Goal: Information Seeking & Learning: Learn about a topic

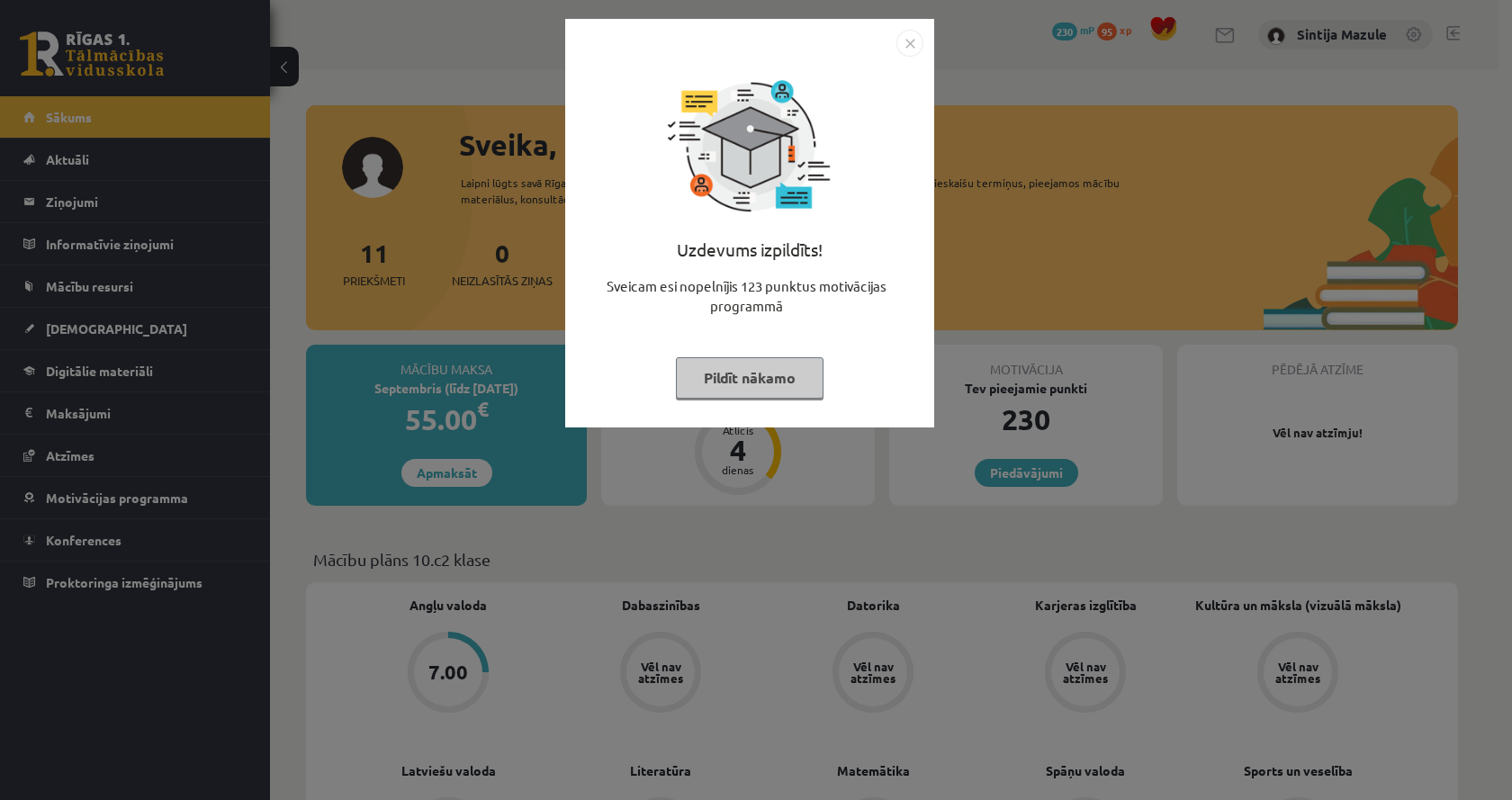
click at [416, 10] on div "Uzdevums izpildīts! Sveicam esi nopelnījis 123 punktus motivācijas programmā Pi…" at bounding box center [756, 400] width 1512 height 800
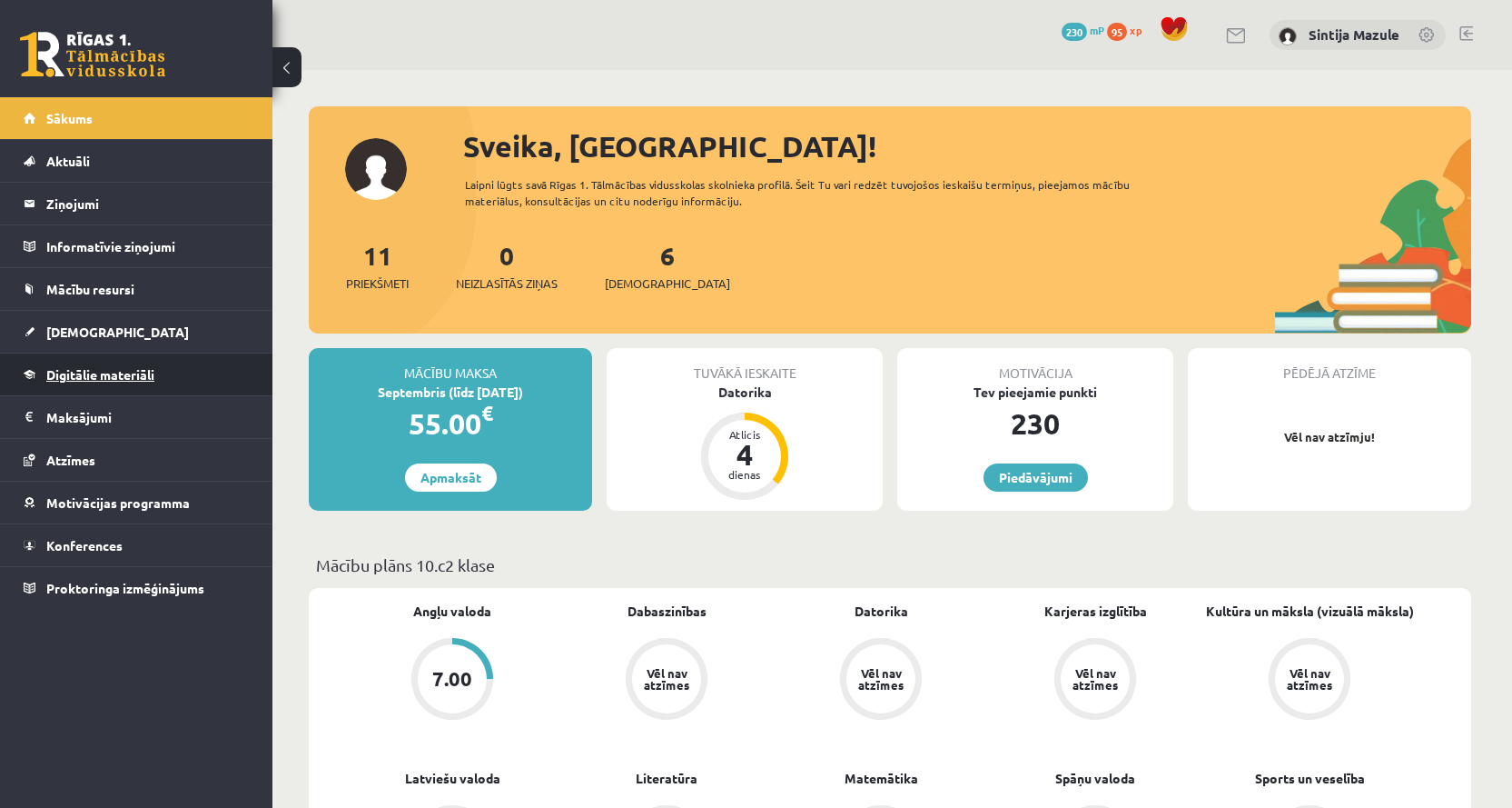
click at [108, 378] on span "Digitālie materiāli" at bounding box center [99, 374] width 108 height 16
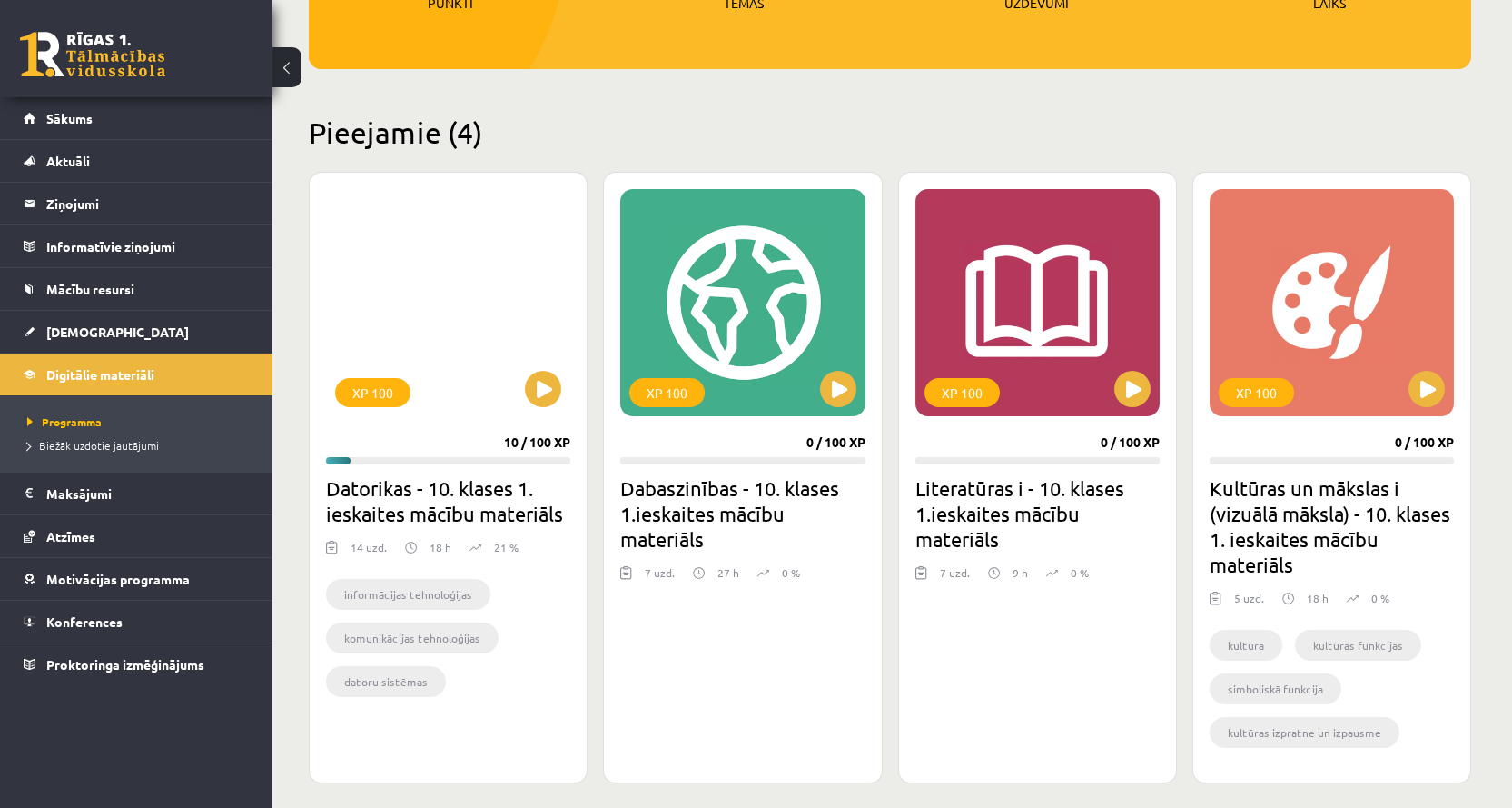
scroll to position [454, 0]
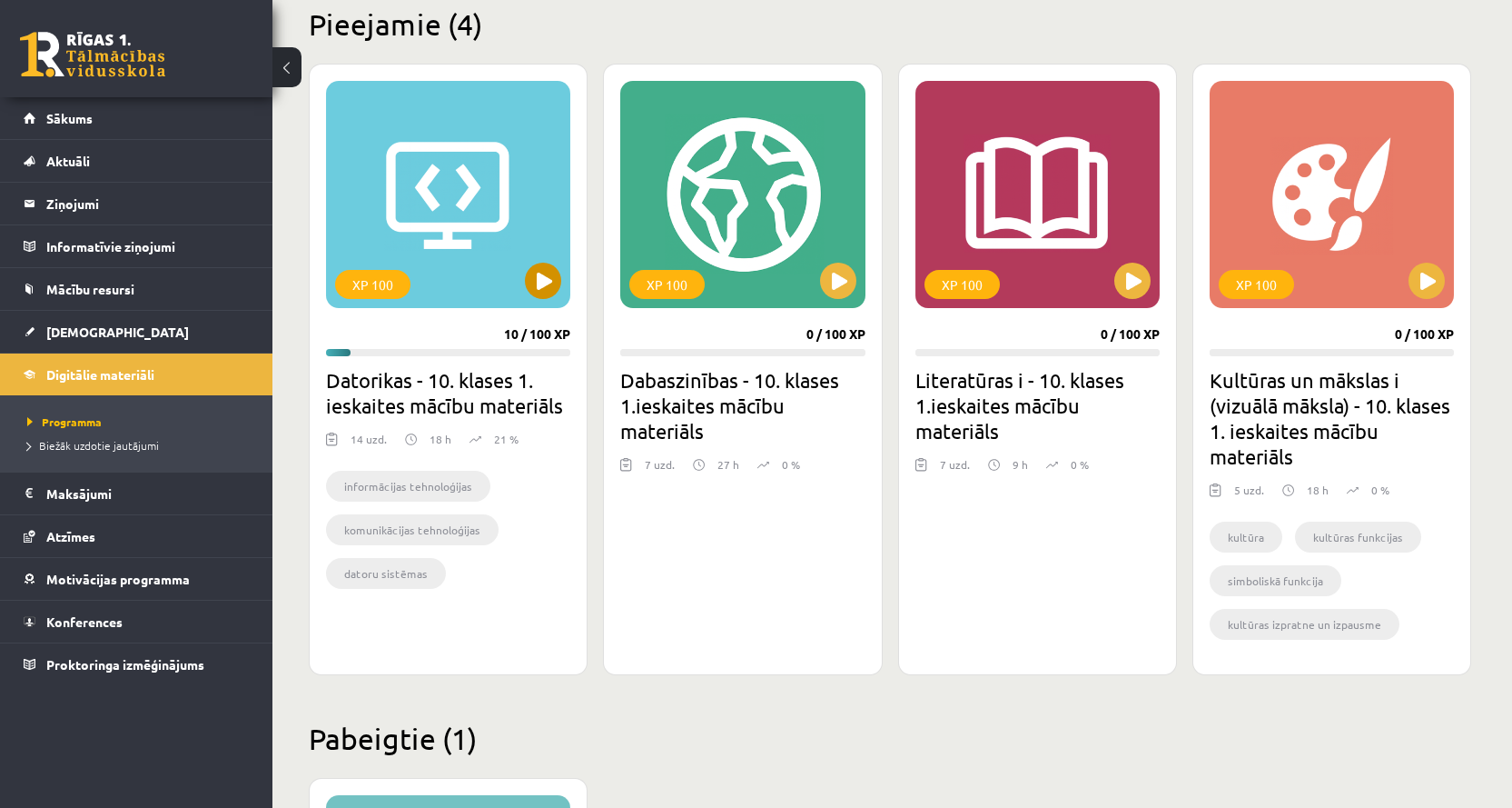
click at [501, 215] on div "XP 100" at bounding box center [448, 194] width 244 height 227
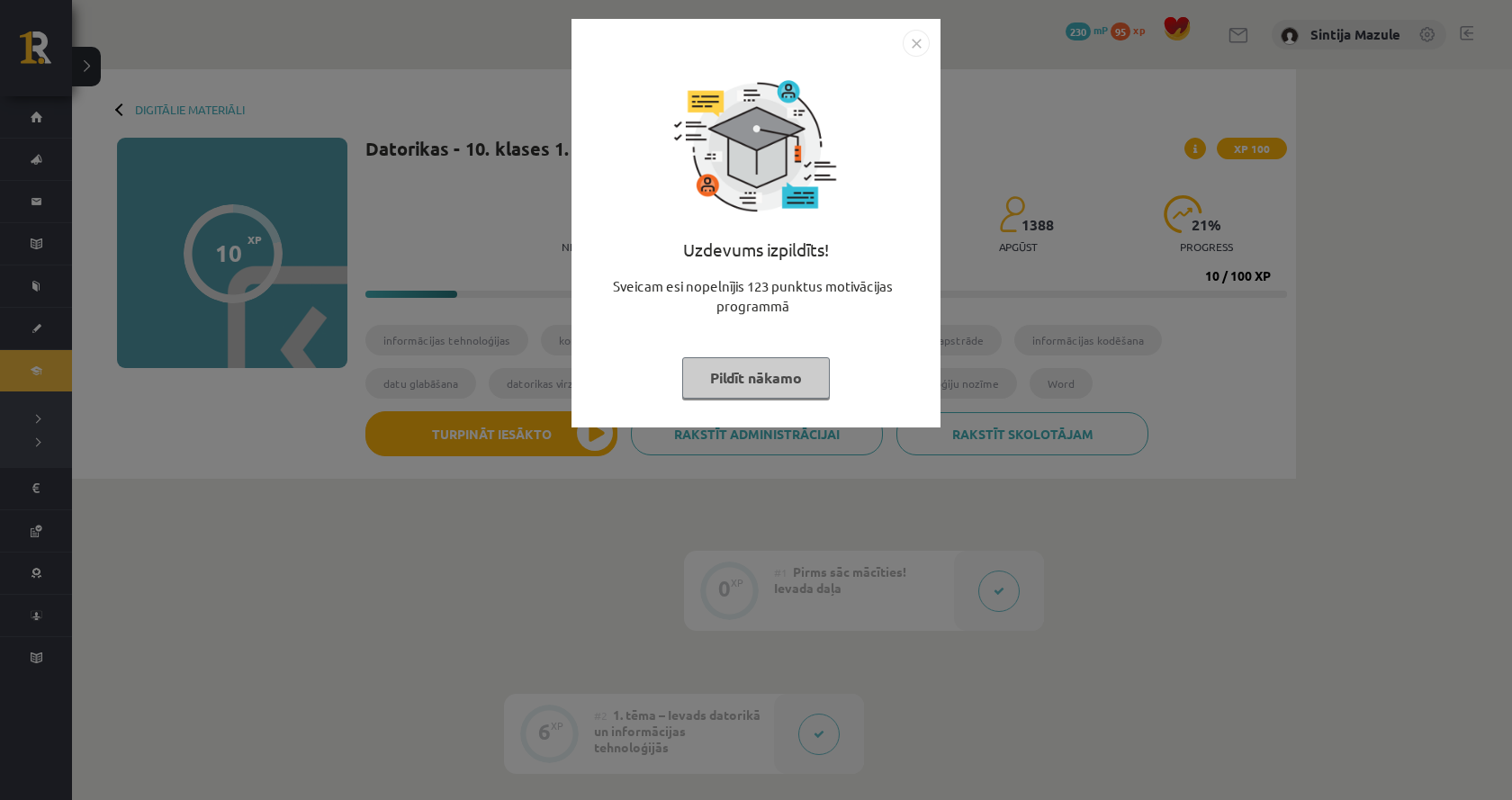
click at [439, 209] on div "Uzdevums izpildīts! Sveicam esi nopelnījis 123 punktus motivācijas programmā Pi…" at bounding box center [756, 400] width 1512 height 800
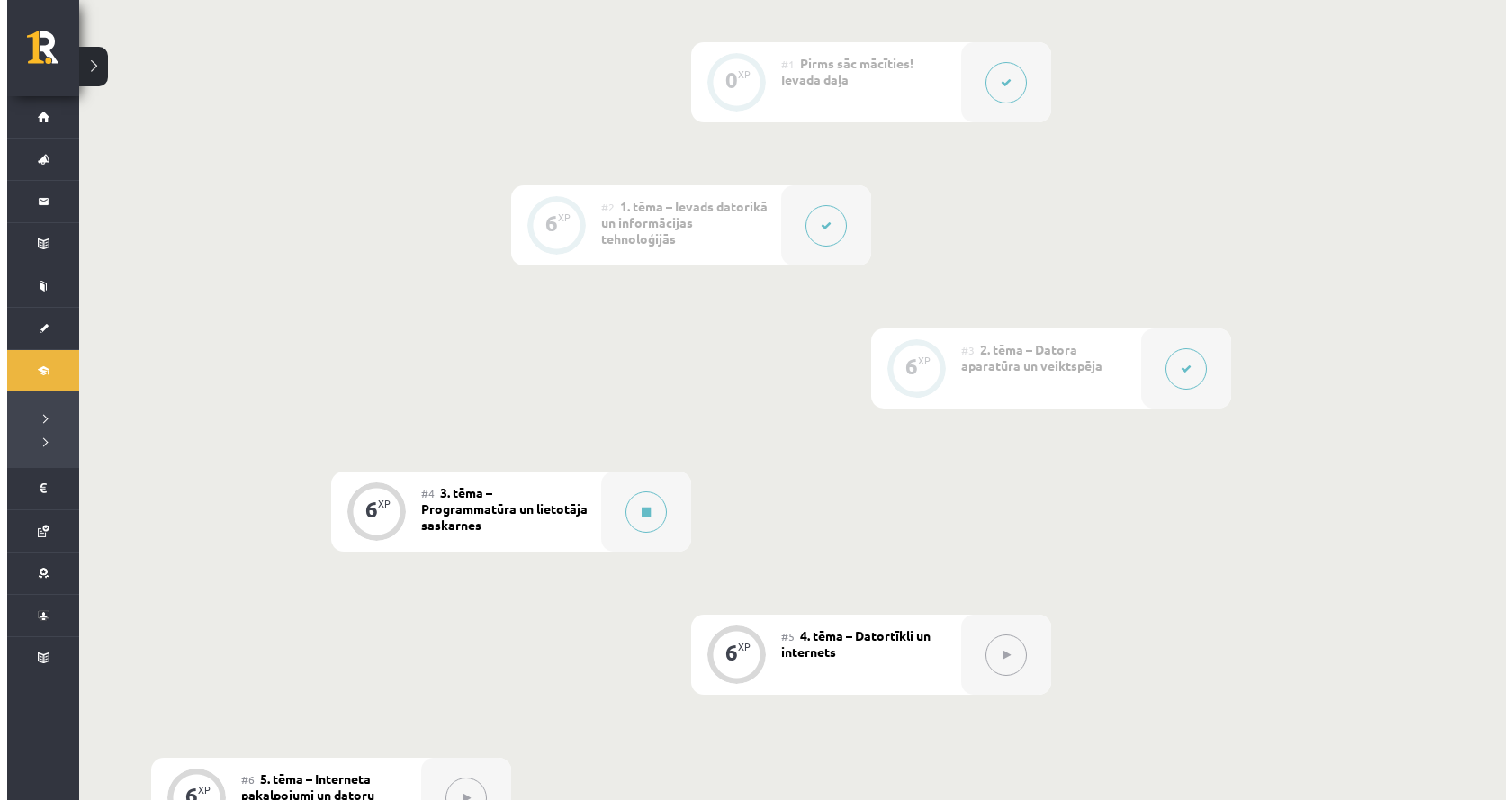
scroll to position [540, 0]
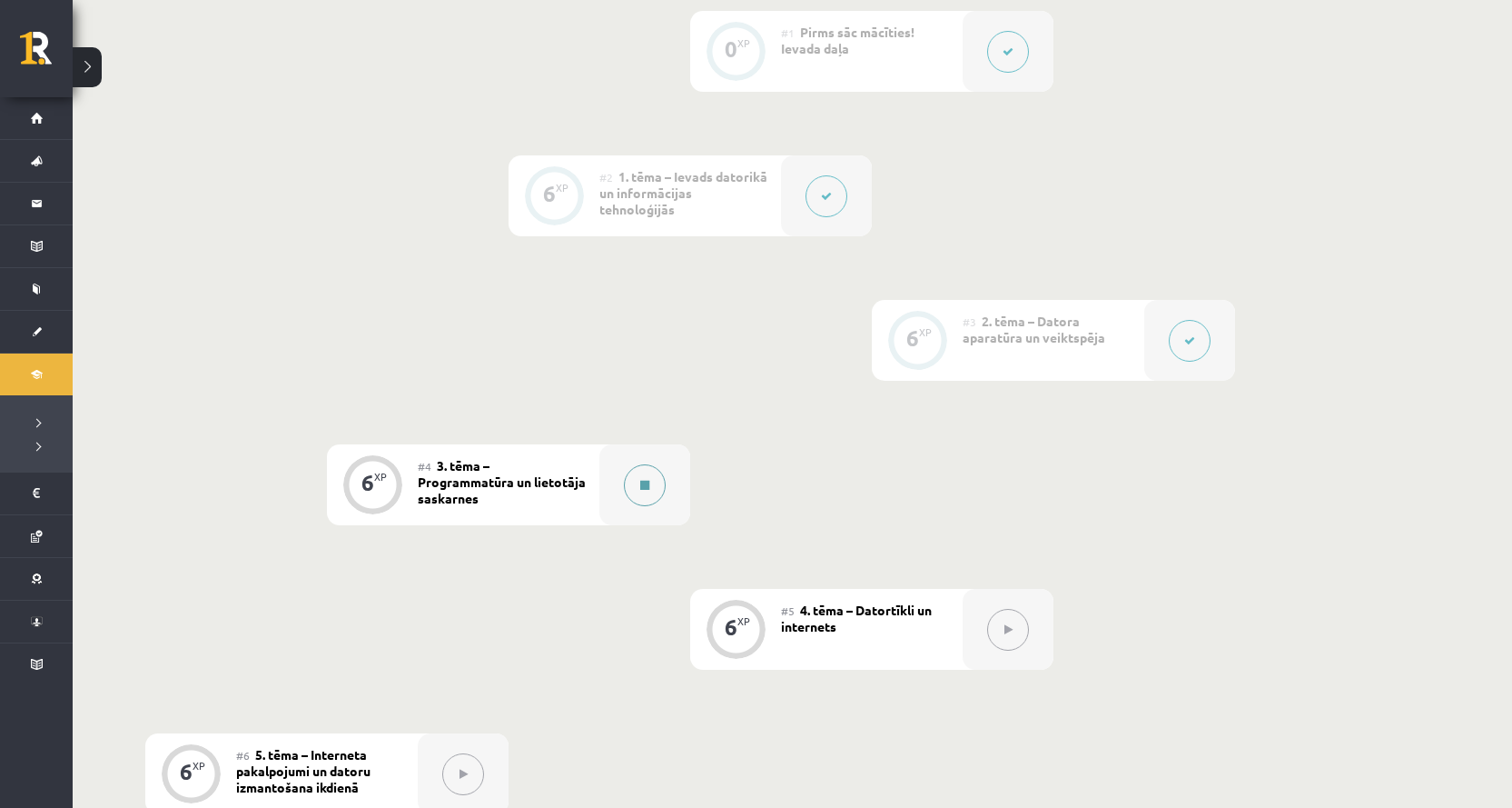
click at [646, 510] on div at bounding box center [644, 484] width 91 height 81
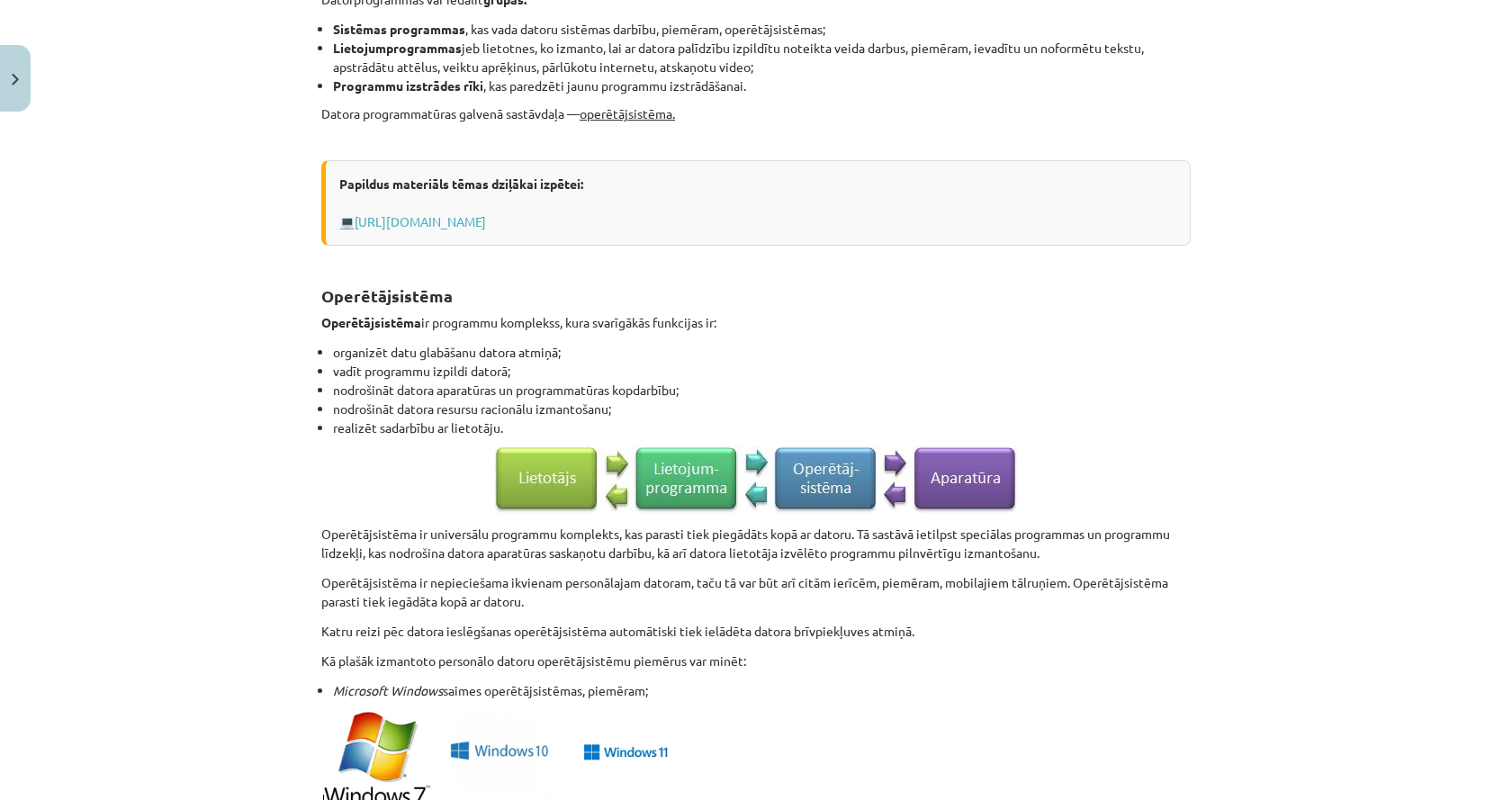
scroll to position [1349, 0]
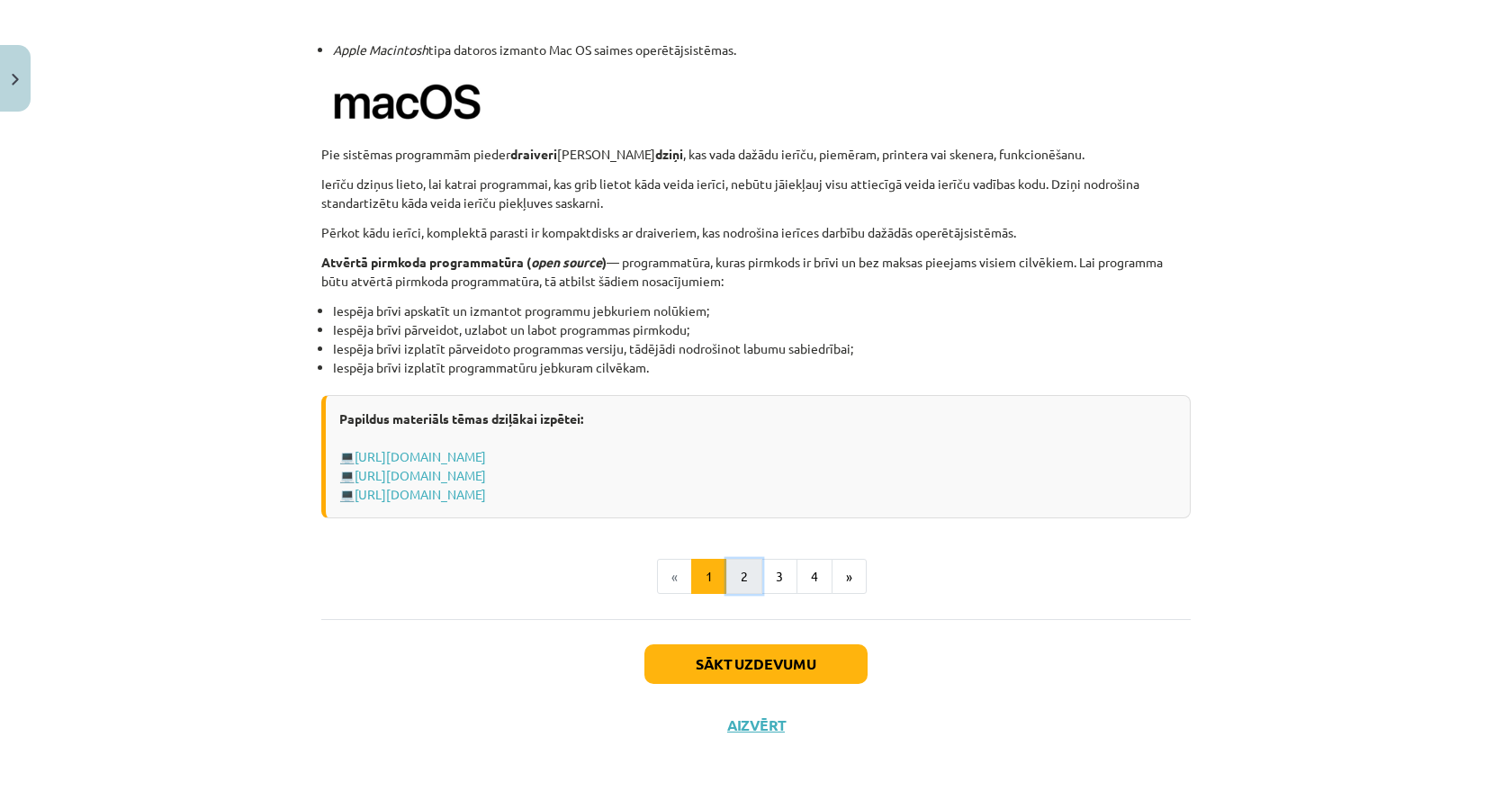
click at [737, 570] on button "2" at bounding box center [743, 576] width 36 height 36
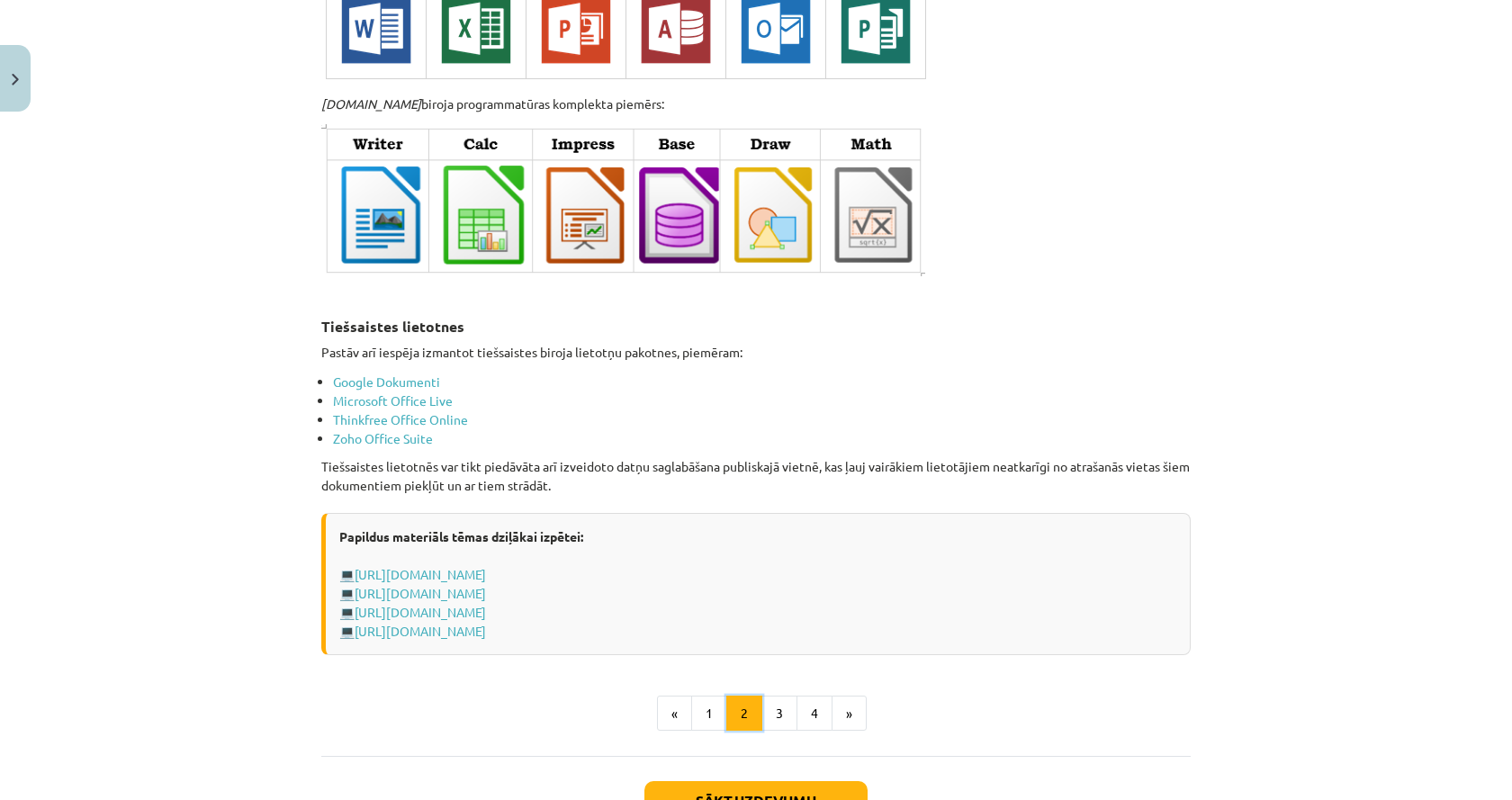
scroll to position [2943, 0]
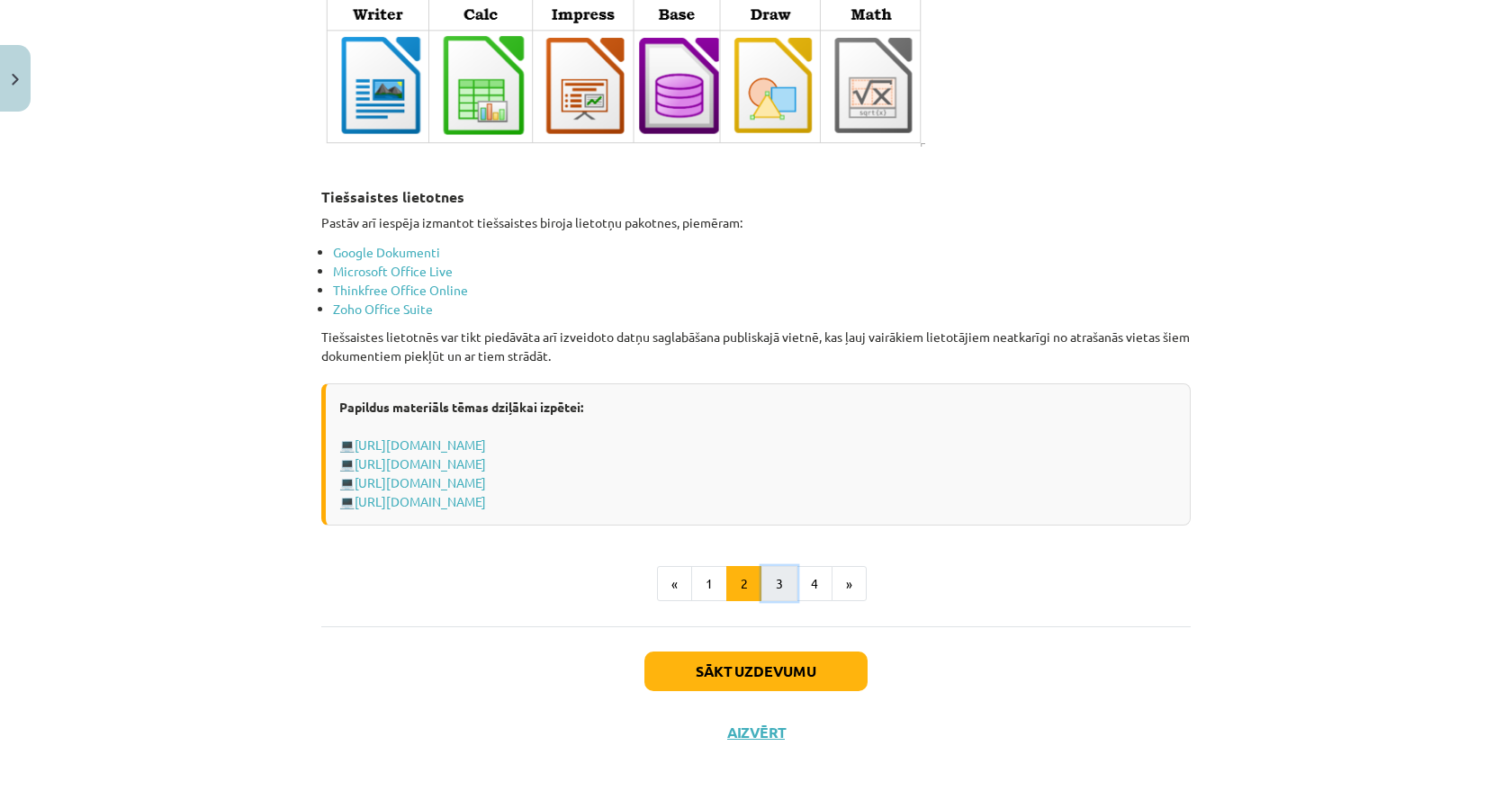
click at [778, 576] on button "3" at bounding box center [779, 584] width 36 height 36
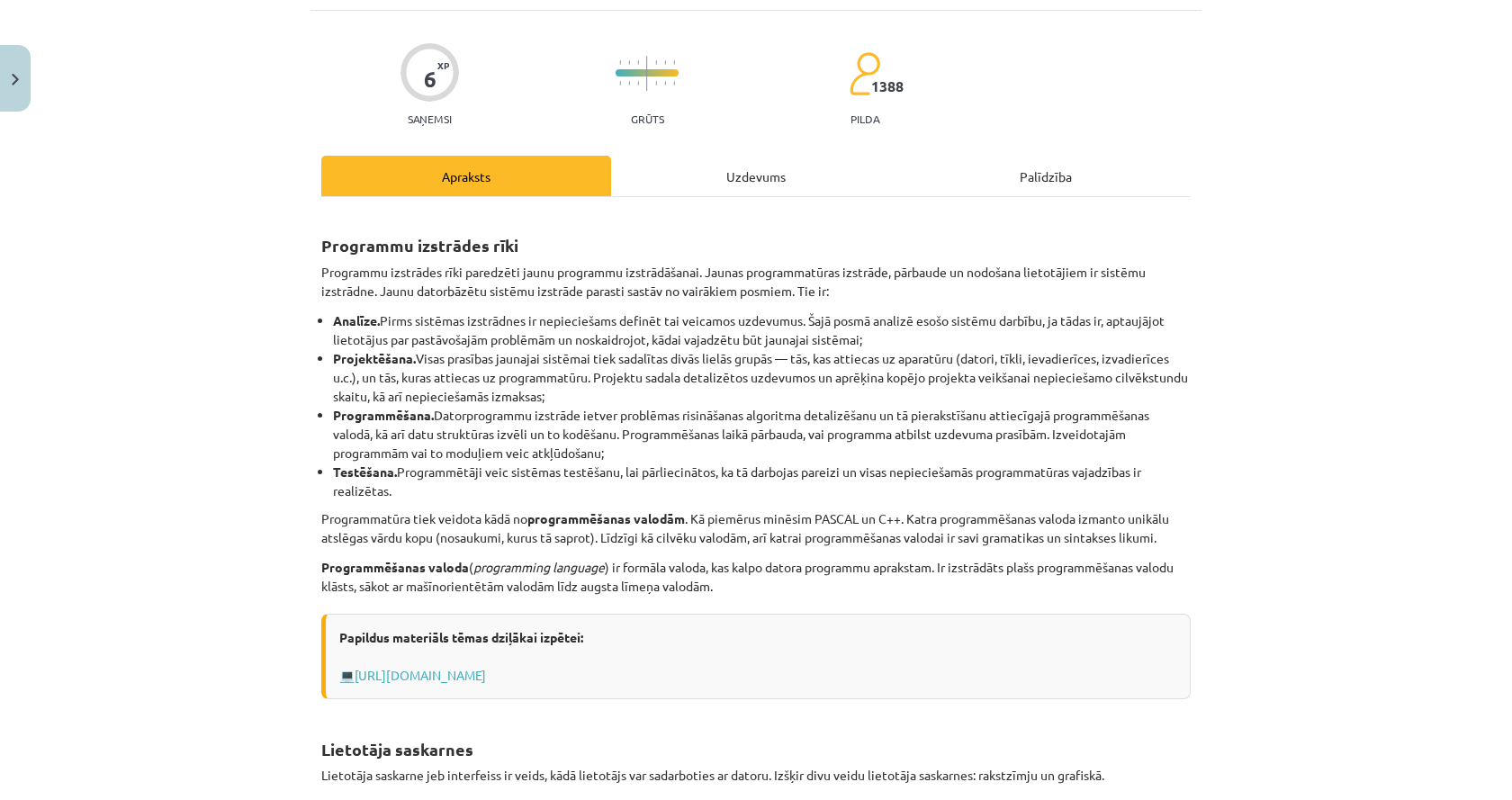
scroll to position [0, 0]
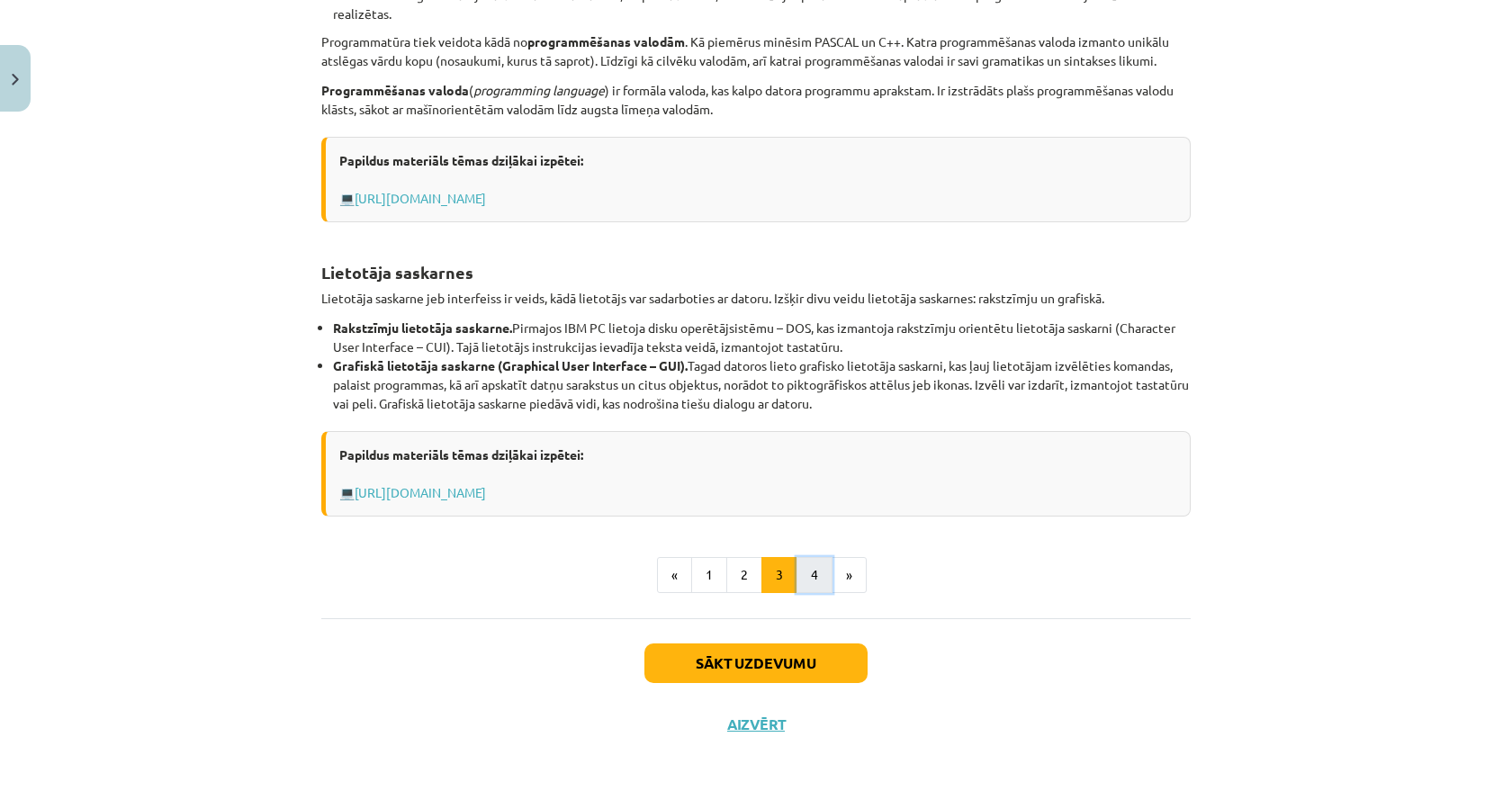
click at [809, 579] on button "4" at bounding box center [814, 574] width 36 height 36
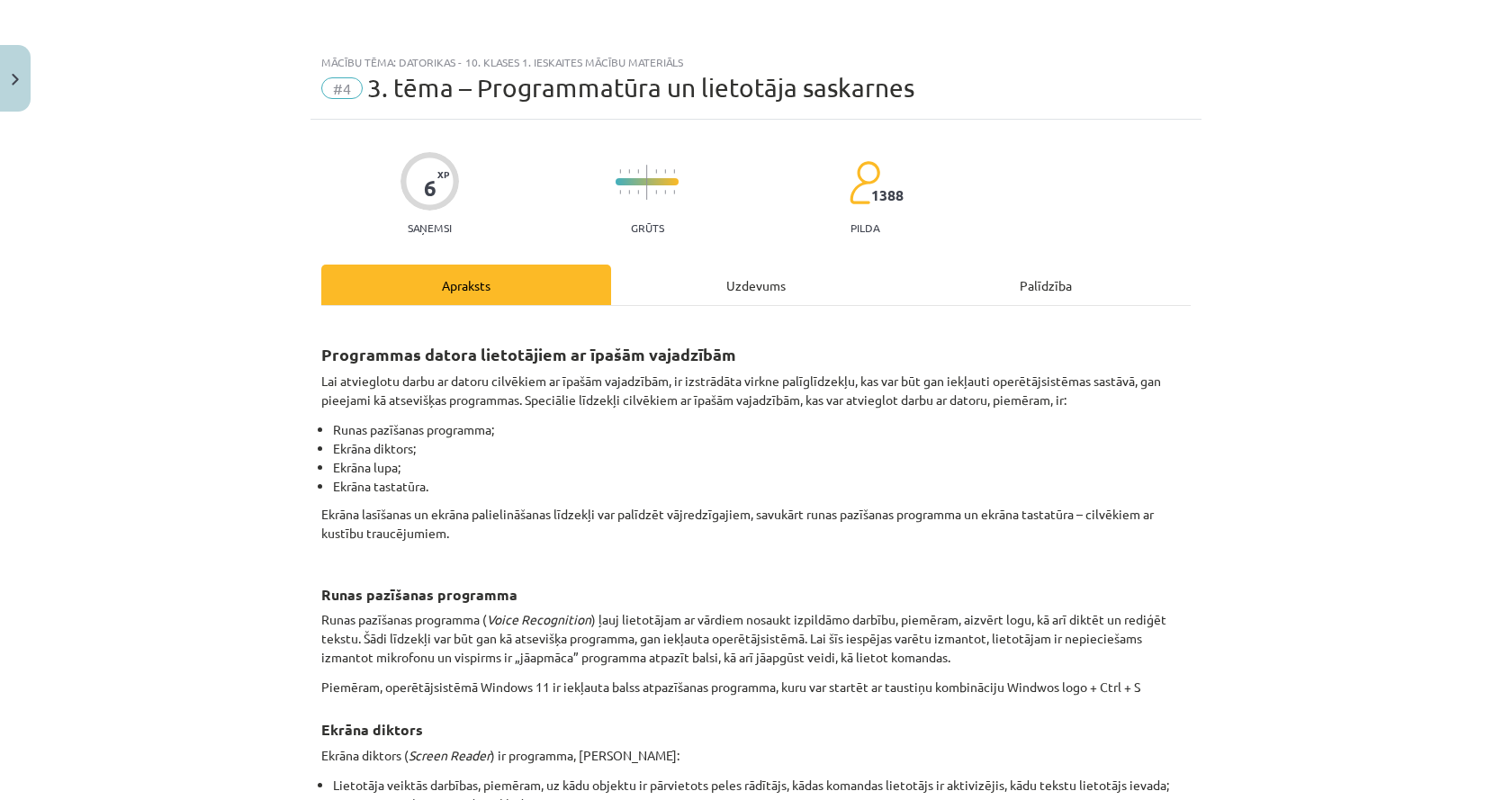
click at [743, 269] on div "Uzdevums" at bounding box center [756, 285] width 290 height 41
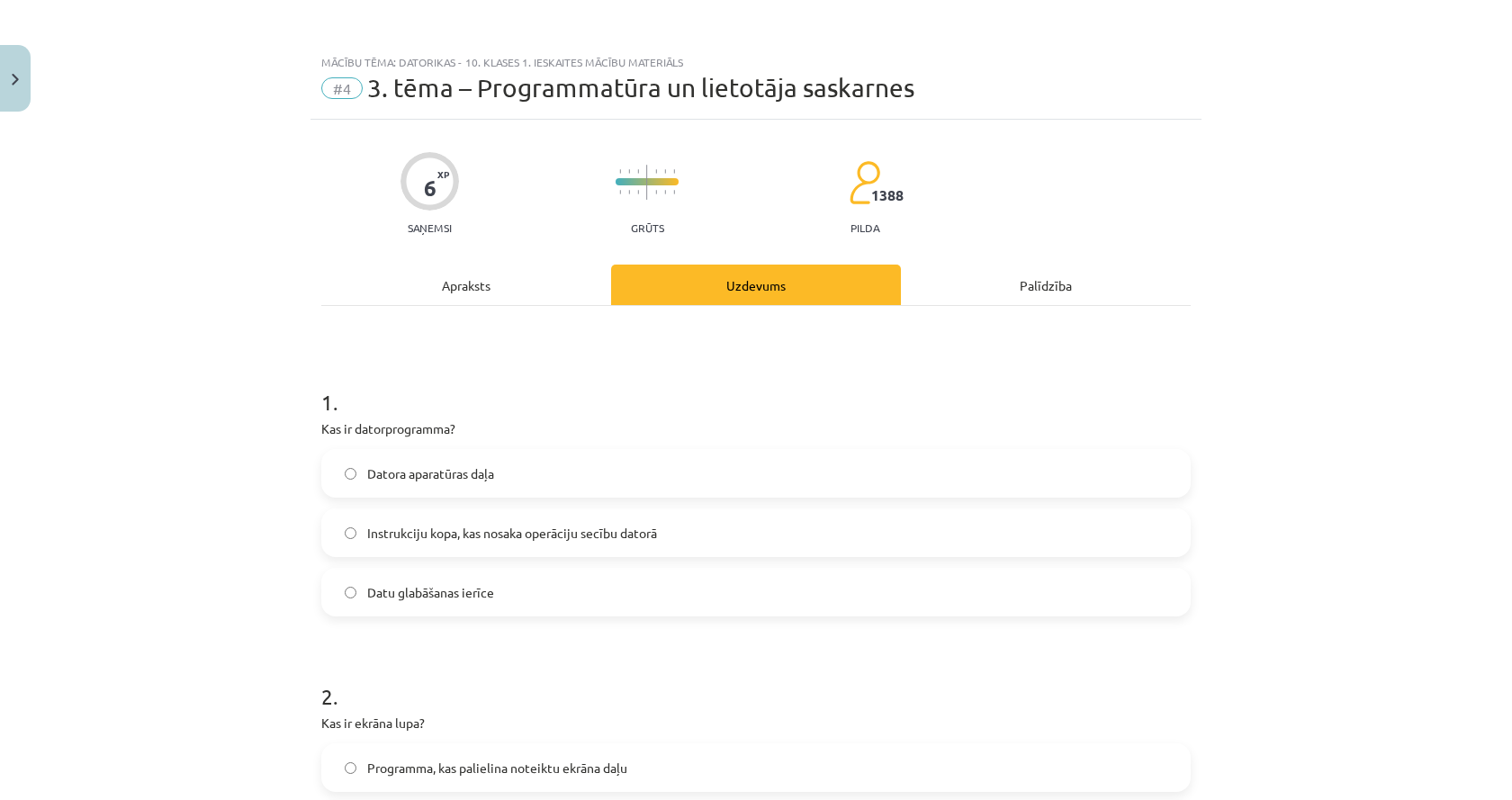
scroll to position [45, 0]
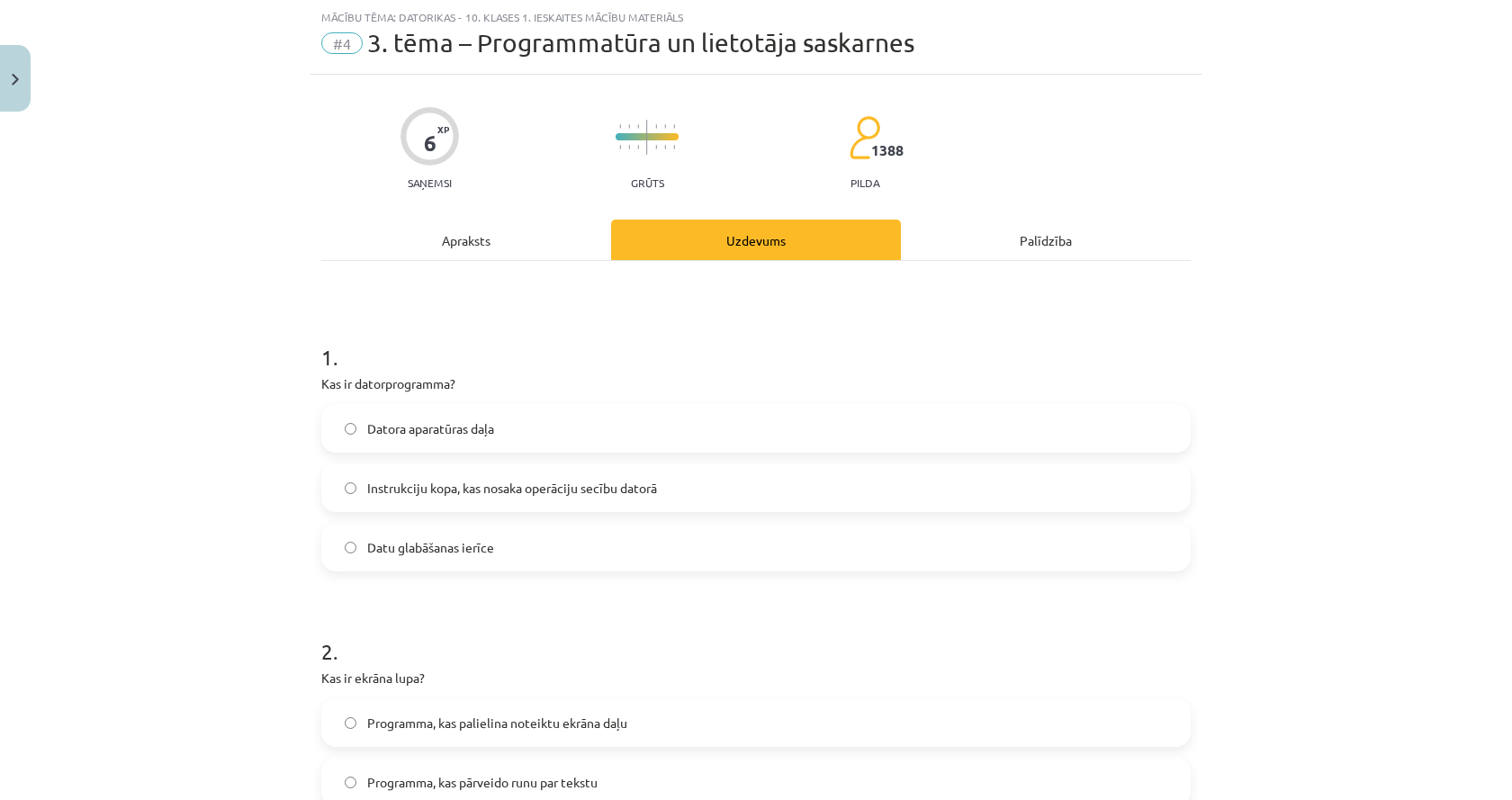
click at [450, 230] on div "Apraksts" at bounding box center [467, 240] width 290 height 41
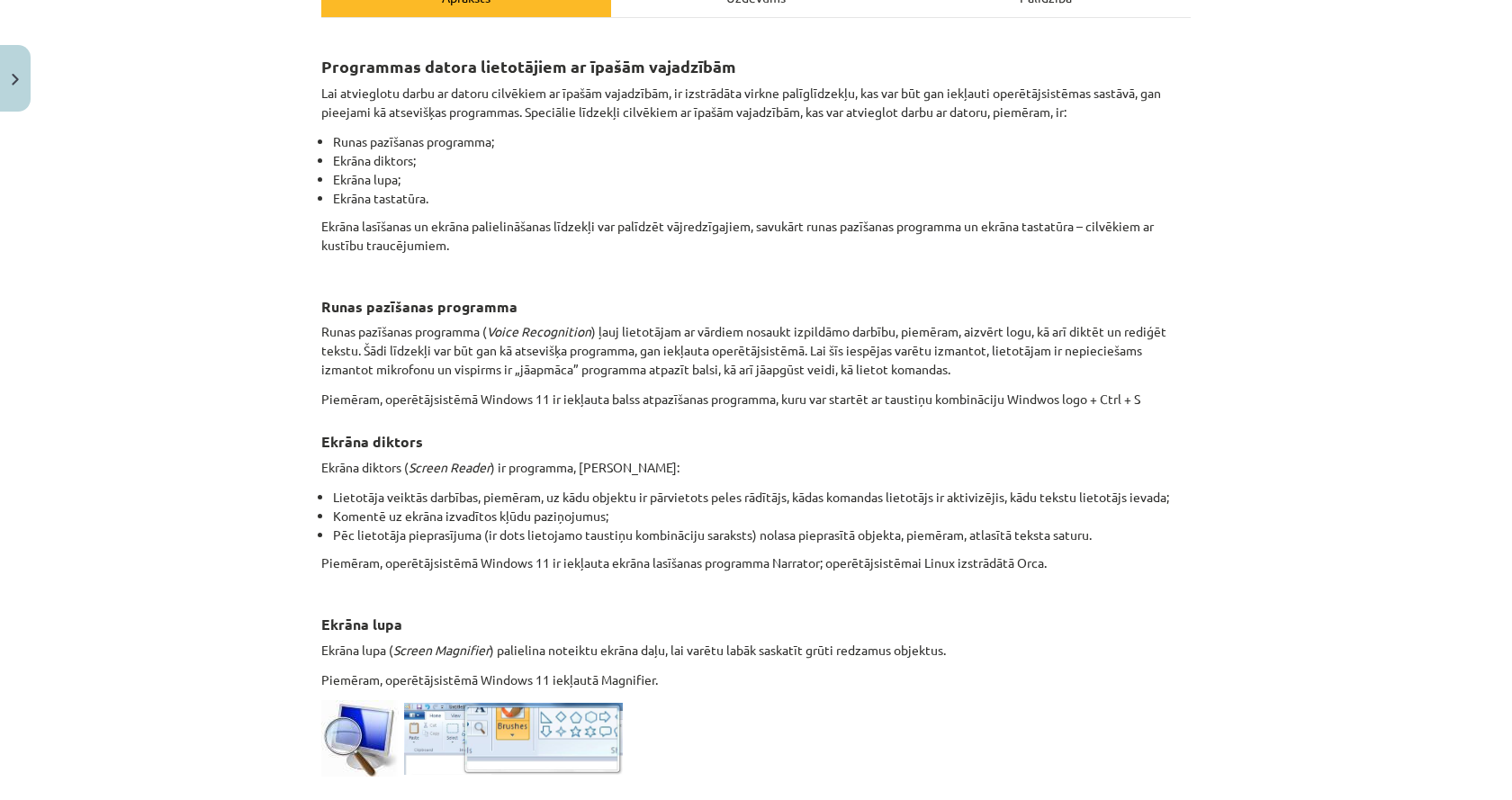
scroll to position [738, 0]
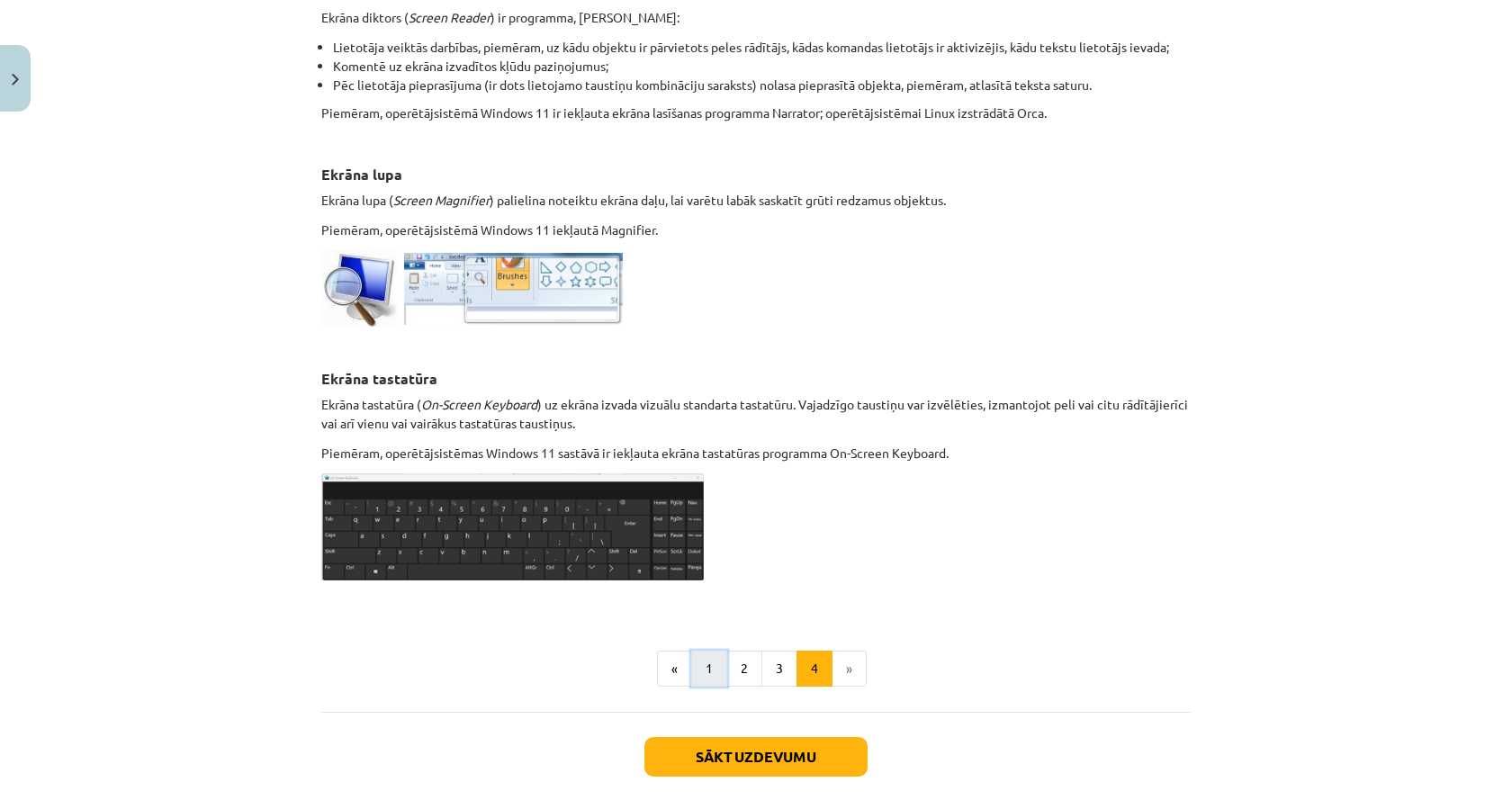
click at [705, 664] on button "1" at bounding box center [709, 668] width 36 height 36
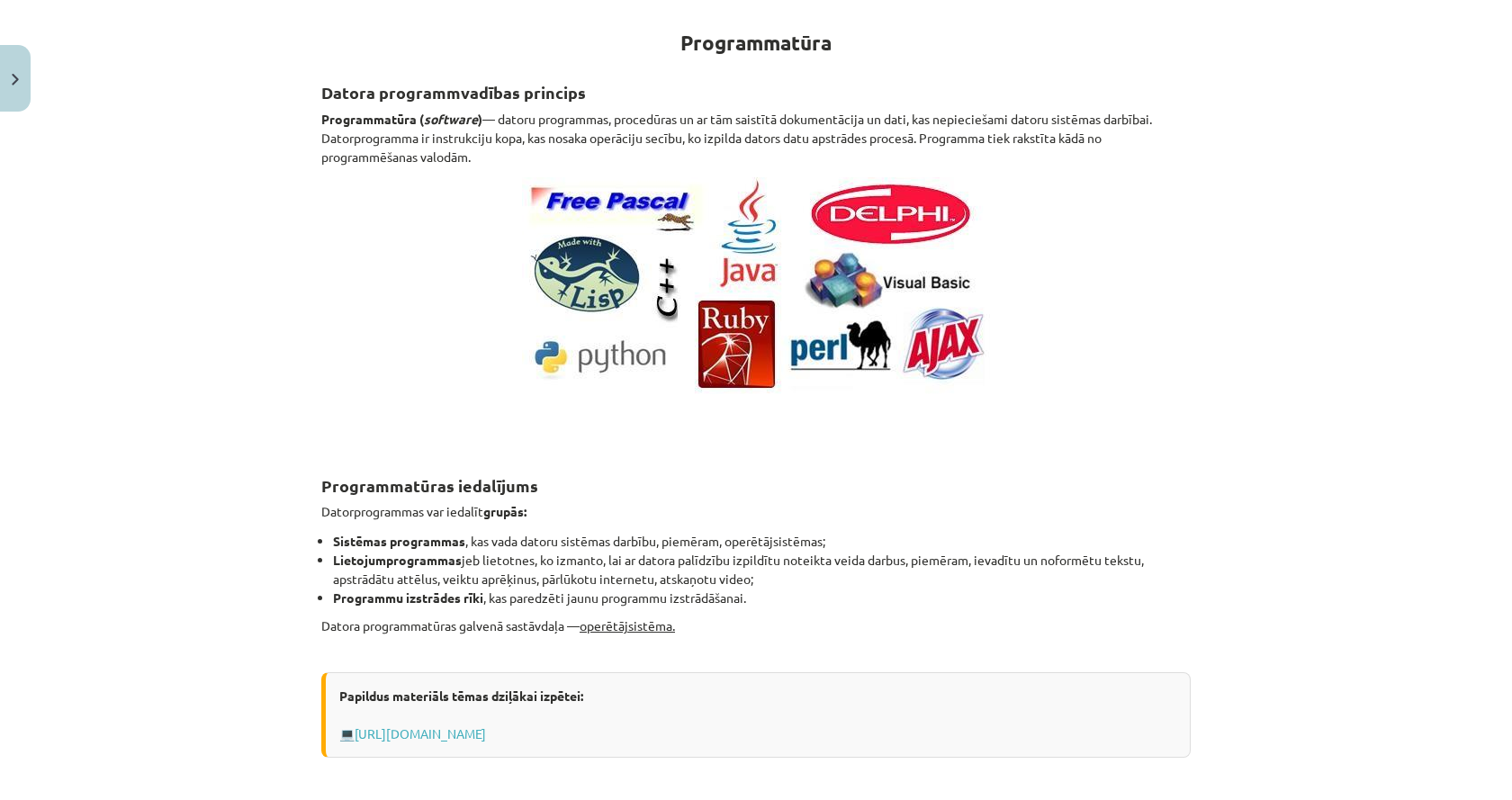
scroll to position [322, 0]
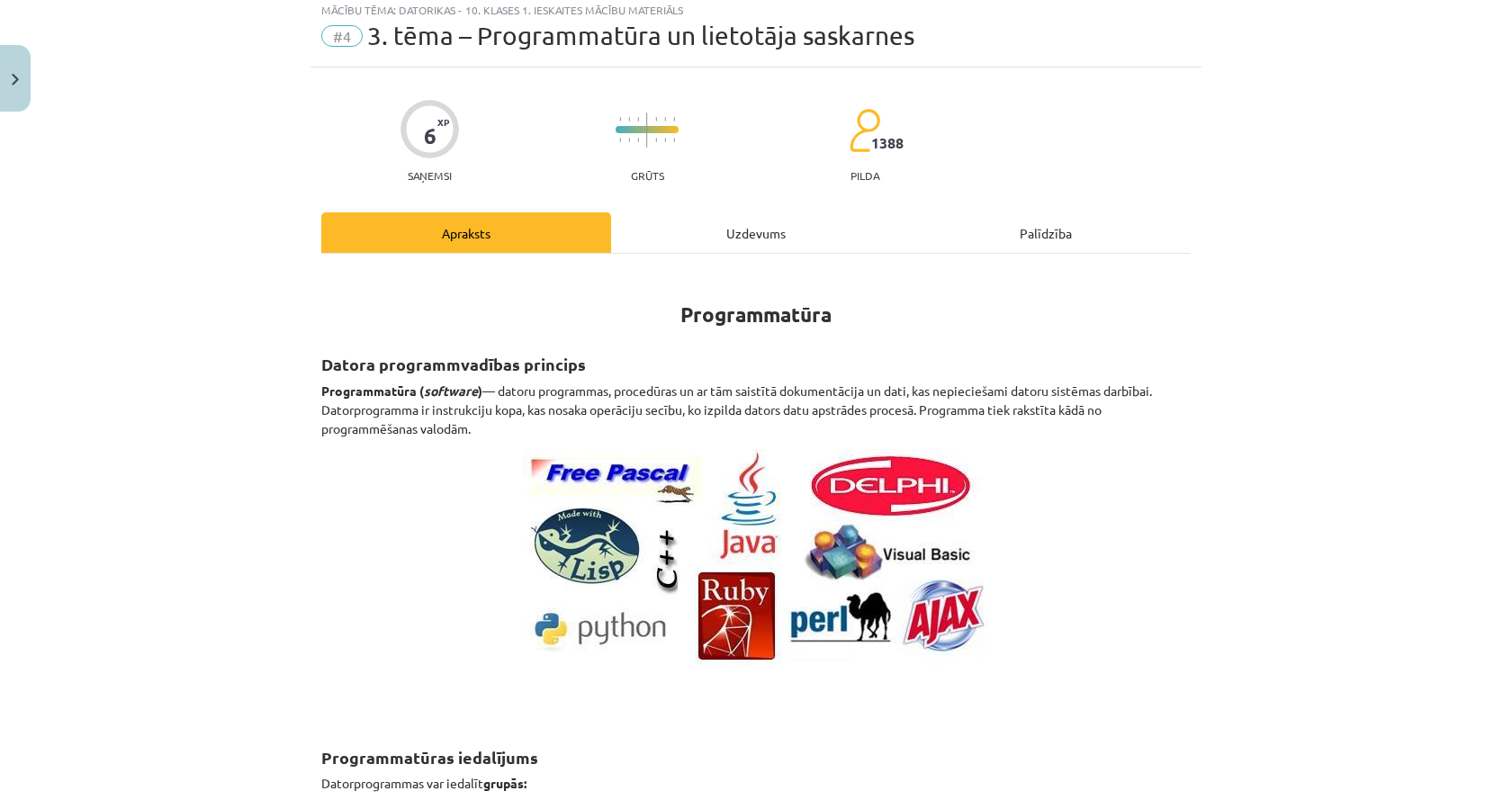
click at [688, 240] on div "Uzdevums" at bounding box center [756, 232] width 290 height 41
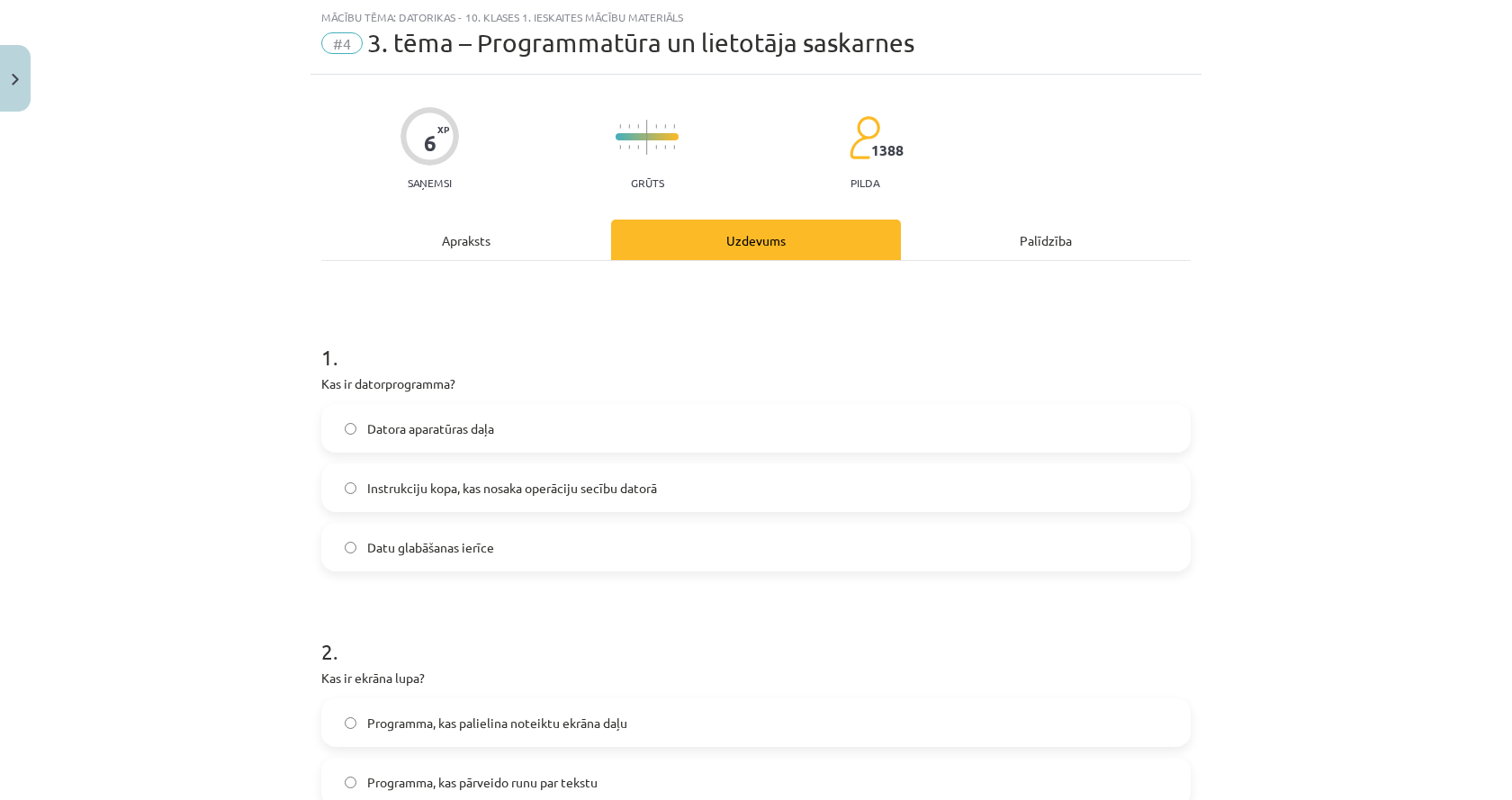
scroll to position [540, 0]
click at [383, 257] on div "Apraksts" at bounding box center [467, 240] width 290 height 41
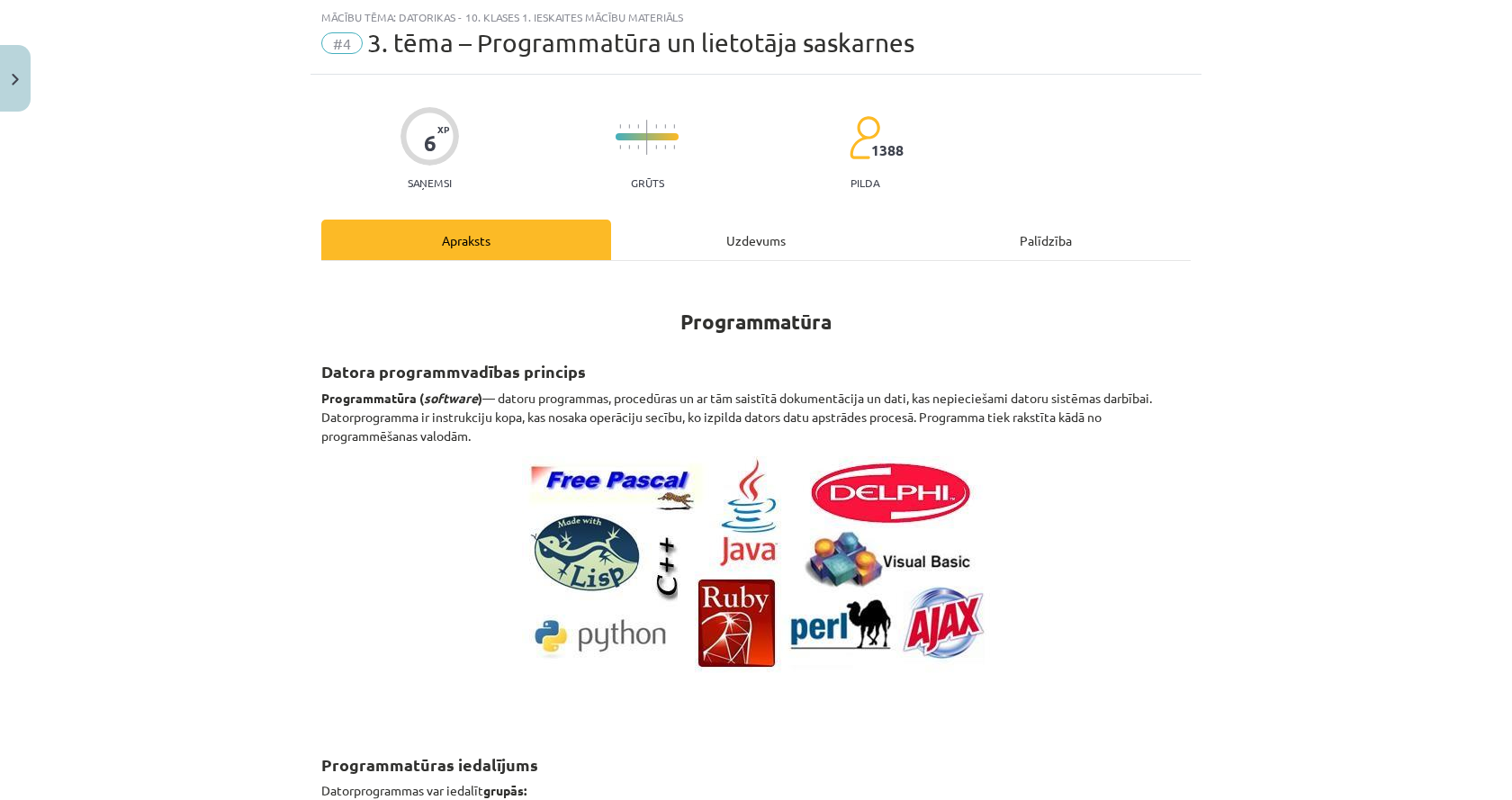
click at [715, 249] on div "Uzdevums" at bounding box center [756, 240] width 290 height 41
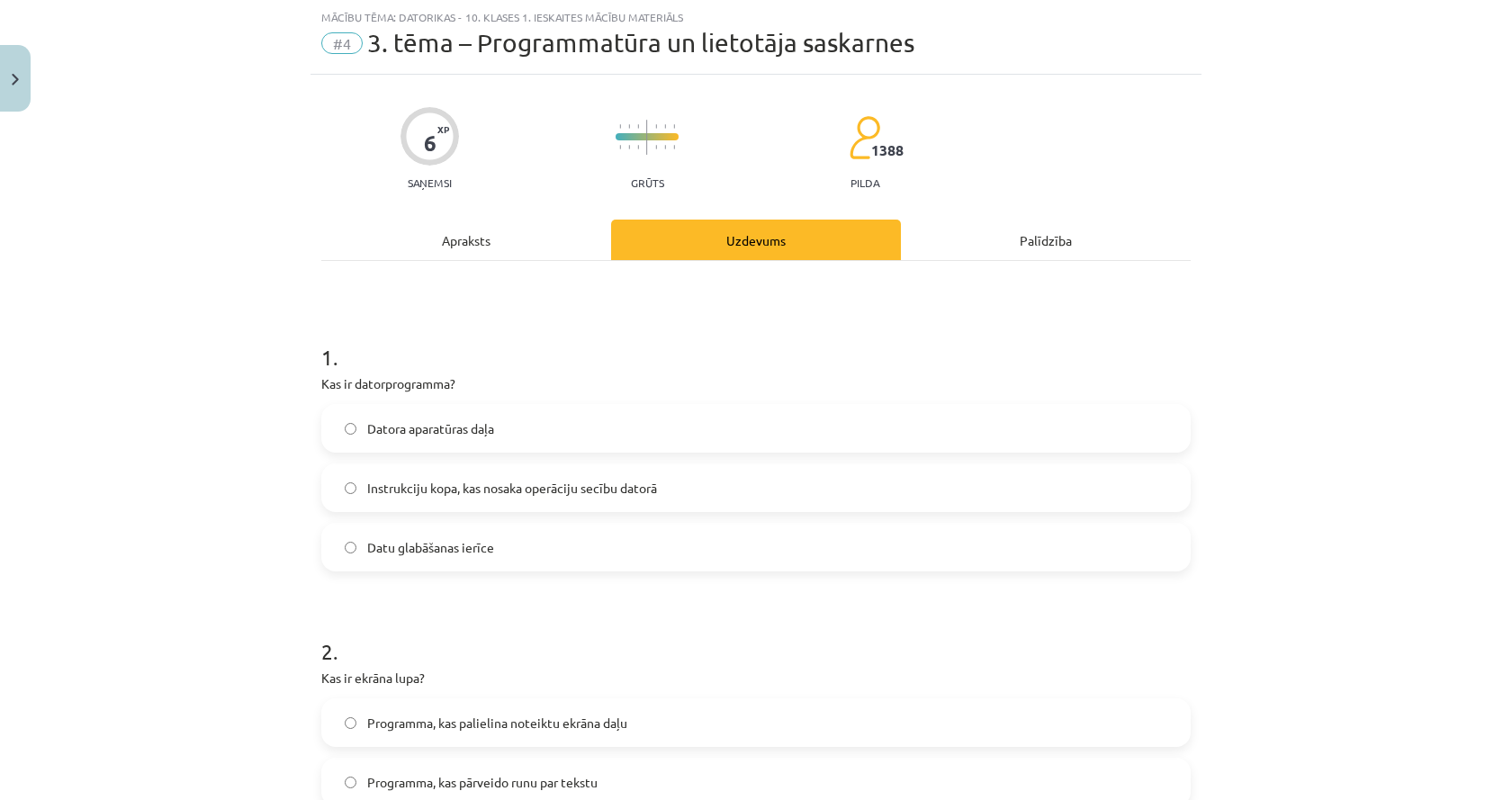
click at [435, 246] on div "Apraksts" at bounding box center [467, 240] width 290 height 41
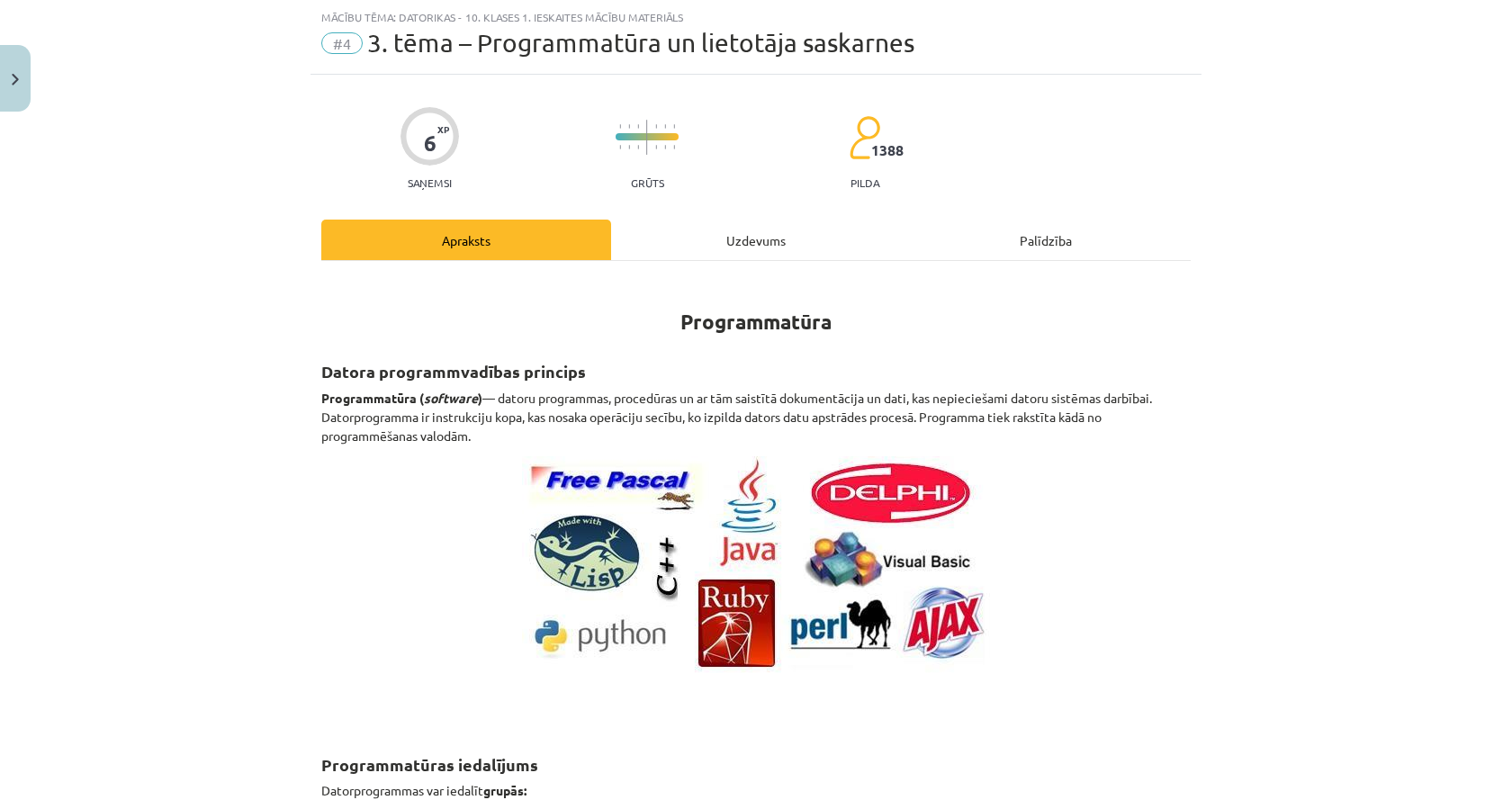
click at [793, 225] on div "Uzdevums" at bounding box center [756, 240] width 290 height 41
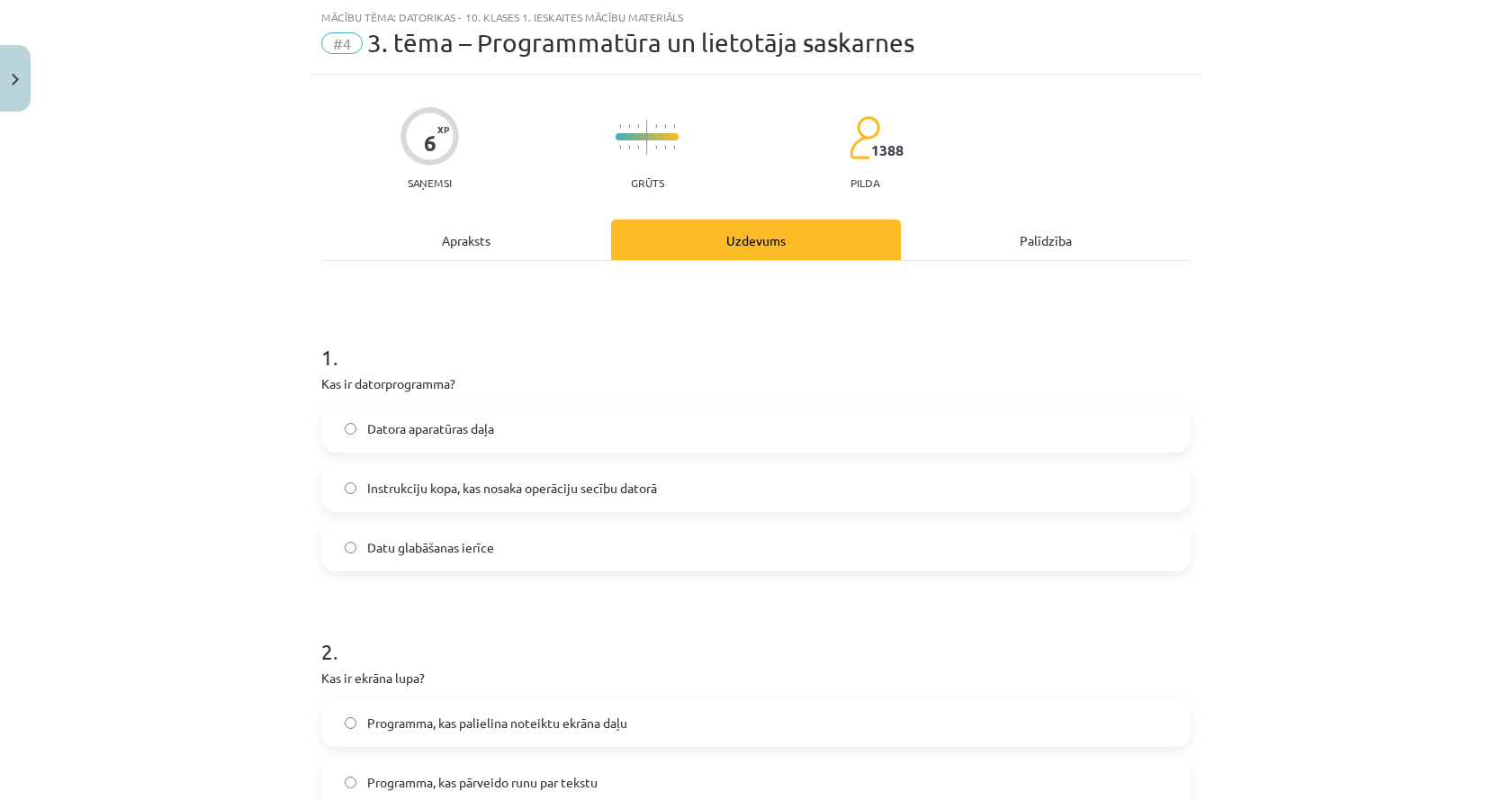
click at [473, 230] on div "Apraksts" at bounding box center [467, 240] width 290 height 41
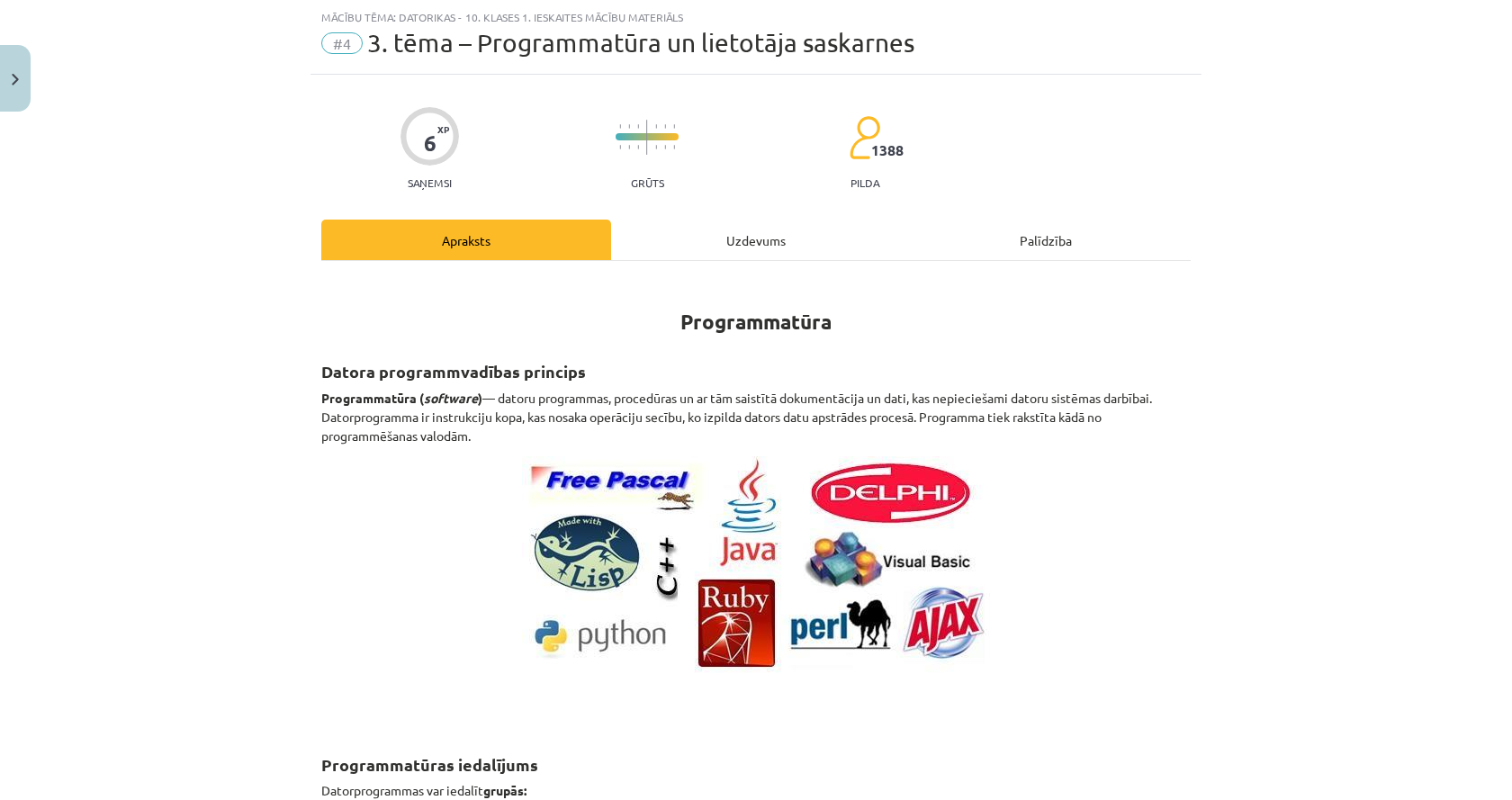
click at [708, 222] on div "Uzdevums" at bounding box center [756, 240] width 290 height 41
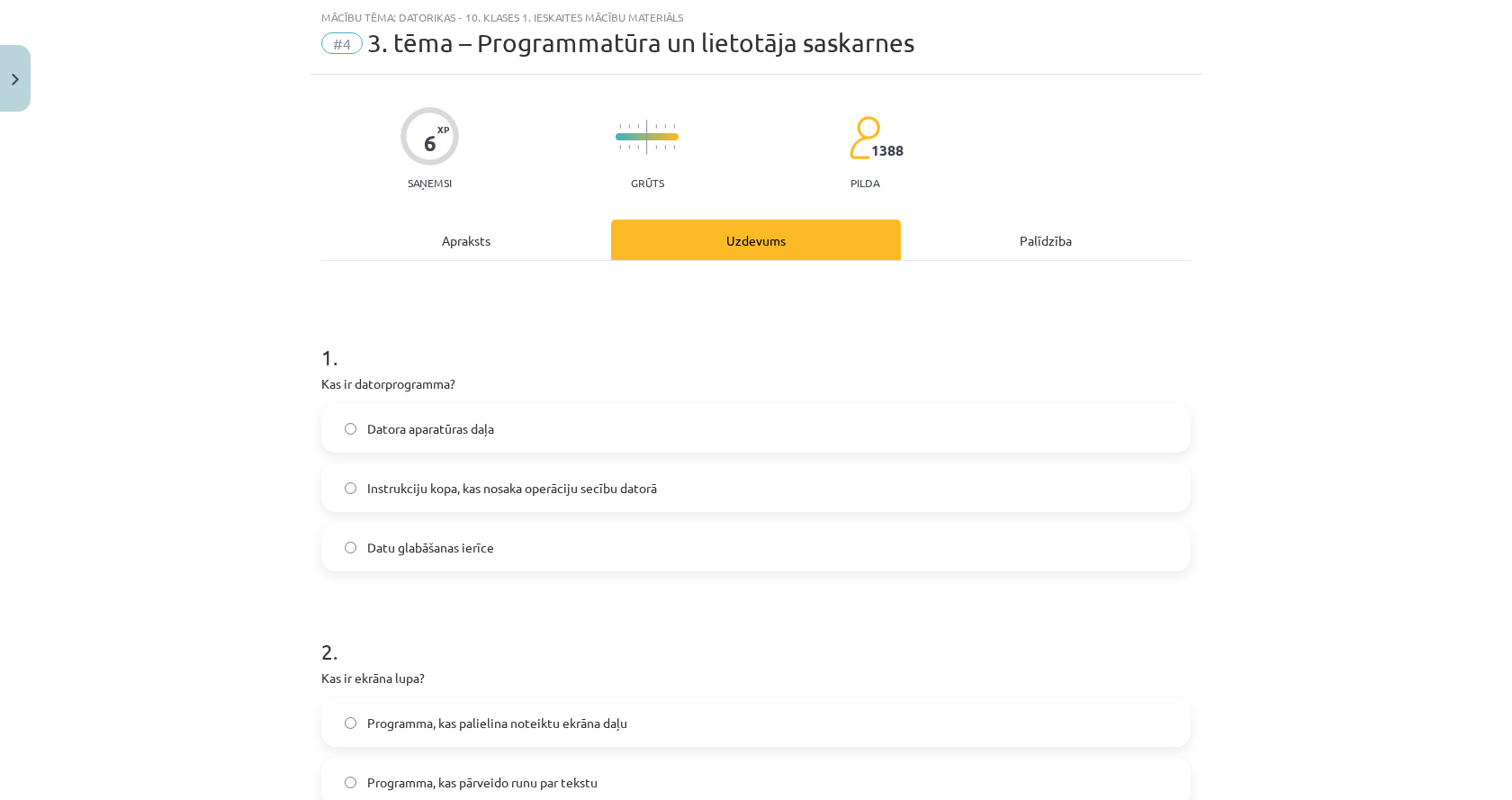
click at [493, 248] on div "Apraksts" at bounding box center [467, 240] width 290 height 41
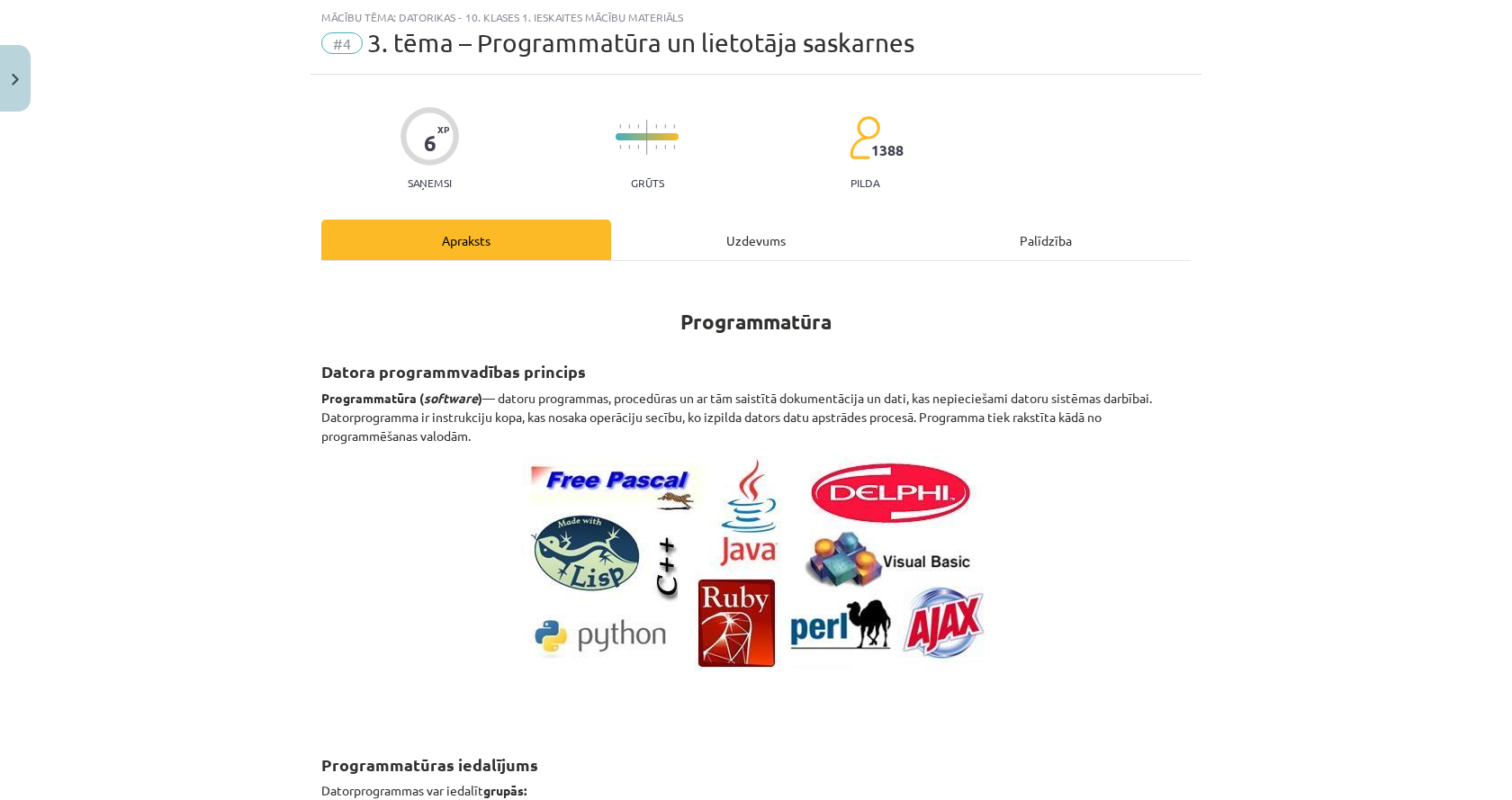
click at [774, 280] on h1 "Programmatūra" at bounding box center [756, 305] width 869 height 57
click at [707, 242] on div "Uzdevums" at bounding box center [756, 240] width 290 height 41
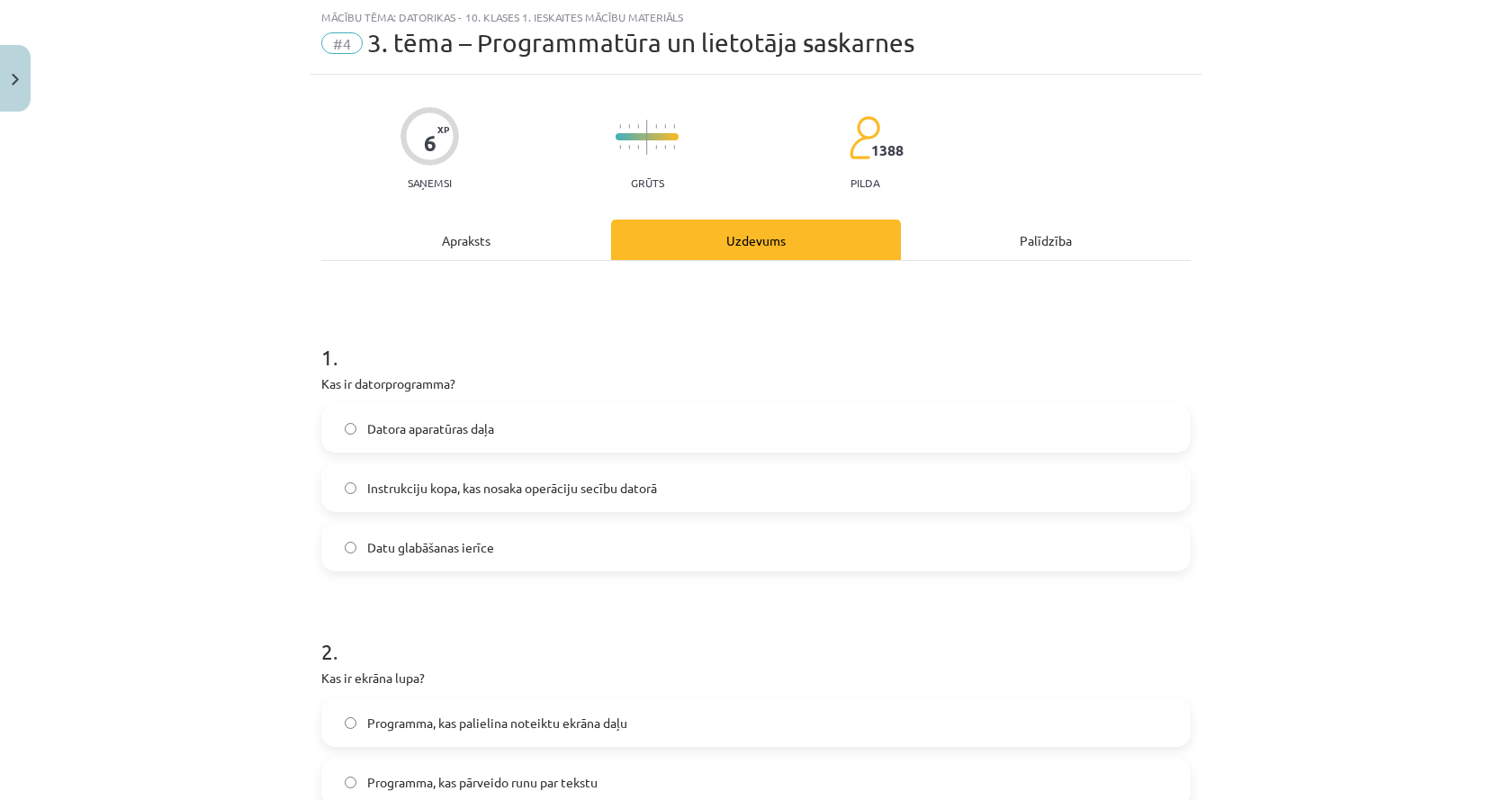
click at [352, 490] on label "Instrukciju kopa, kas nosaka operāciju secību datorā" at bounding box center [756, 488] width 865 height 45
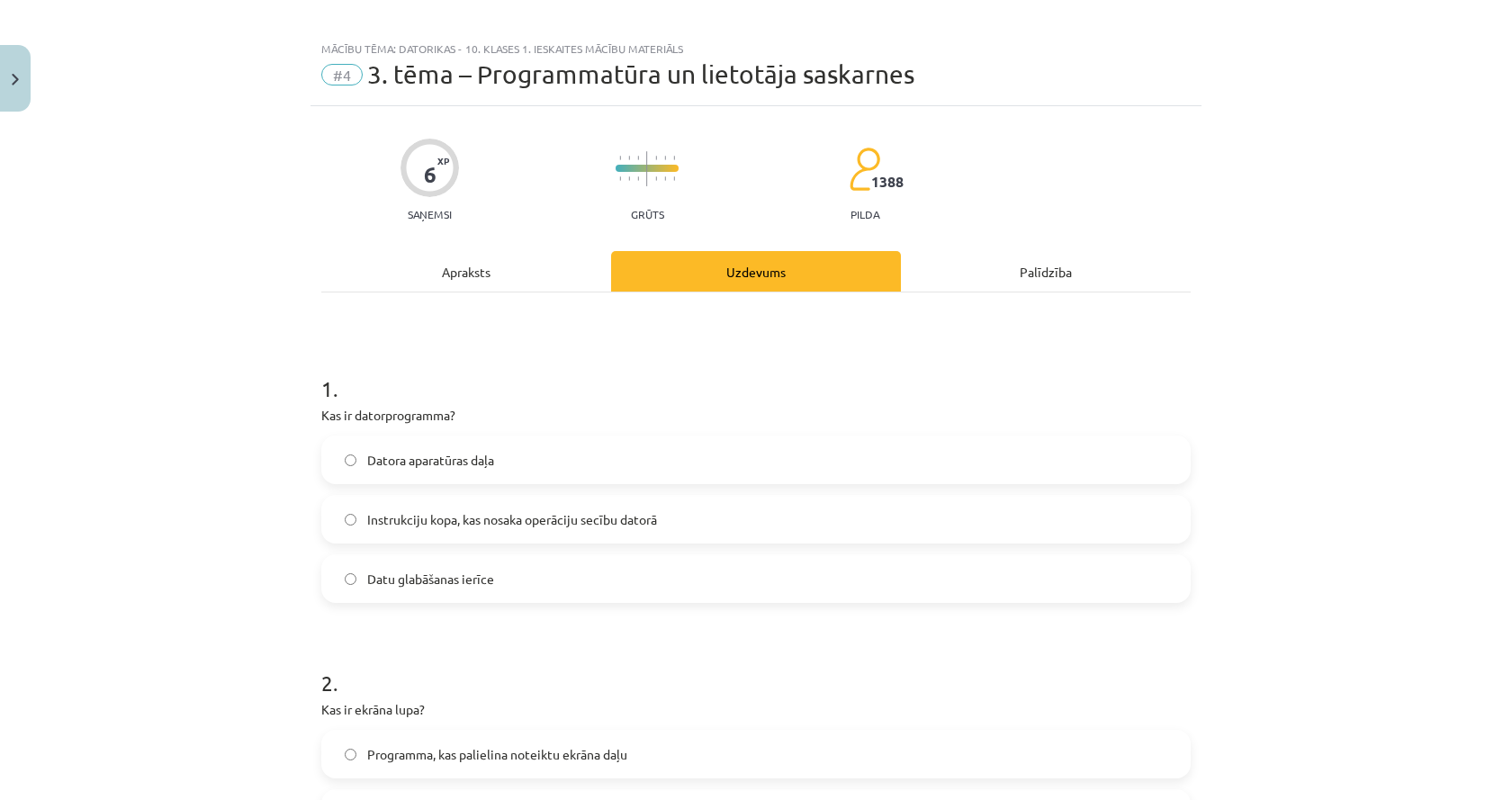
scroll to position [0, 0]
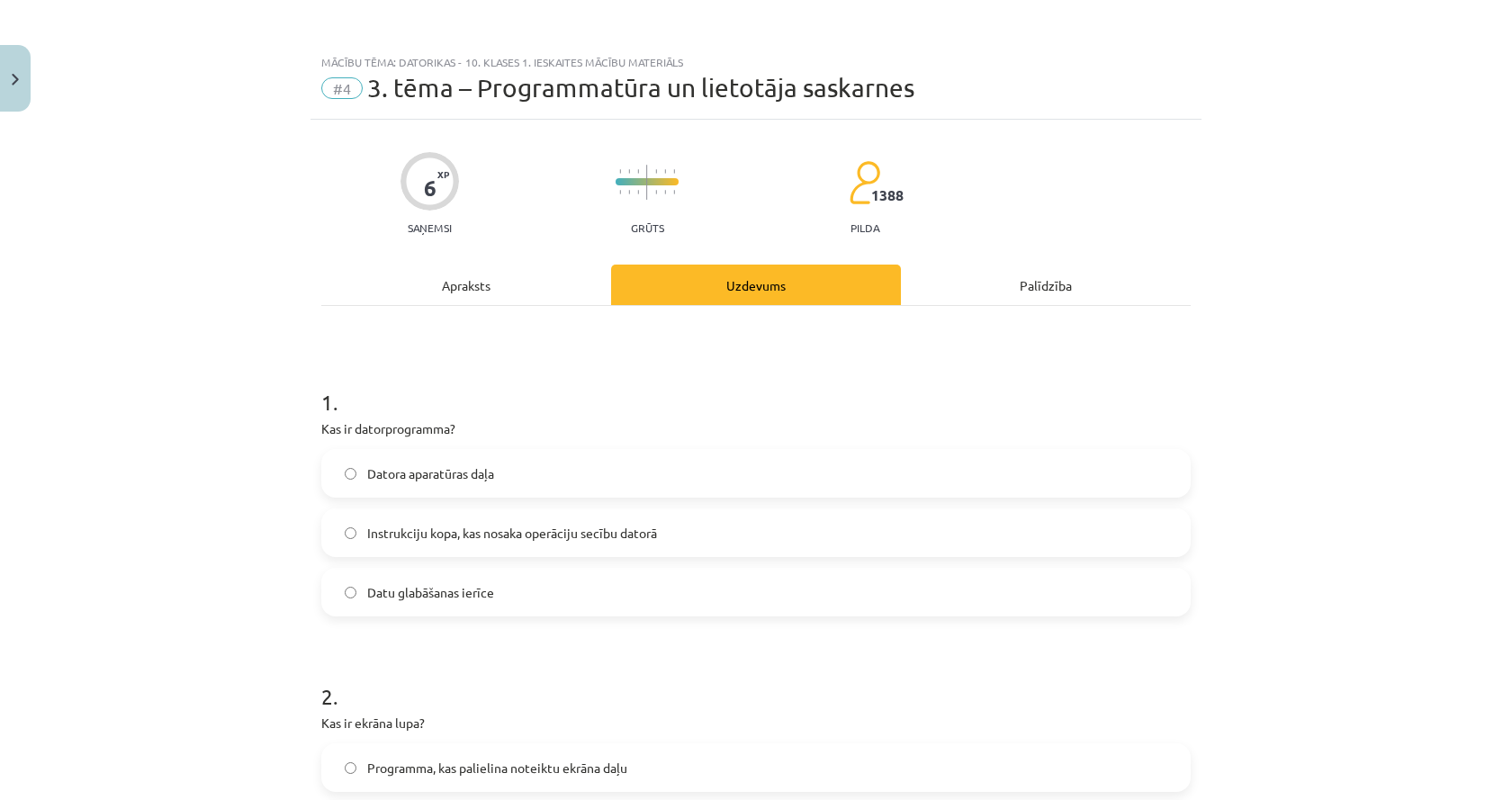
click at [440, 269] on div "Apraksts" at bounding box center [467, 285] width 290 height 41
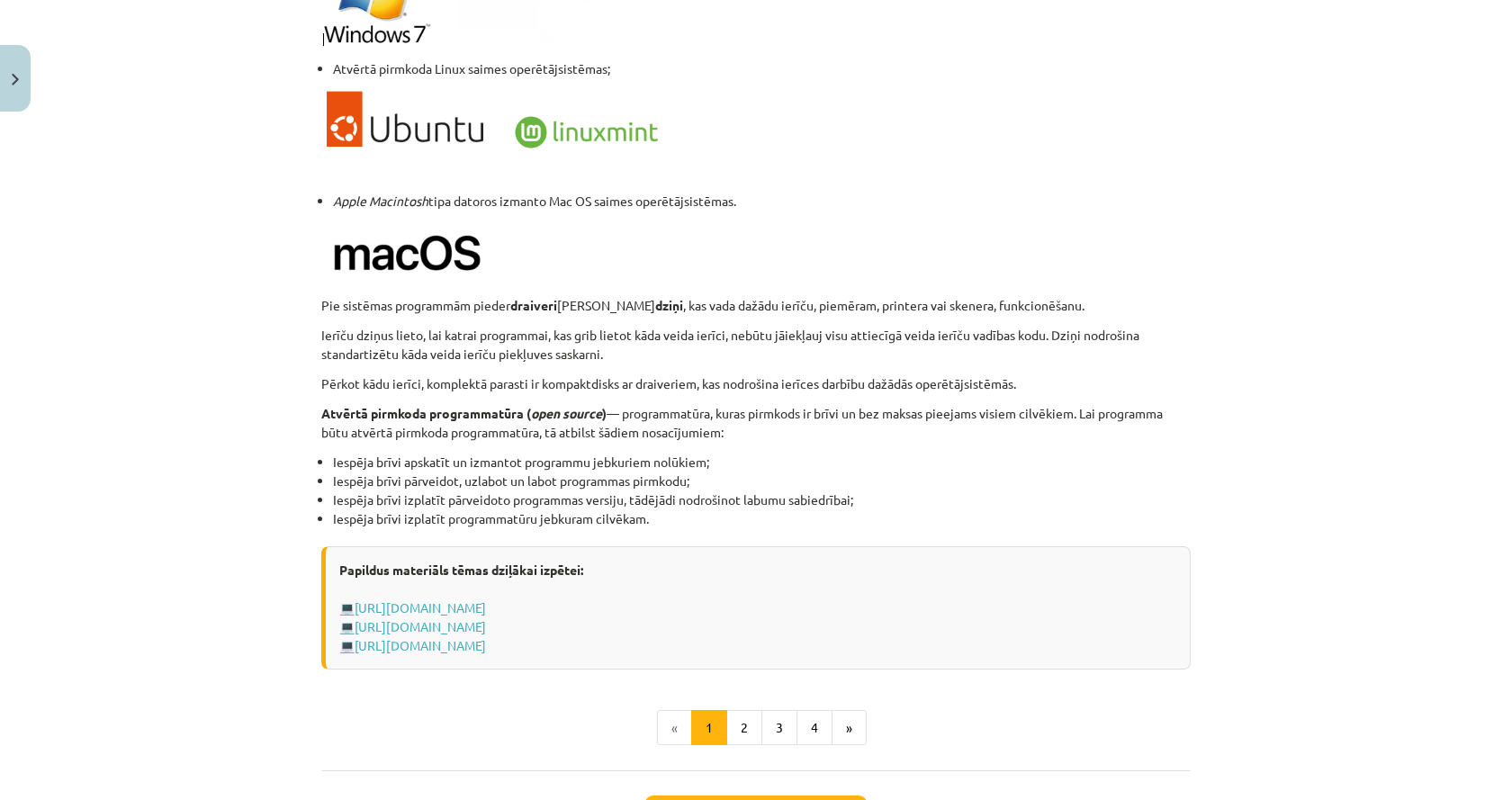
scroll to position [1748, 0]
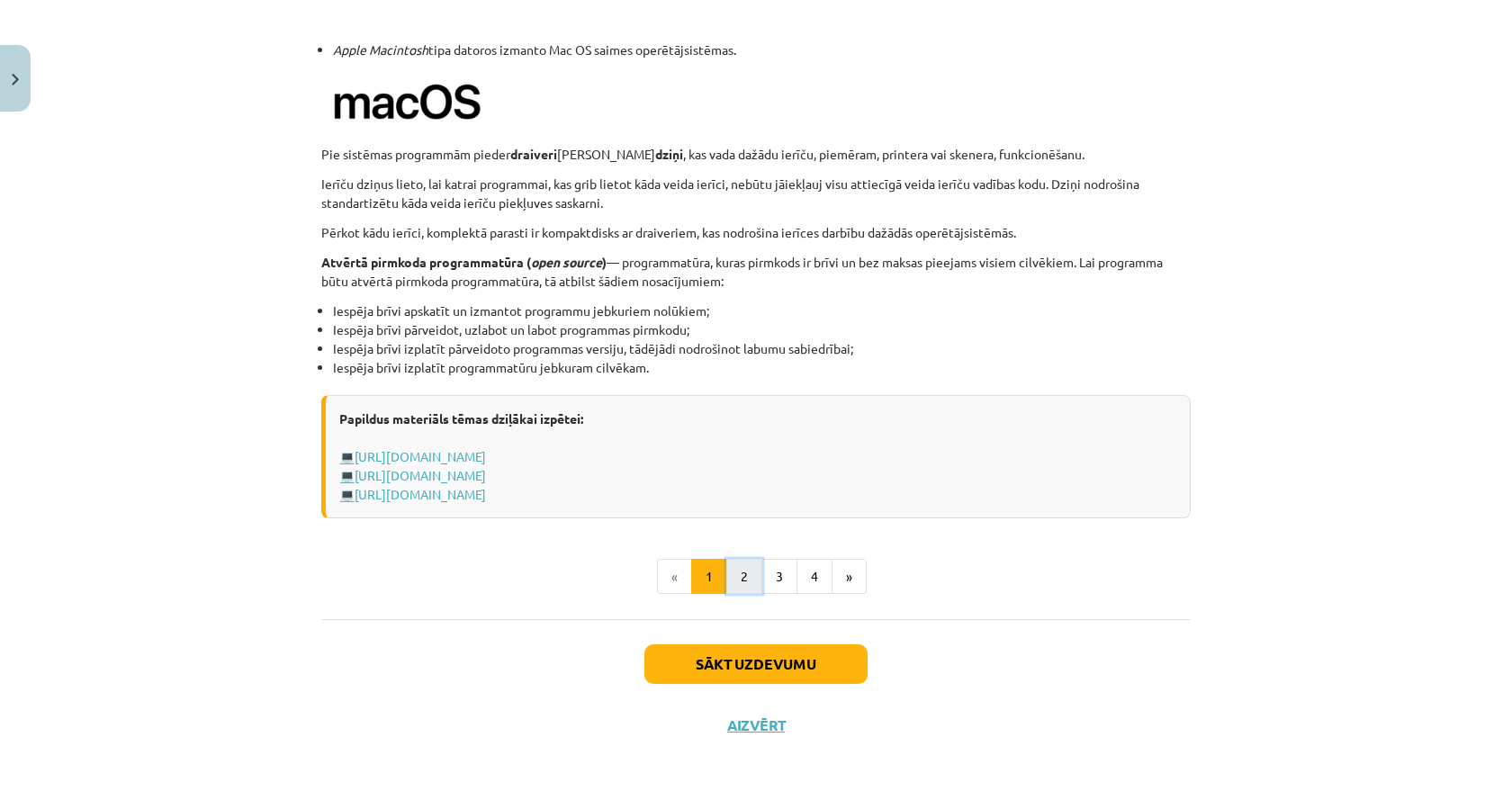
click at [733, 576] on button "2" at bounding box center [743, 576] width 36 height 36
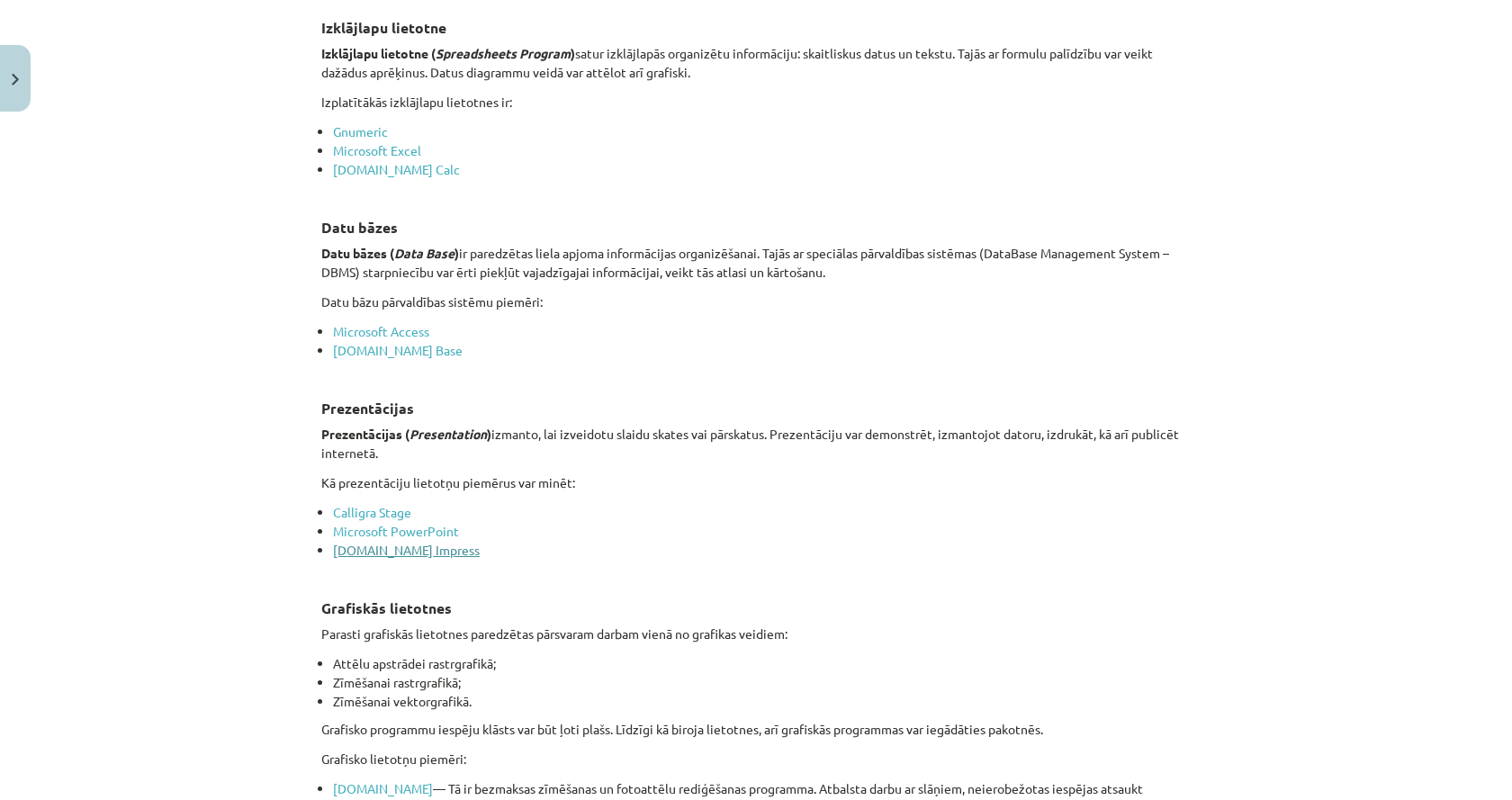
scroll to position [1222, 0]
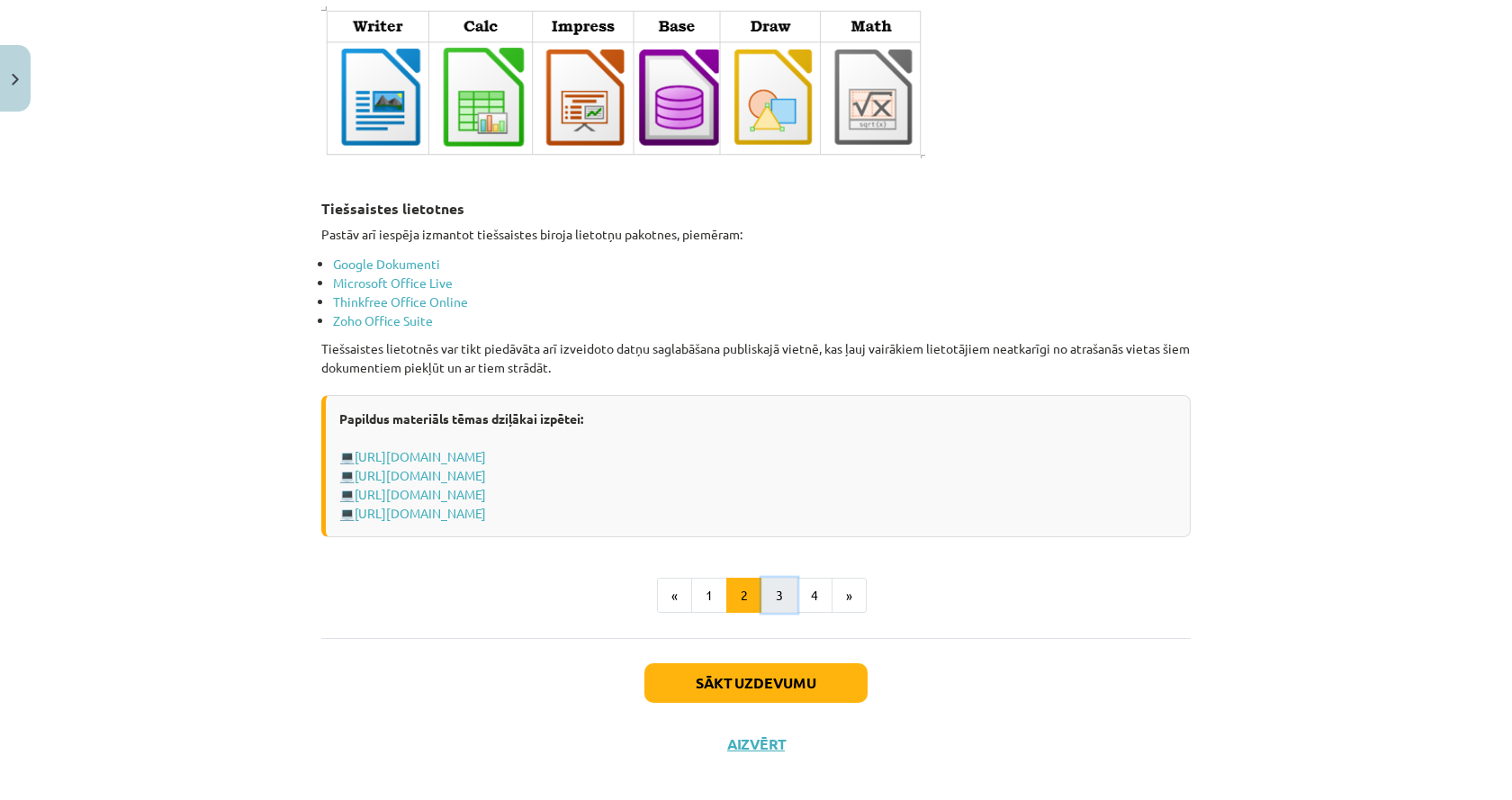
click at [769, 583] on button "3" at bounding box center [779, 596] width 36 height 36
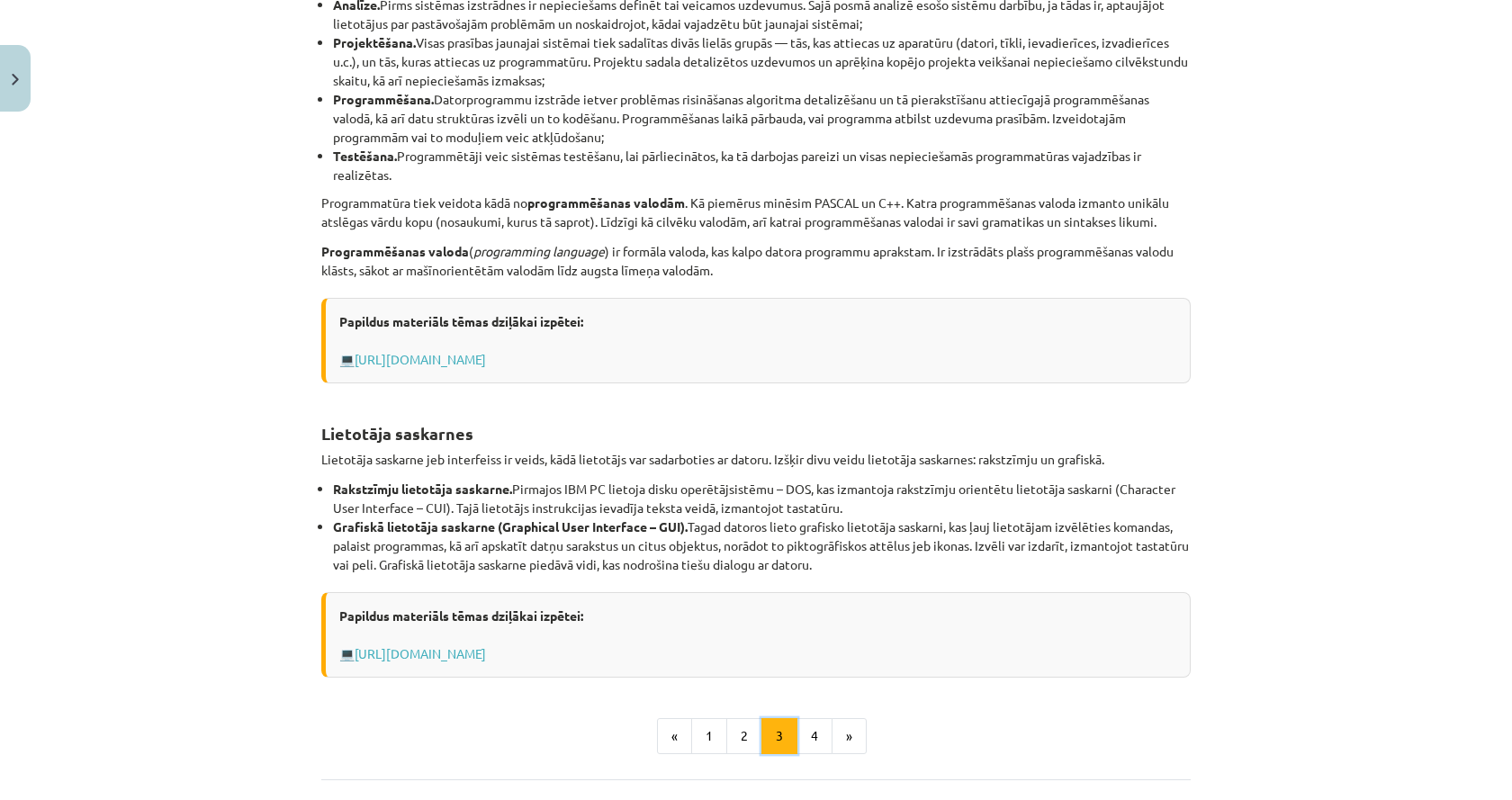
scroll to position [585, 0]
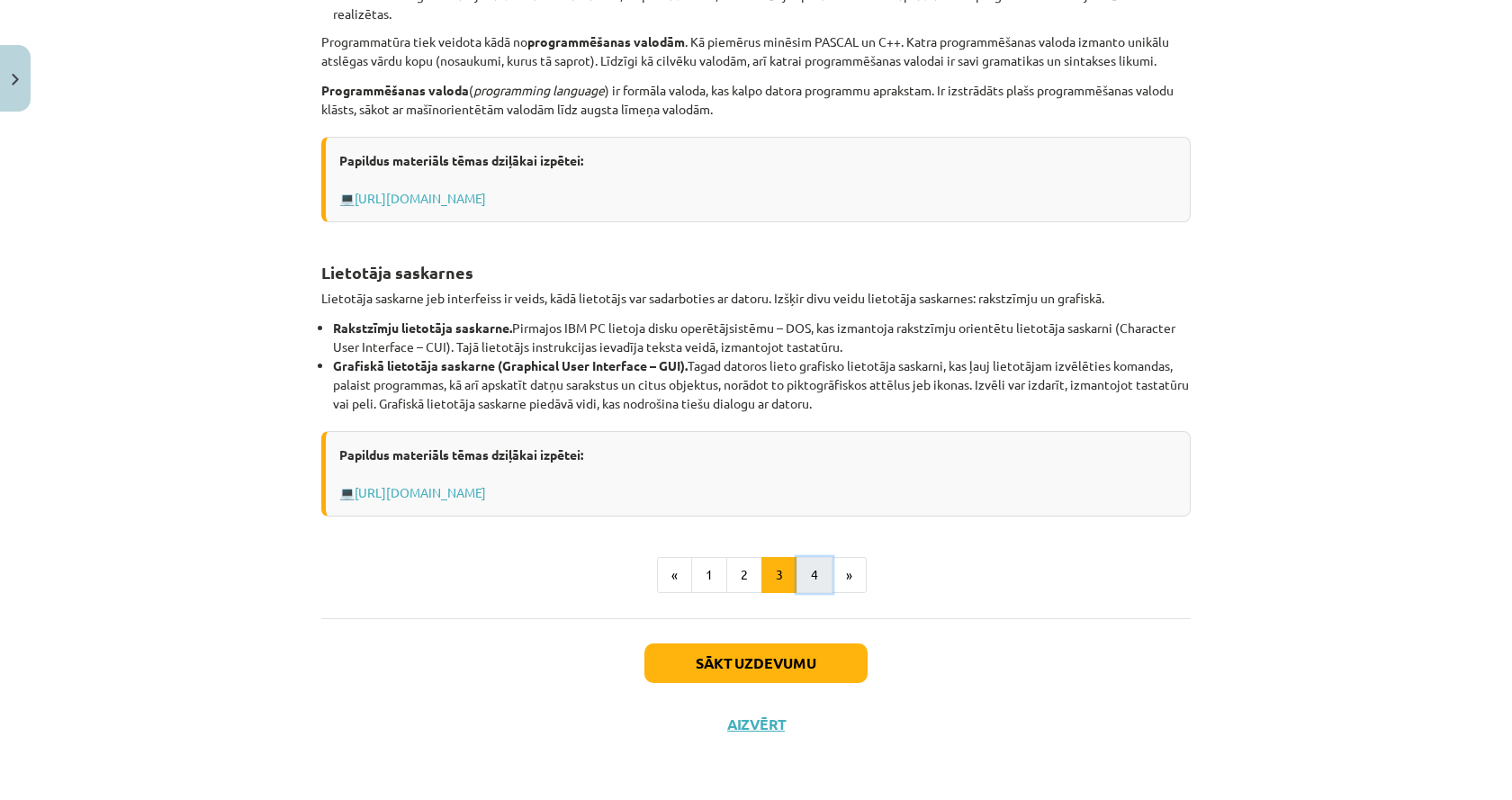
click at [814, 578] on button "4" at bounding box center [814, 574] width 36 height 36
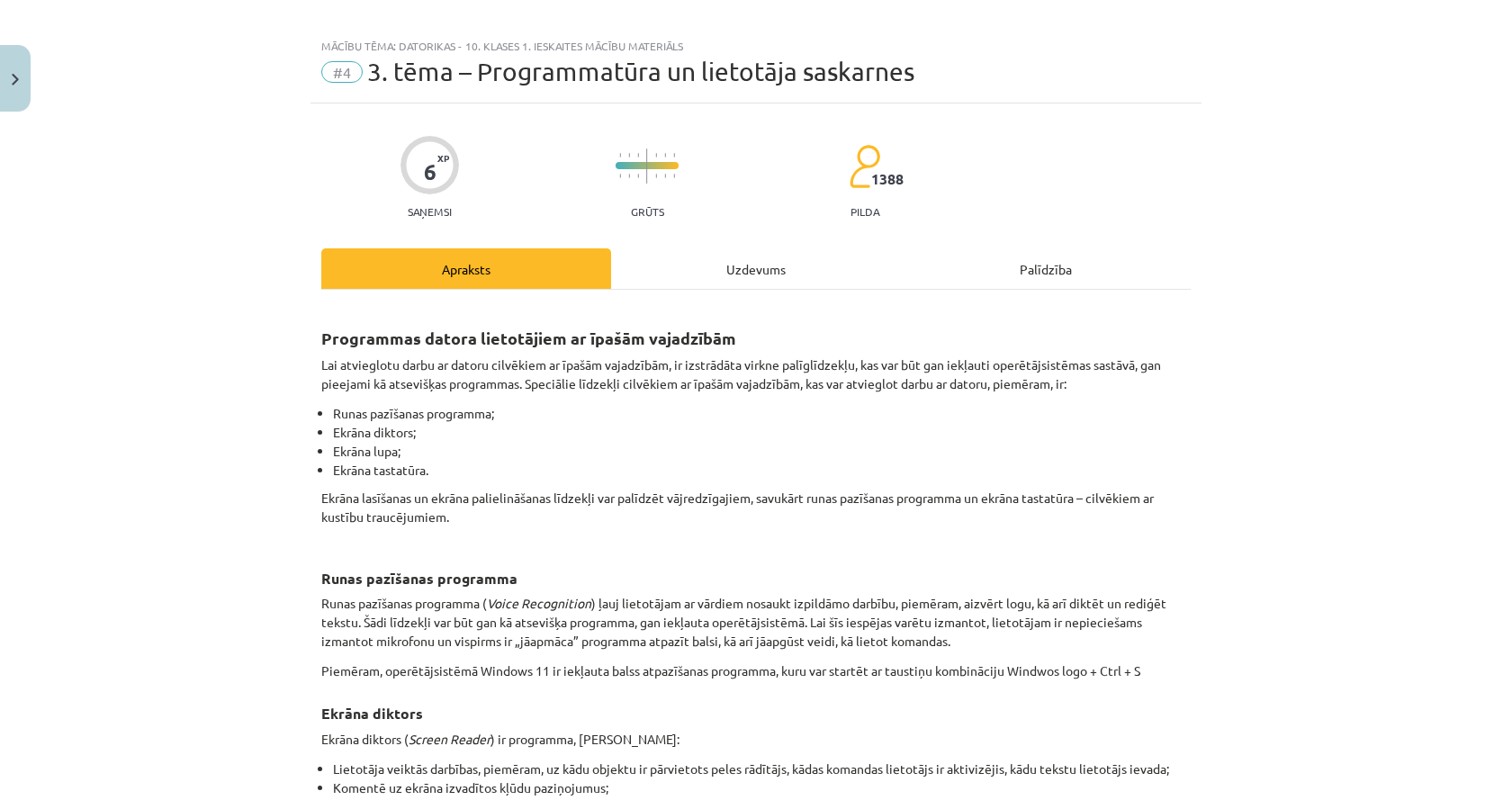
scroll to position [0, 0]
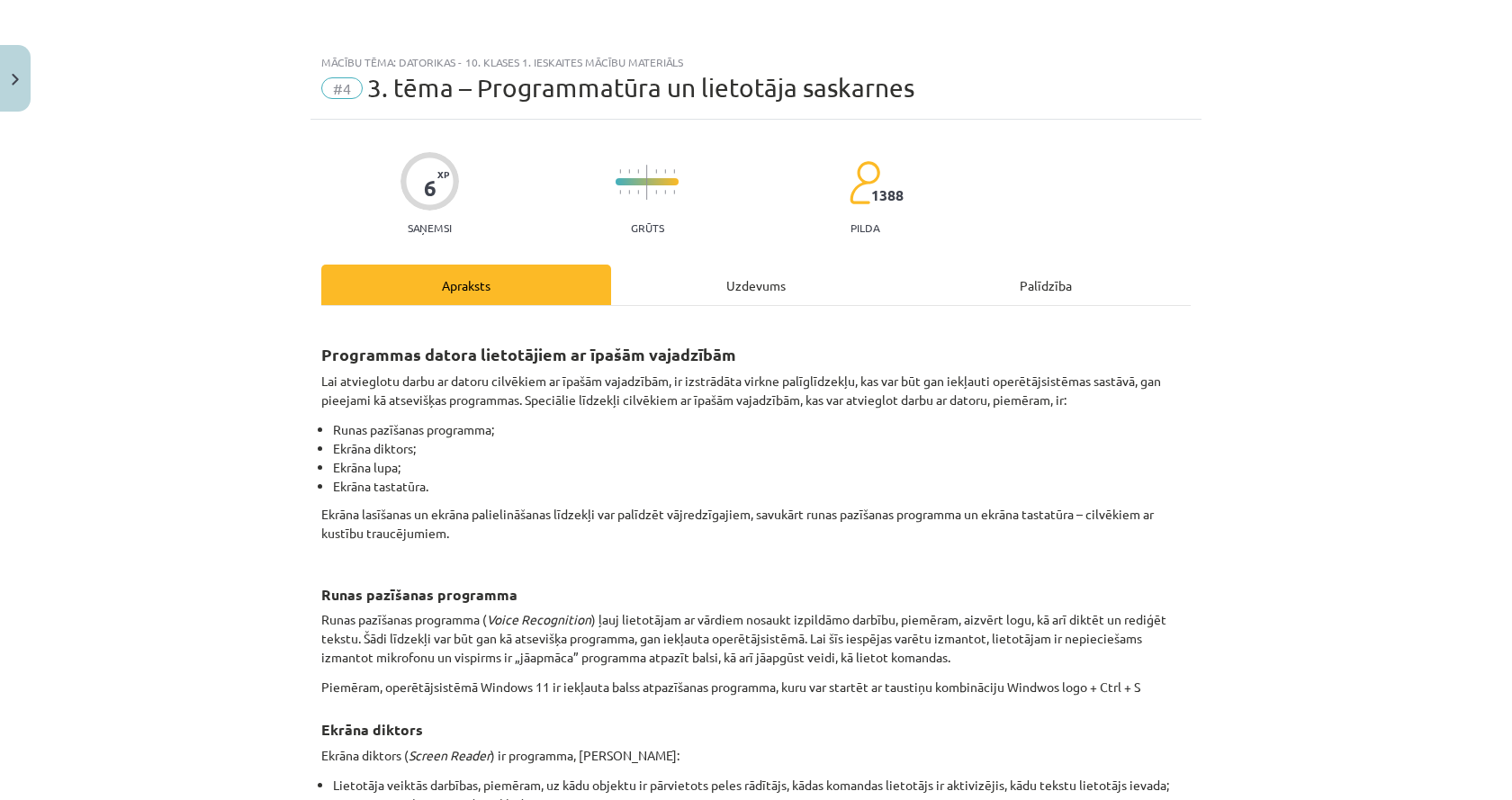
click at [730, 272] on div "Uzdevums" at bounding box center [756, 285] width 290 height 41
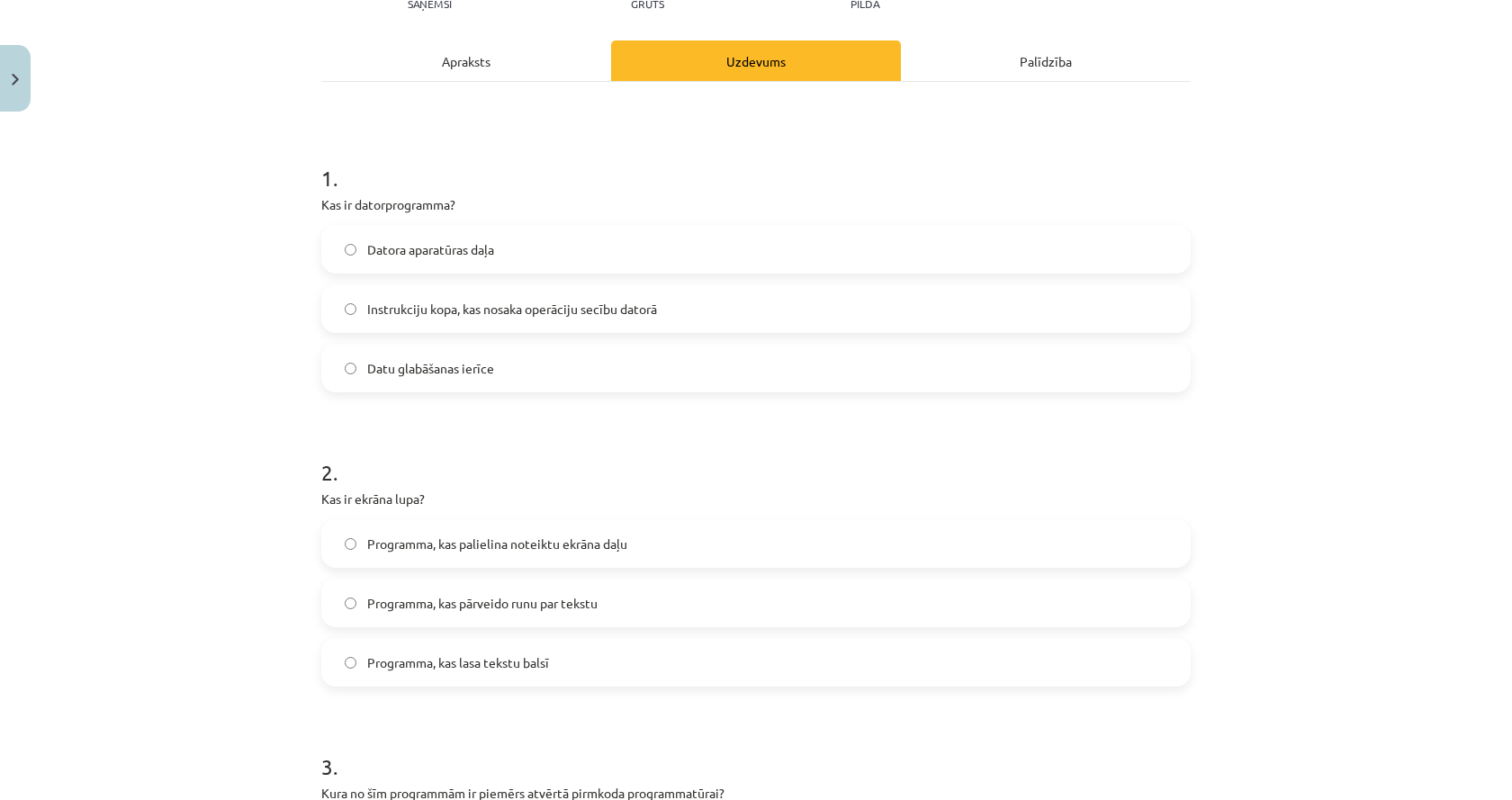
scroll to position [225, 0]
click at [722, 557] on label "Programma, kas palielina noteiktu ekrāna daļu" at bounding box center [756, 543] width 865 height 45
click at [514, 64] on div "Apraksts" at bounding box center [467, 60] width 290 height 41
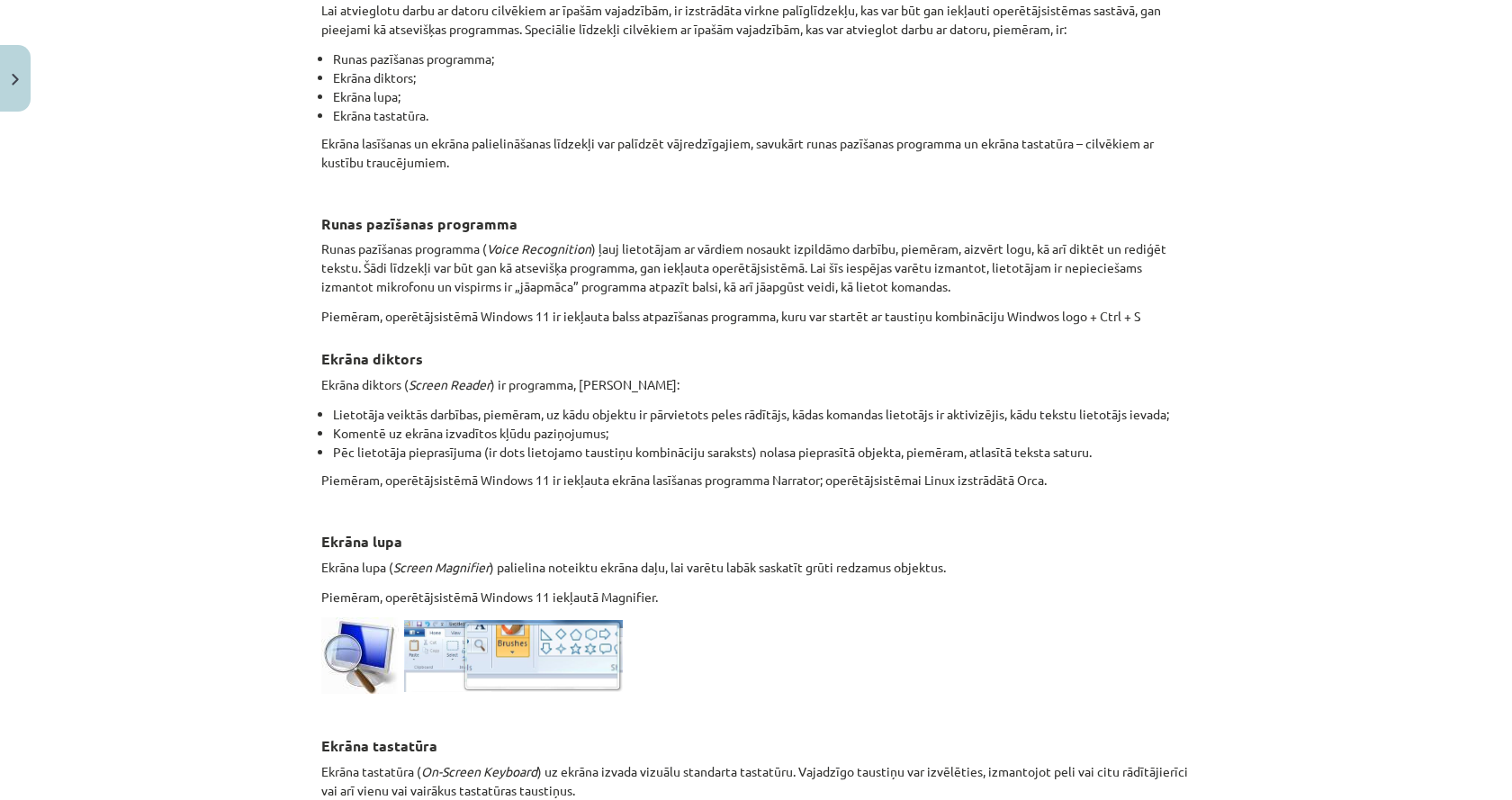
scroll to position [495, 0]
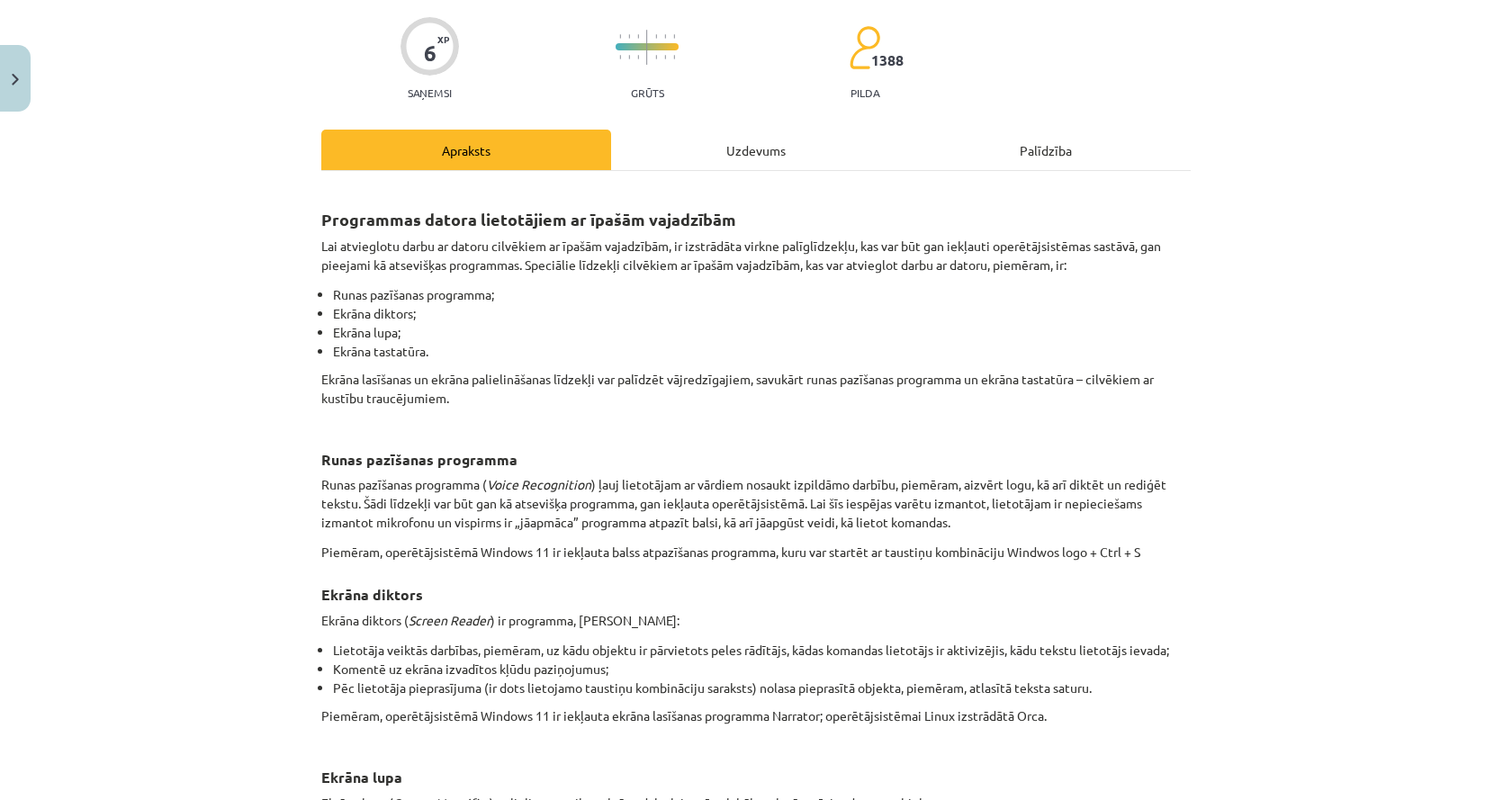
click at [720, 144] on div "Uzdevums" at bounding box center [756, 150] width 290 height 41
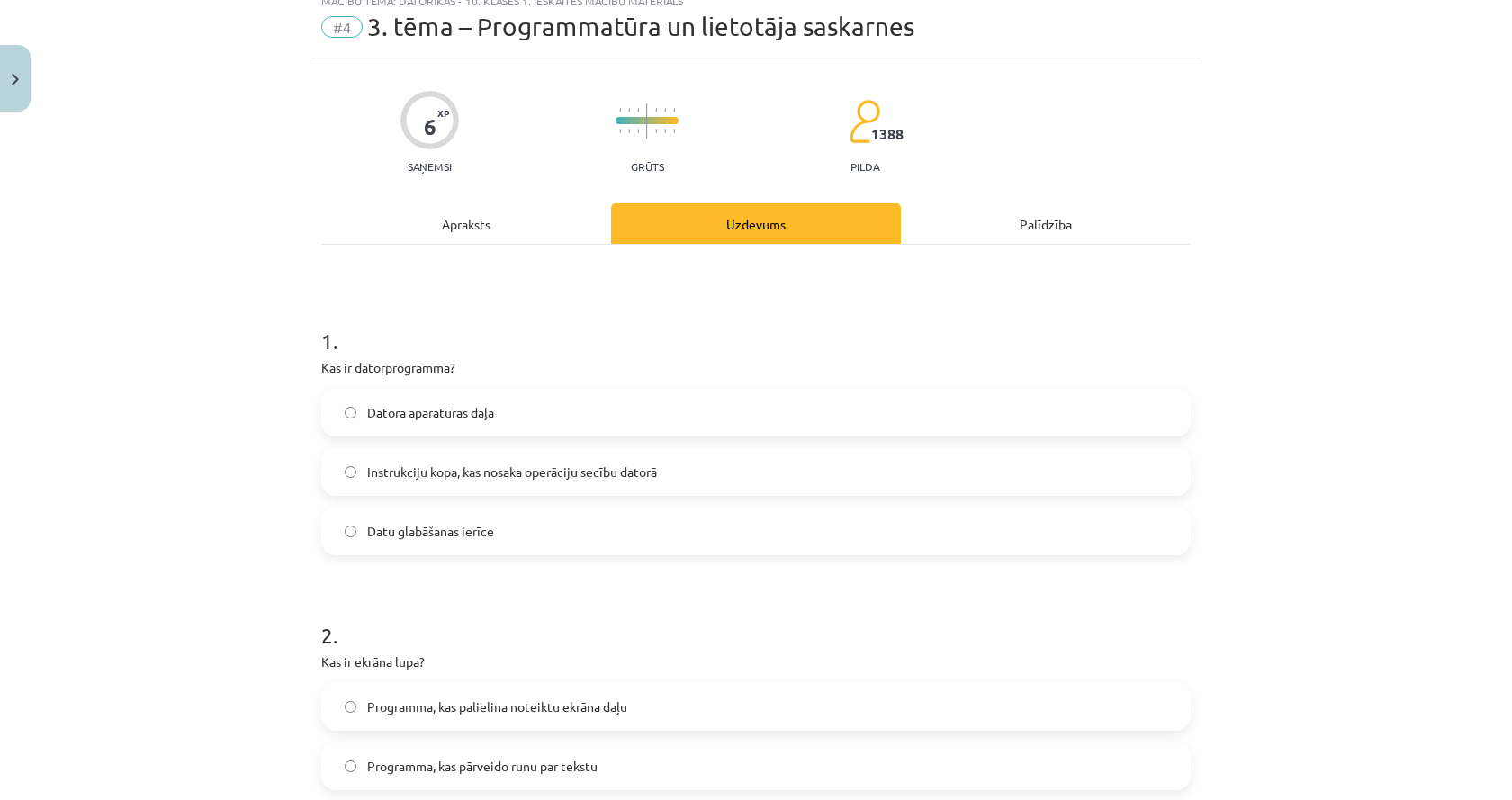
scroll to position [0, 0]
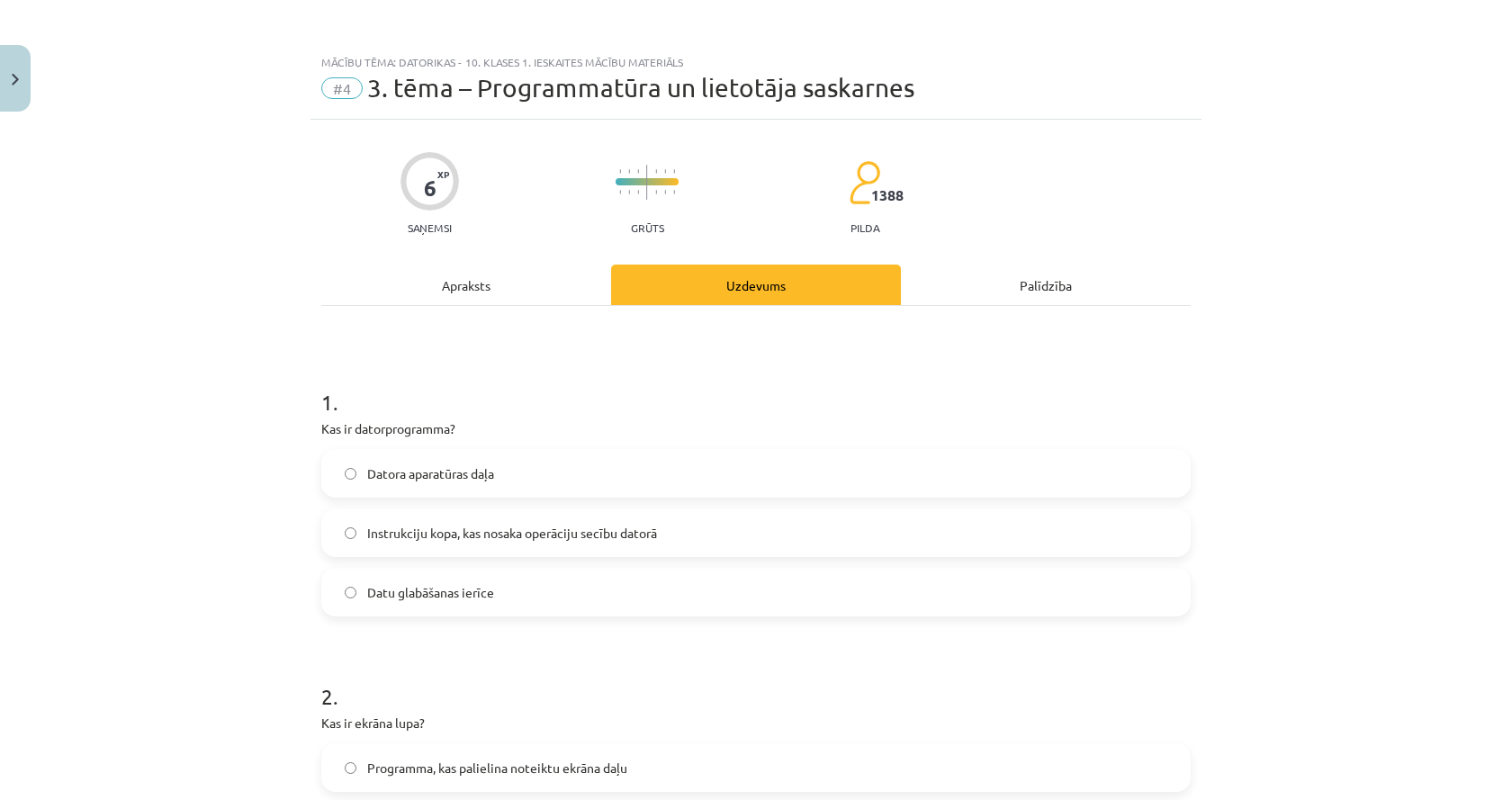
click at [495, 292] on div "Apraksts" at bounding box center [467, 285] width 290 height 41
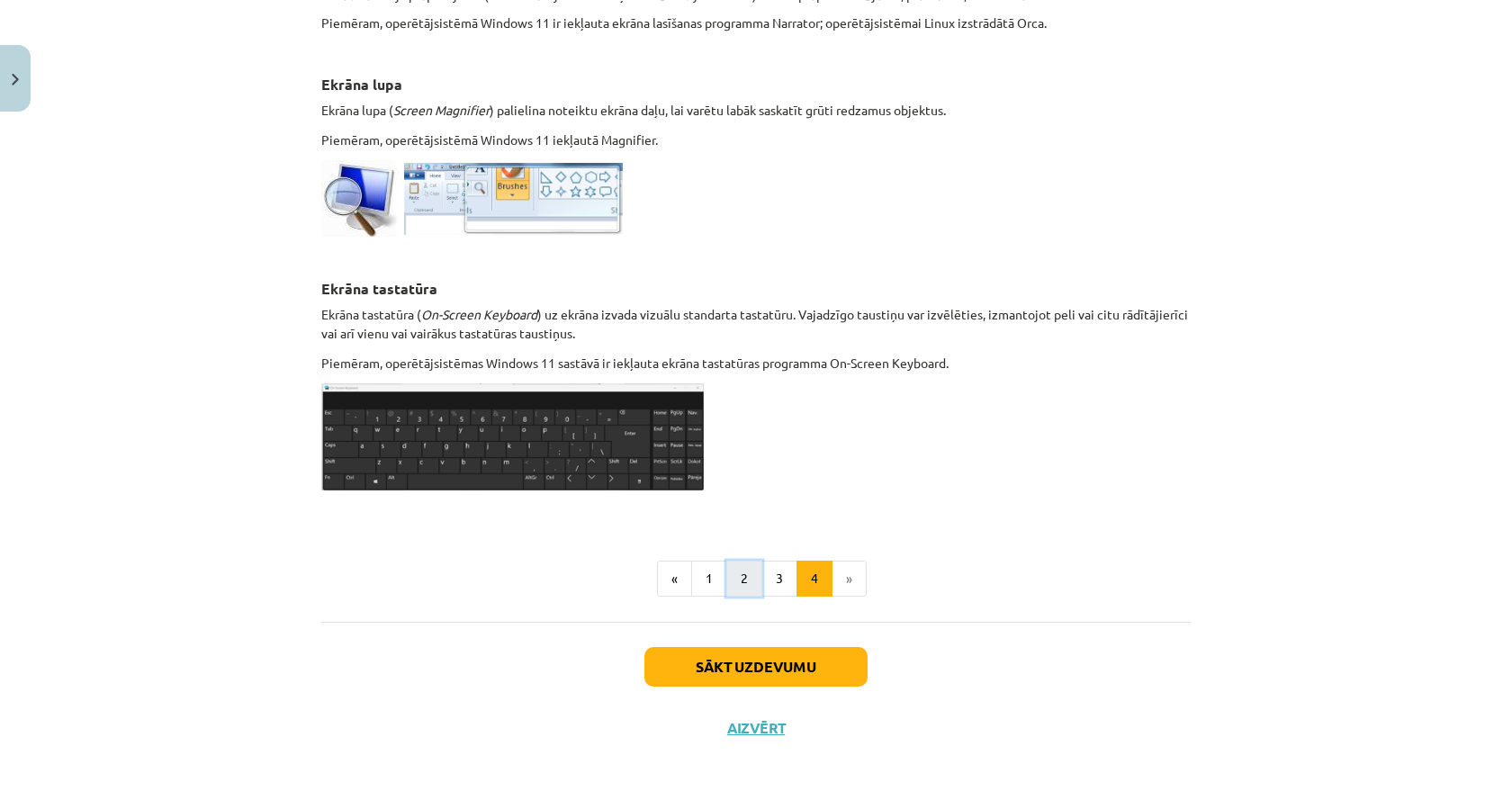
click at [740, 585] on button "2" at bounding box center [743, 578] width 36 height 36
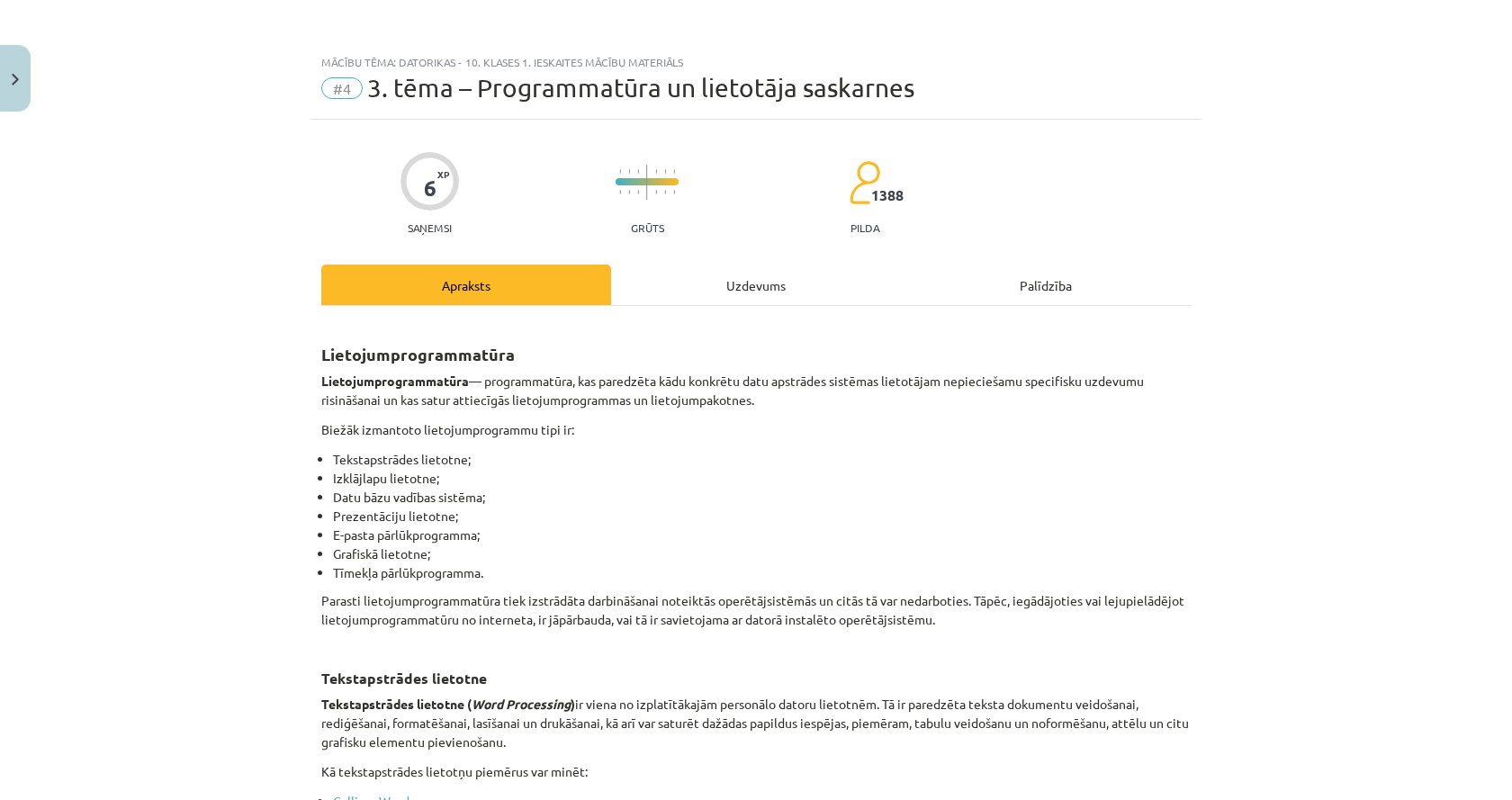
click at [707, 280] on div "Uzdevums" at bounding box center [756, 285] width 290 height 41
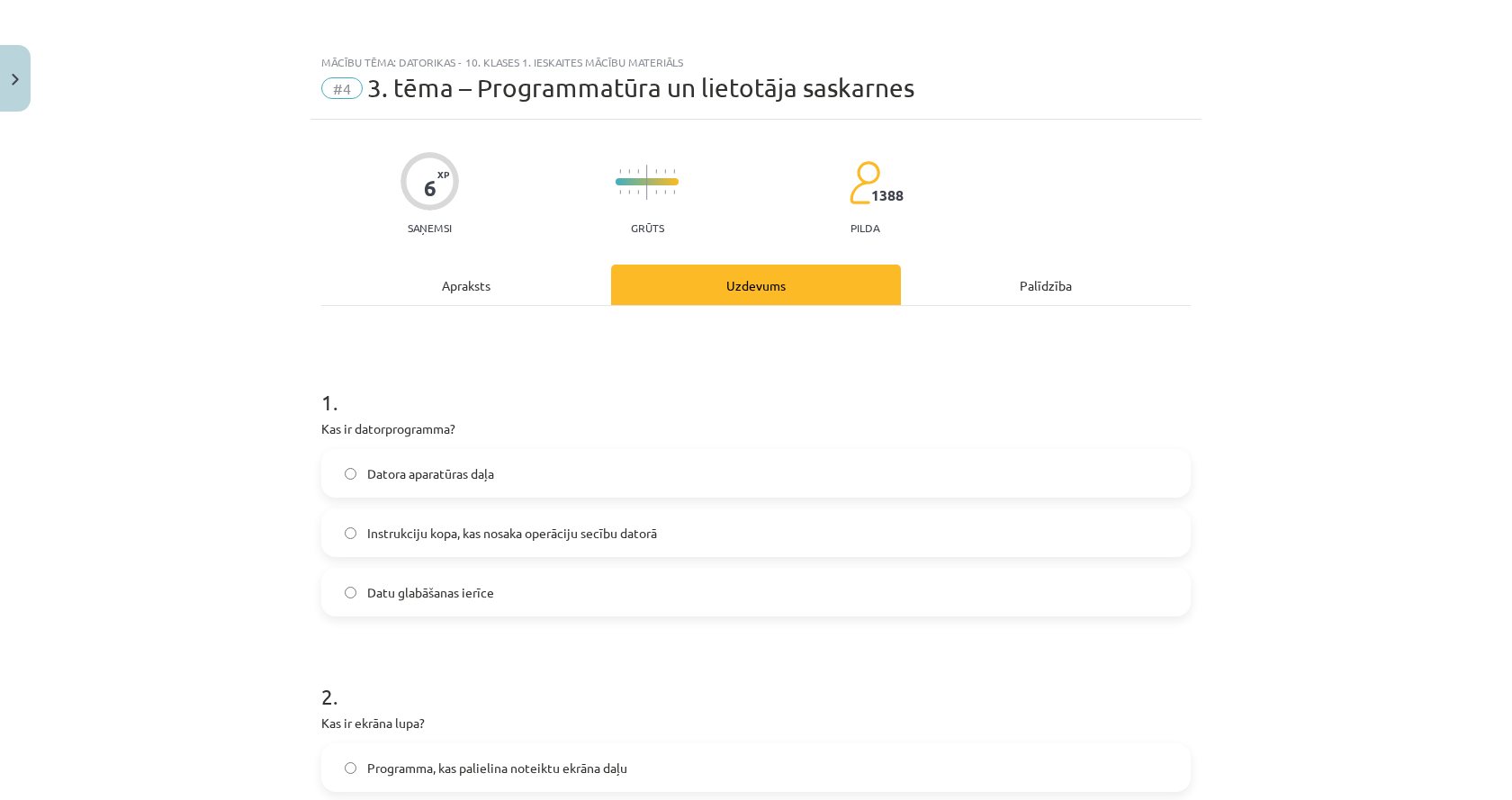
click at [435, 277] on div "Apraksts" at bounding box center [467, 285] width 290 height 41
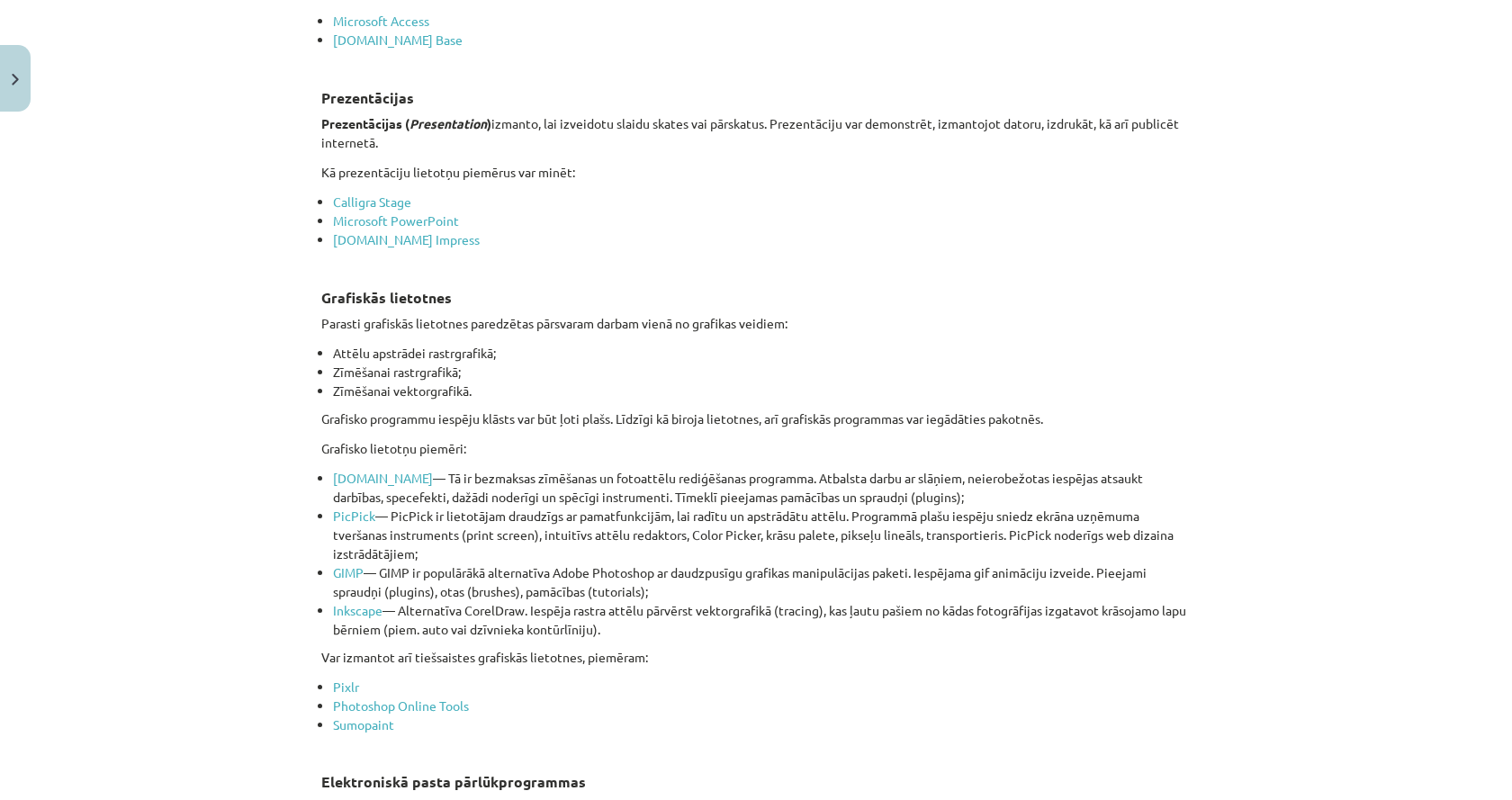
scroll to position [1485, 0]
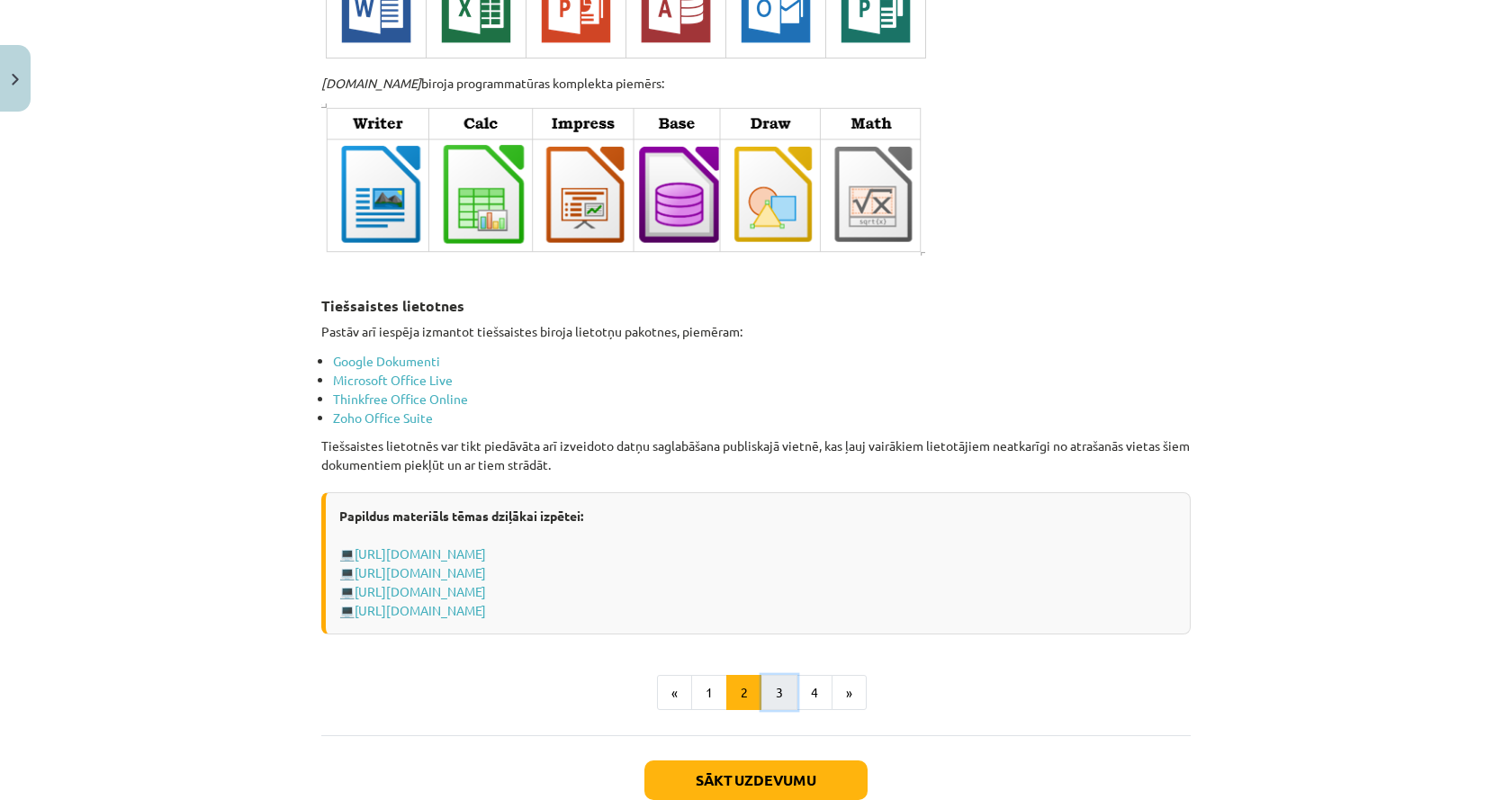
click at [777, 686] on button "3" at bounding box center [779, 692] width 36 height 36
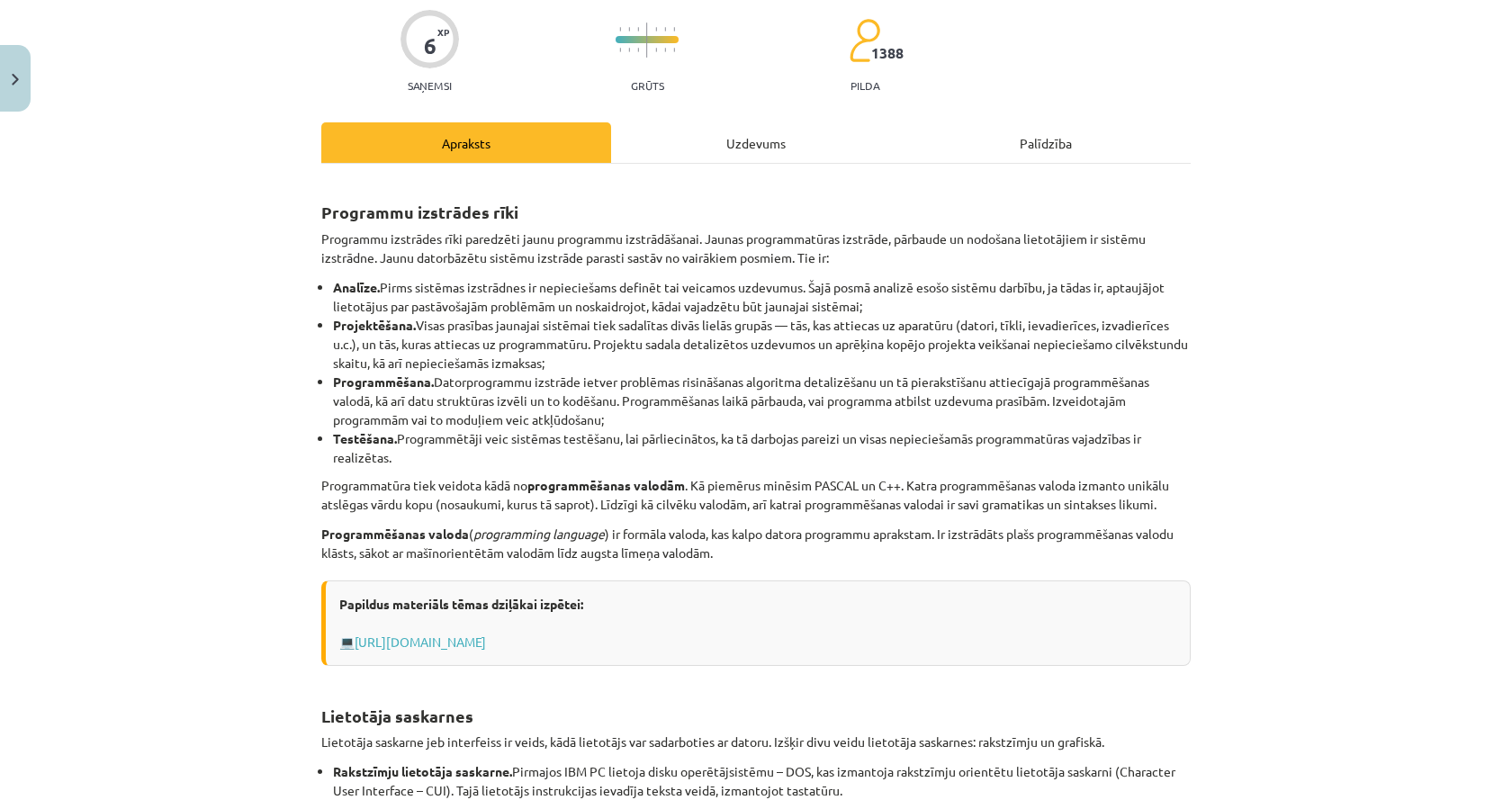
scroll to position [585, 0]
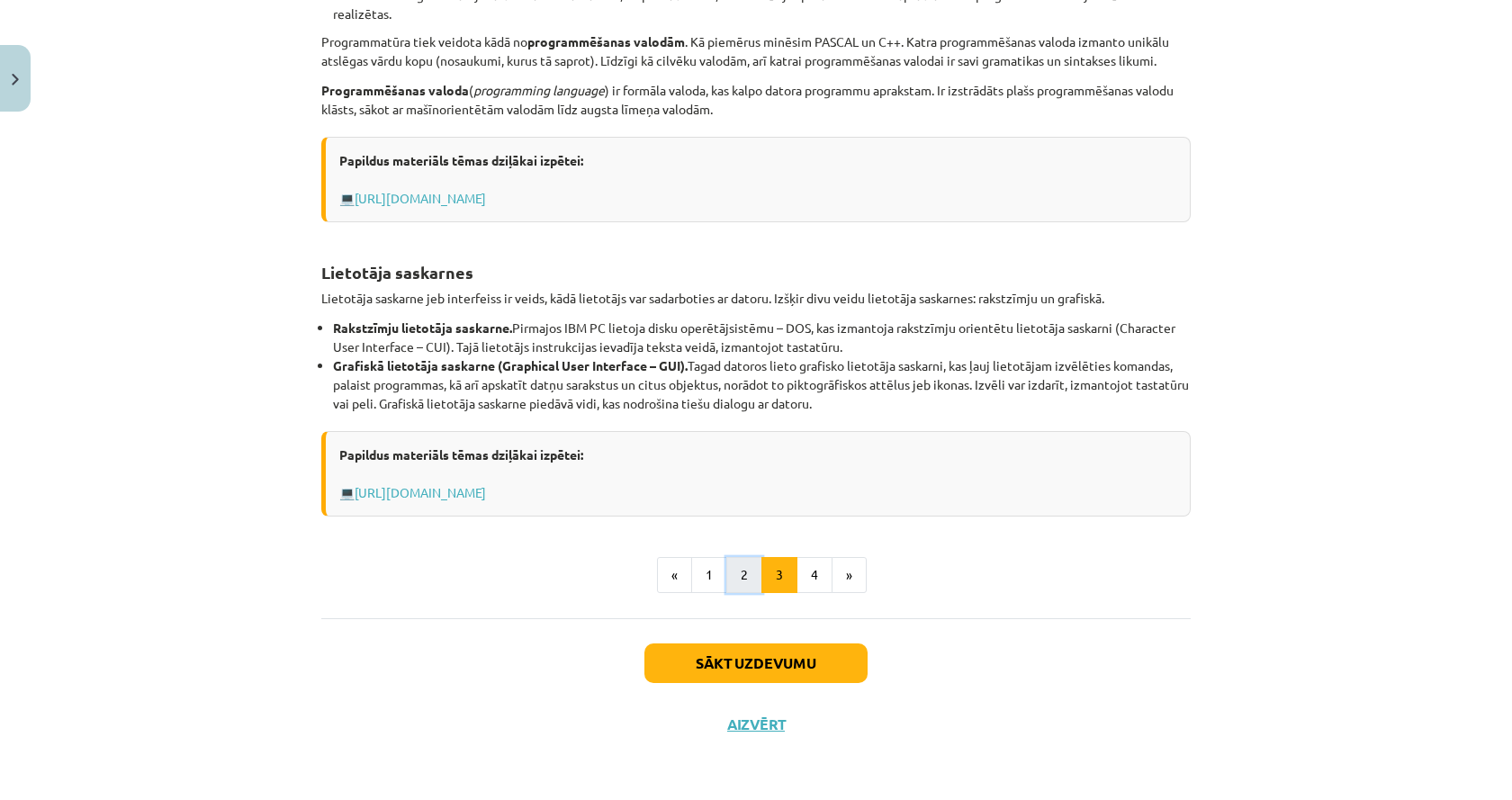
click at [742, 574] on button "2" at bounding box center [743, 574] width 36 height 36
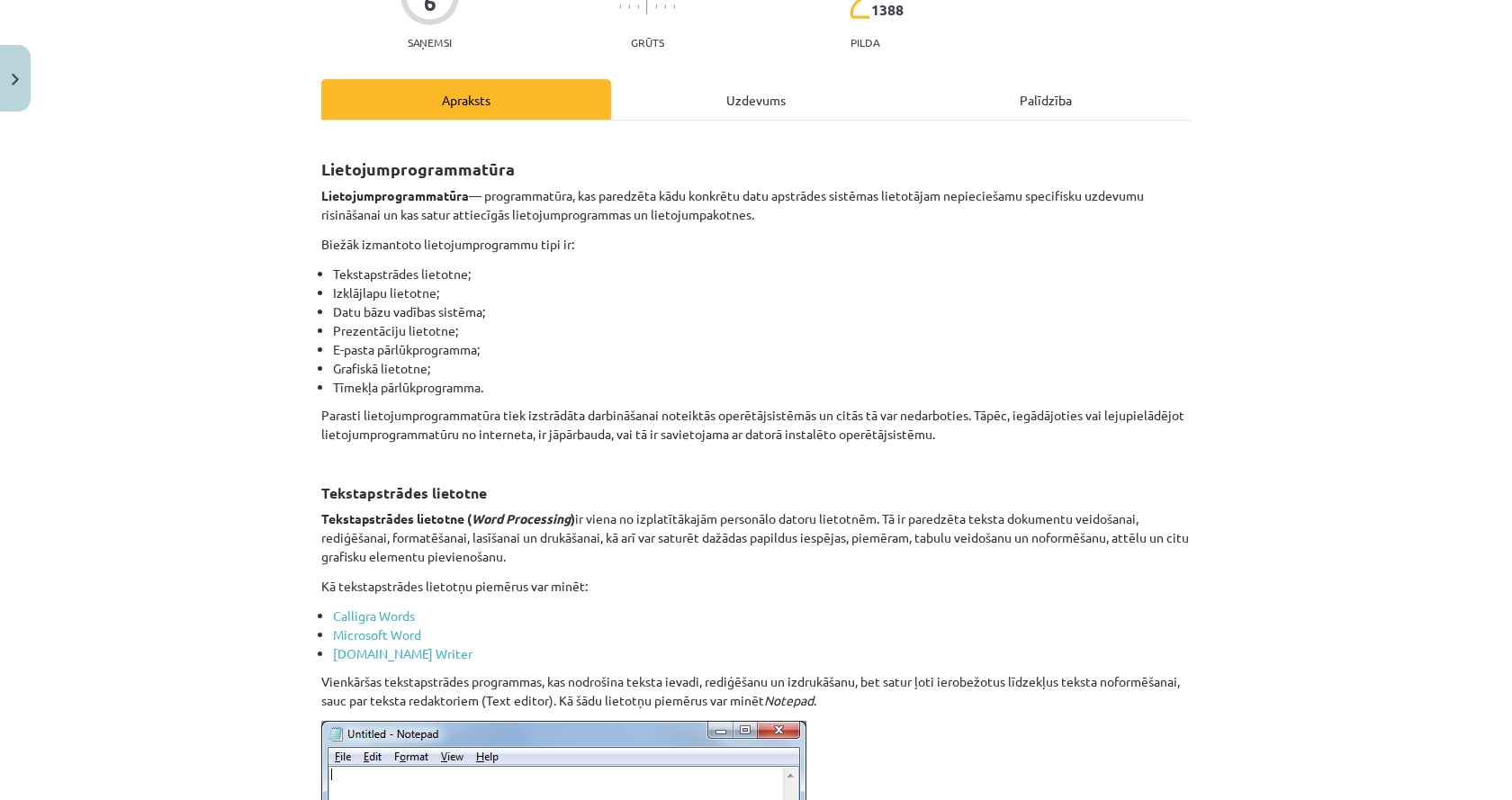
scroll to position [180, 0]
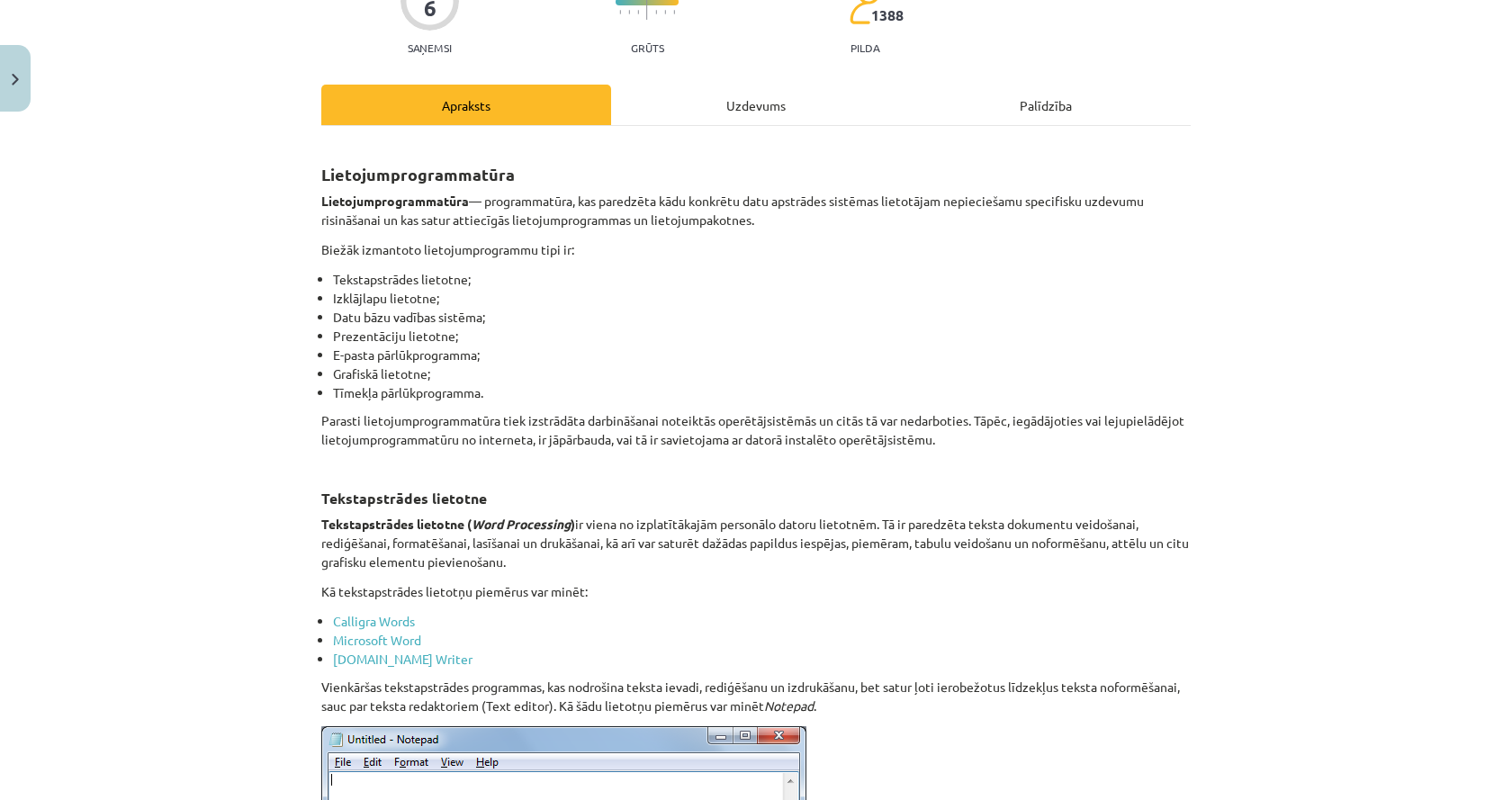
click at [747, 111] on div "Uzdevums" at bounding box center [756, 105] width 290 height 41
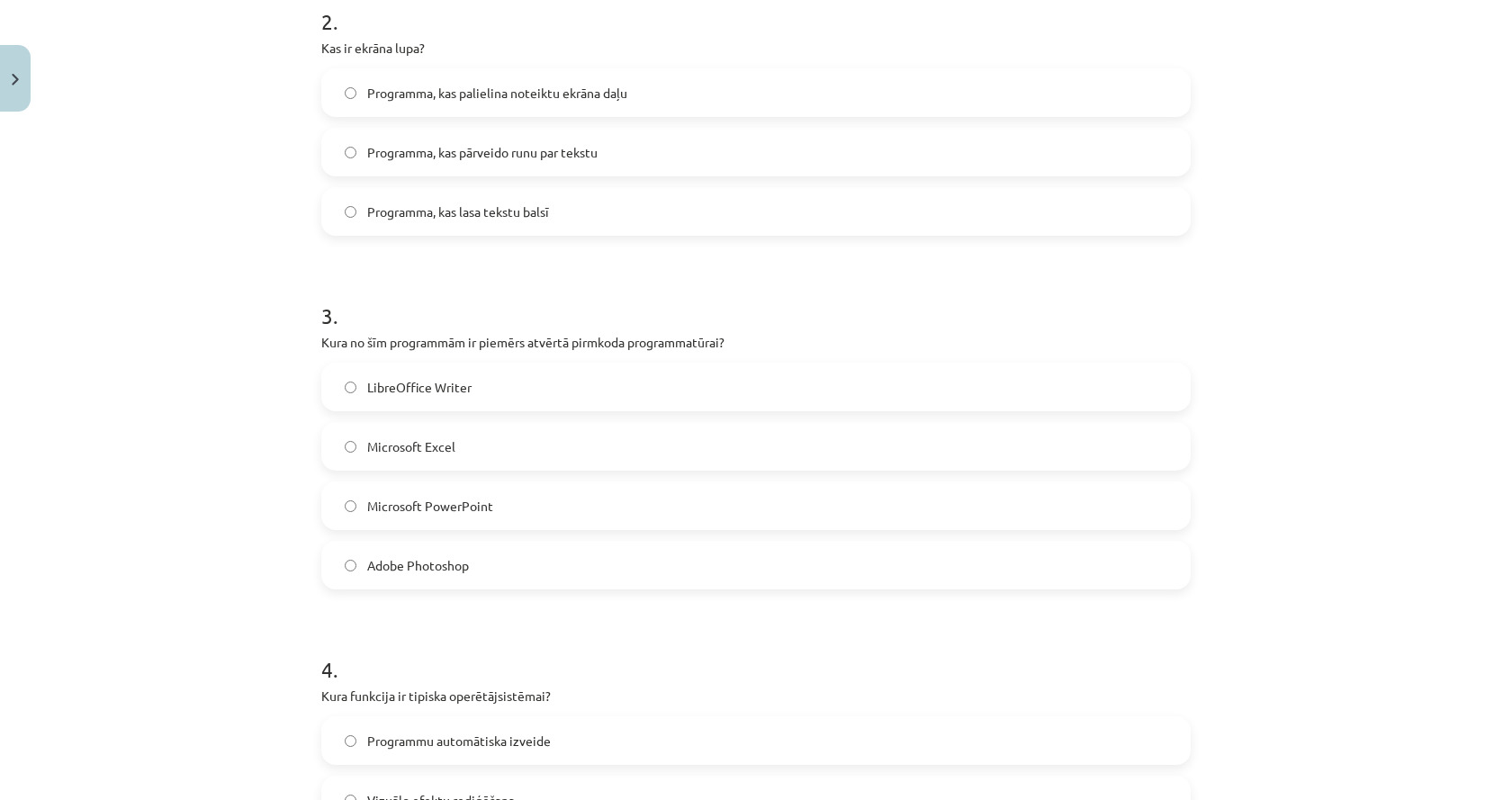
scroll to position [945, 0]
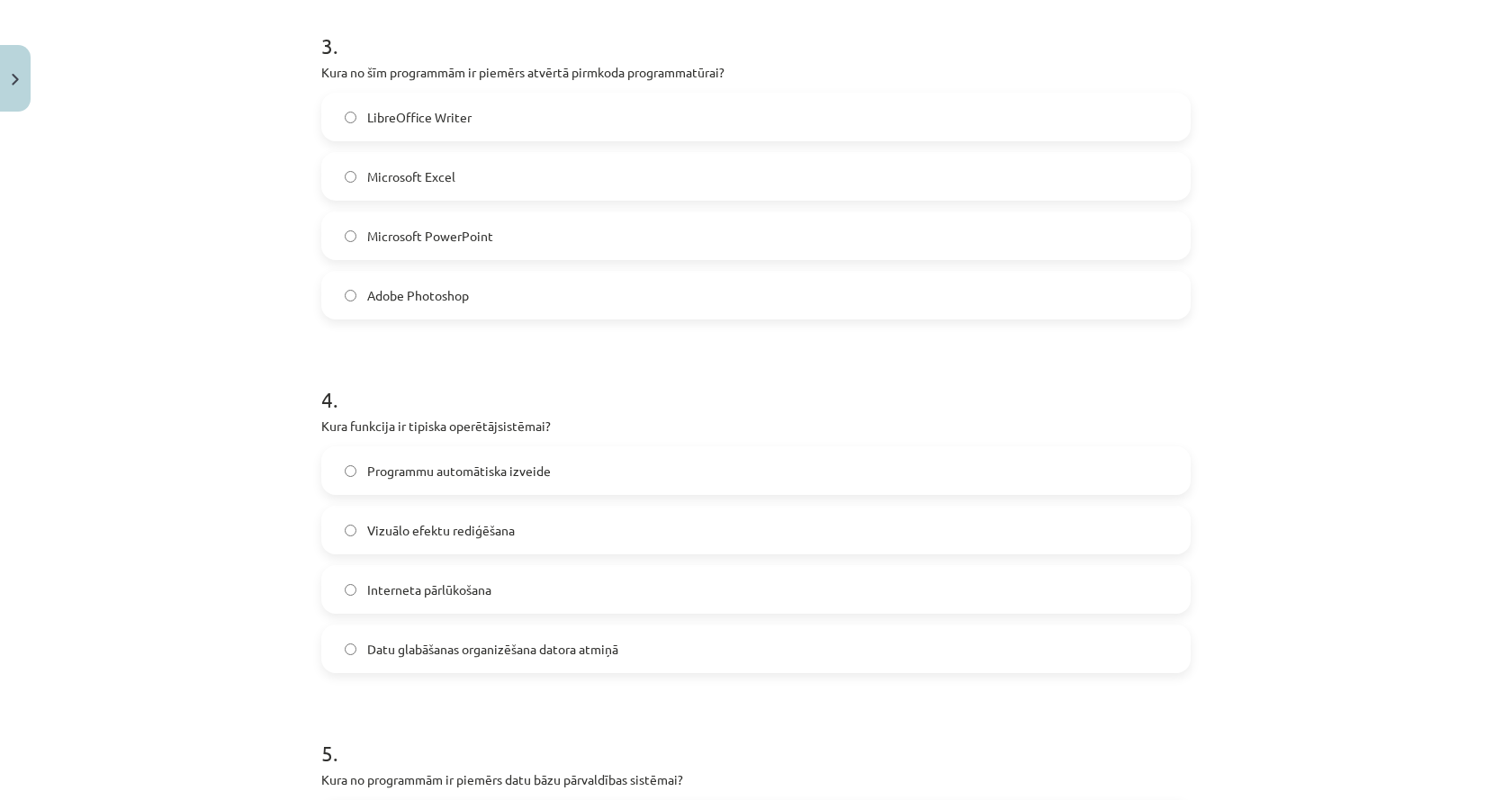
click at [527, 119] on label "LibreOffice Writer" at bounding box center [756, 117] width 865 height 45
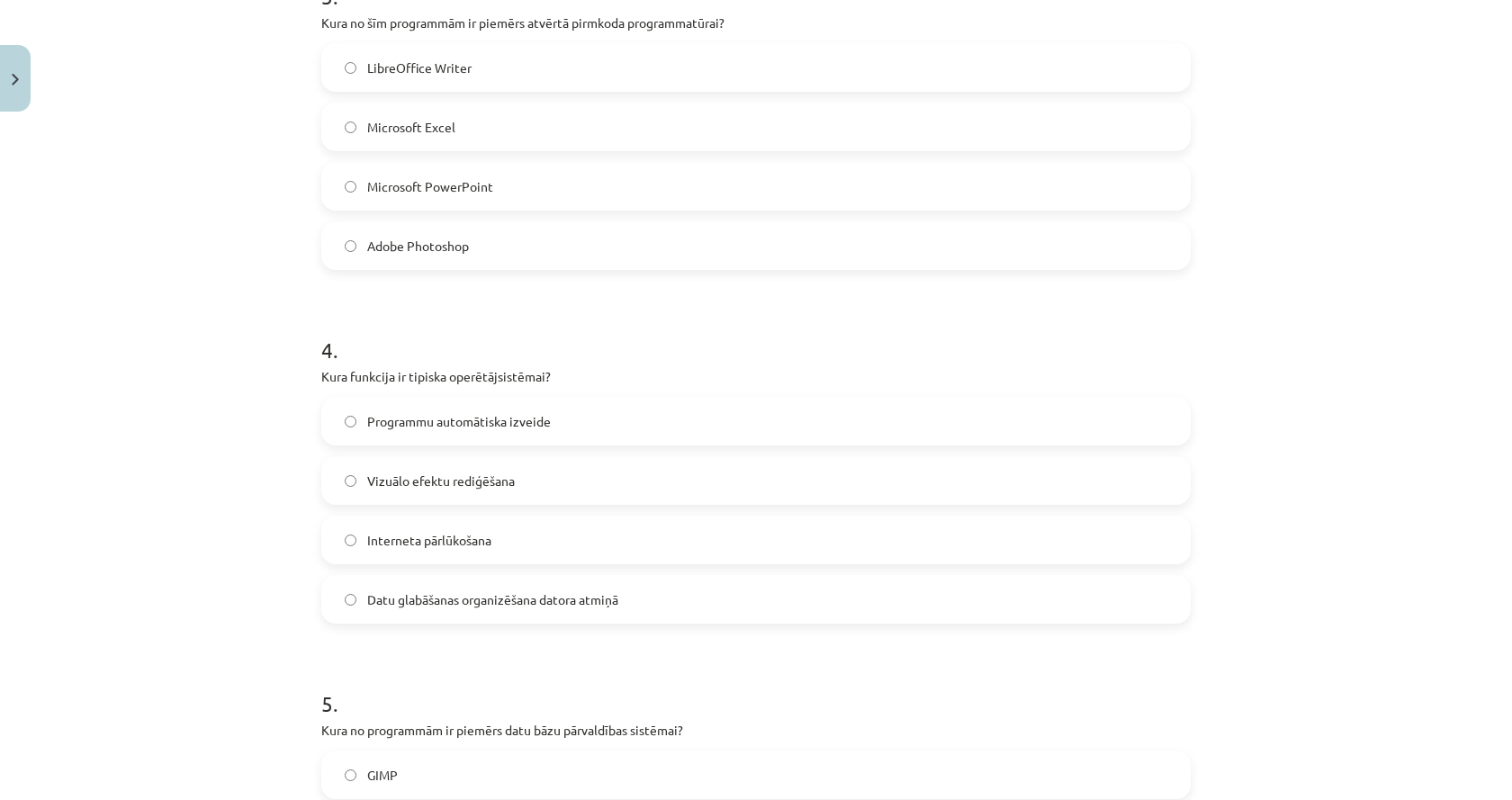
scroll to position [1124, 0]
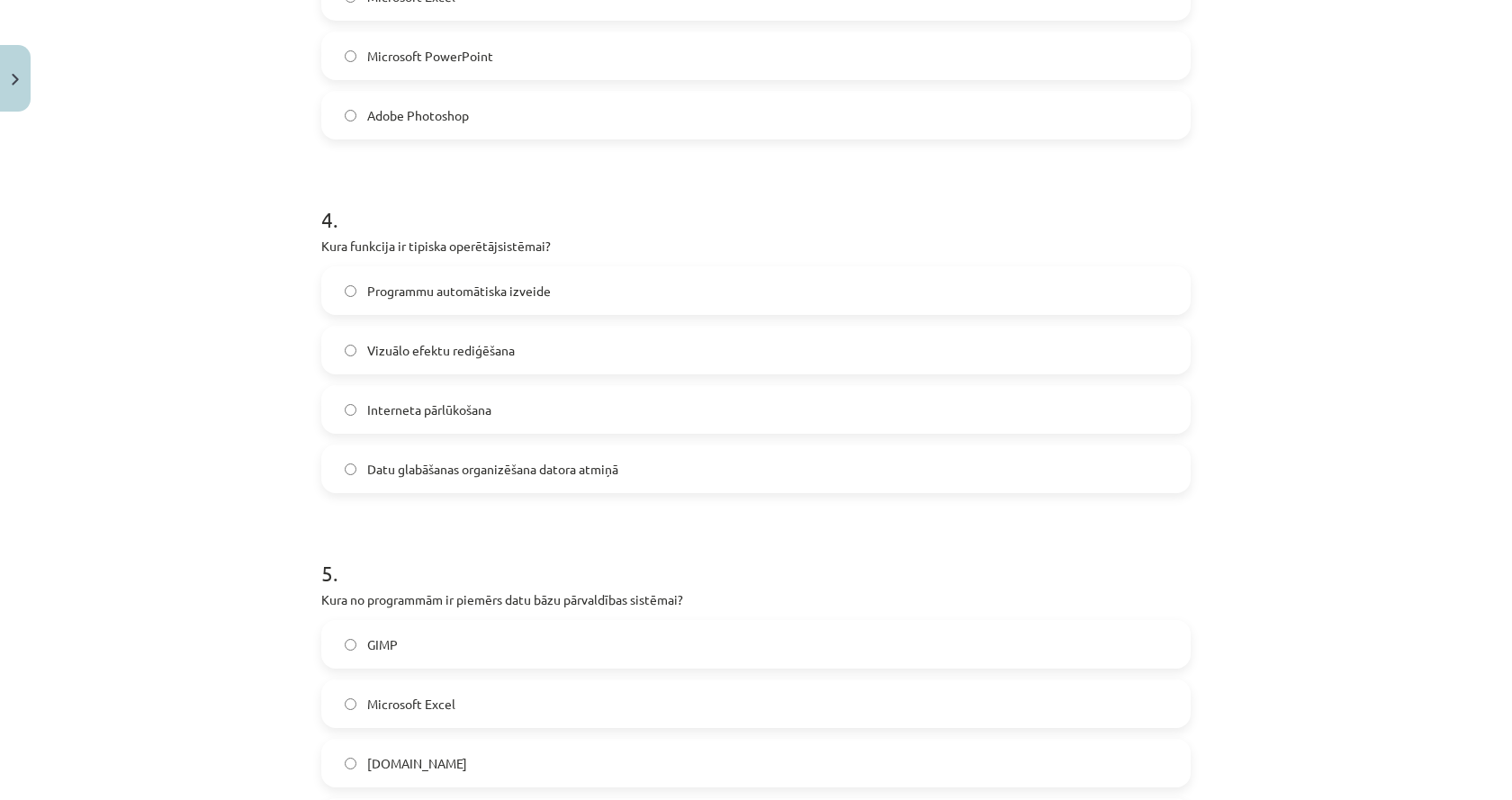
click at [397, 478] on span "Datu glabāšanas organizēšana datora atmiņā" at bounding box center [493, 469] width 251 height 19
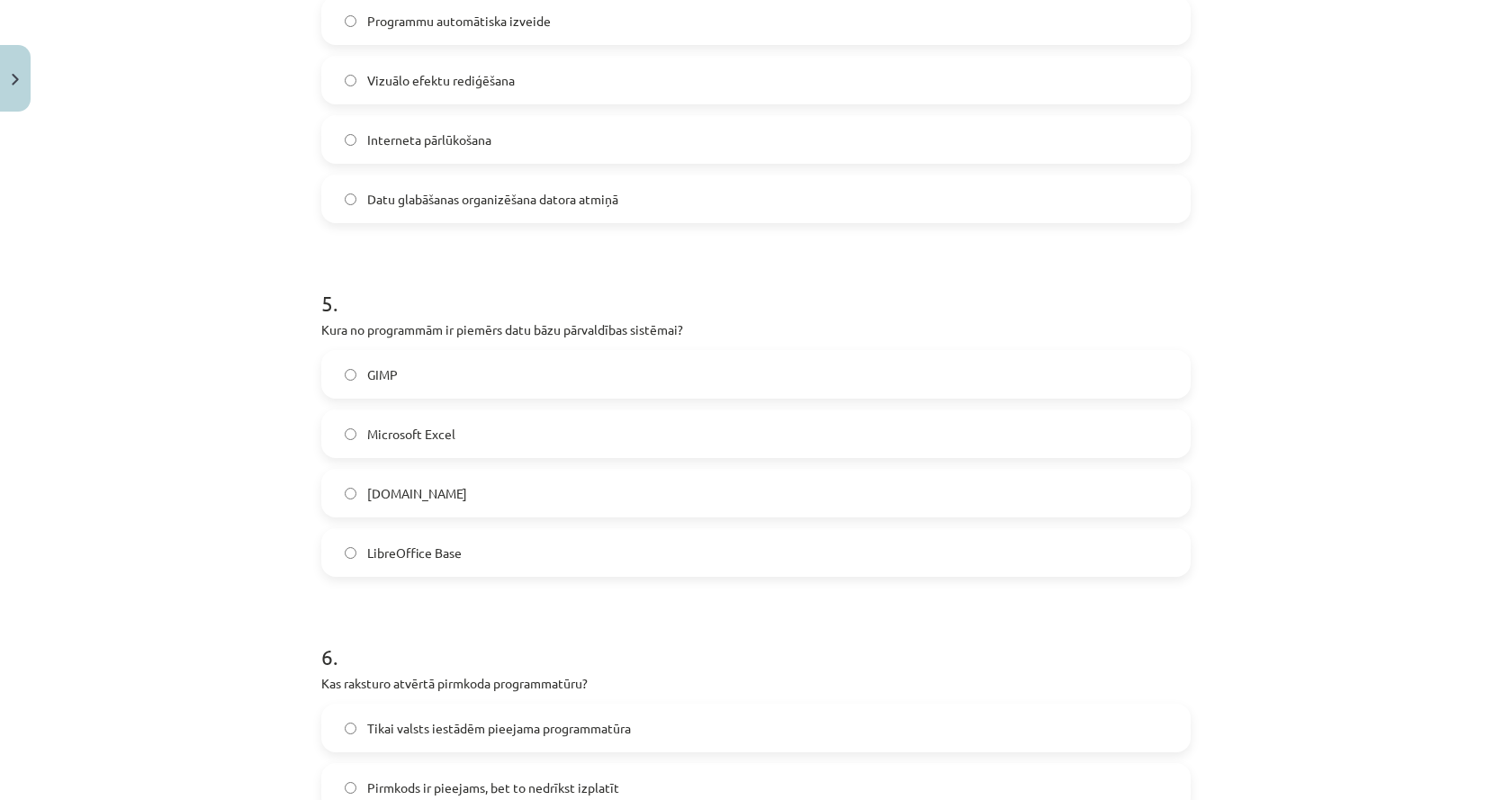
scroll to position [1664, 0]
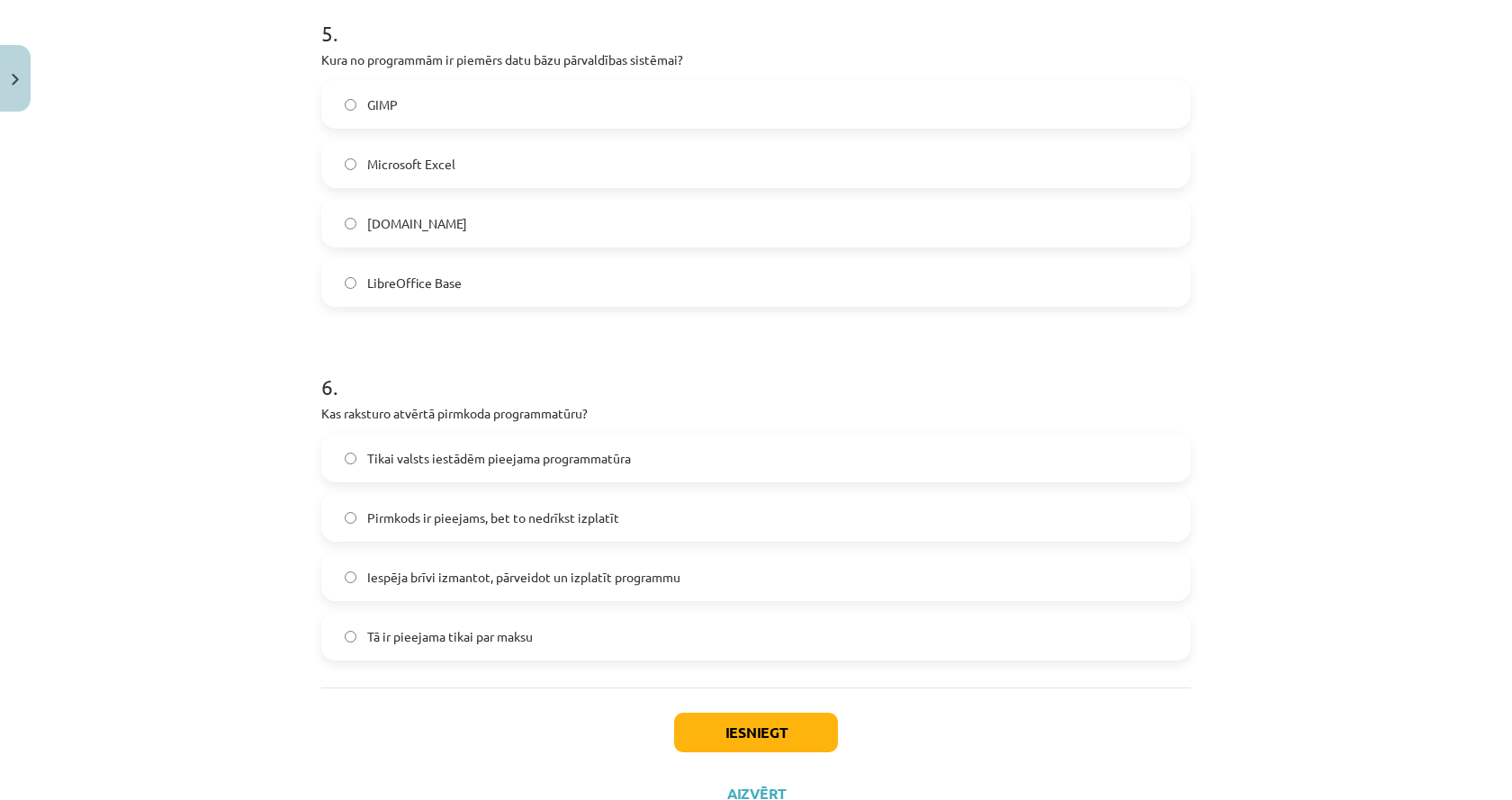
click at [439, 281] on span "LibreOffice Base" at bounding box center [414, 282] width 95 height 19
click at [522, 579] on span "Iespēja brīvi izmantot, pārveidot un izplatīt programmu" at bounding box center [523, 577] width 313 height 19
click at [770, 721] on button "Iesniegt" at bounding box center [756, 732] width 164 height 40
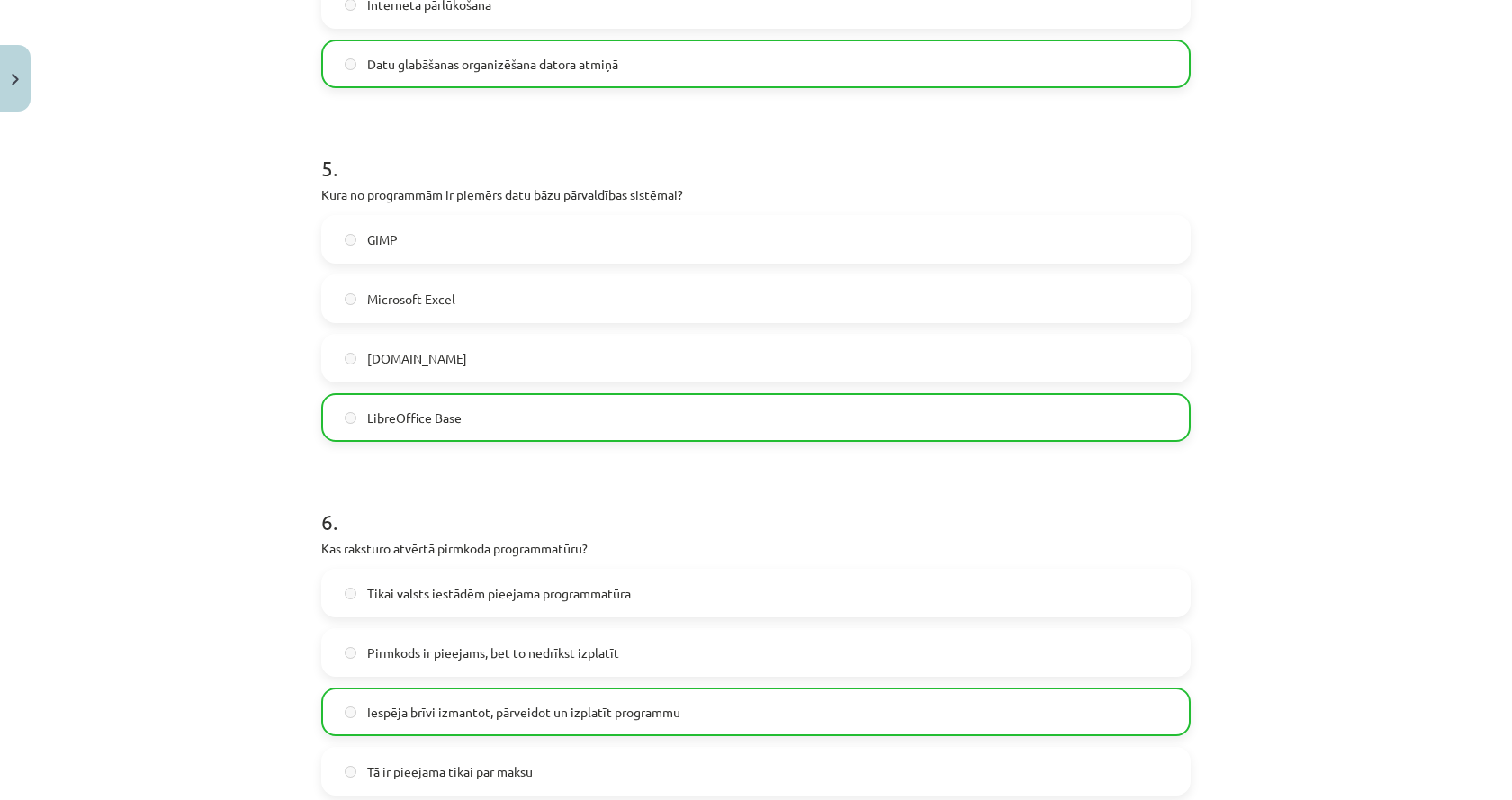
scroll to position [1791, 0]
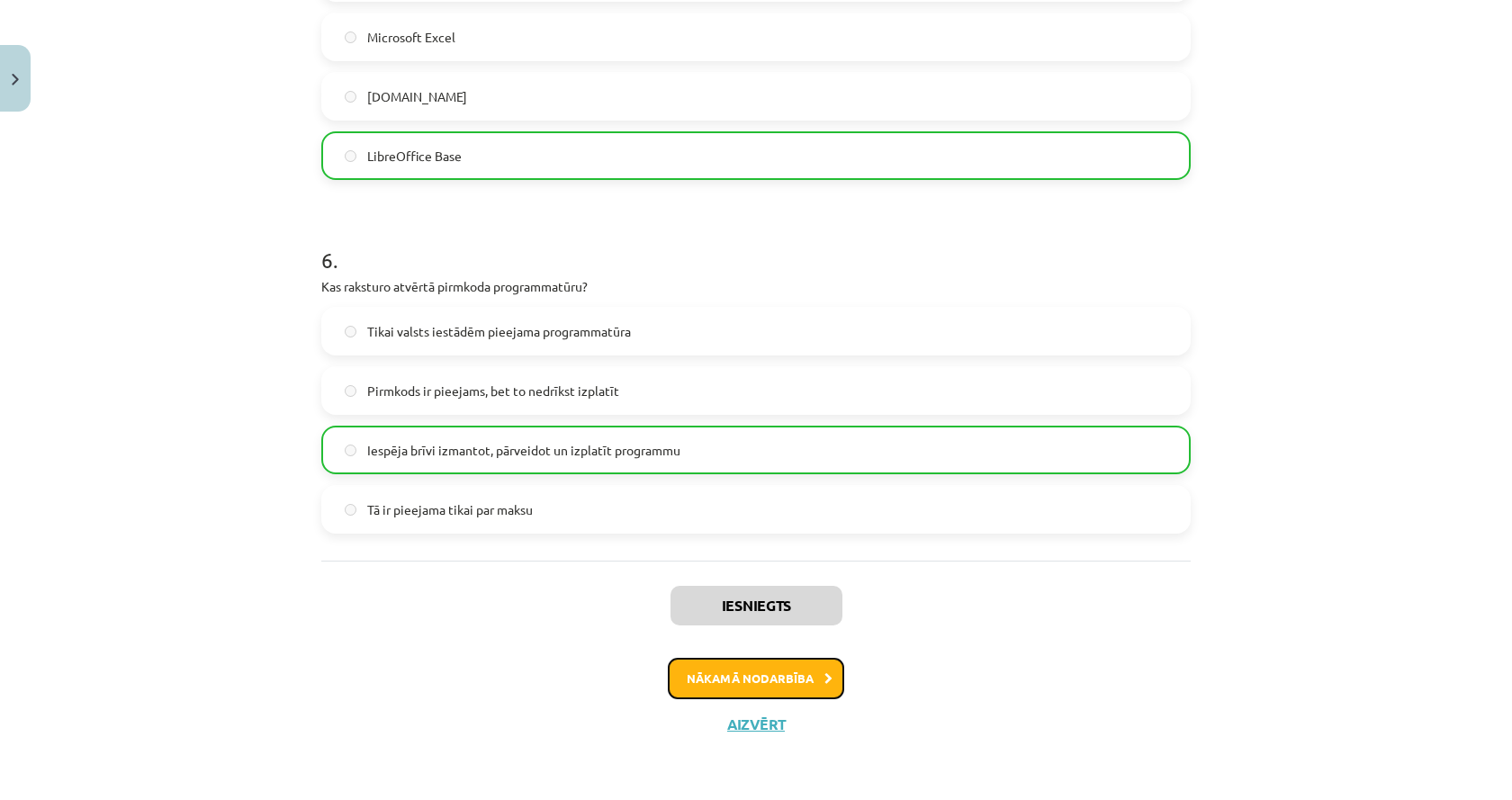
click at [811, 684] on button "Nākamā nodarbība" at bounding box center [756, 678] width 177 height 42
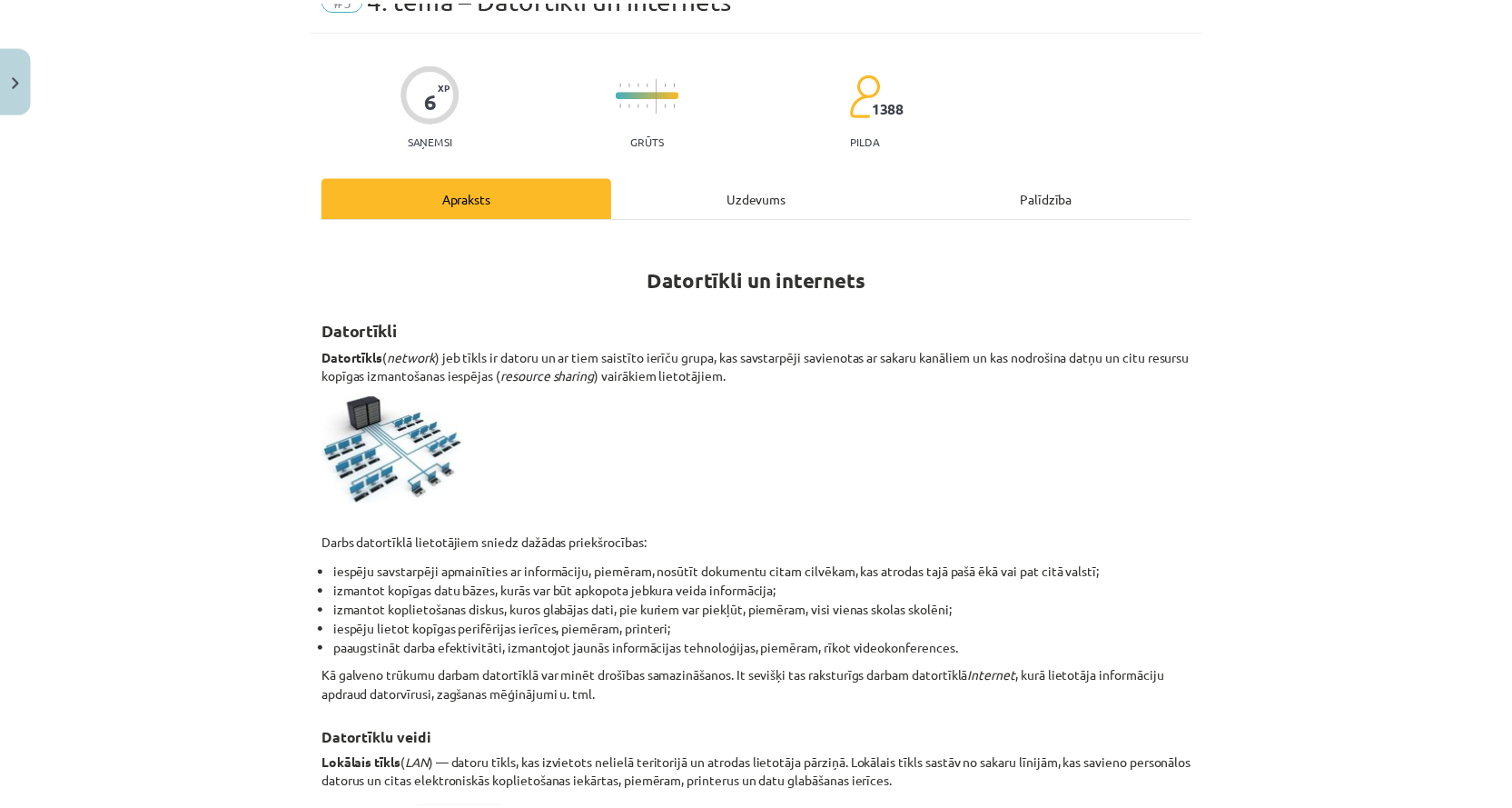
scroll to position [45, 0]
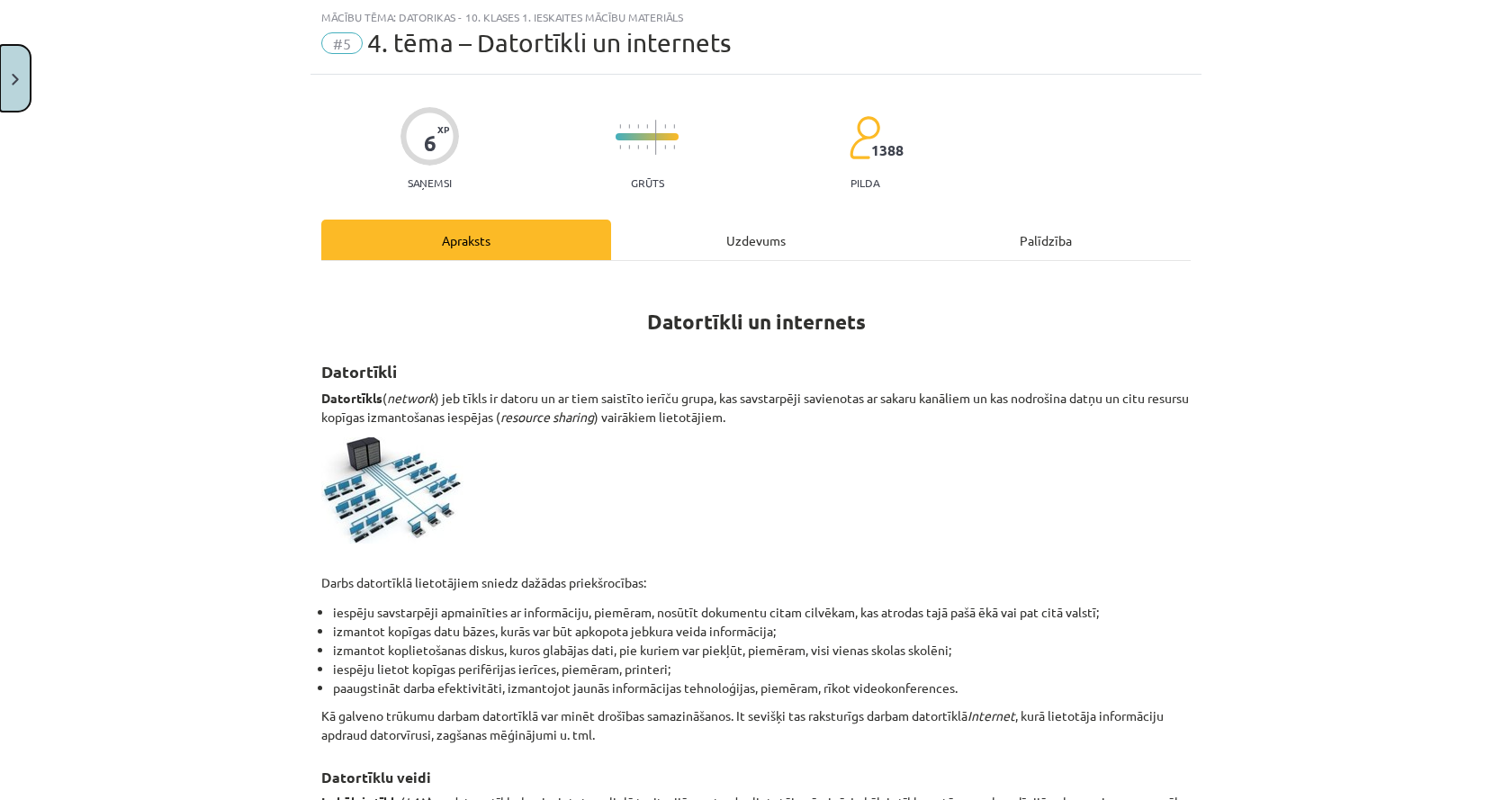
click at [14, 62] on button "Close" at bounding box center [15, 78] width 31 height 67
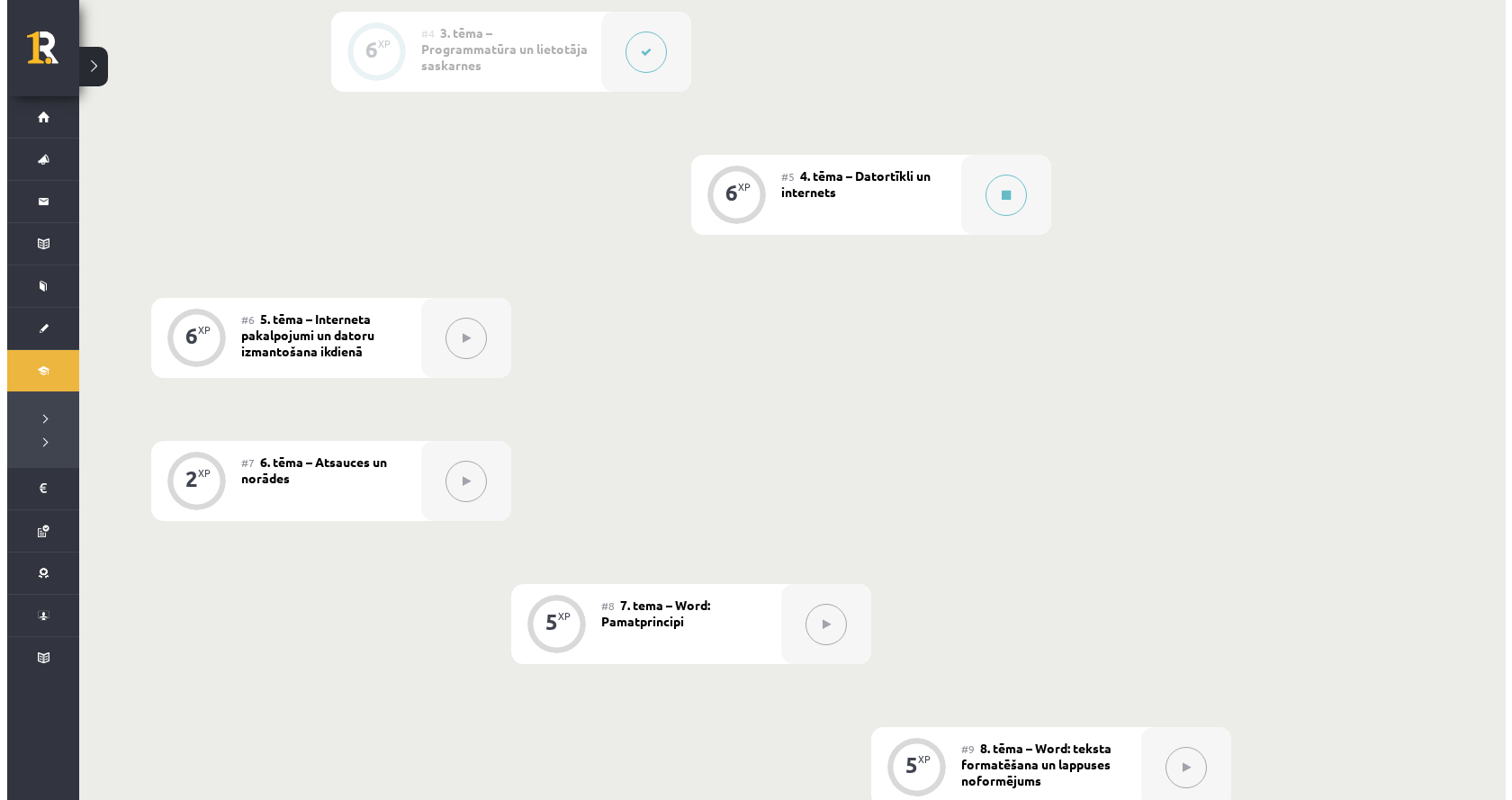
scroll to position [899, 0]
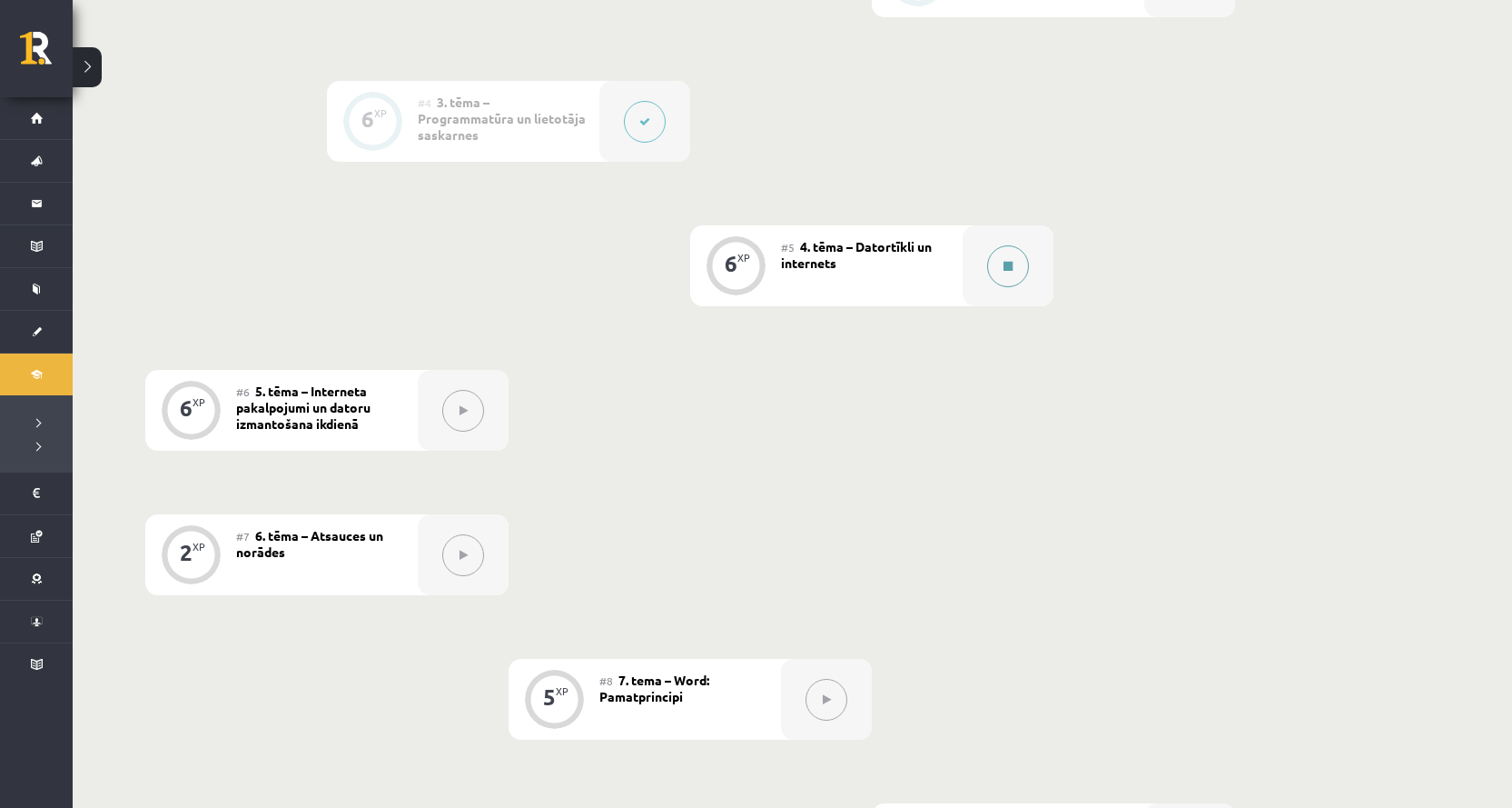
click at [1022, 256] on button at bounding box center [1007, 266] width 42 height 42
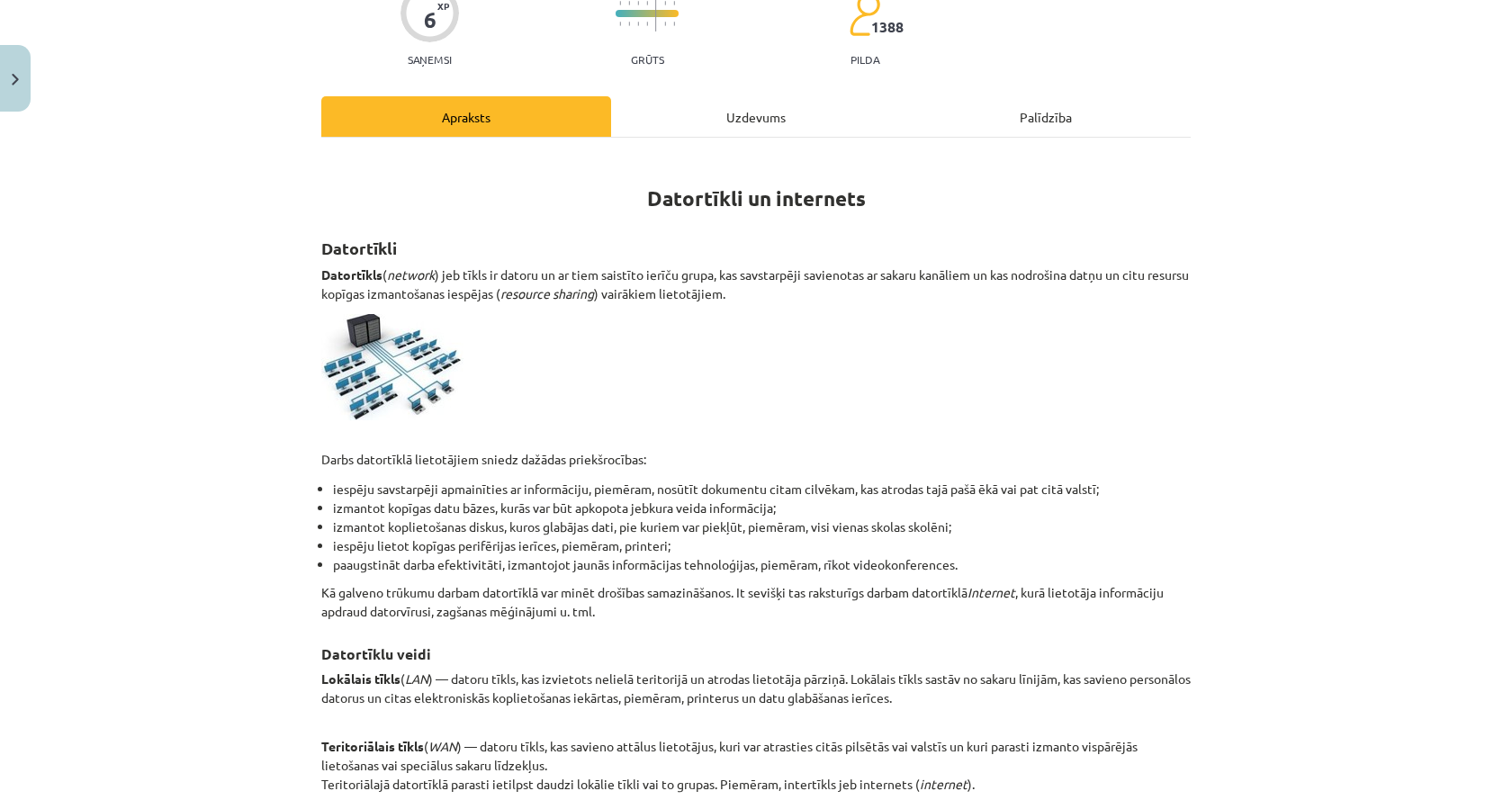
scroll to position [0, 0]
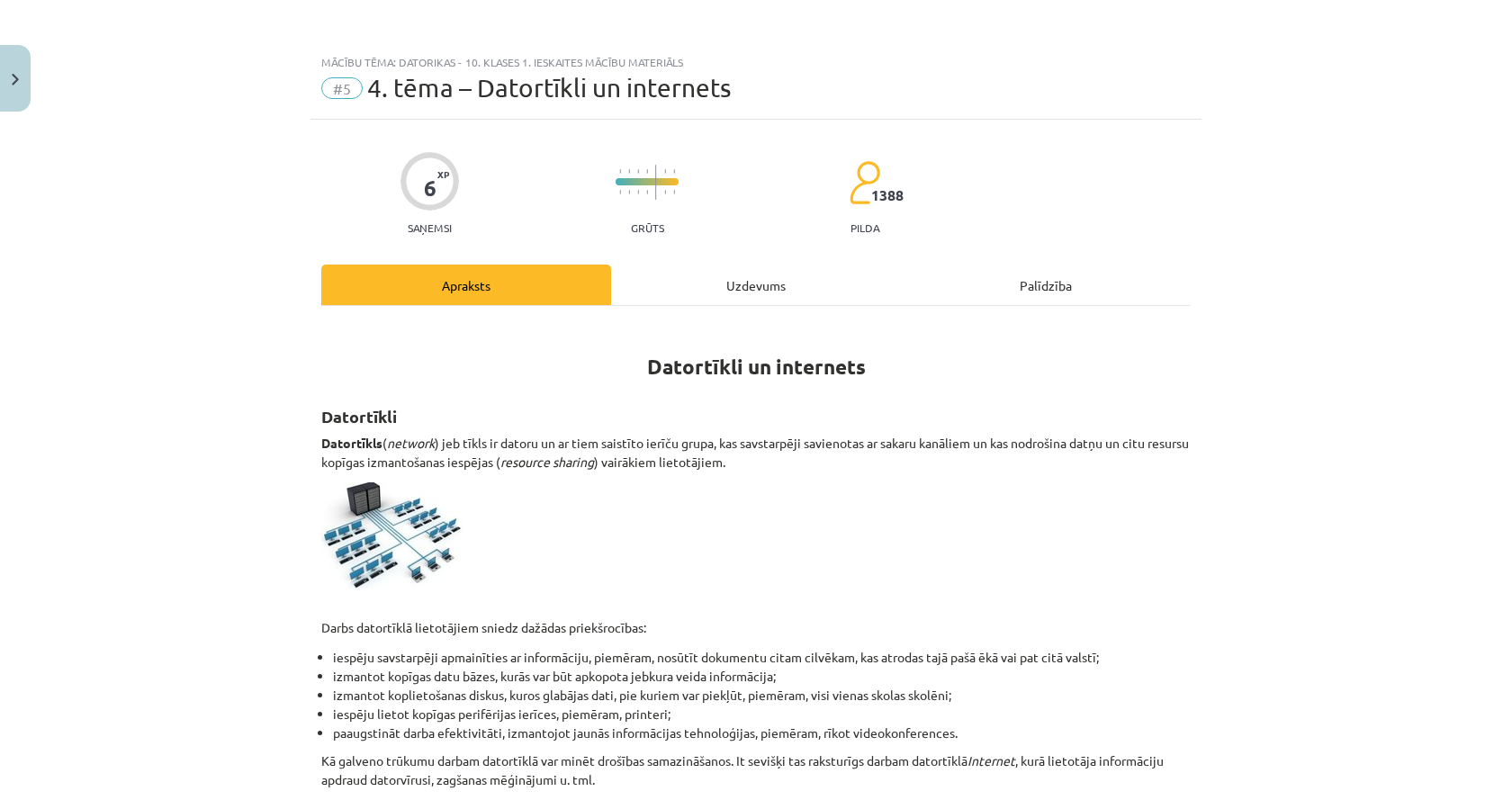
click at [707, 282] on div "Uzdevums" at bounding box center [756, 285] width 290 height 41
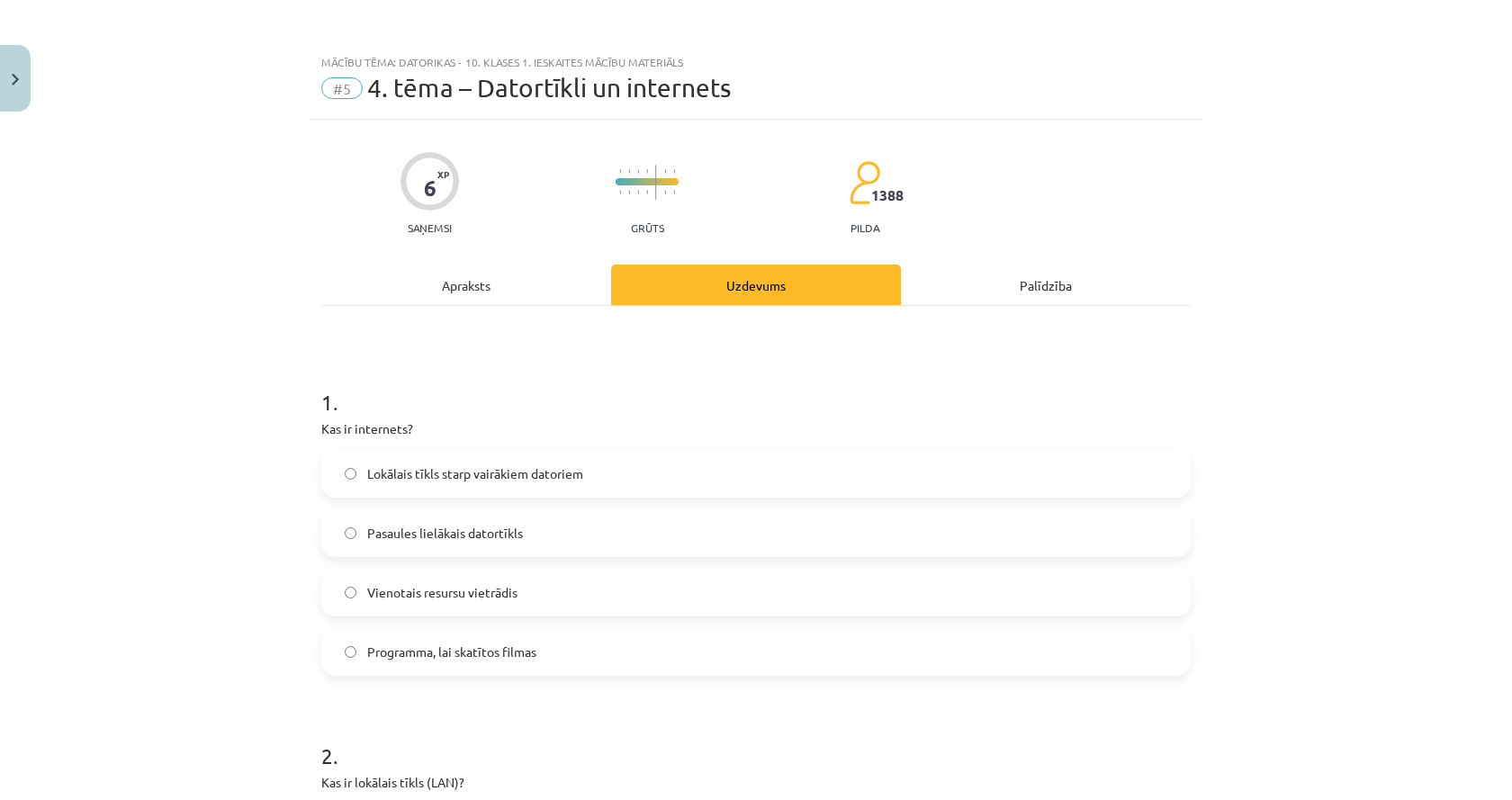
click at [490, 299] on div "Apraksts" at bounding box center [467, 285] width 290 height 41
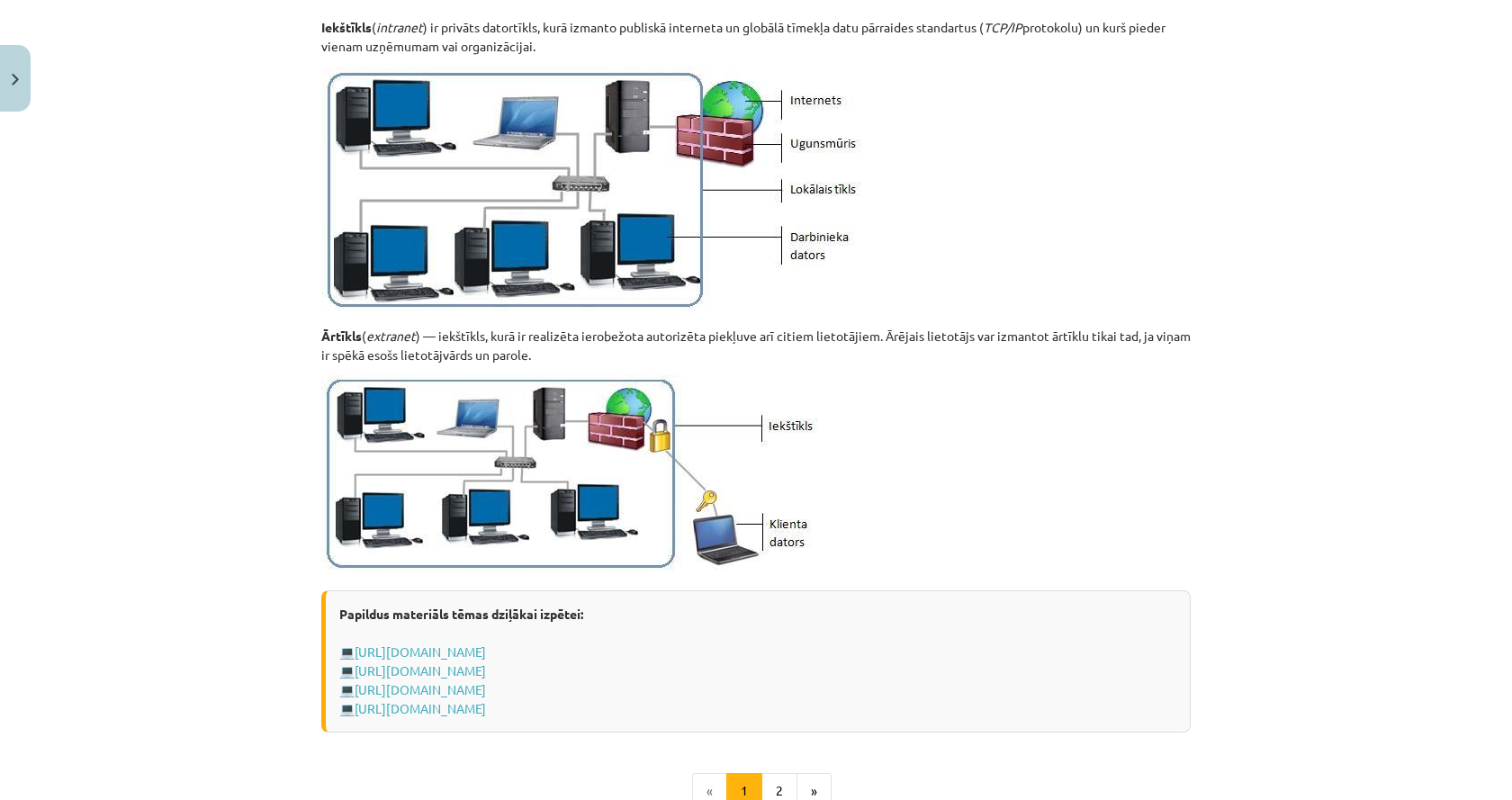
scroll to position [1934, 0]
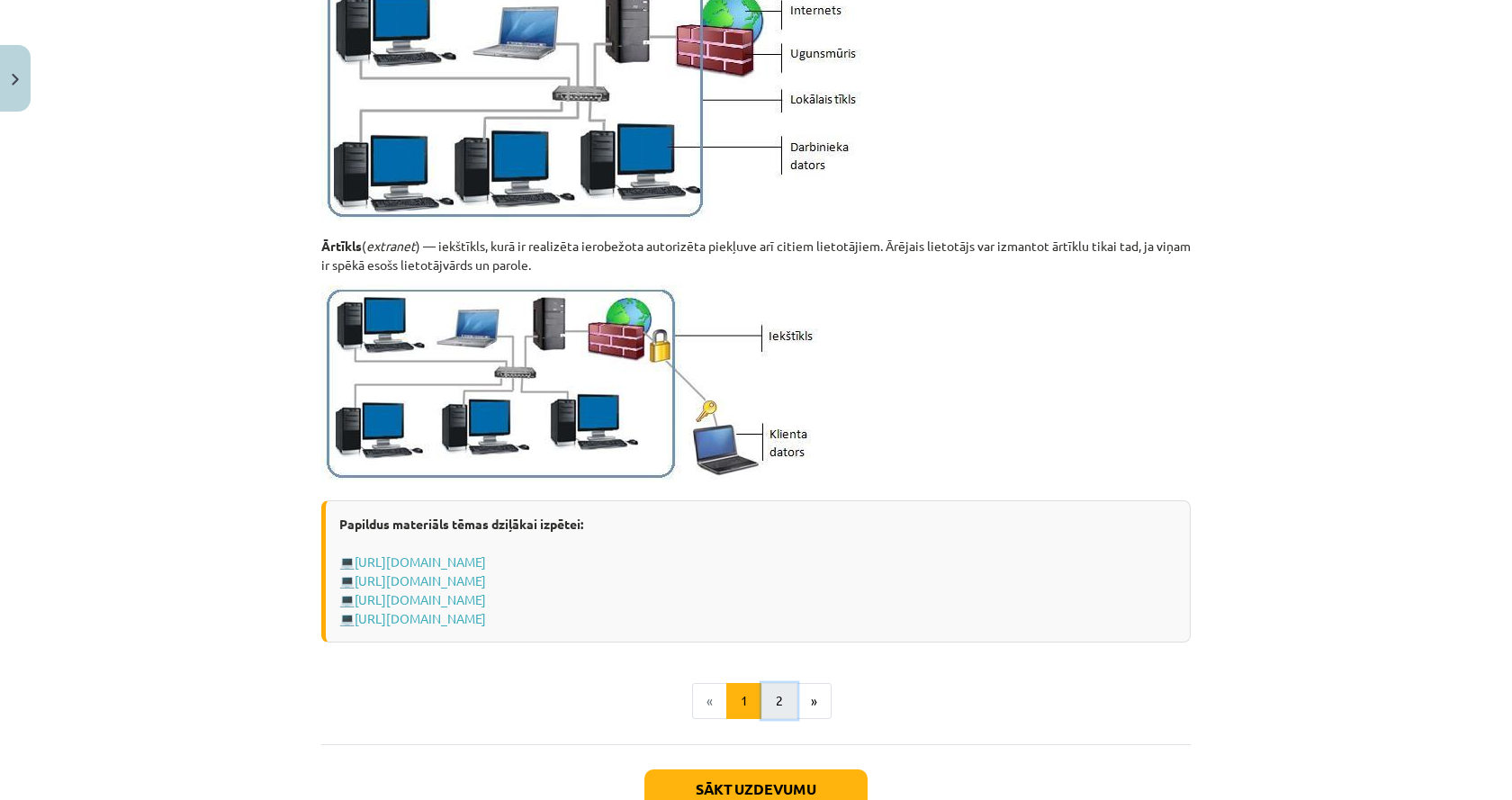
click at [762, 697] on button "2" at bounding box center [779, 701] width 36 height 36
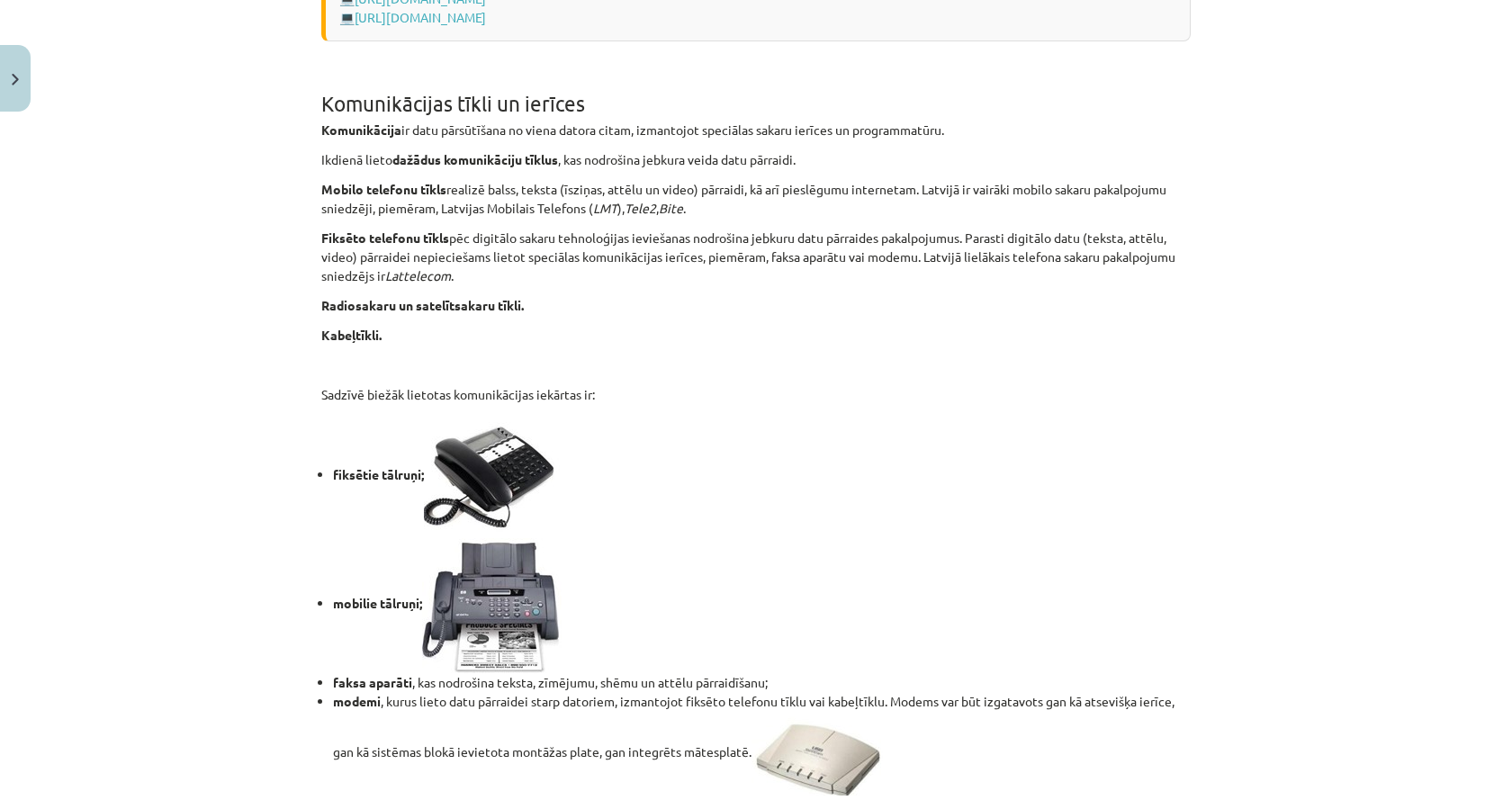
scroll to position [1312, 0]
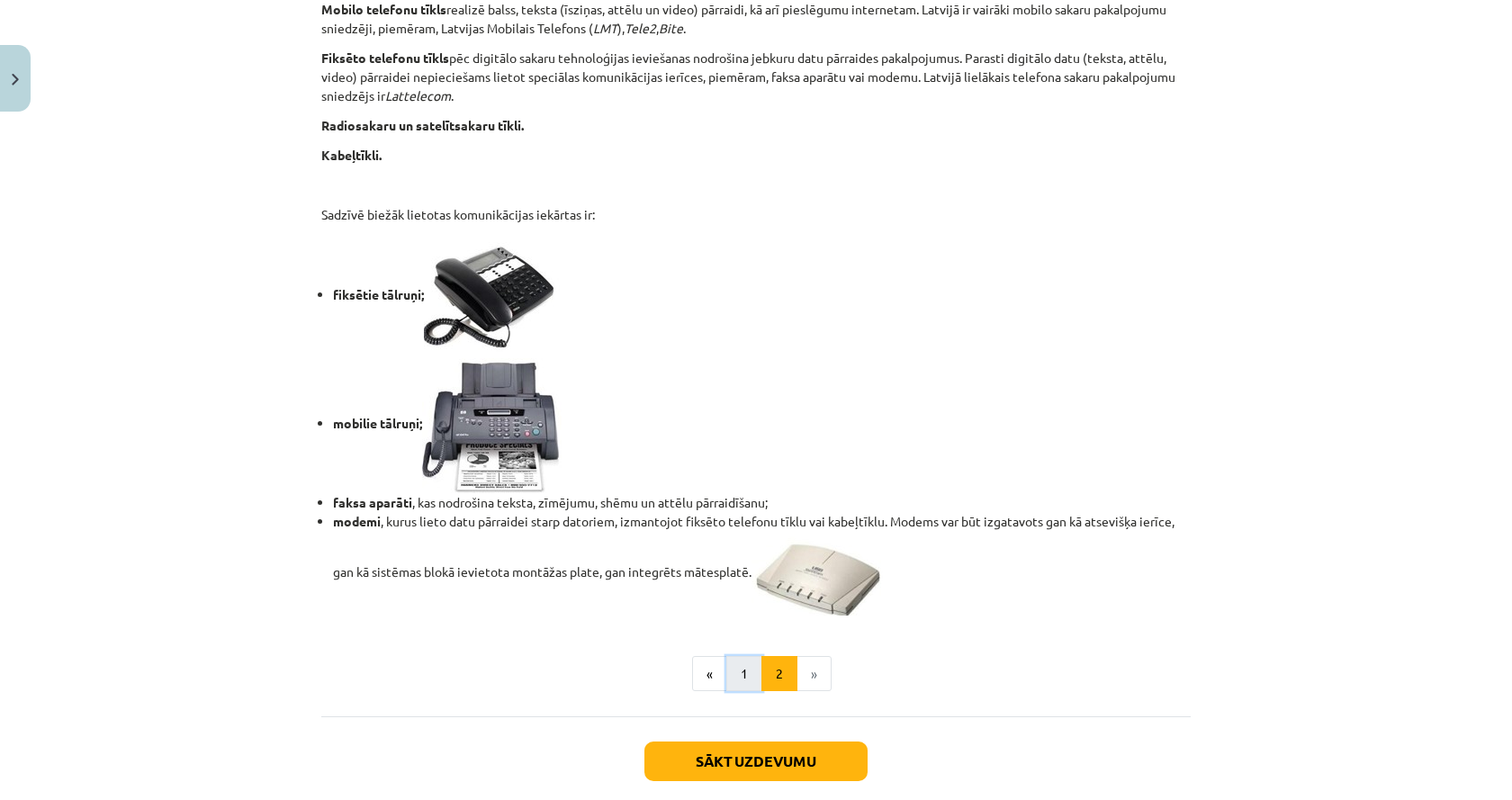
click at [743, 669] on button "1" at bounding box center [743, 674] width 36 height 36
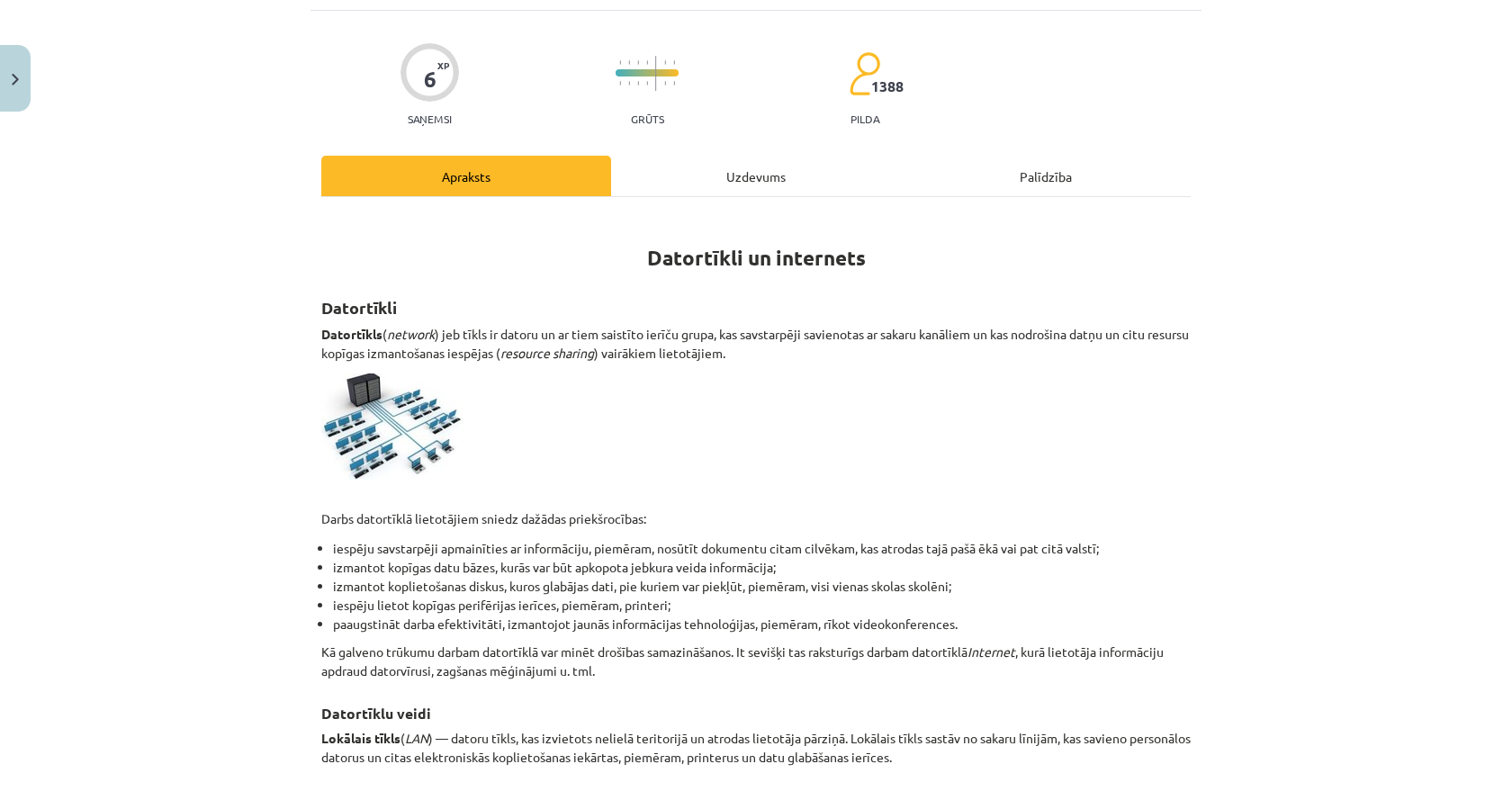
scroll to position [0, 0]
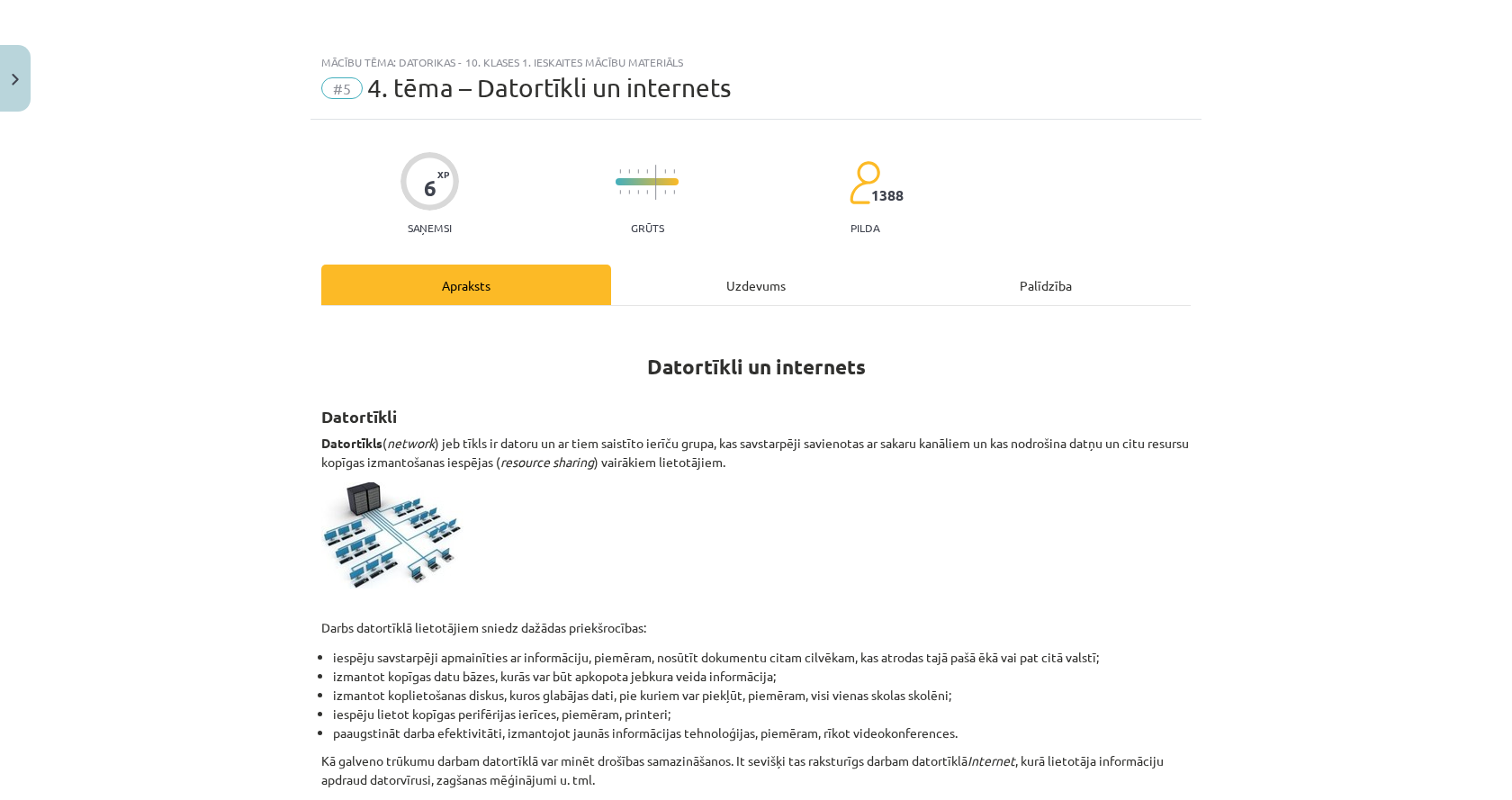
click at [718, 292] on div "Uzdevums" at bounding box center [756, 285] width 290 height 41
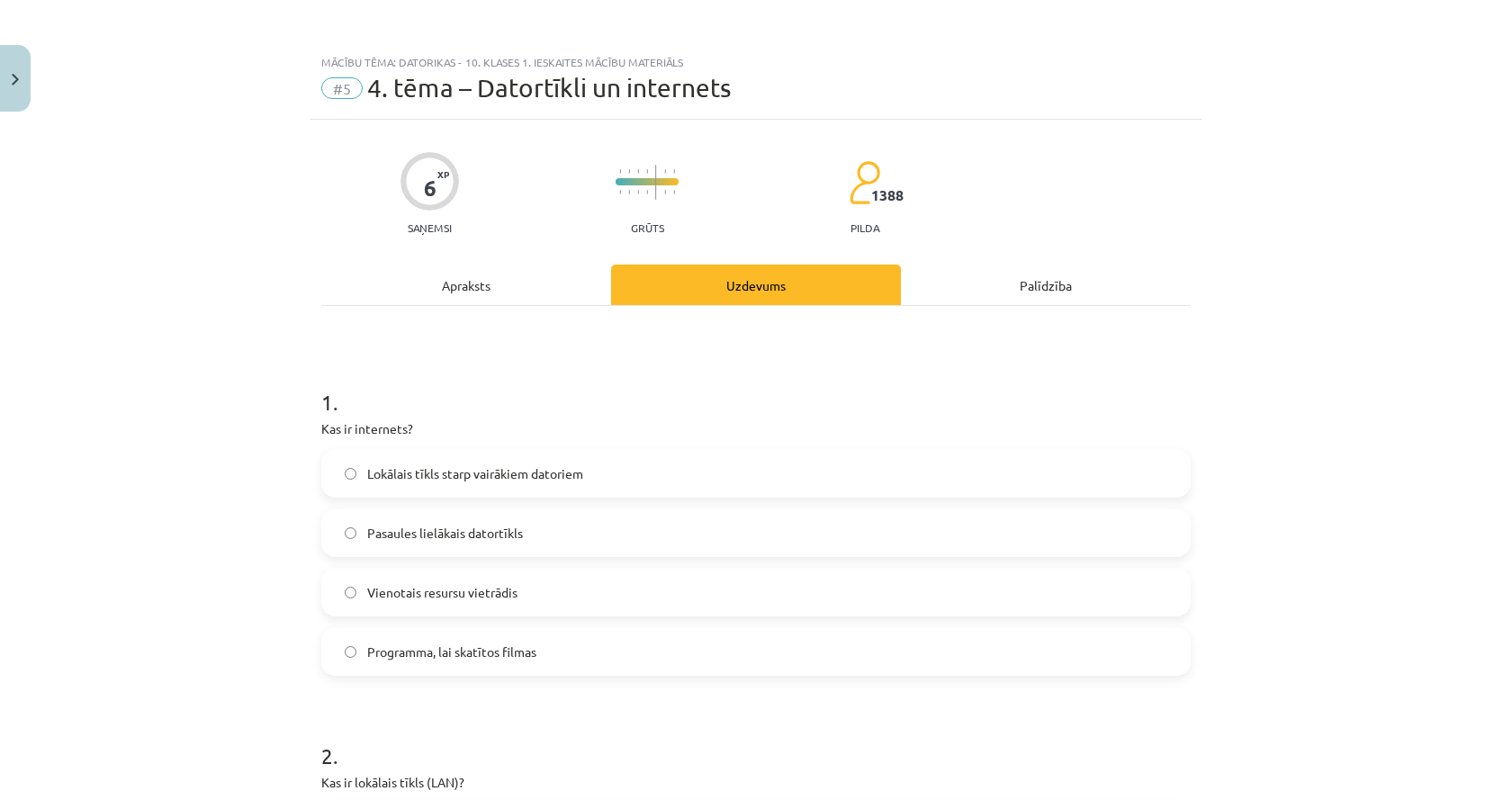
scroll to position [45, 0]
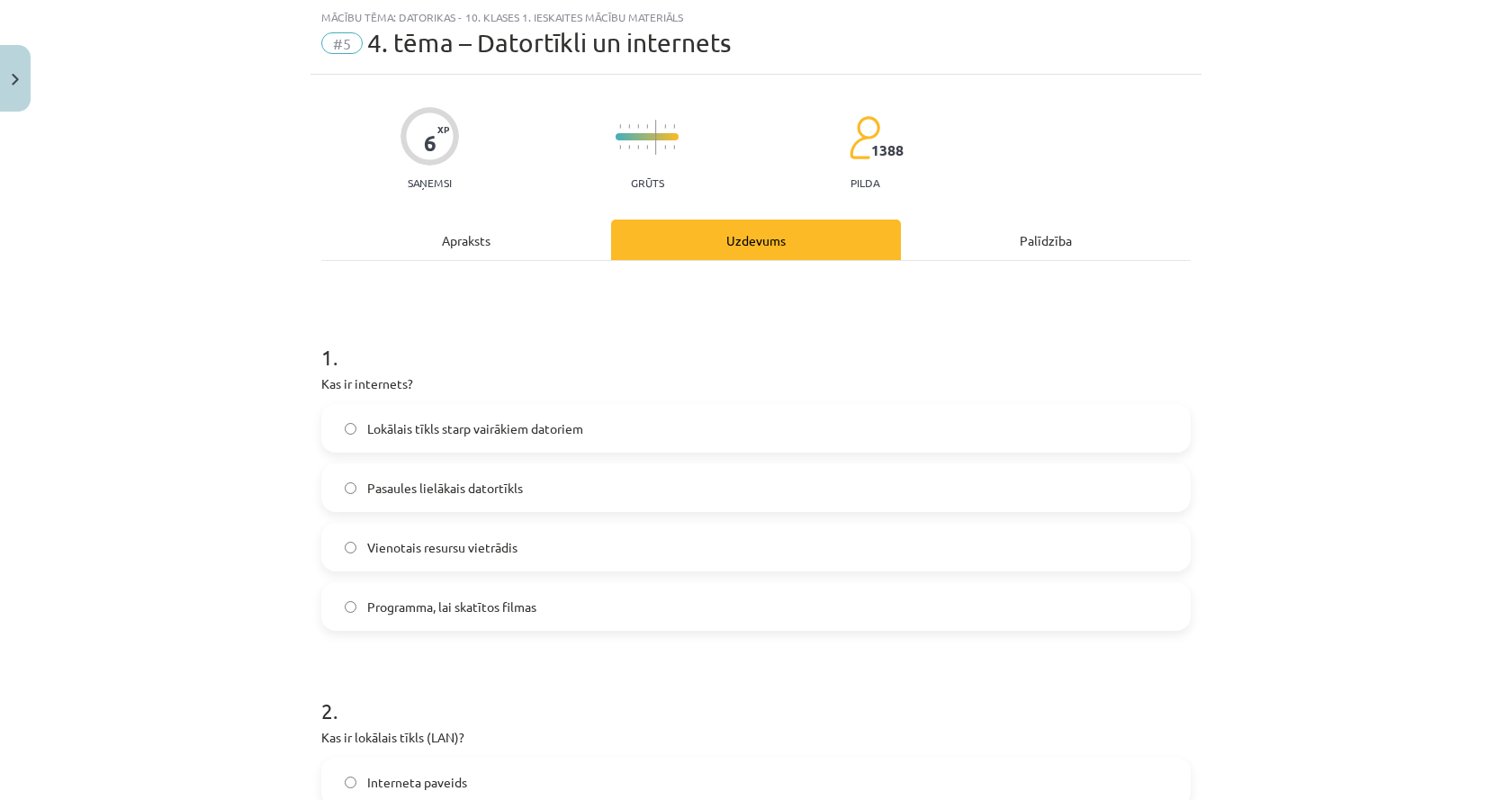
click at [489, 237] on div "Apraksts" at bounding box center [467, 240] width 290 height 41
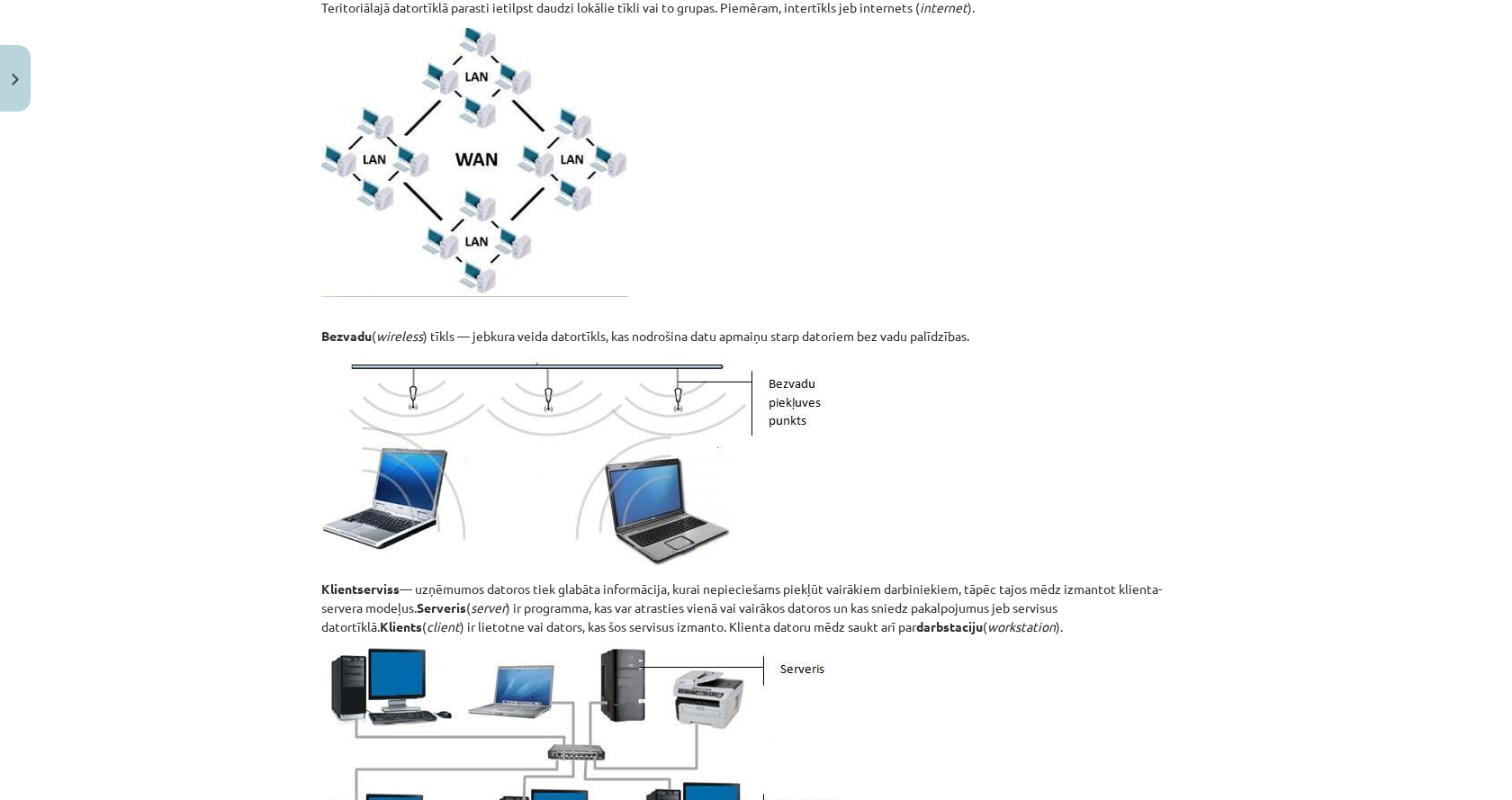
scroll to position [1395, 0]
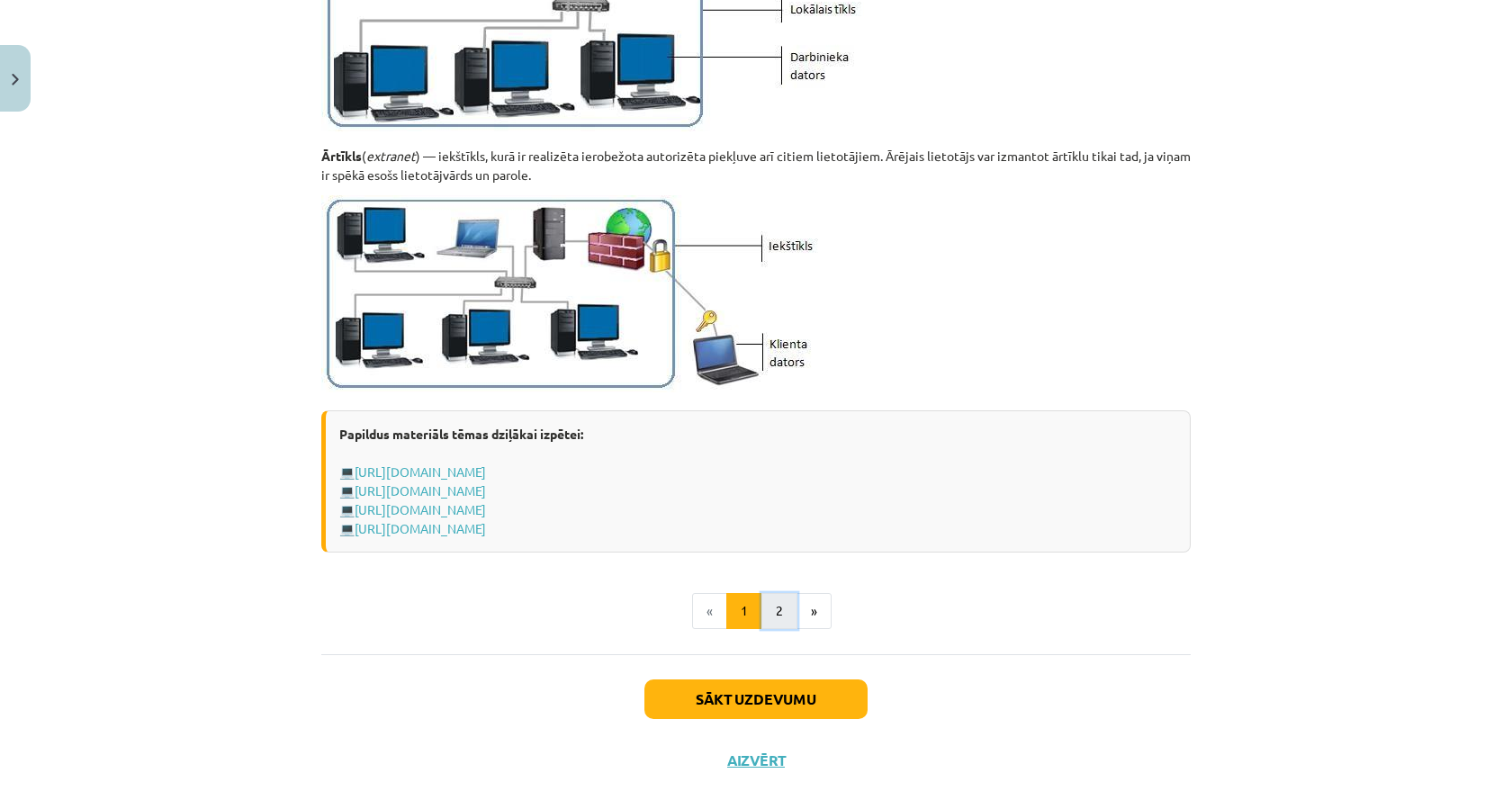
click at [769, 607] on button "2" at bounding box center [779, 610] width 36 height 36
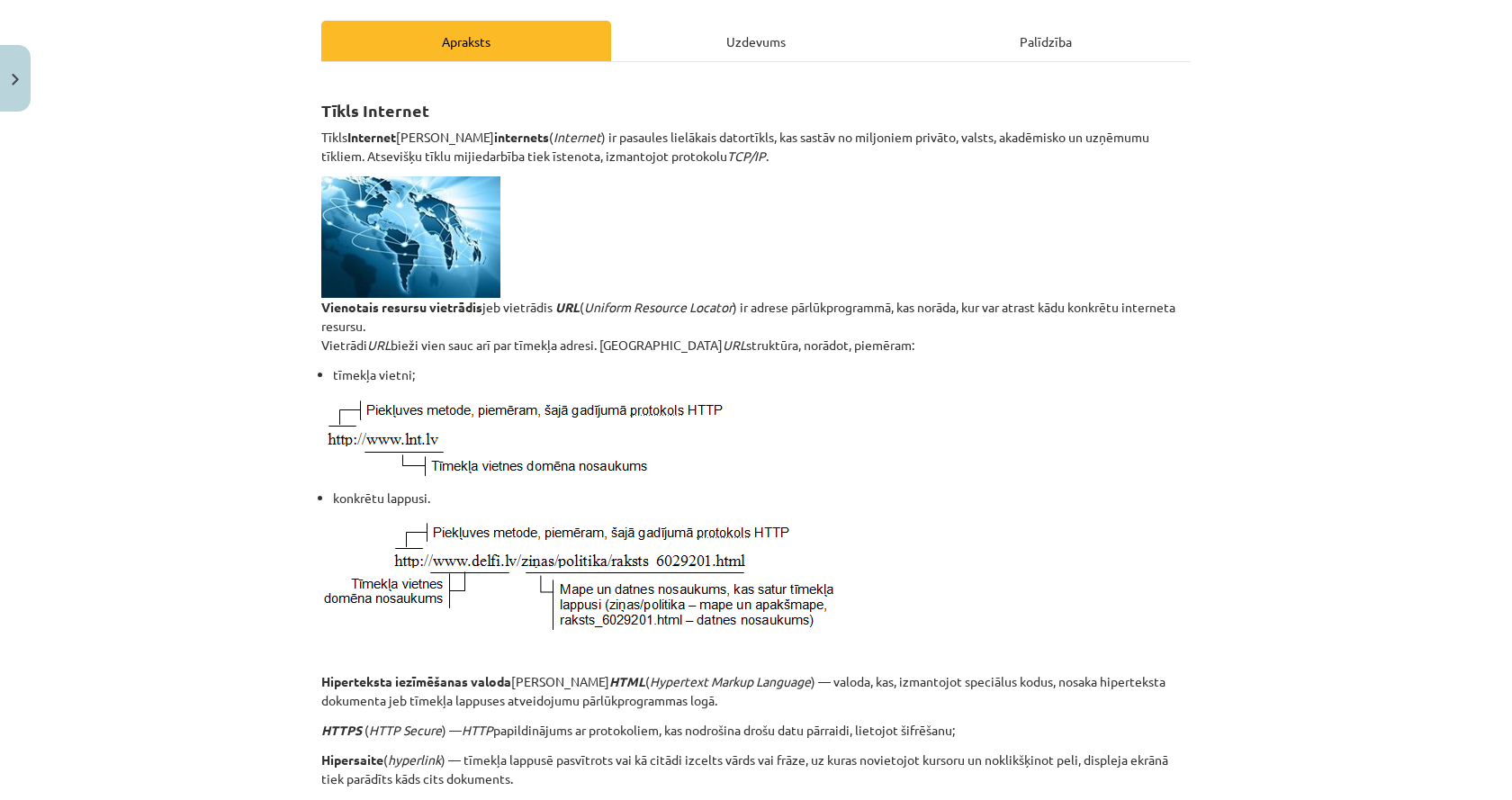
scroll to position [142, 0]
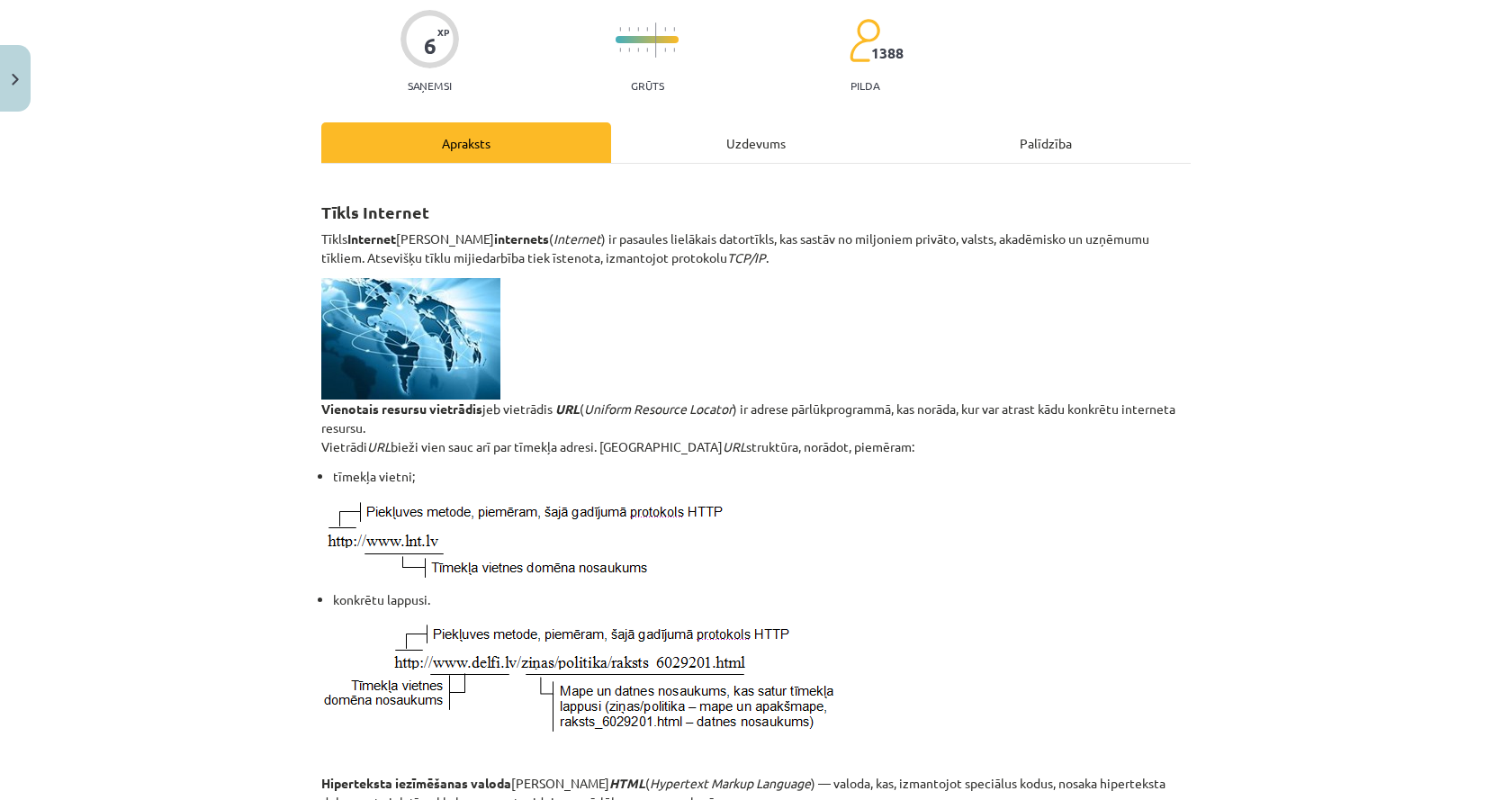
click at [727, 131] on div "Uzdevums" at bounding box center [756, 143] width 290 height 41
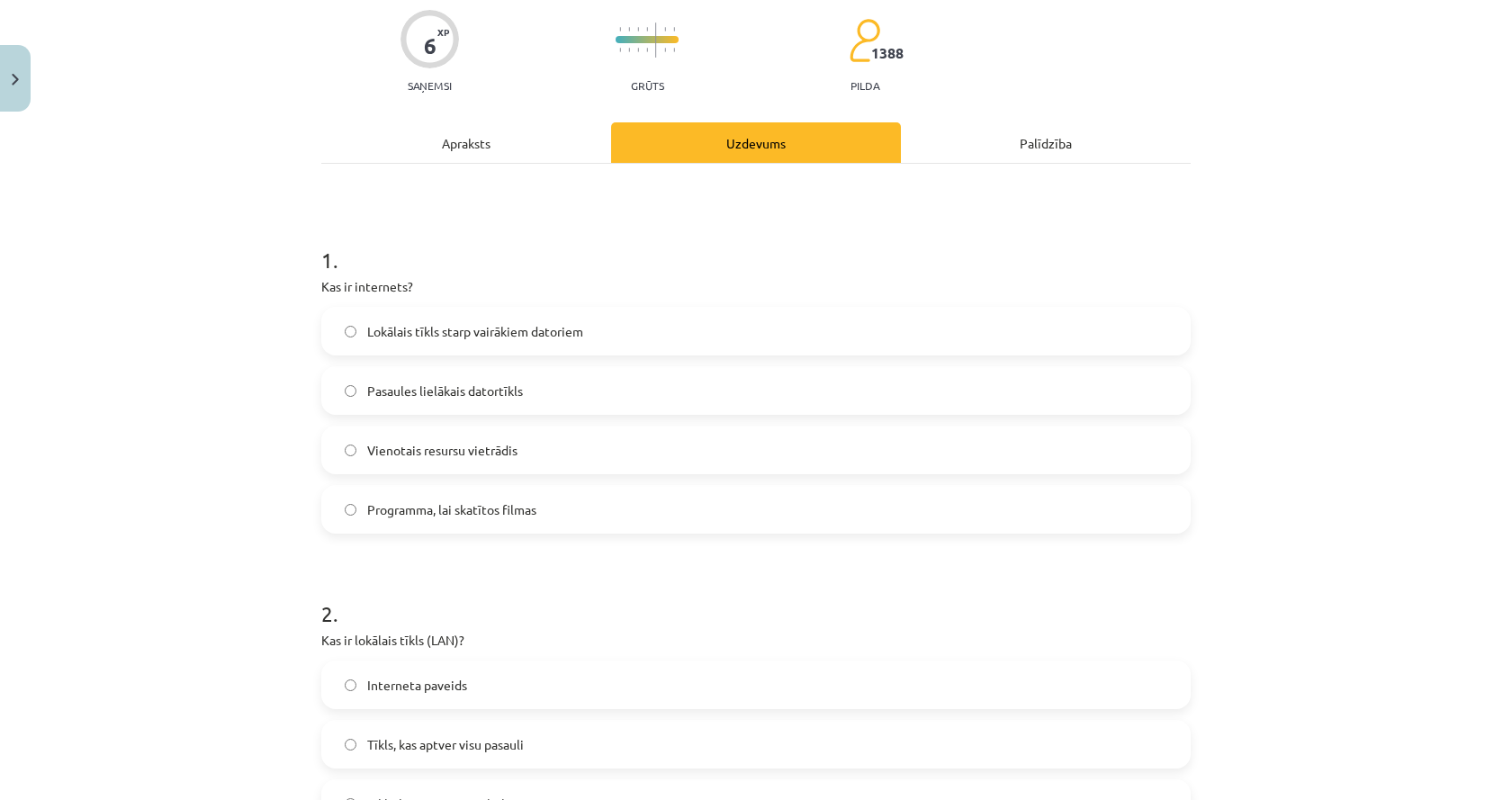
scroll to position [45, 0]
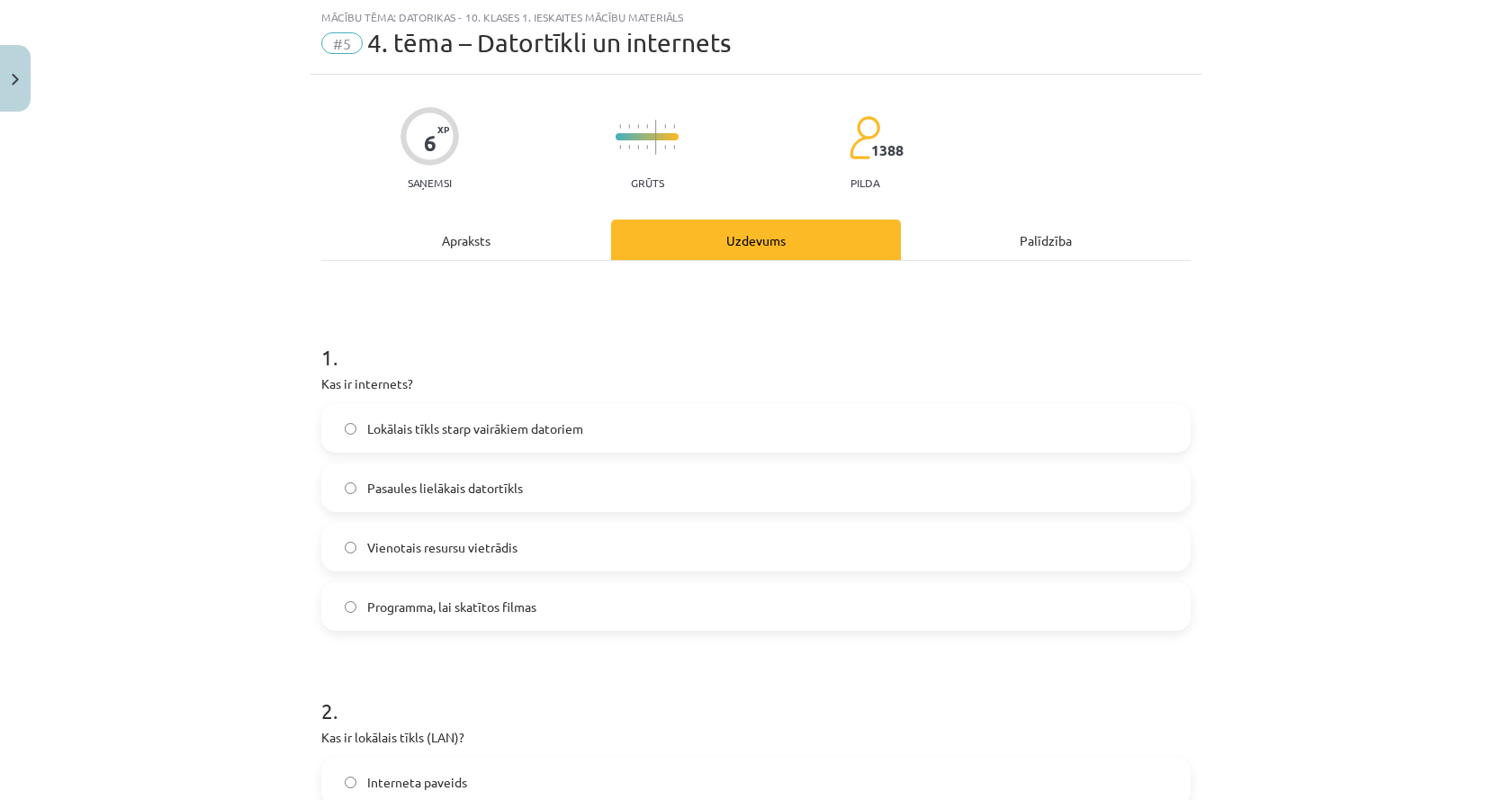
click at [510, 497] on label "Pasaules lielākais datortīkls" at bounding box center [756, 488] width 865 height 45
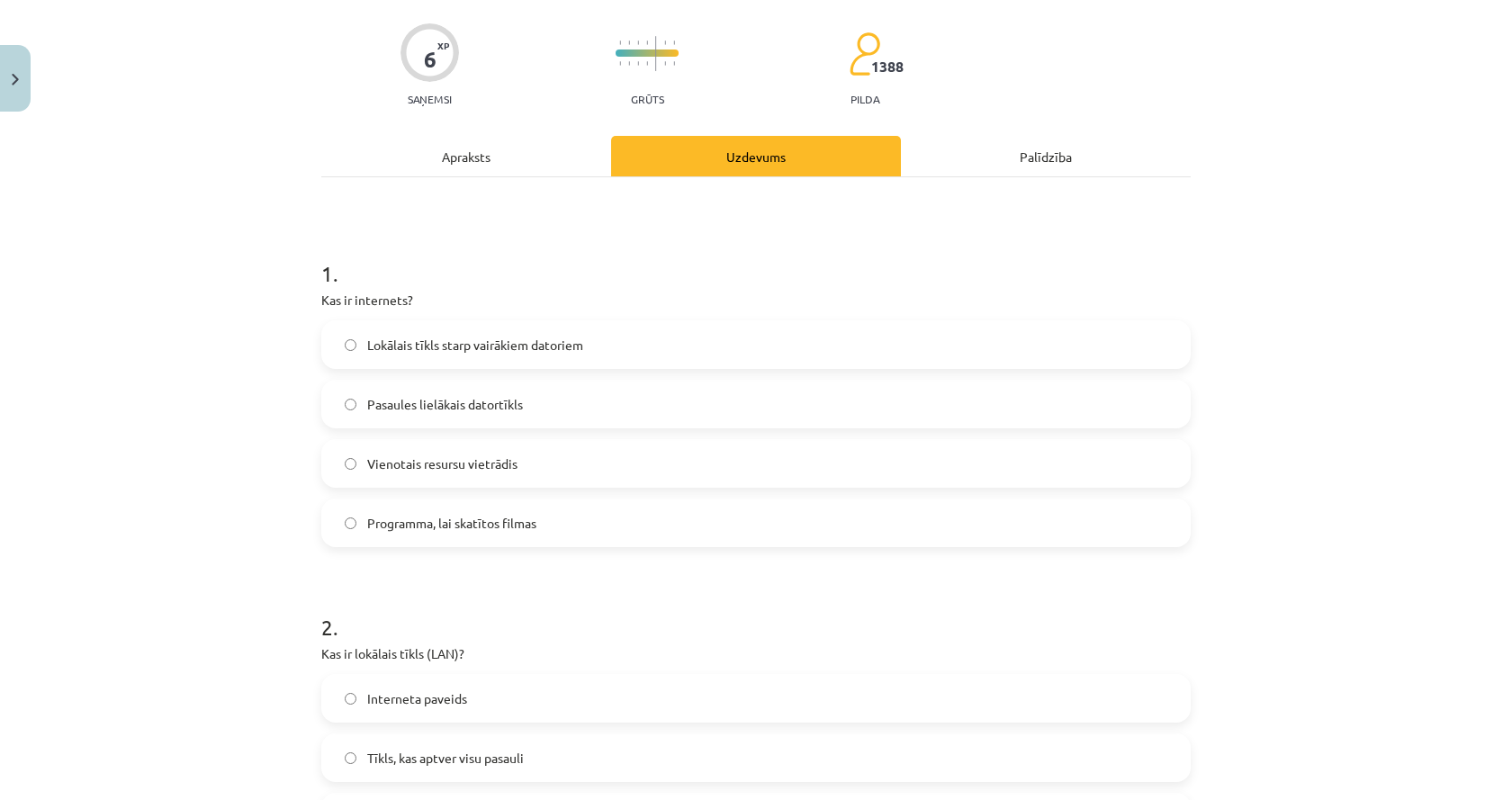
scroll to position [0, 0]
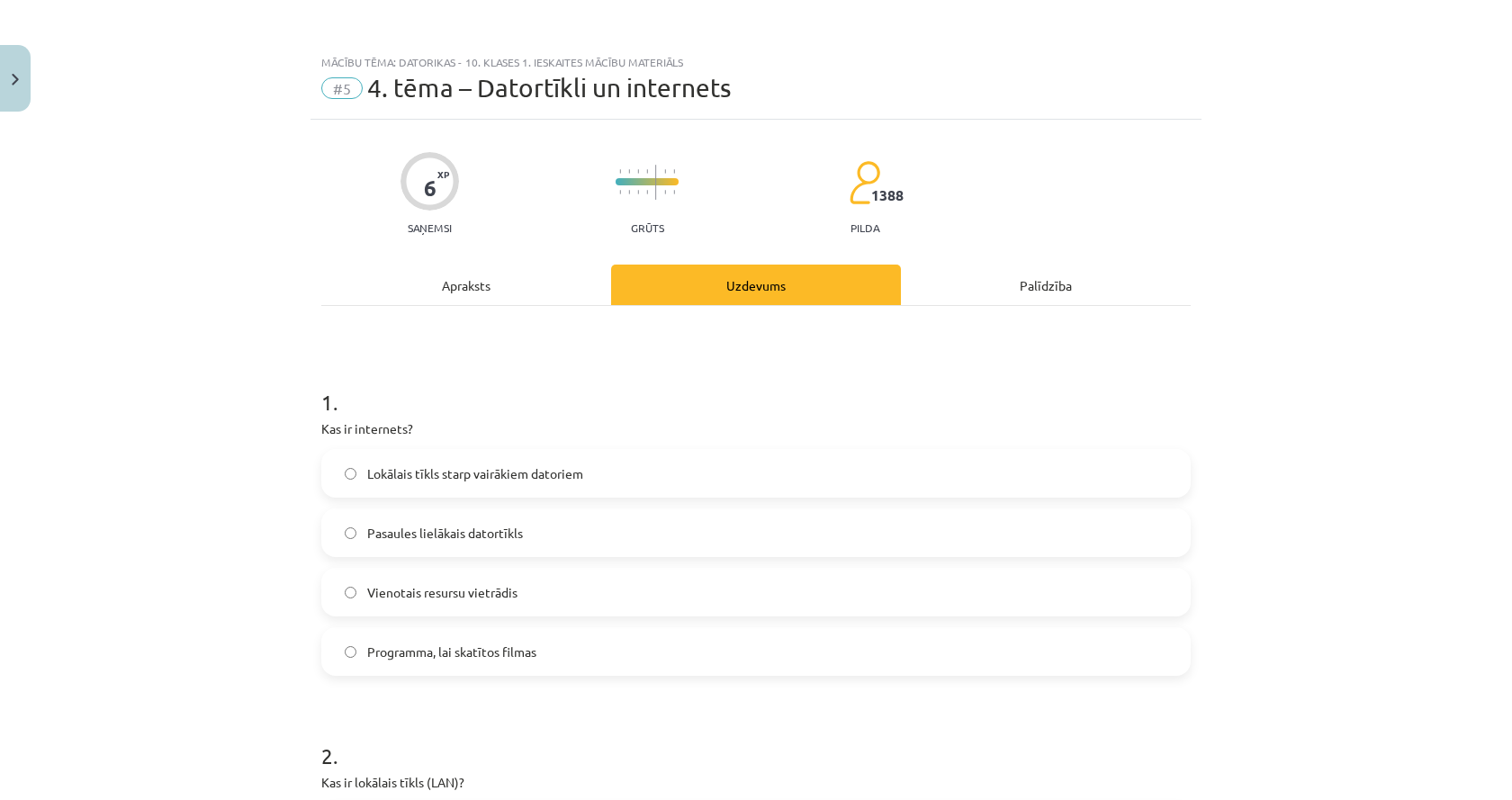
click at [427, 300] on div "Apraksts" at bounding box center [467, 285] width 290 height 41
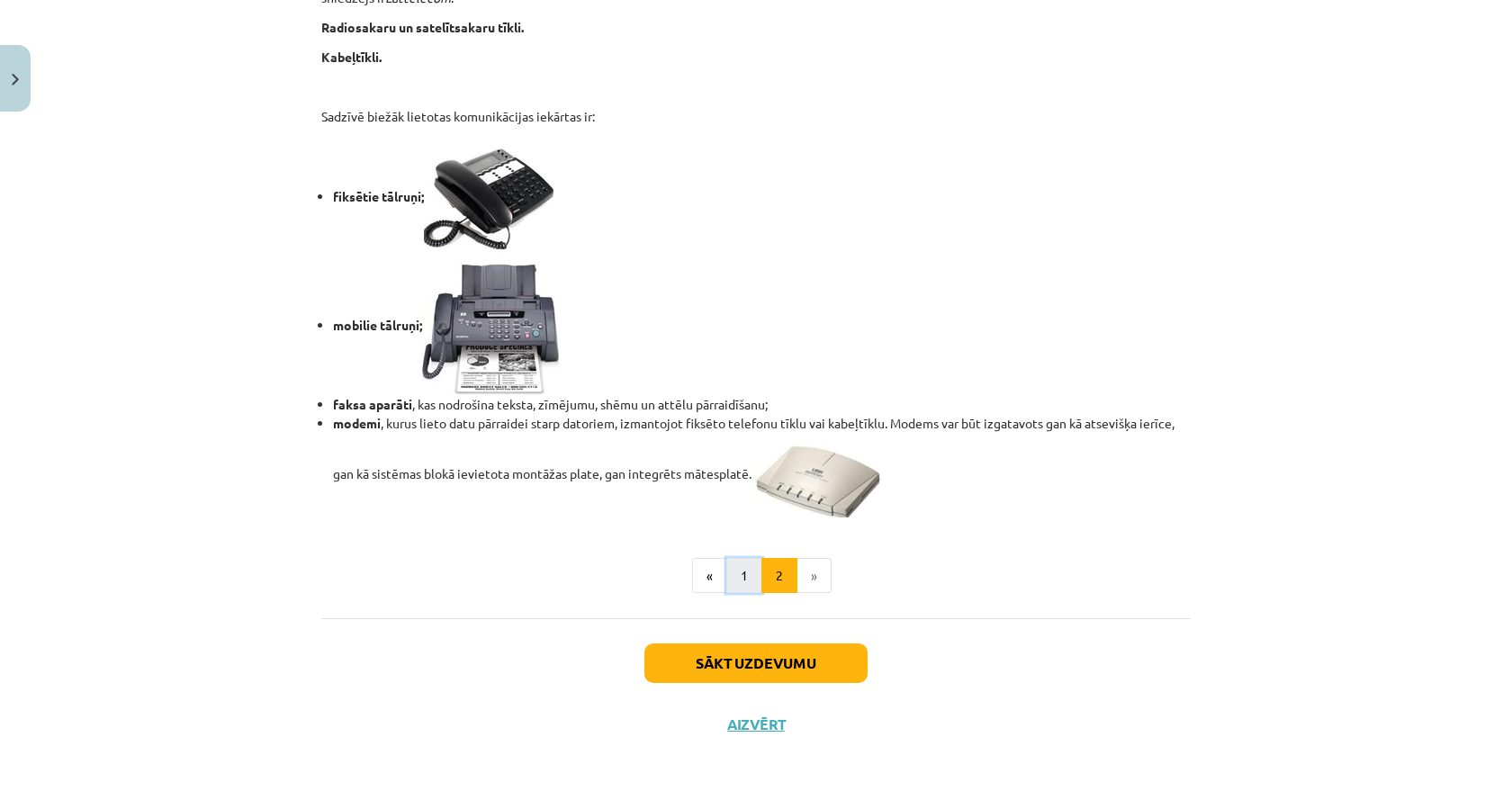
click at [731, 573] on button "1" at bounding box center [743, 575] width 36 height 36
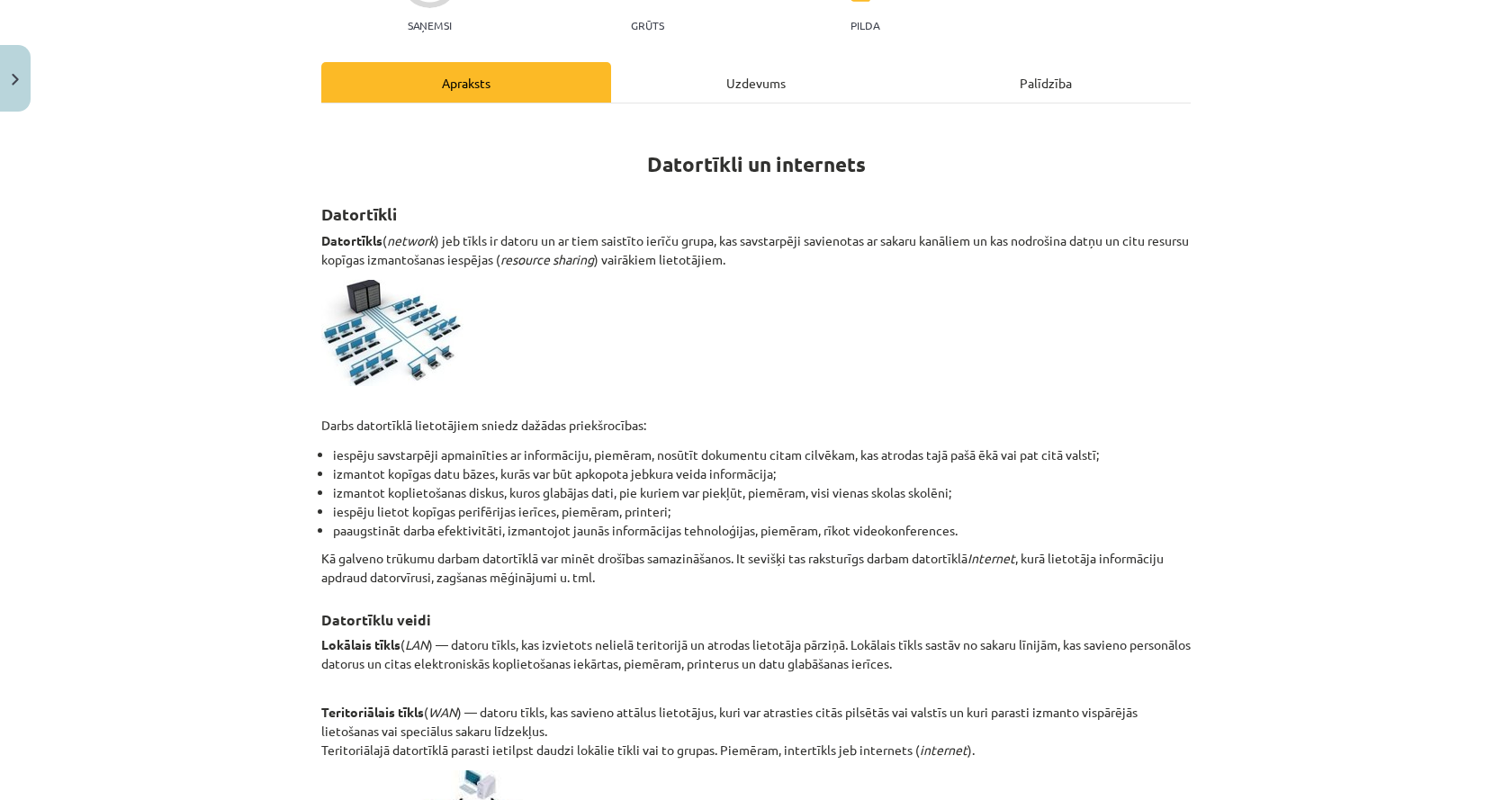
scroll to position [142, 0]
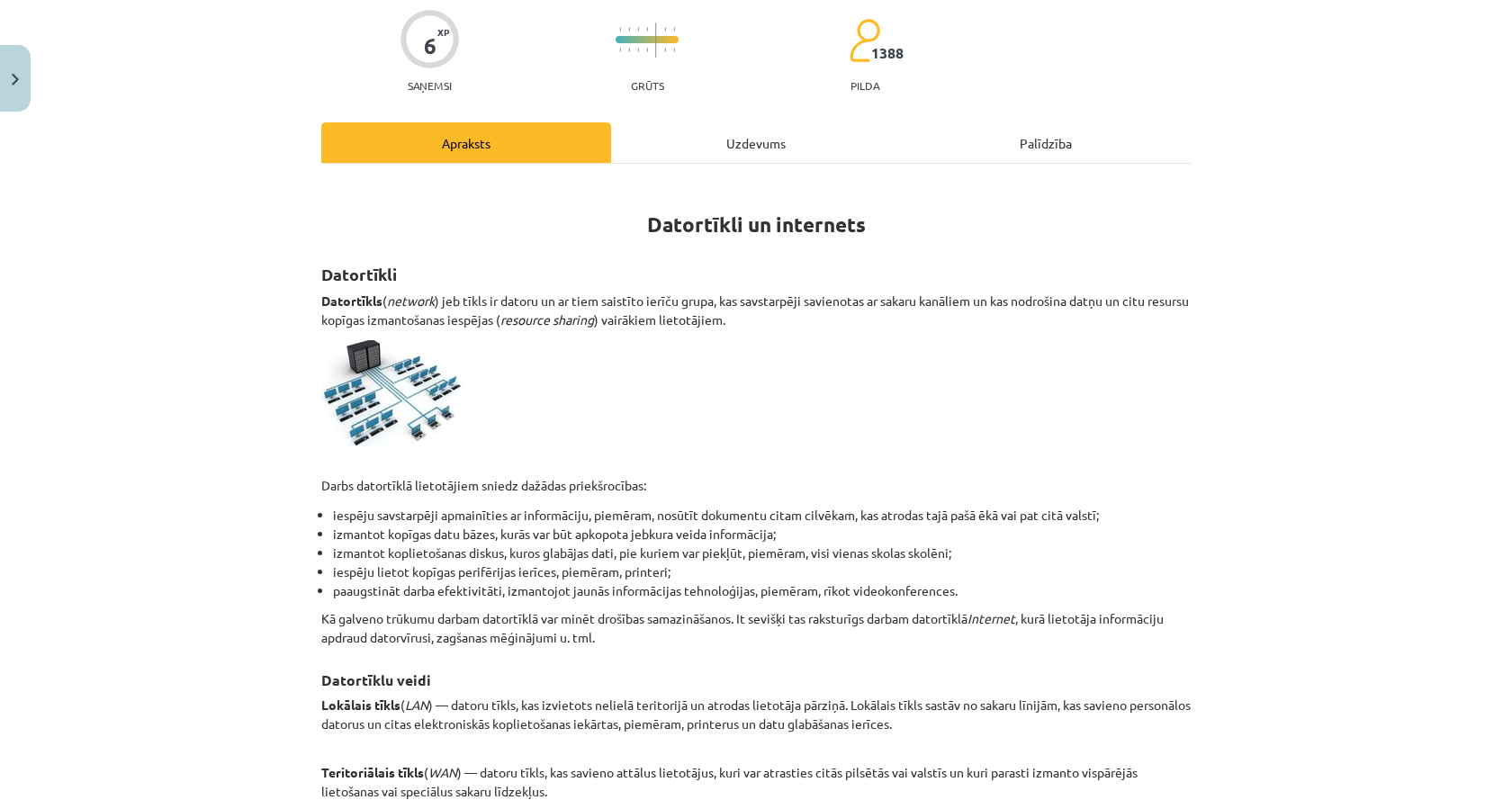
click at [725, 153] on div "Uzdevums" at bounding box center [756, 143] width 290 height 41
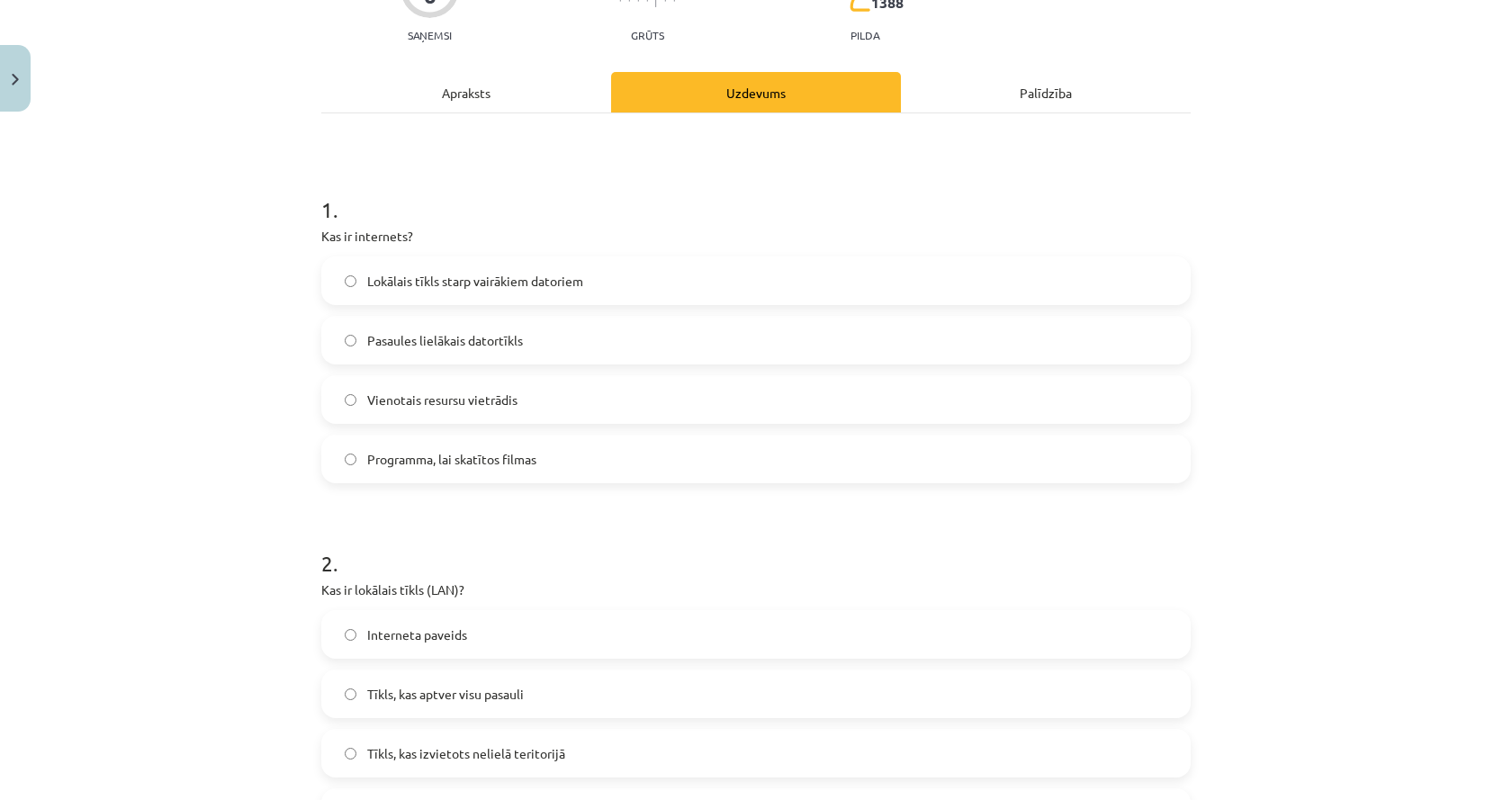
scroll to position [315, 0]
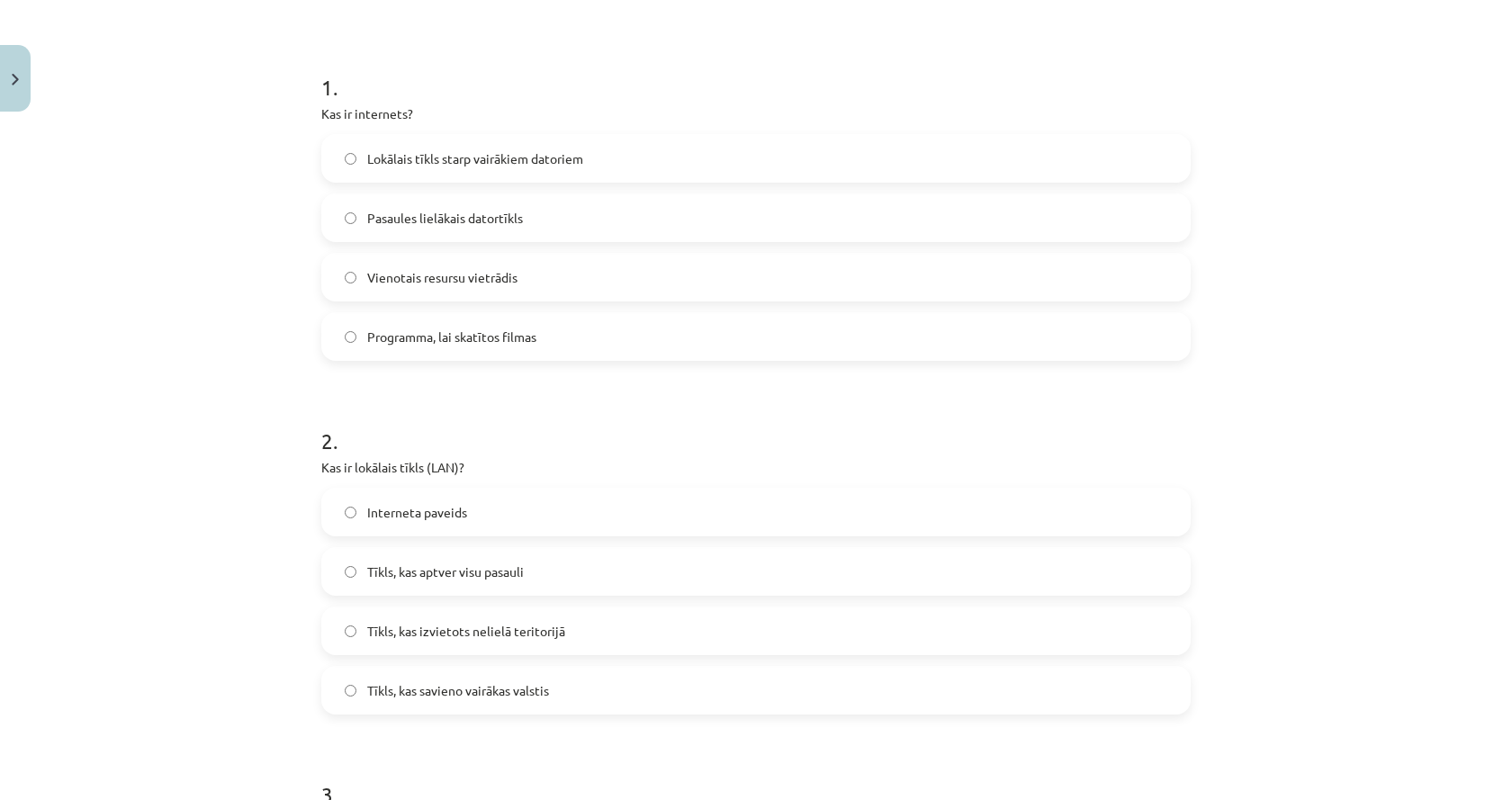
click at [427, 645] on label "Tīkls, kas izvietots nelielā teritorijā" at bounding box center [756, 631] width 865 height 45
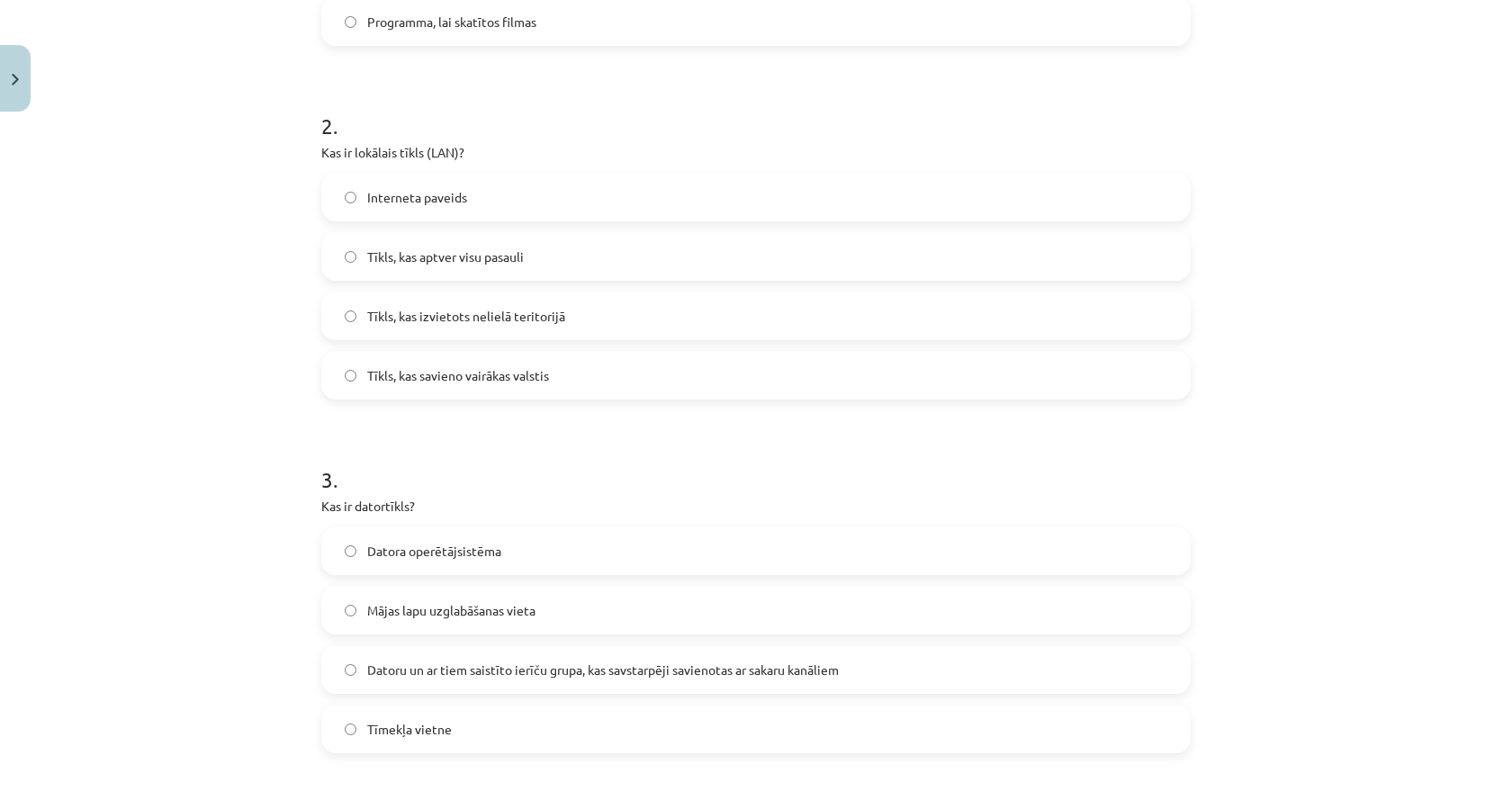
scroll to position [0, 0]
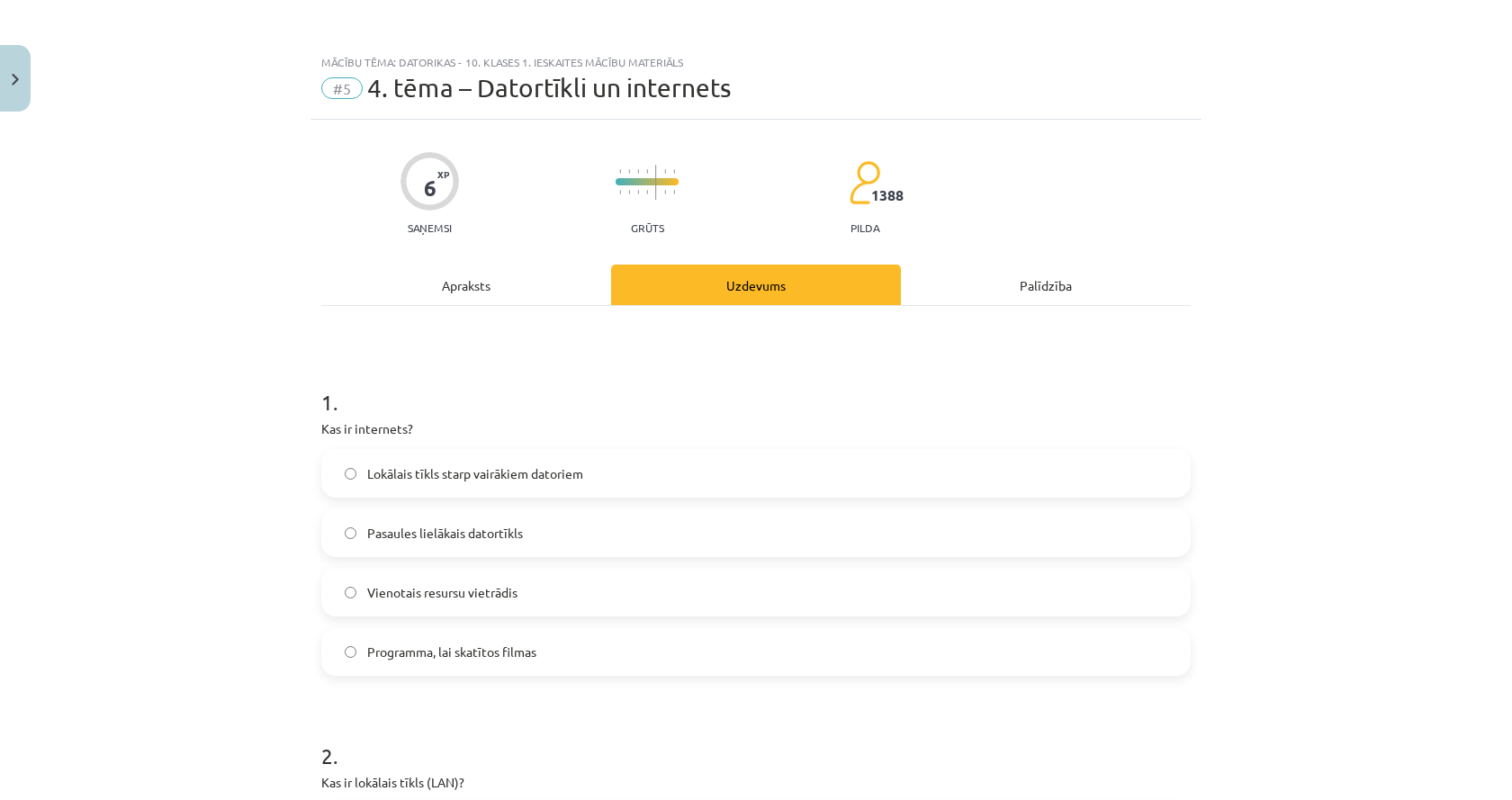
click at [411, 280] on div "Apraksts" at bounding box center [467, 285] width 290 height 41
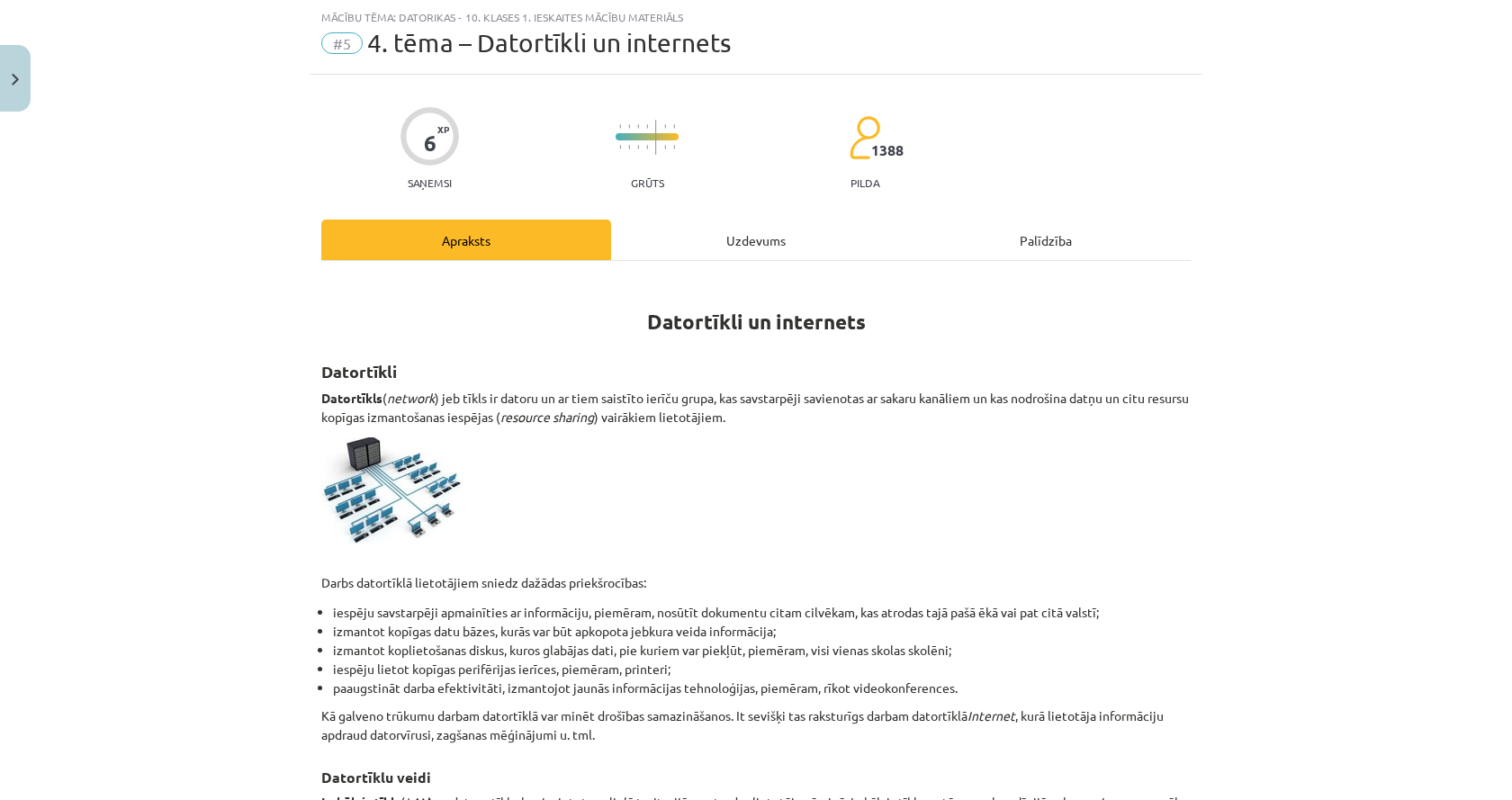
click at [709, 256] on div "Uzdevums" at bounding box center [756, 240] width 290 height 41
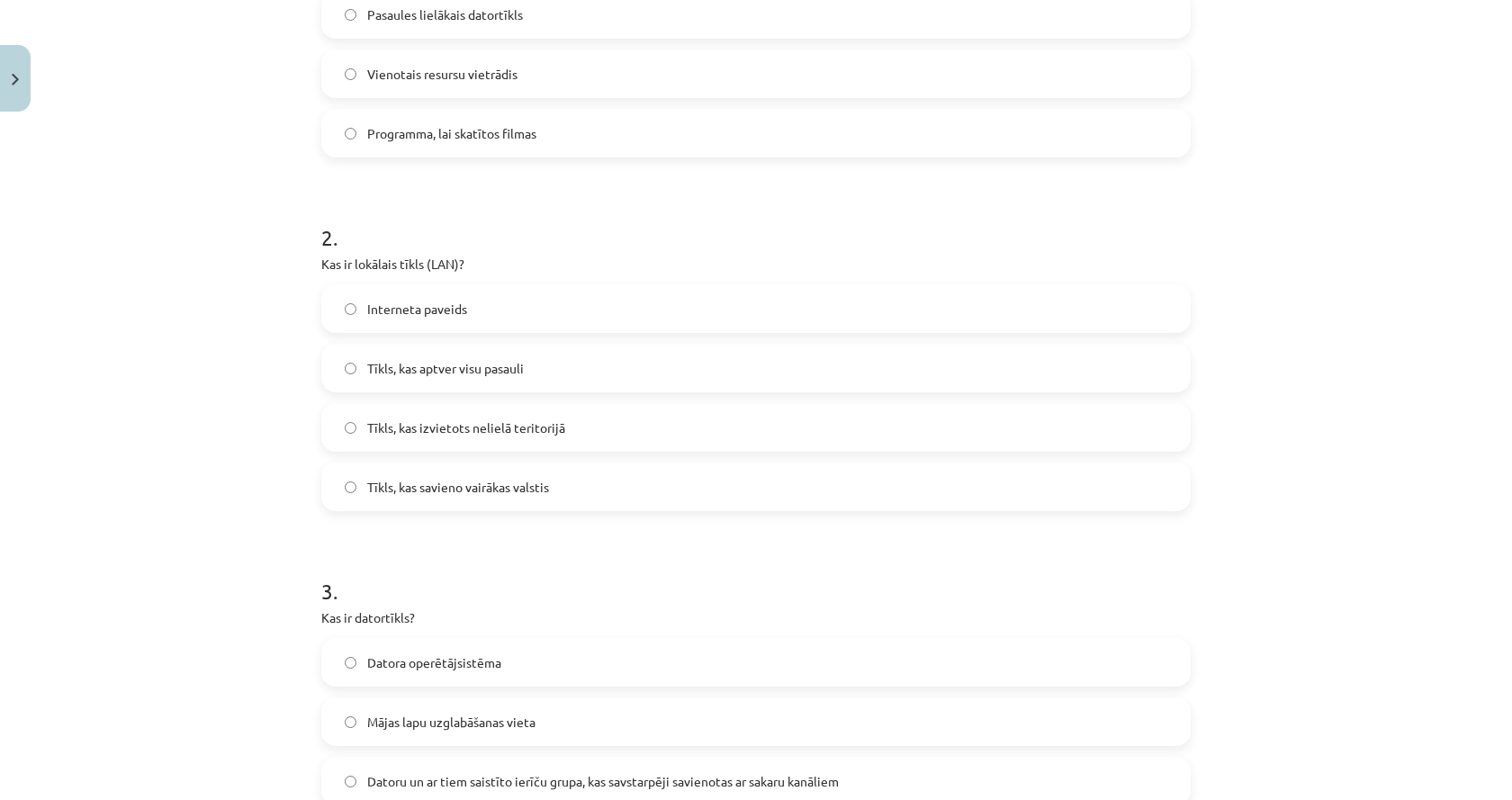
scroll to position [675, 0]
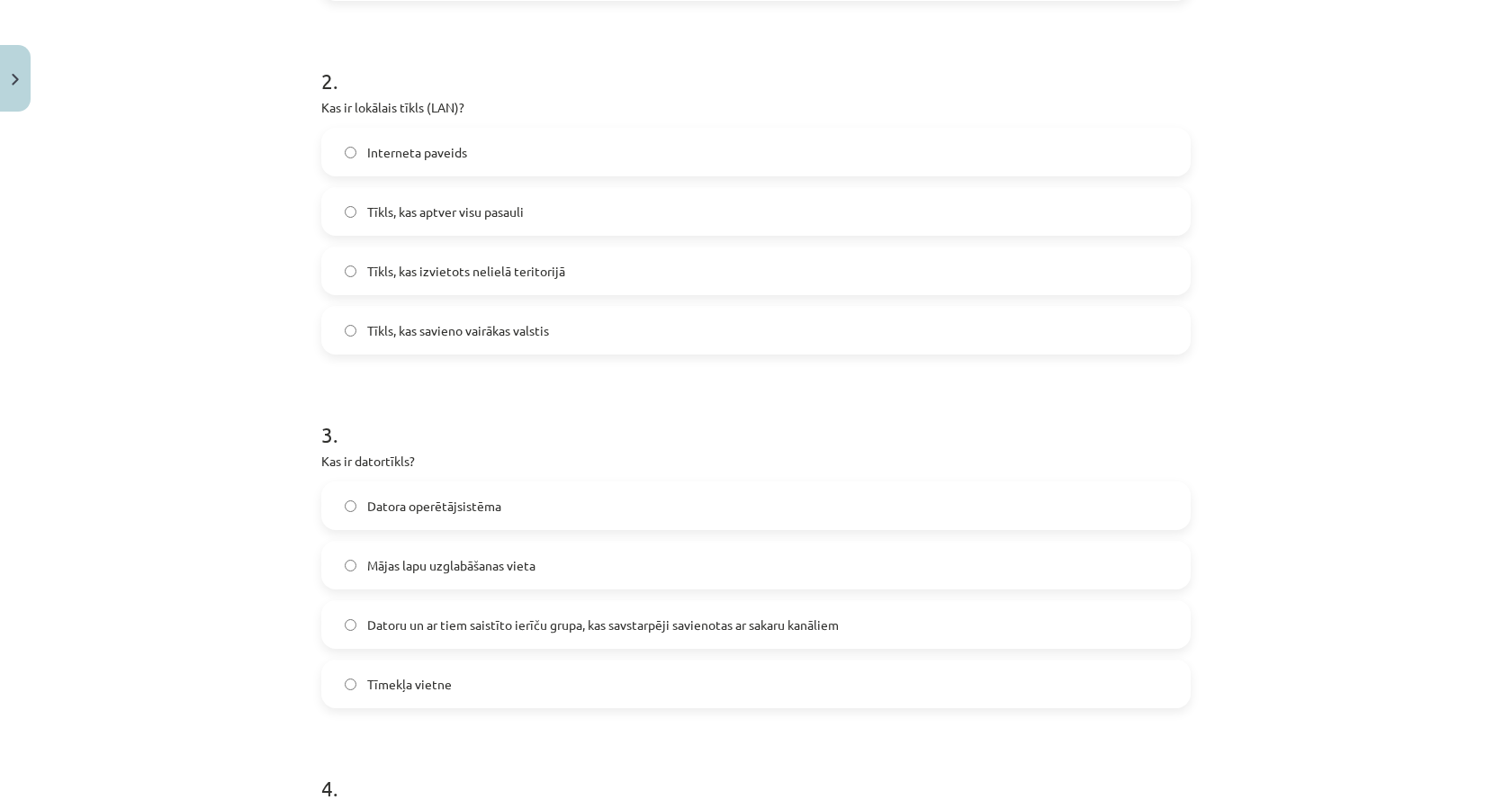
click at [408, 621] on span "Datoru un ar tiem saistīto ierīču grupa, kas savstarpēji savienotas ar sakaru k…" at bounding box center [602, 624] width 471 height 19
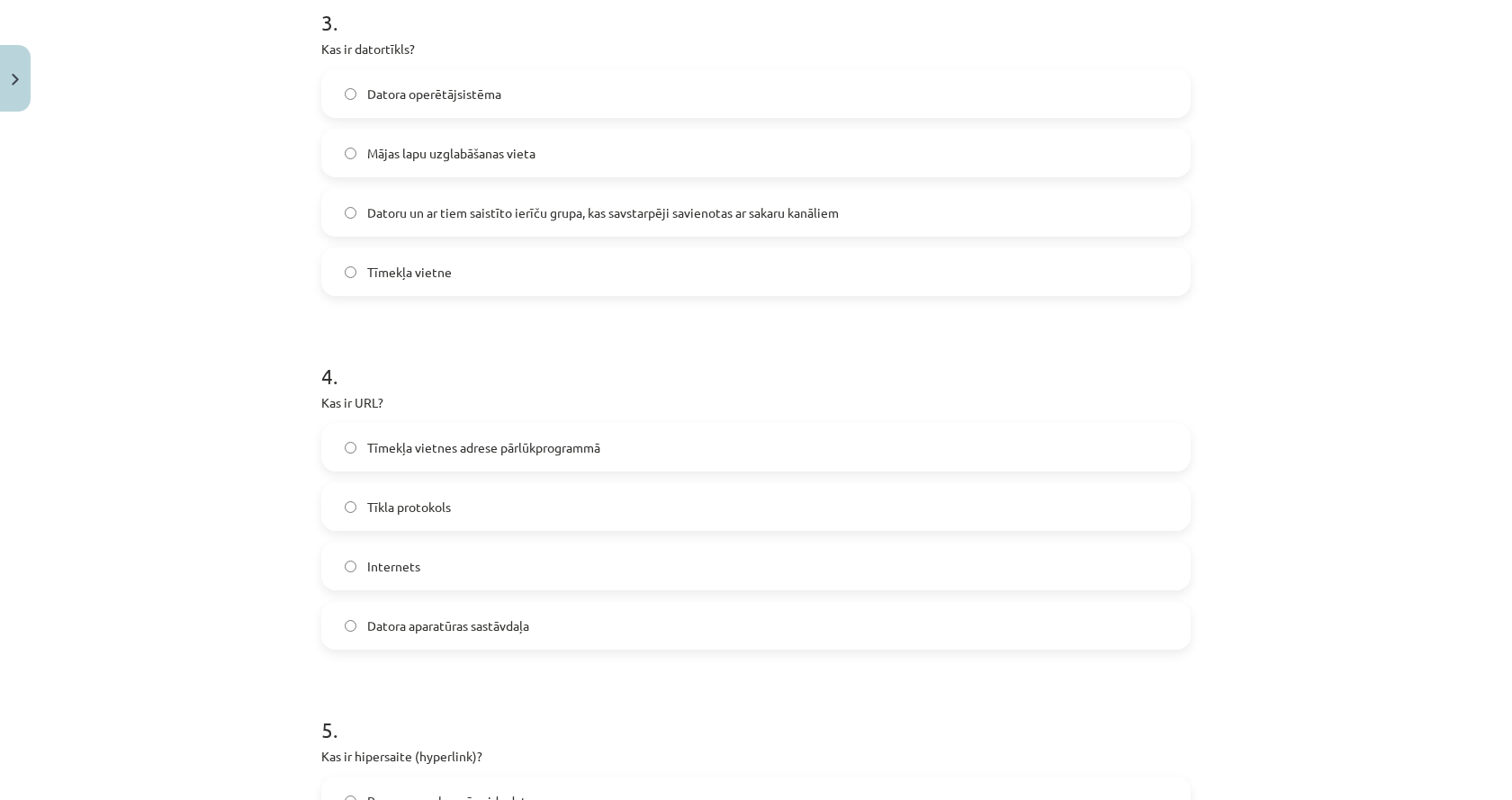
scroll to position [1124, 0]
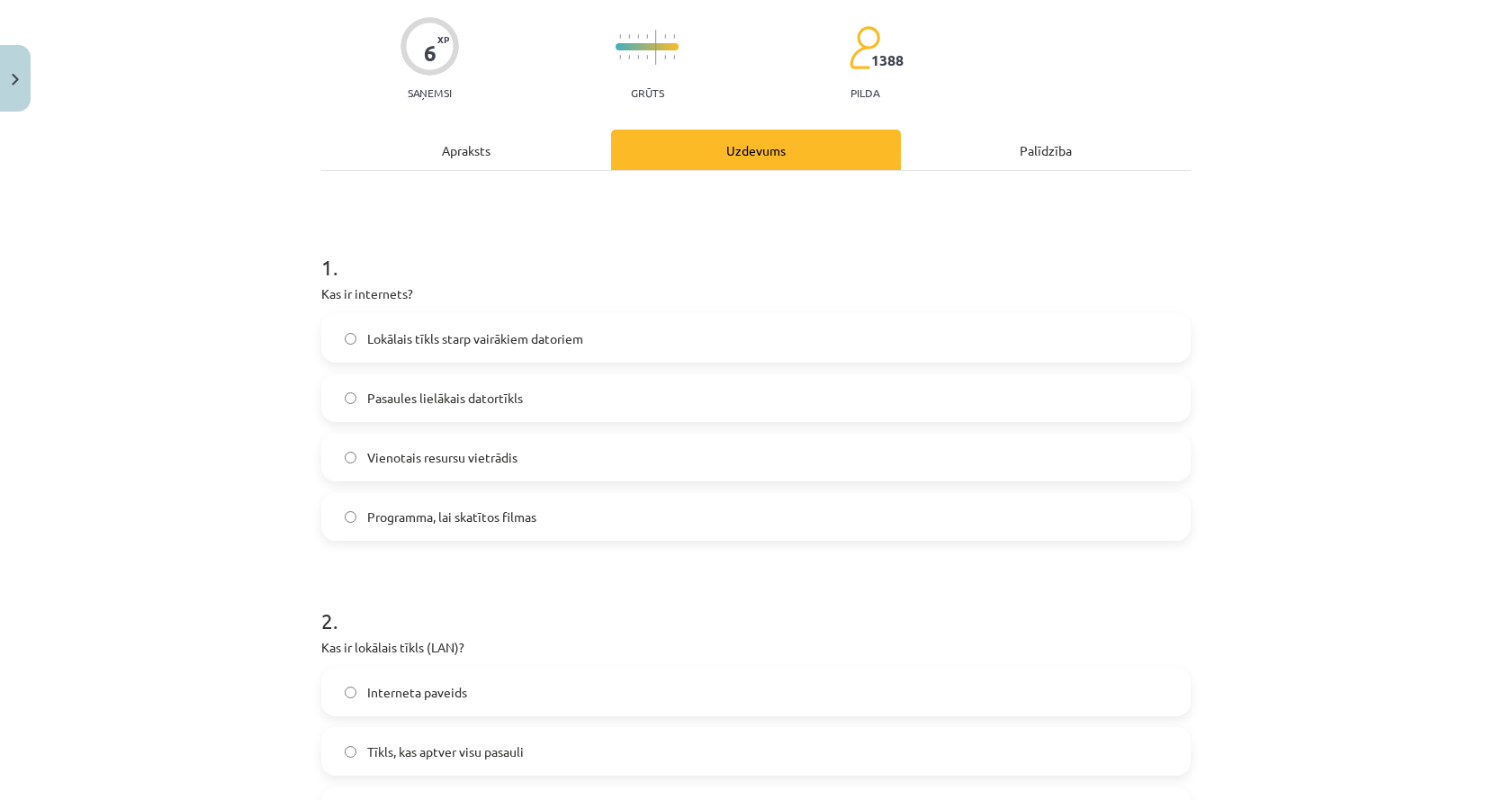
click at [493, 148] on div "Apraksts" at bounding box center [467, 150] width 290 height 41
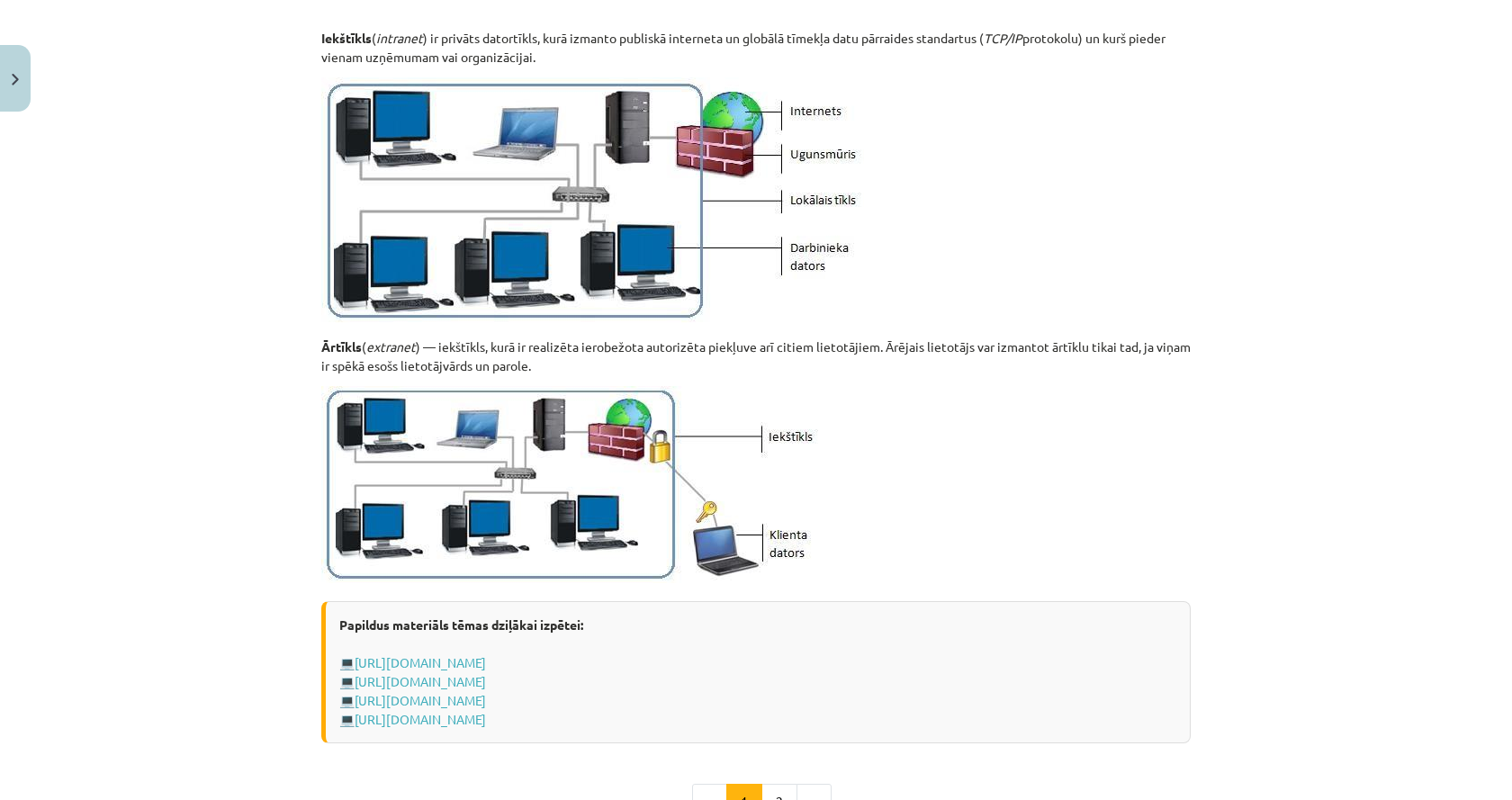
scroll to position [1934, 0]
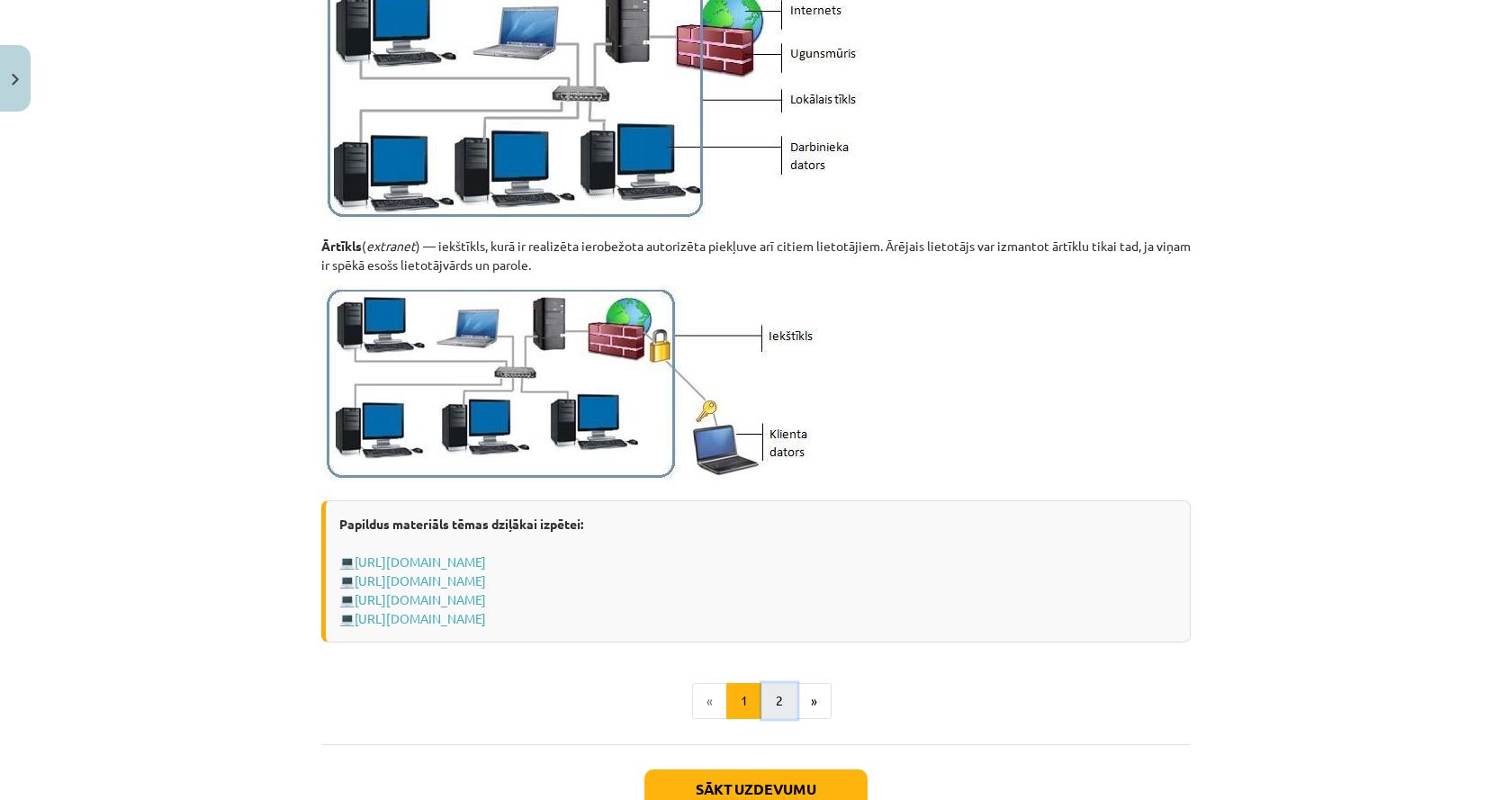
click at [765, 689] on button "2" at bounding box center [779, 701] width 36 height 36
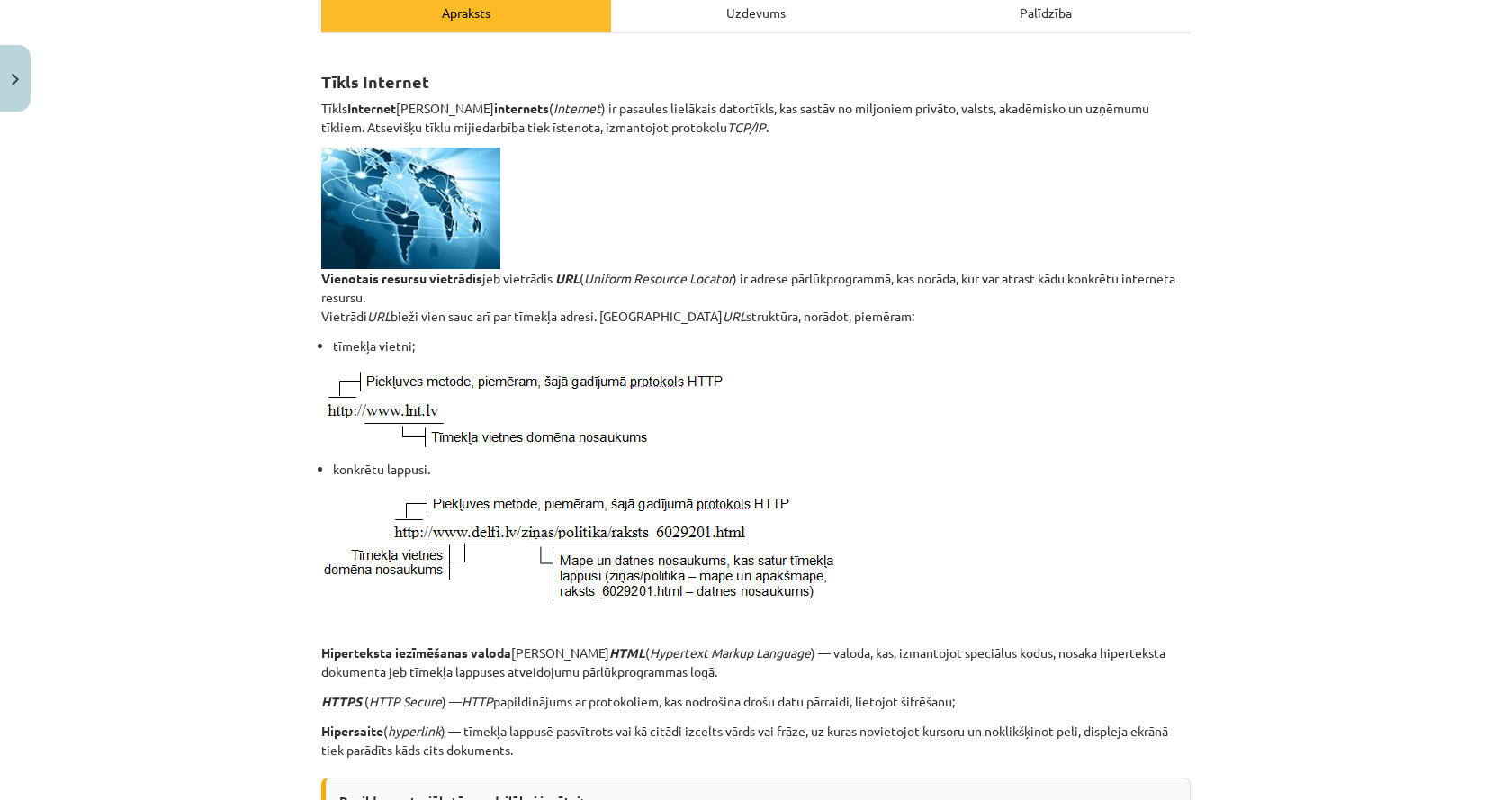
scroll to position [232, 0]
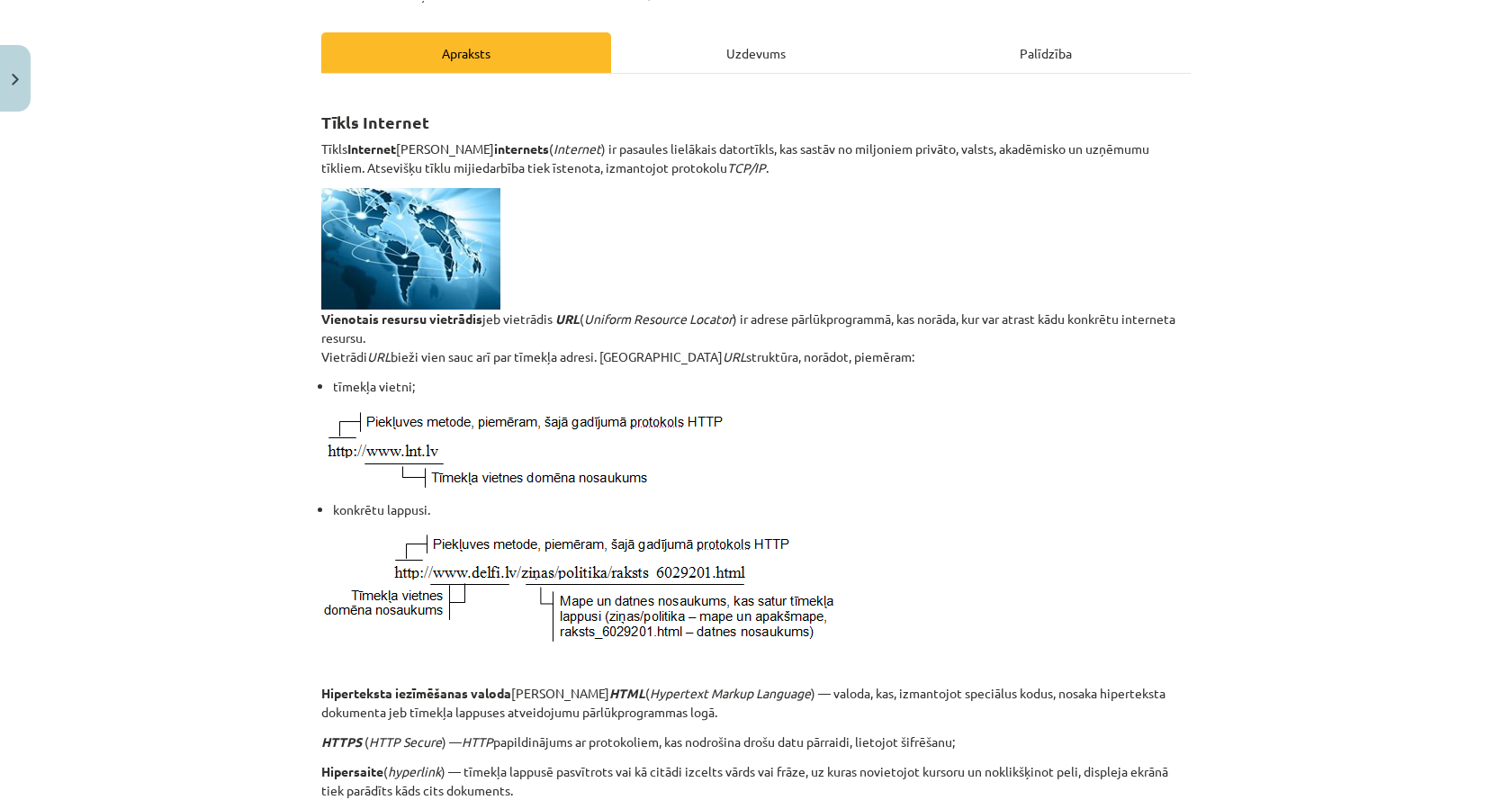
click at [800, 42] on div "Uzdevums" at bounding box center [756, 53] width 290 height 41
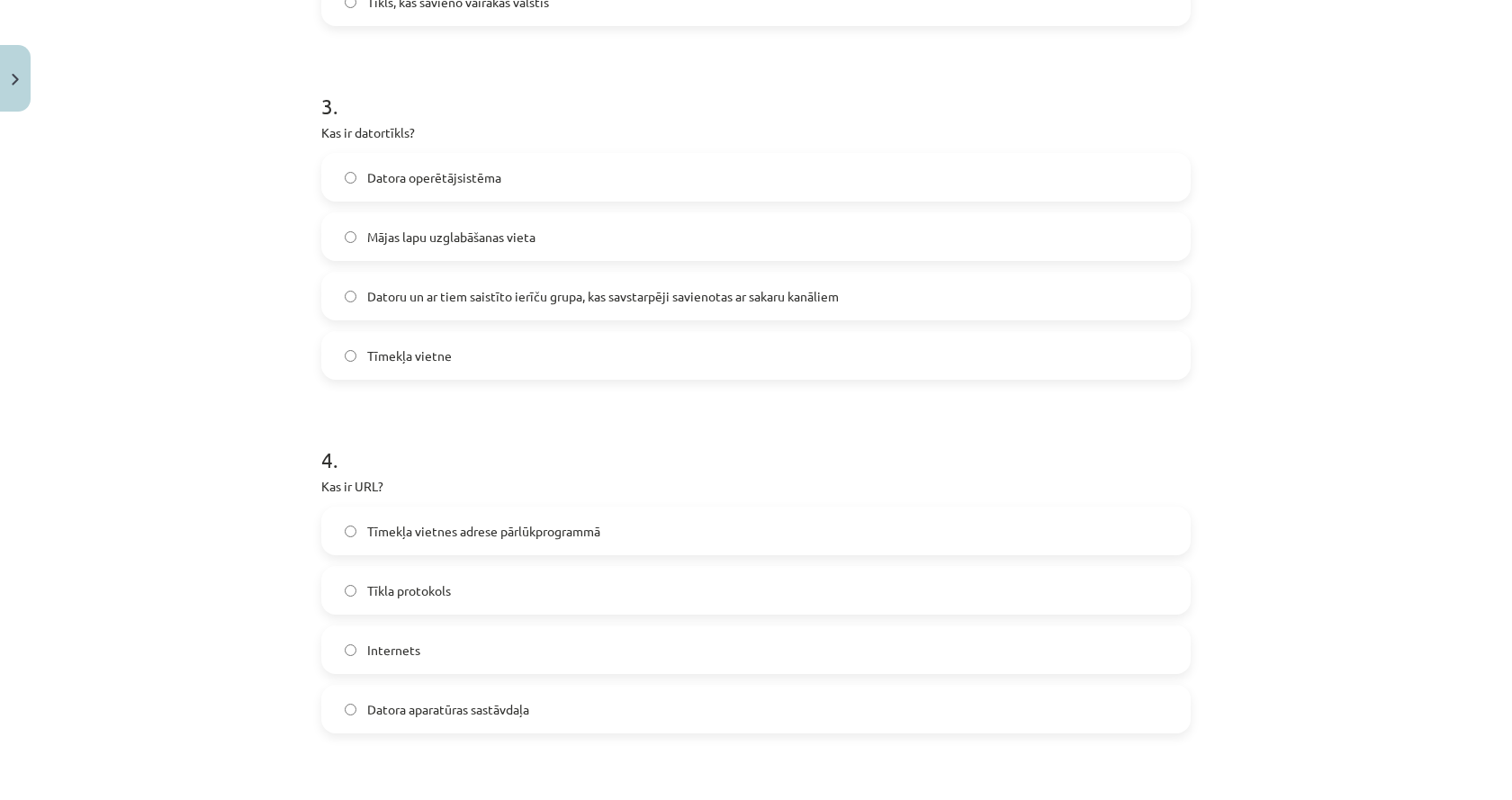
scroll to position [1034, 0]
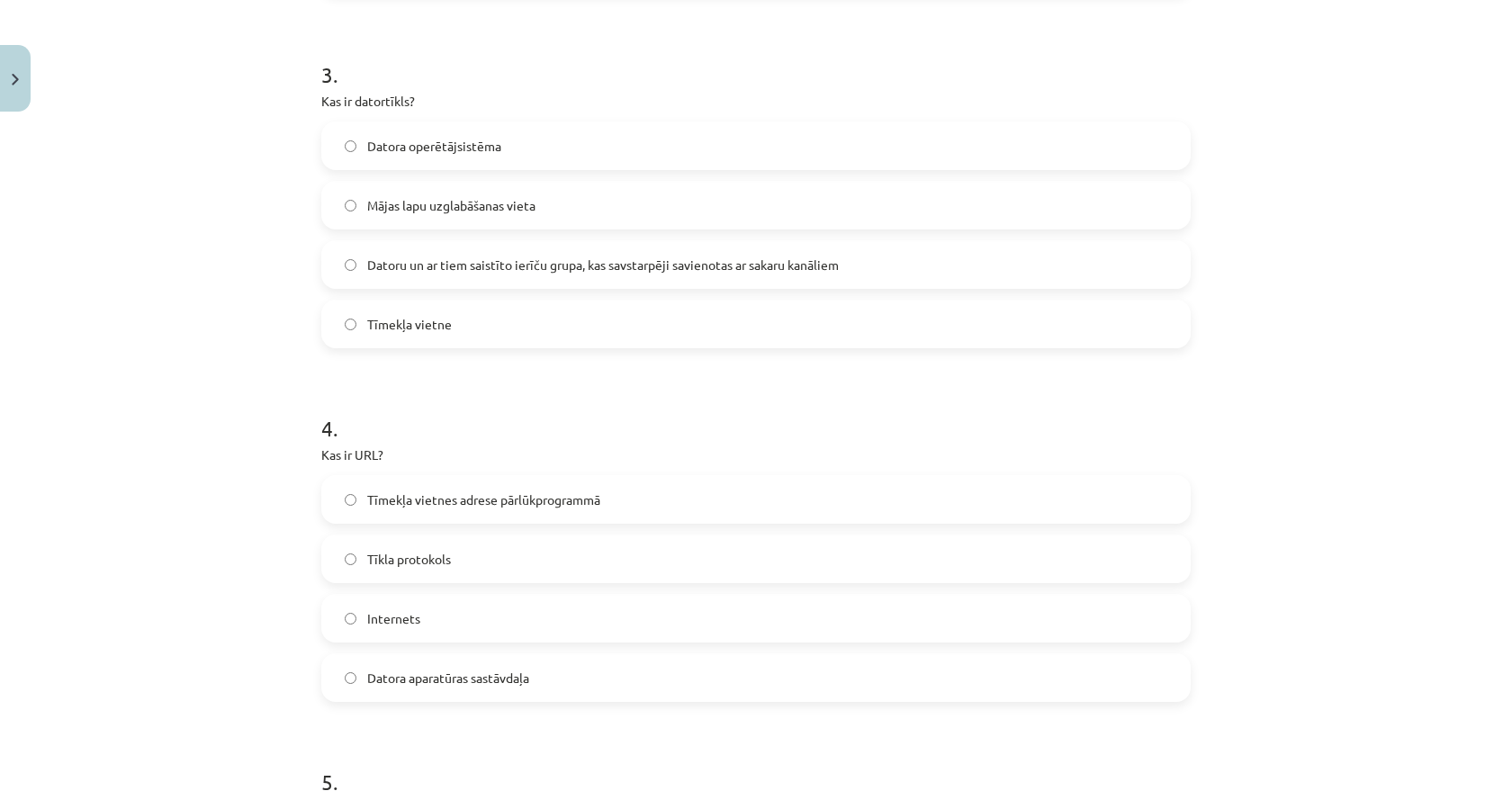
click at [605, 478] on label "Tīmekļa vietnes adrese pārlūkprogrammā" at bounding box center [756, 499] width 865 height 45
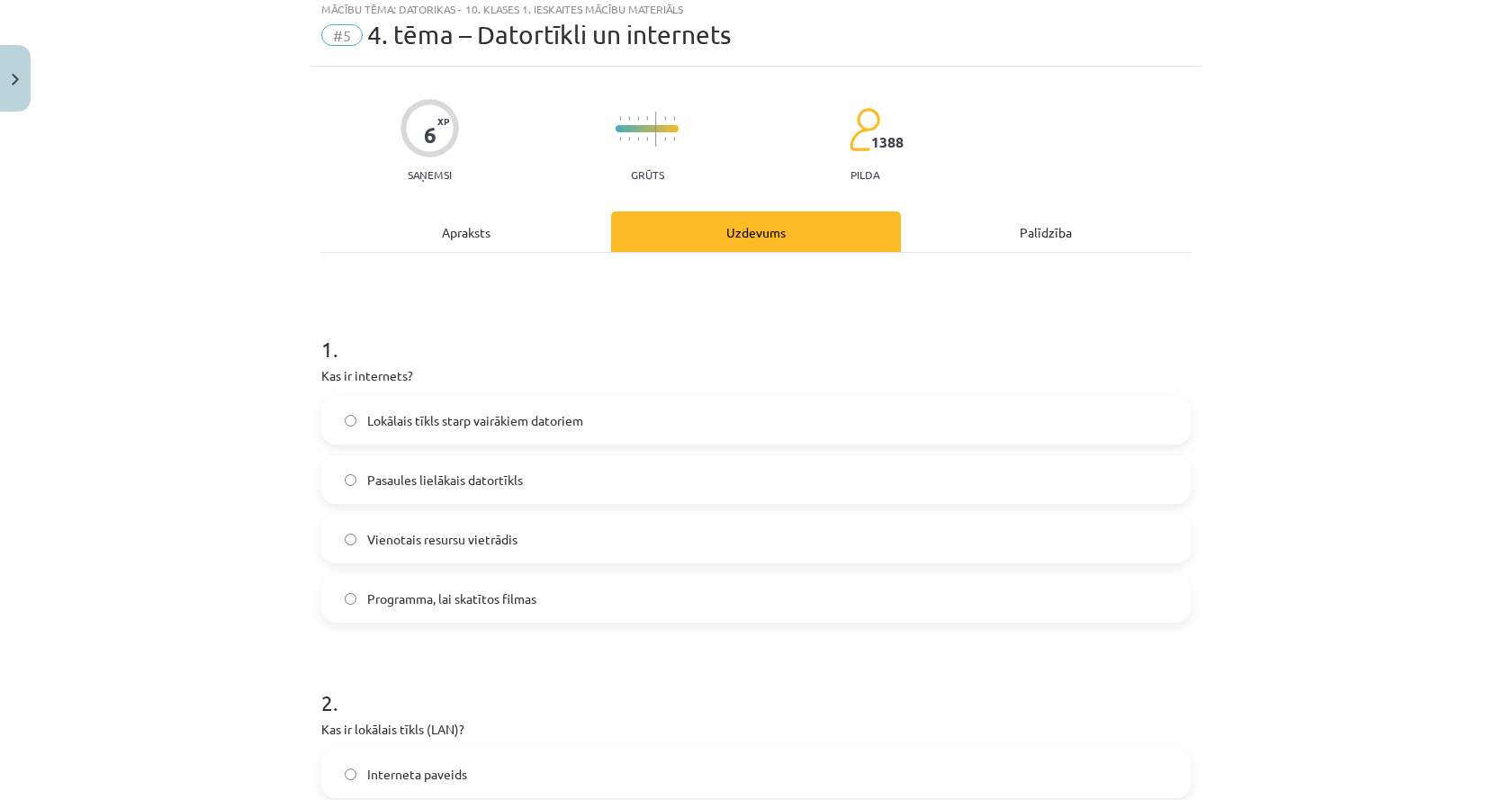
scroll to position [0, 0]
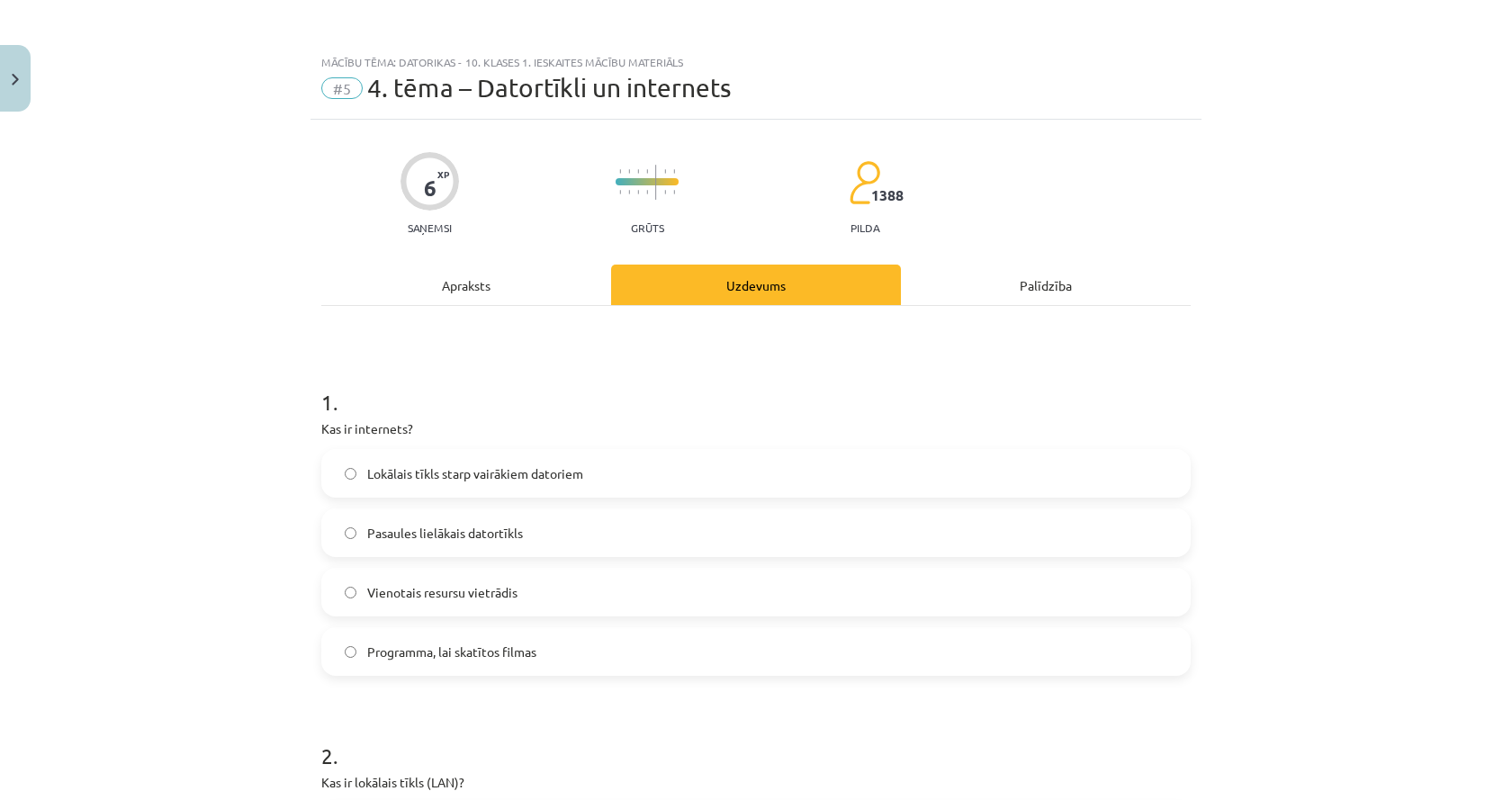
click at [506, 300] on div "Apraksts" at bounding box center [467, 285] width 290 height 41
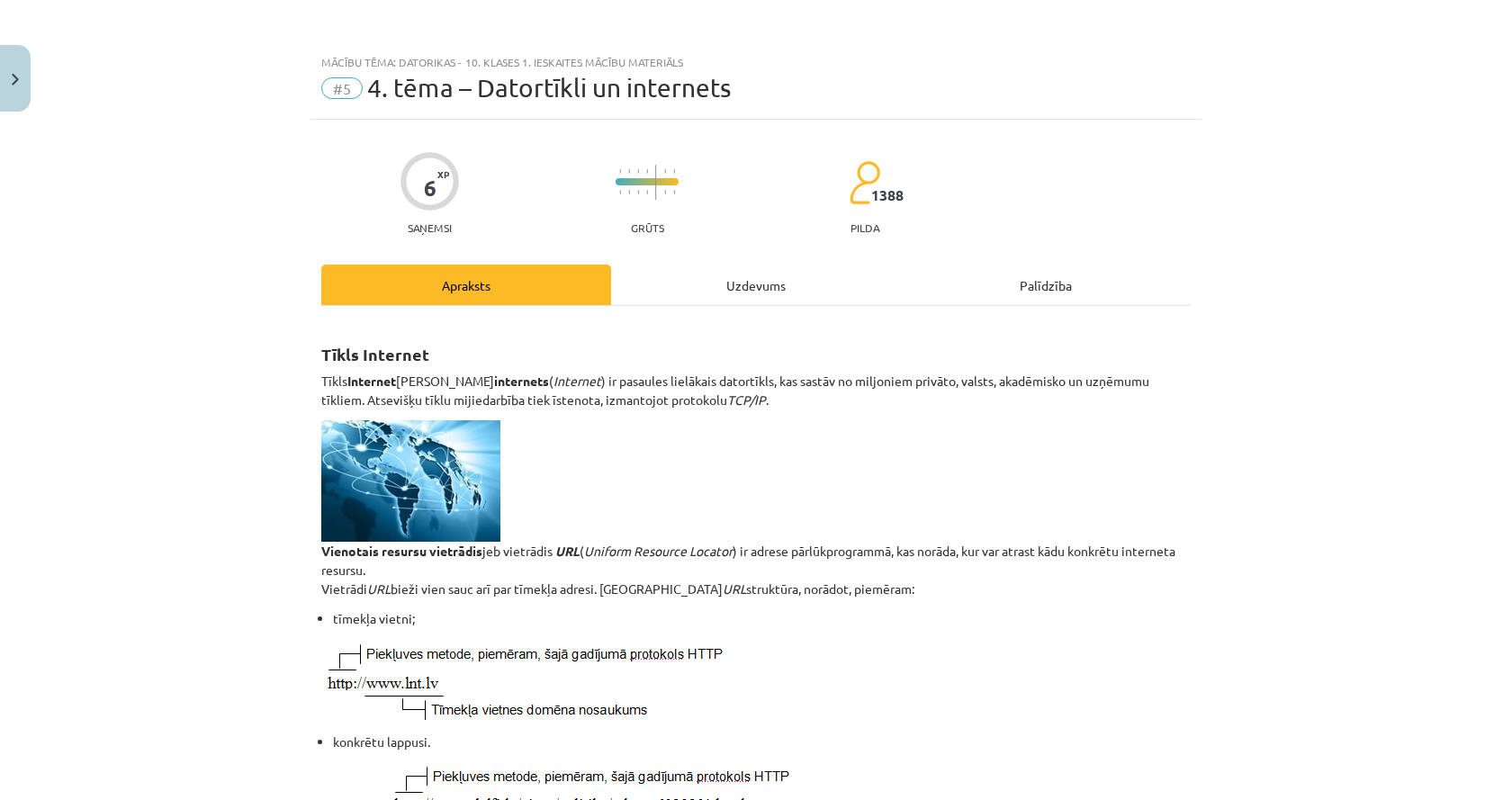
click at [778, 272] on div "Uzdevums" at bounding box center [756, 285] width 290 height 41
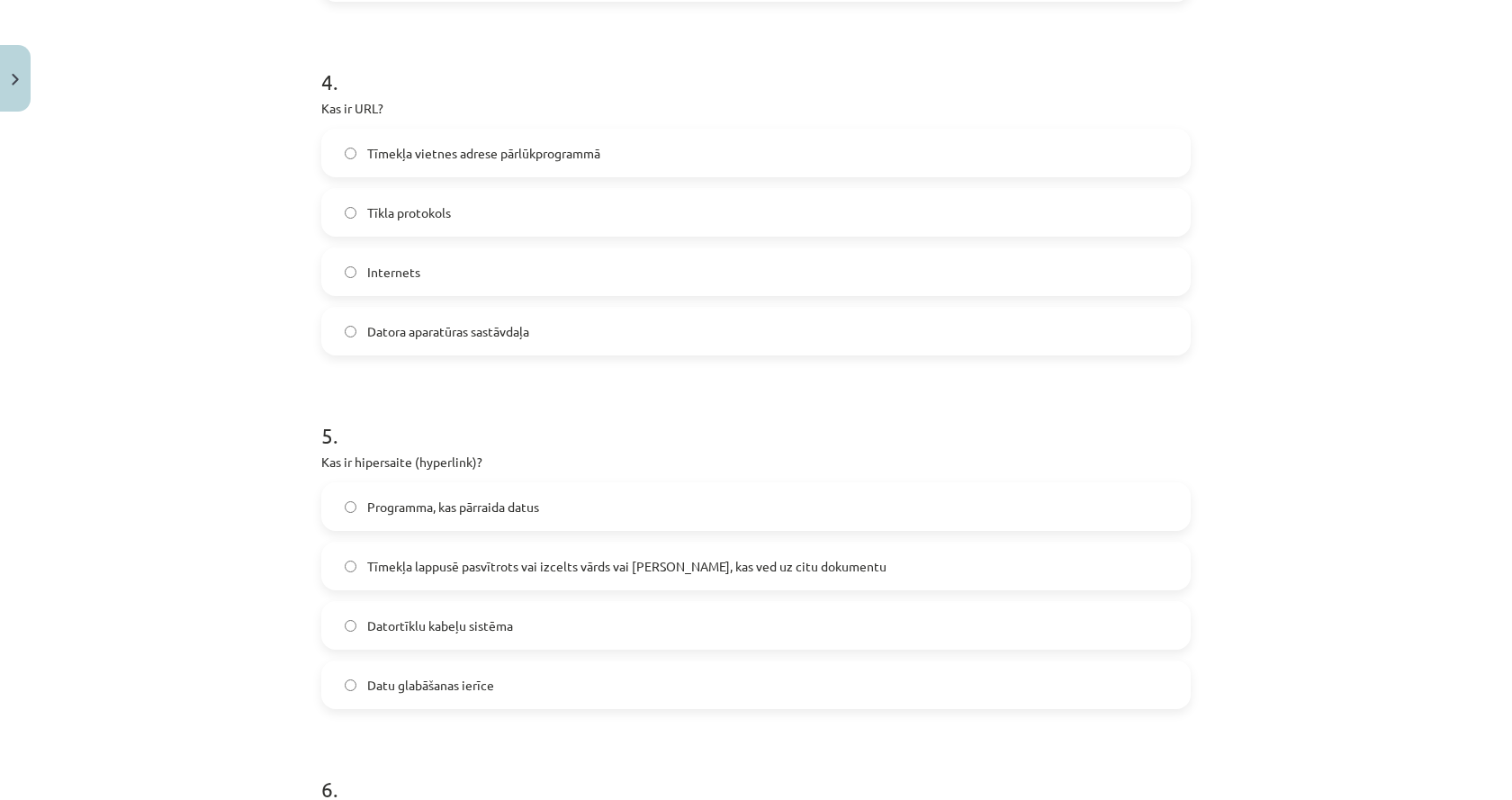
scroll to position [1395, 0]
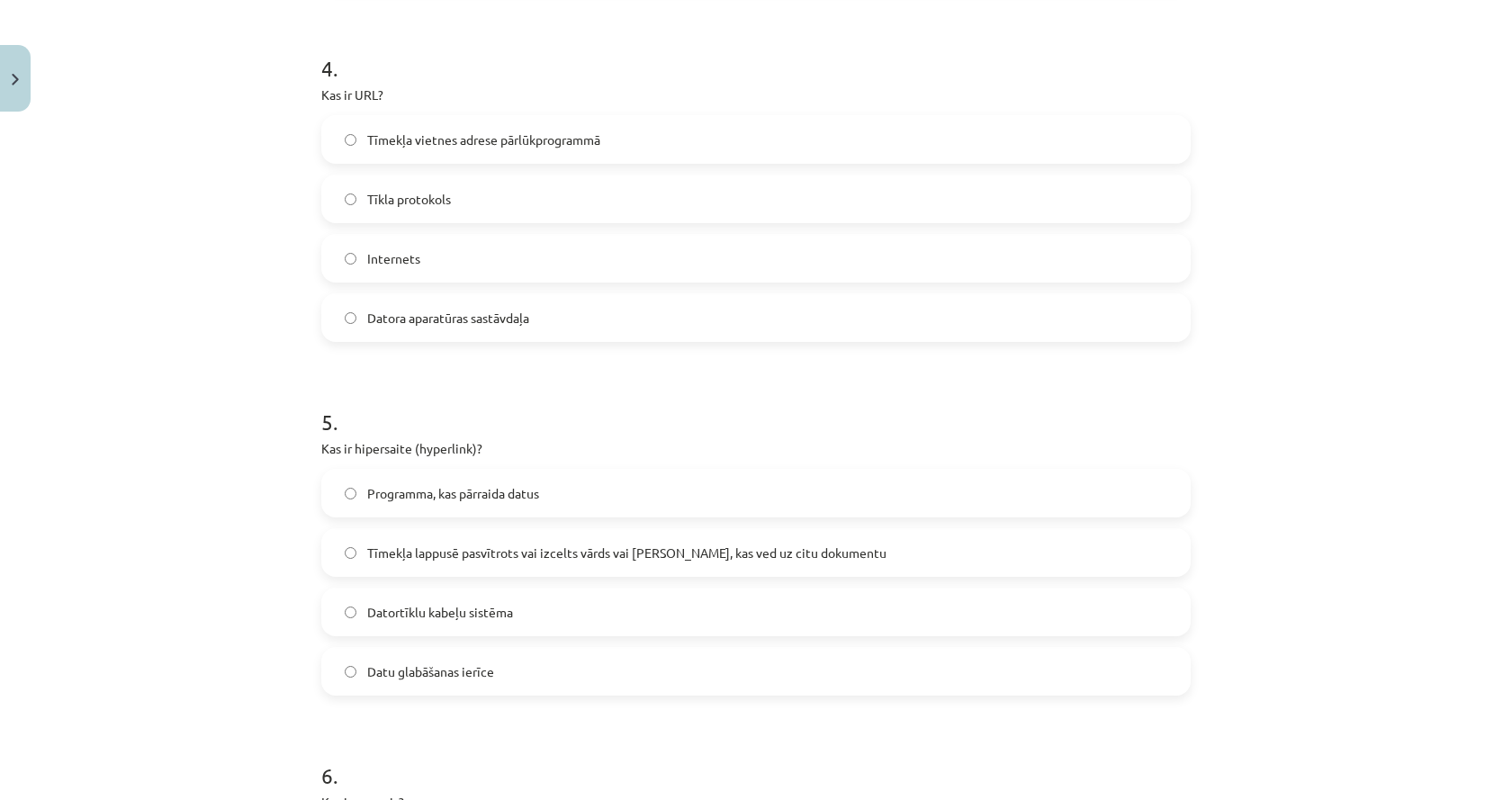
click at [430, 549] on span "Tīmekļa lappusē pasvītrots vai izcelts vārds vai frāze, kas ved uz citu dokumen…" at bounding box center [626, 553] width 519 height 19
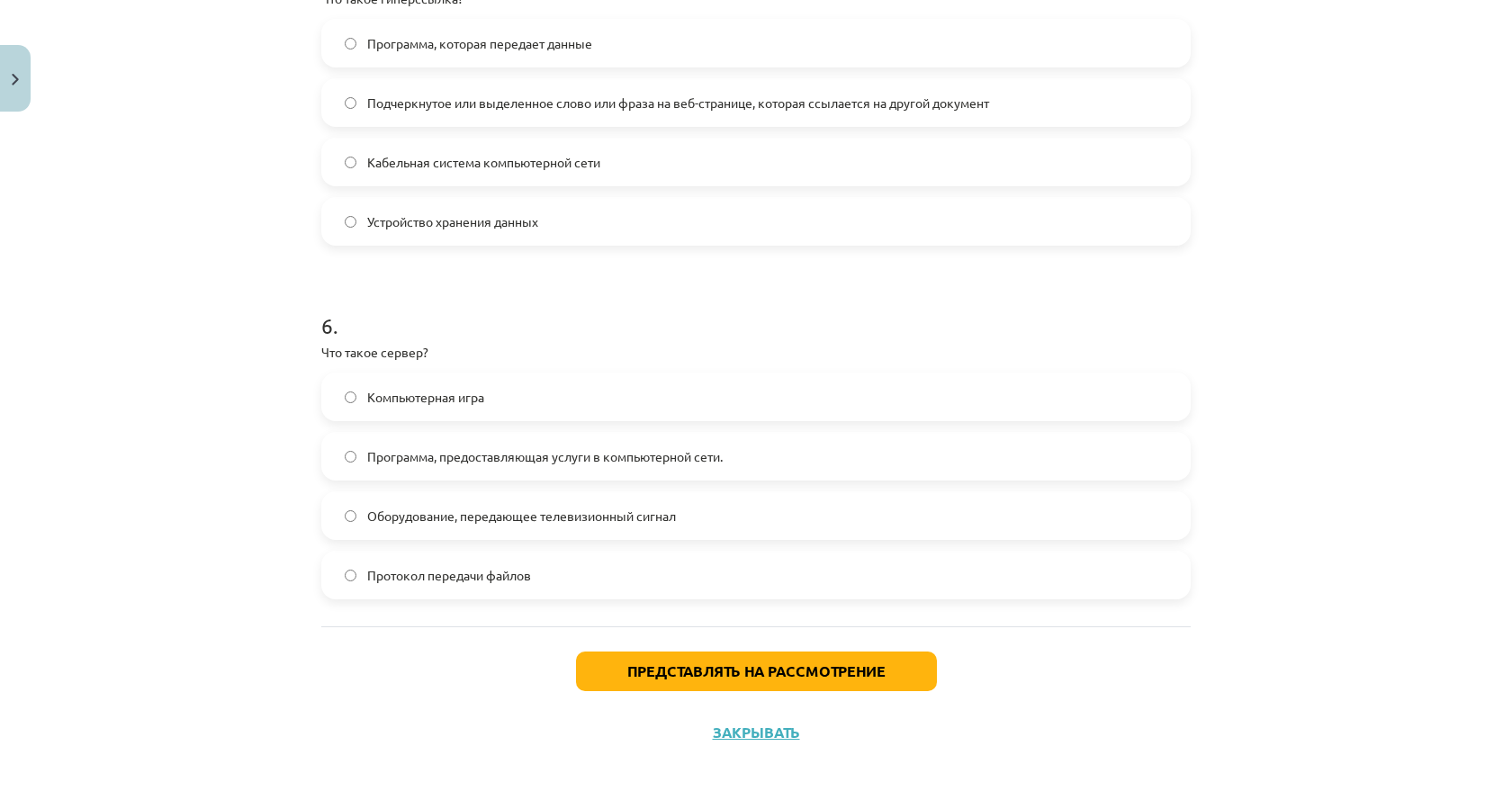
scroll to position [899, 0]
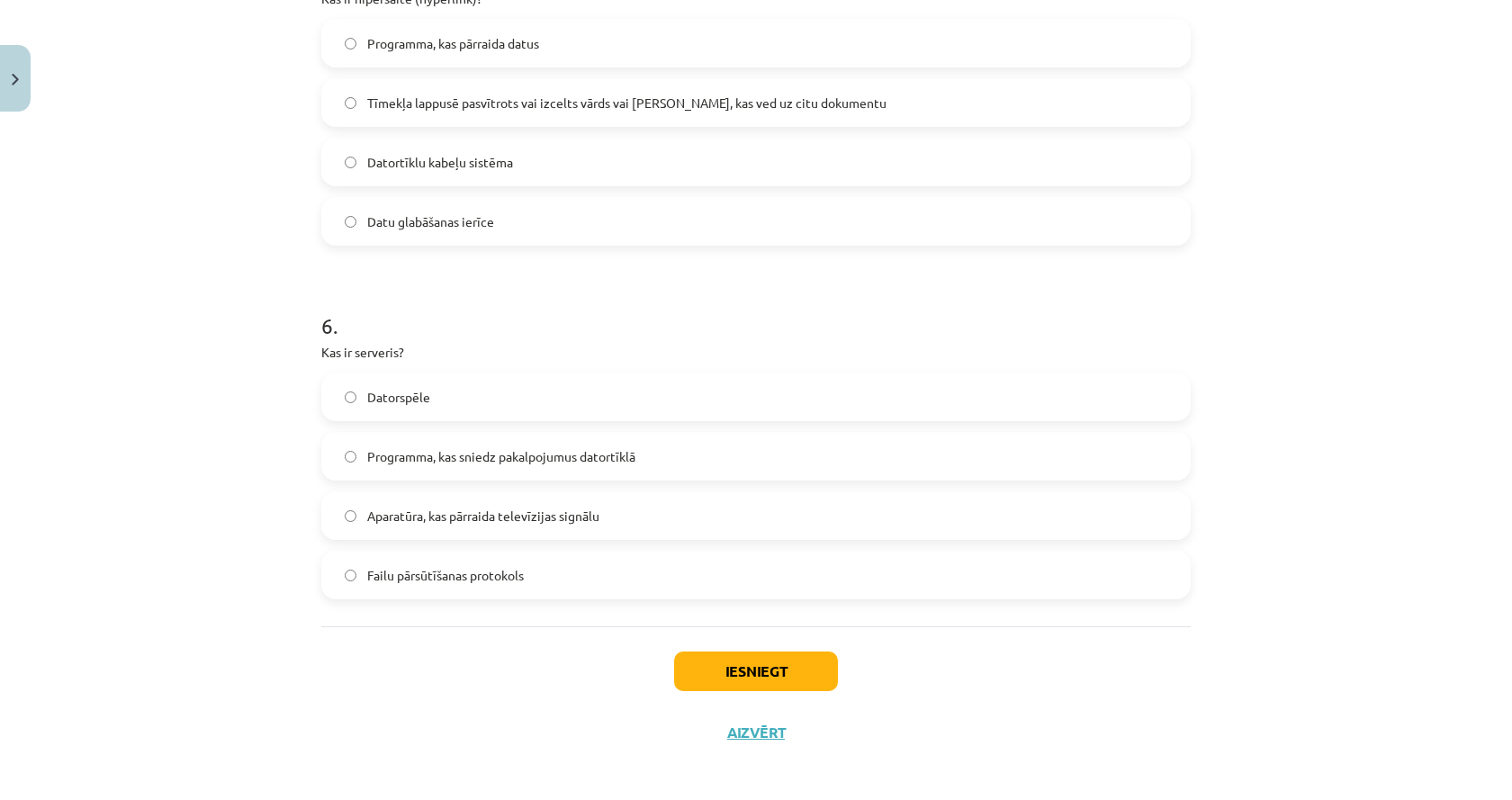
click at [372, 590] on label "Failu pārsūtīšanas protokols" at bounding box center [756, 574] width 865 height 45
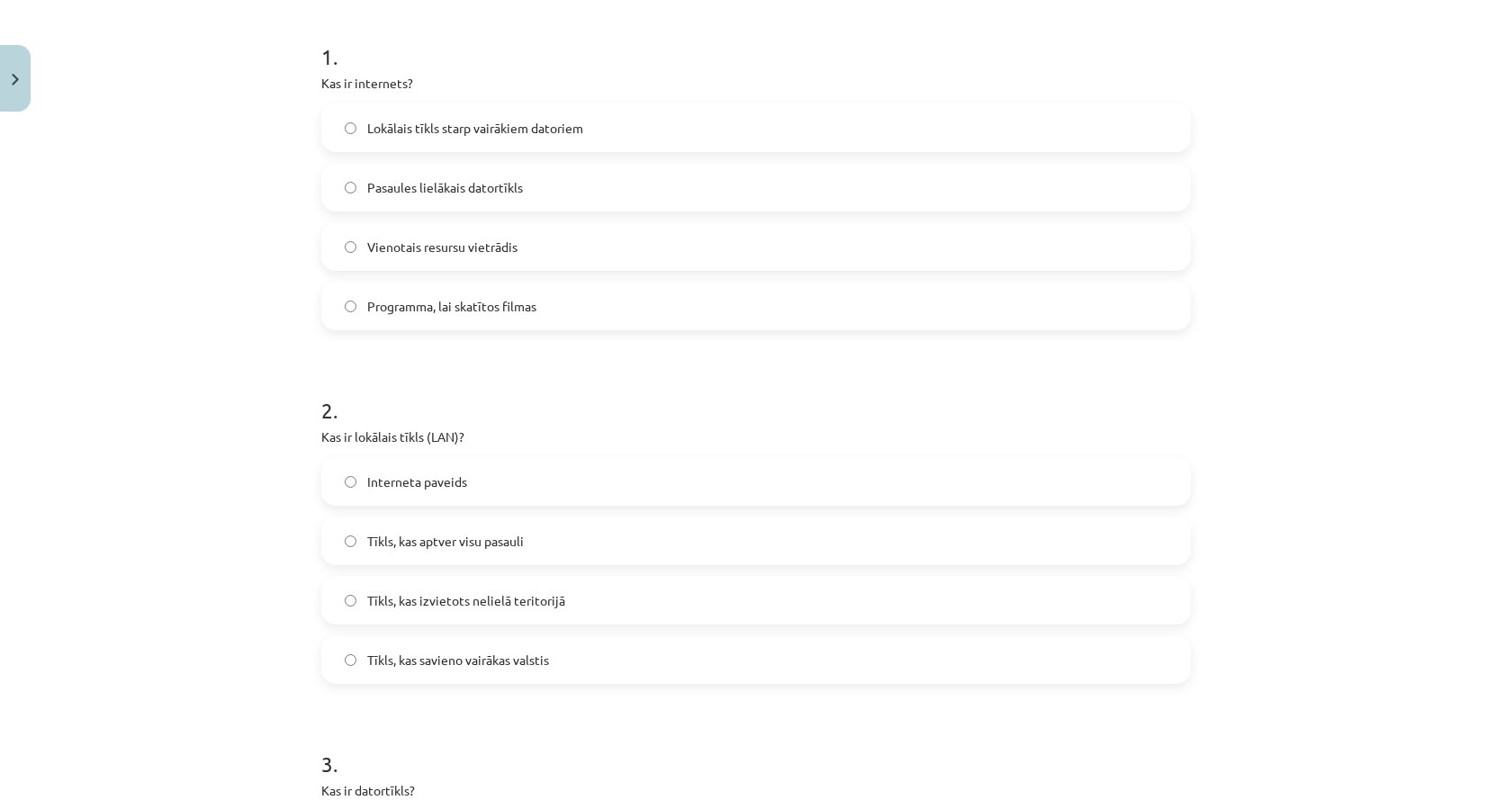
scroll to position [0, 0]
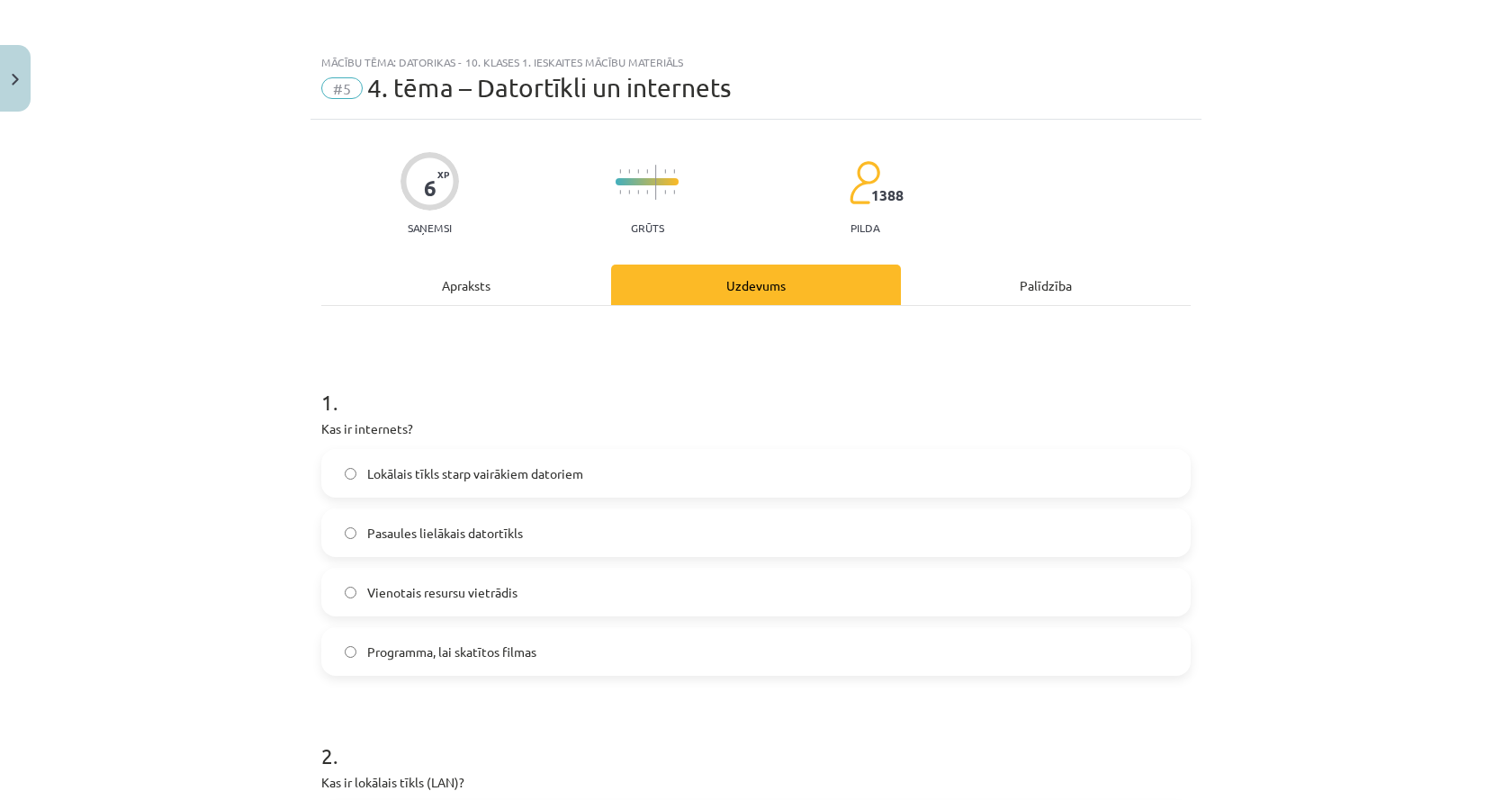
click at [473, 274] on div "Apraksts" at bounding box center [467, 285] width 290 height 41
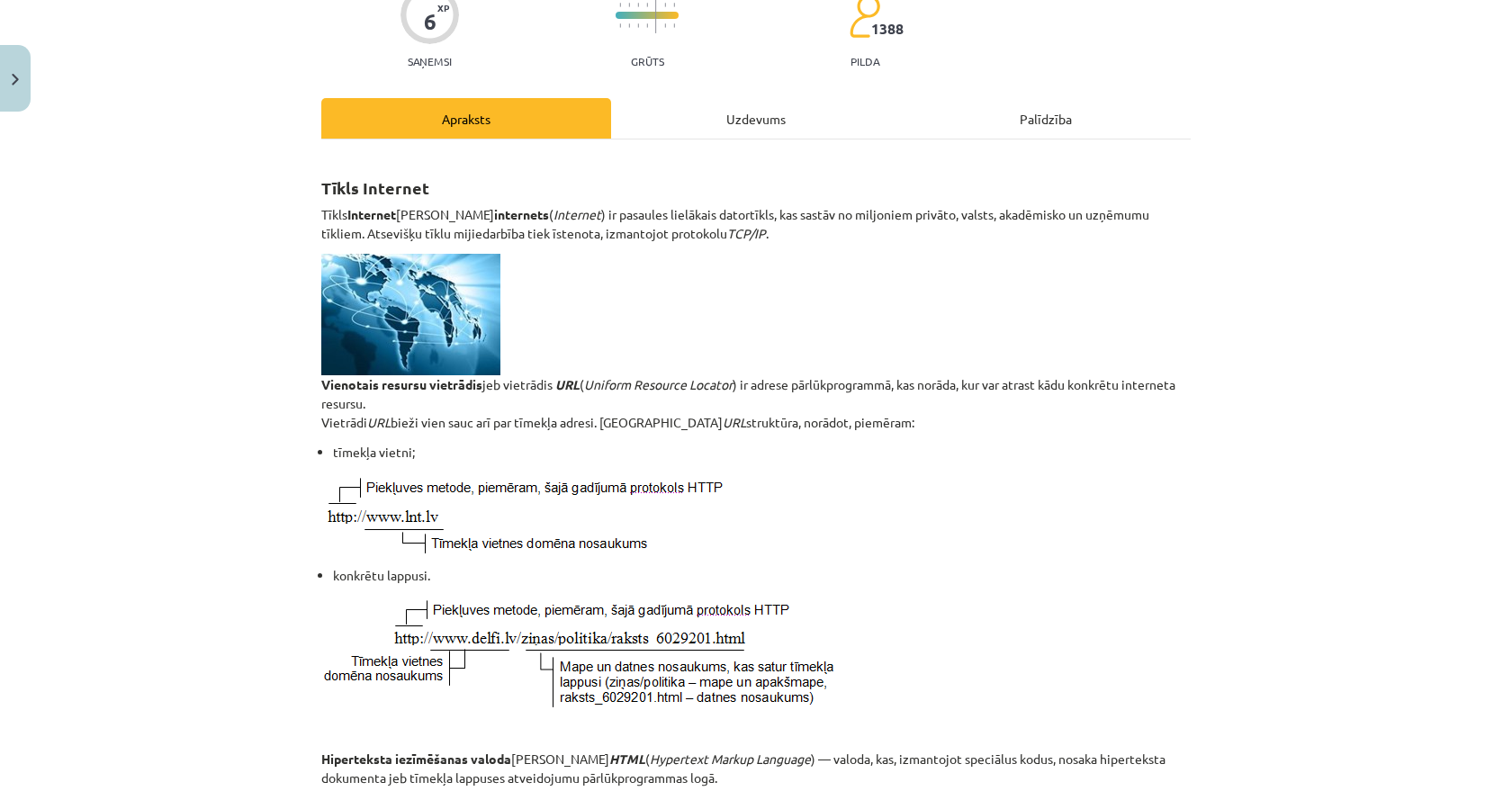
scroll to position [135, 0]
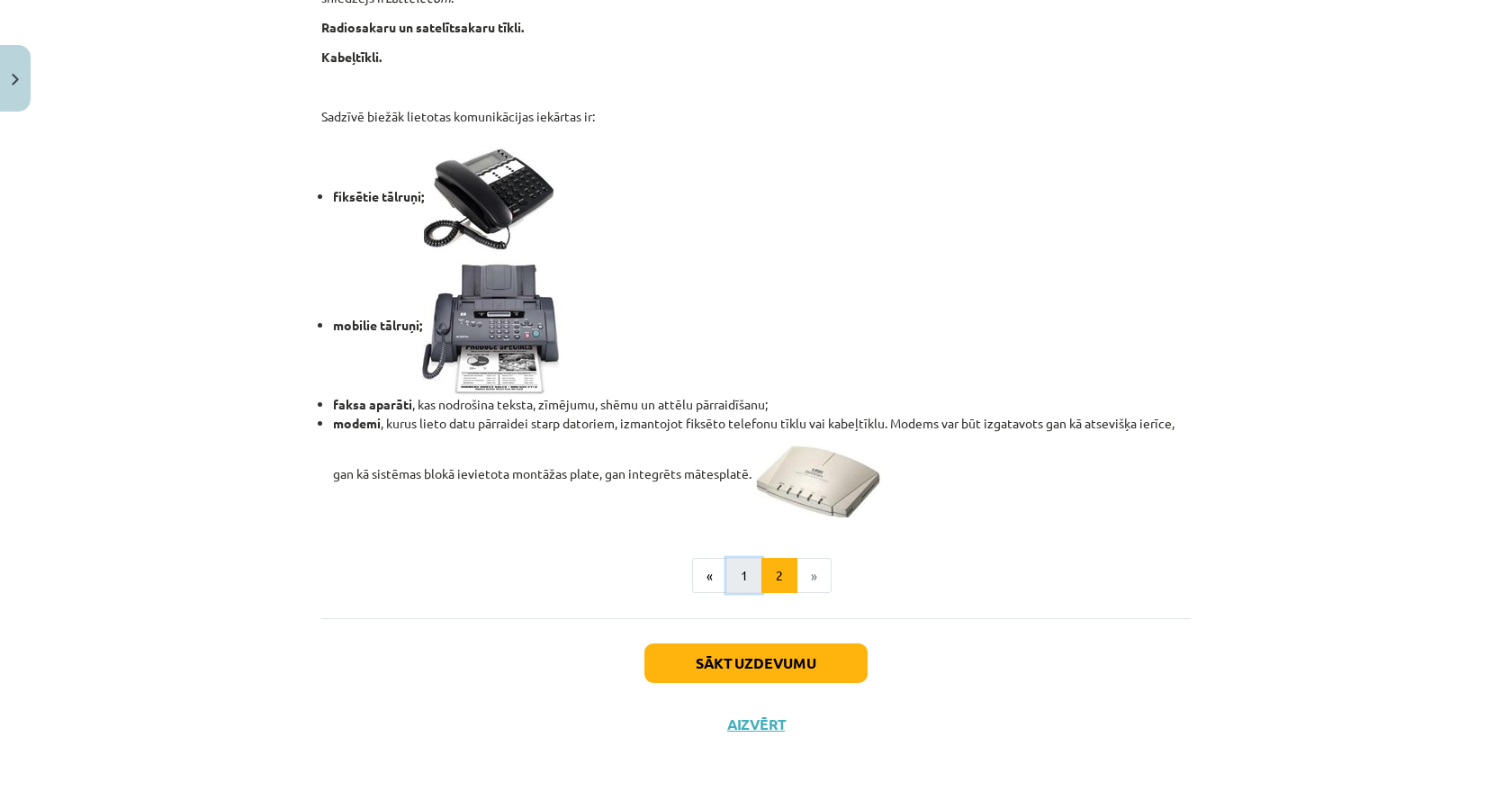
click at [739, 583] on button "1" at bounding box center [743, 575] width 36 height 36
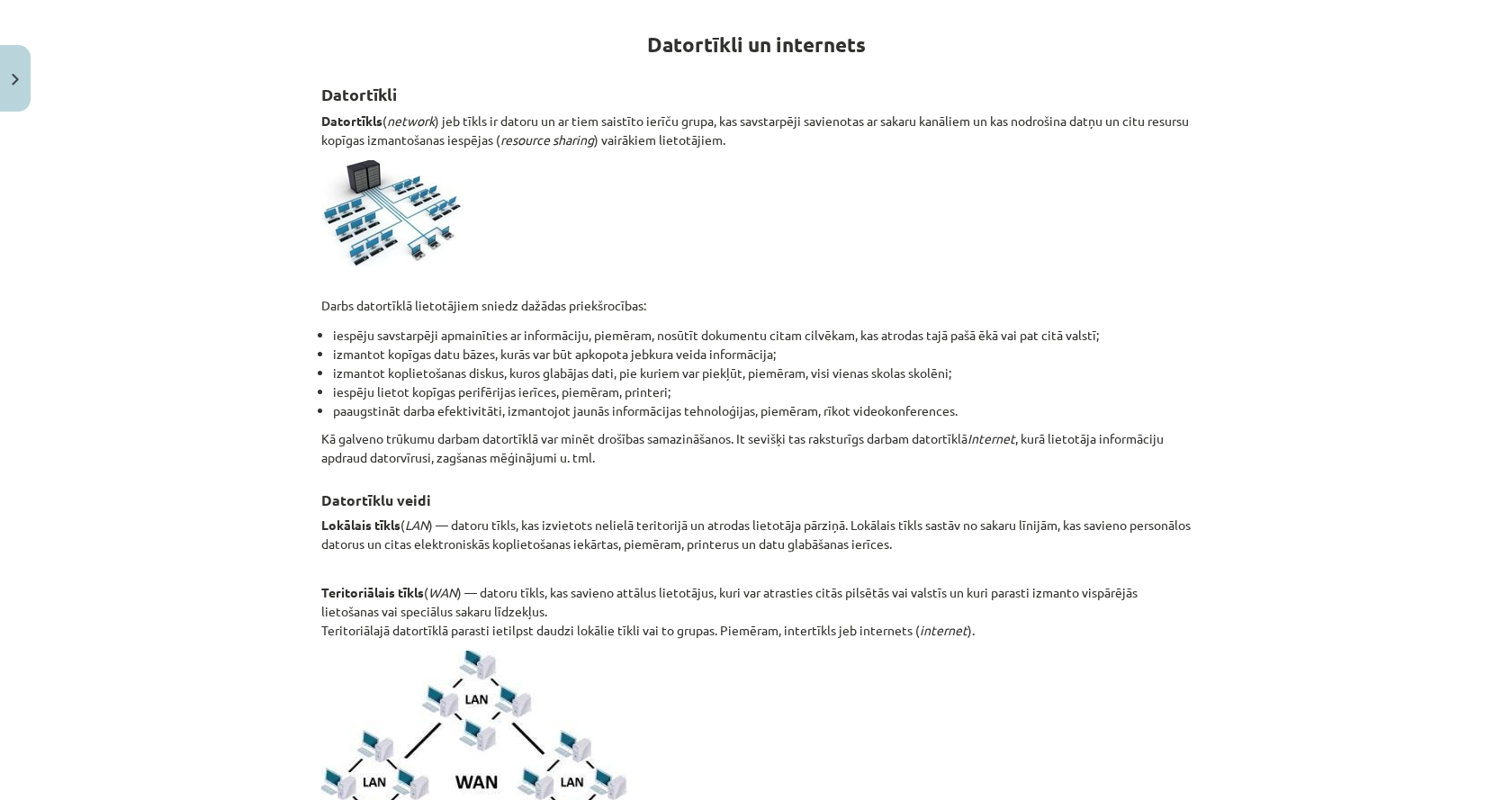
scroll to position [0, 0]
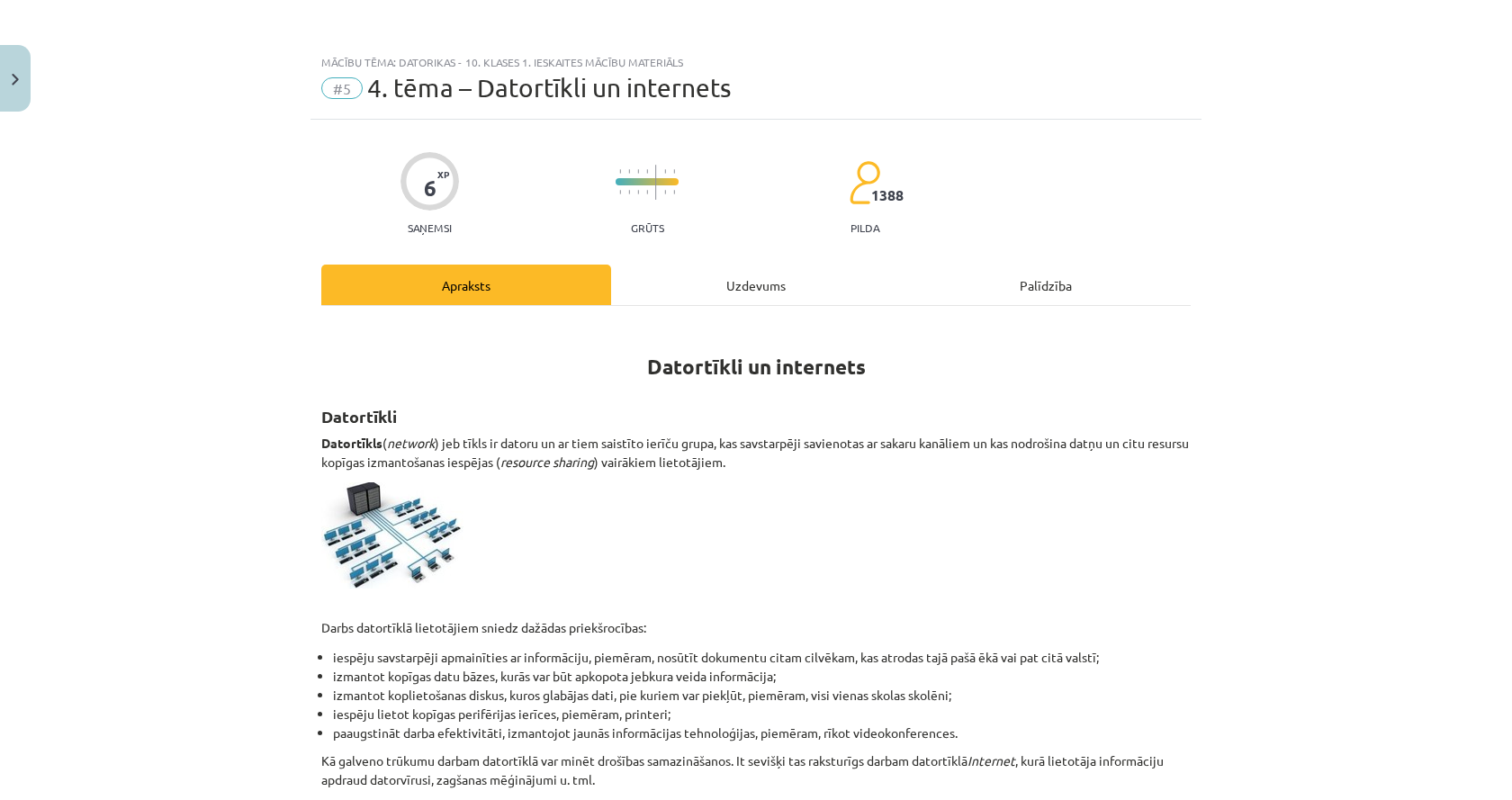
click at [674, 289] on div "Uzdevums" at bounding box center [756, 285] width 290 height 41
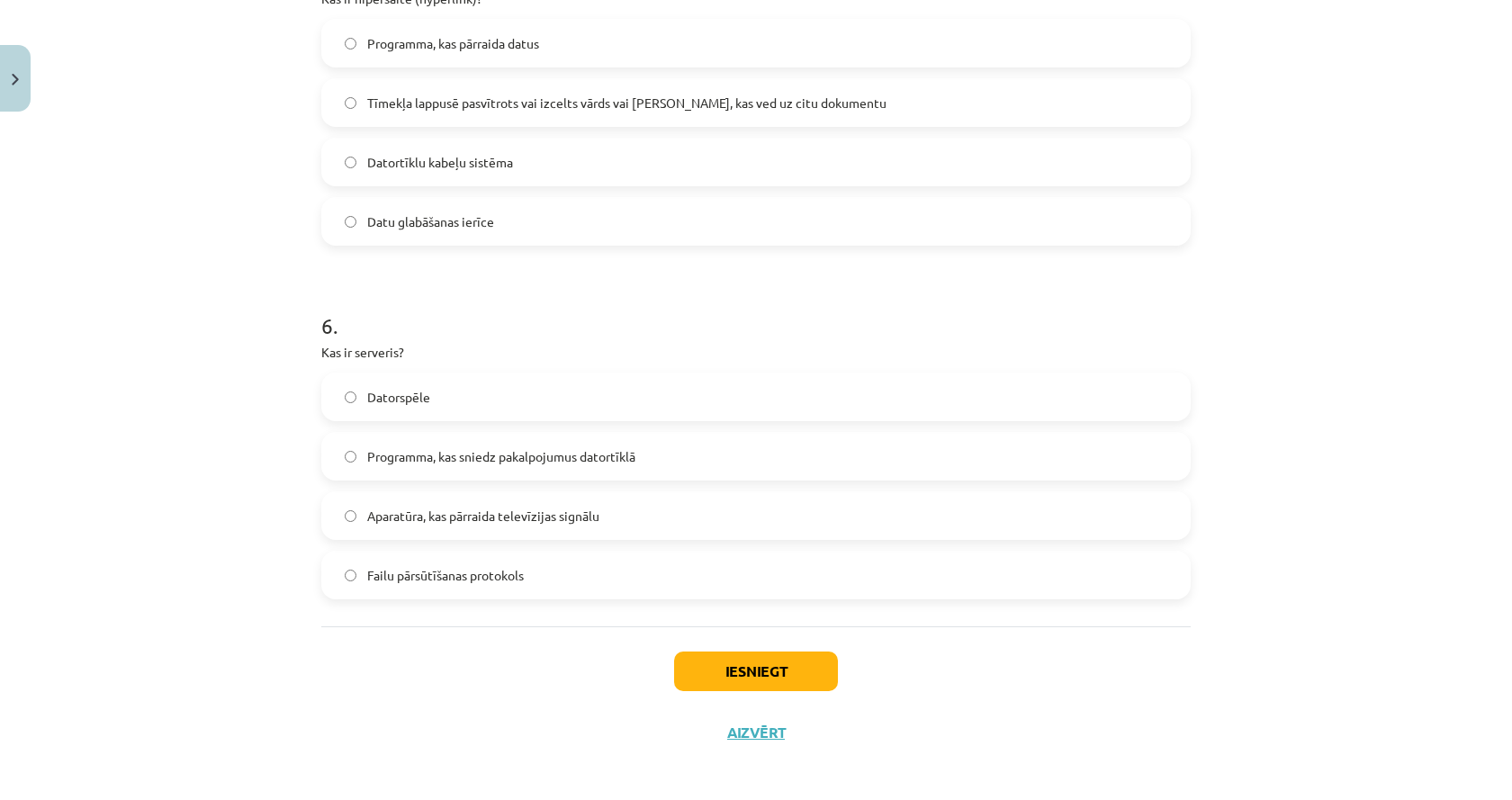
scroll to position [1853, 0]
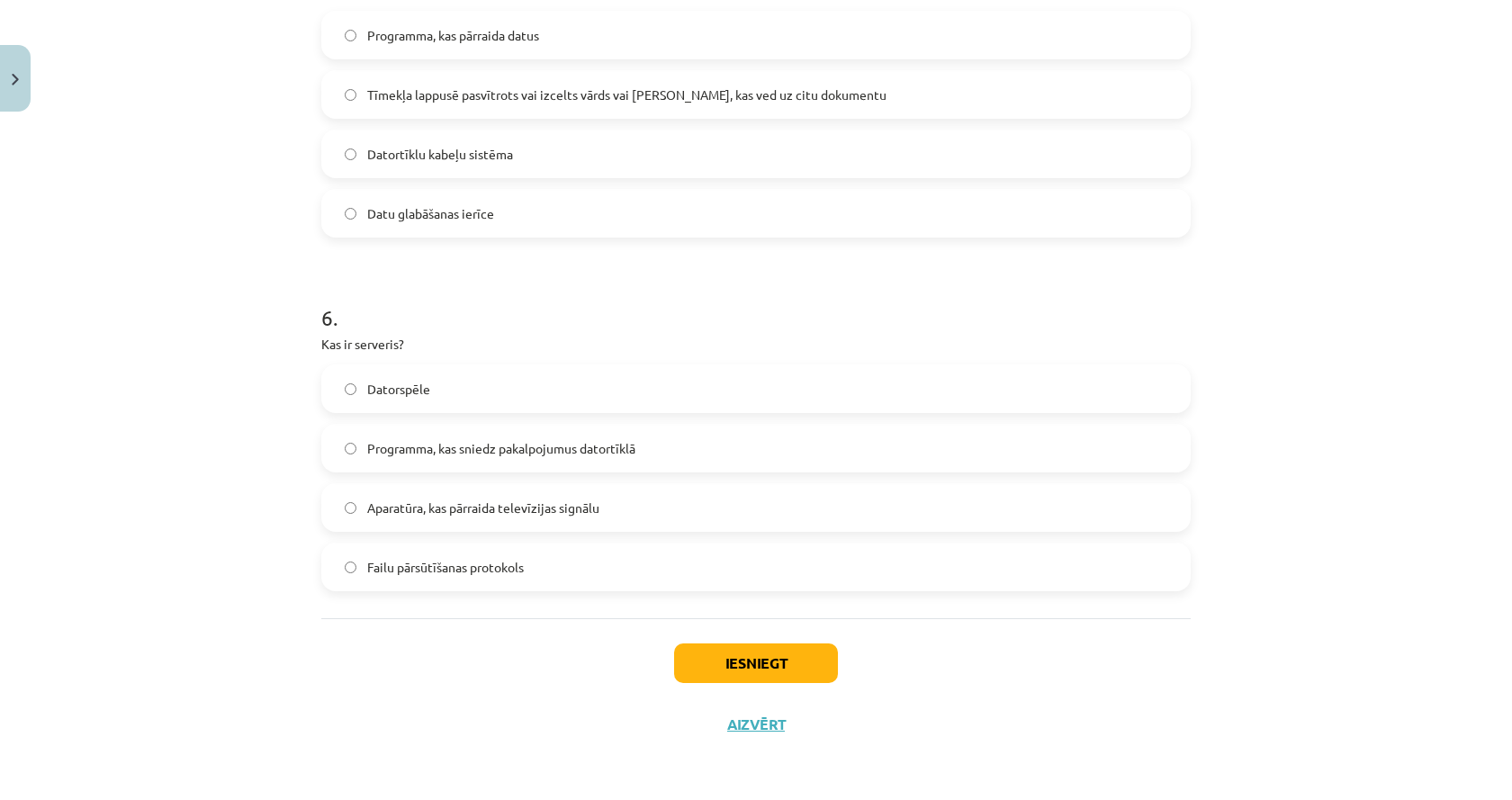
click at [656, 439] on label "Programma, kas sniedz pakalpojumus datortīklā" at bounding box center [756, 448] width 865 height 45
click at [739, 658] on button "Iesniegt" at bounding box center [756, 662] width 164 height 40
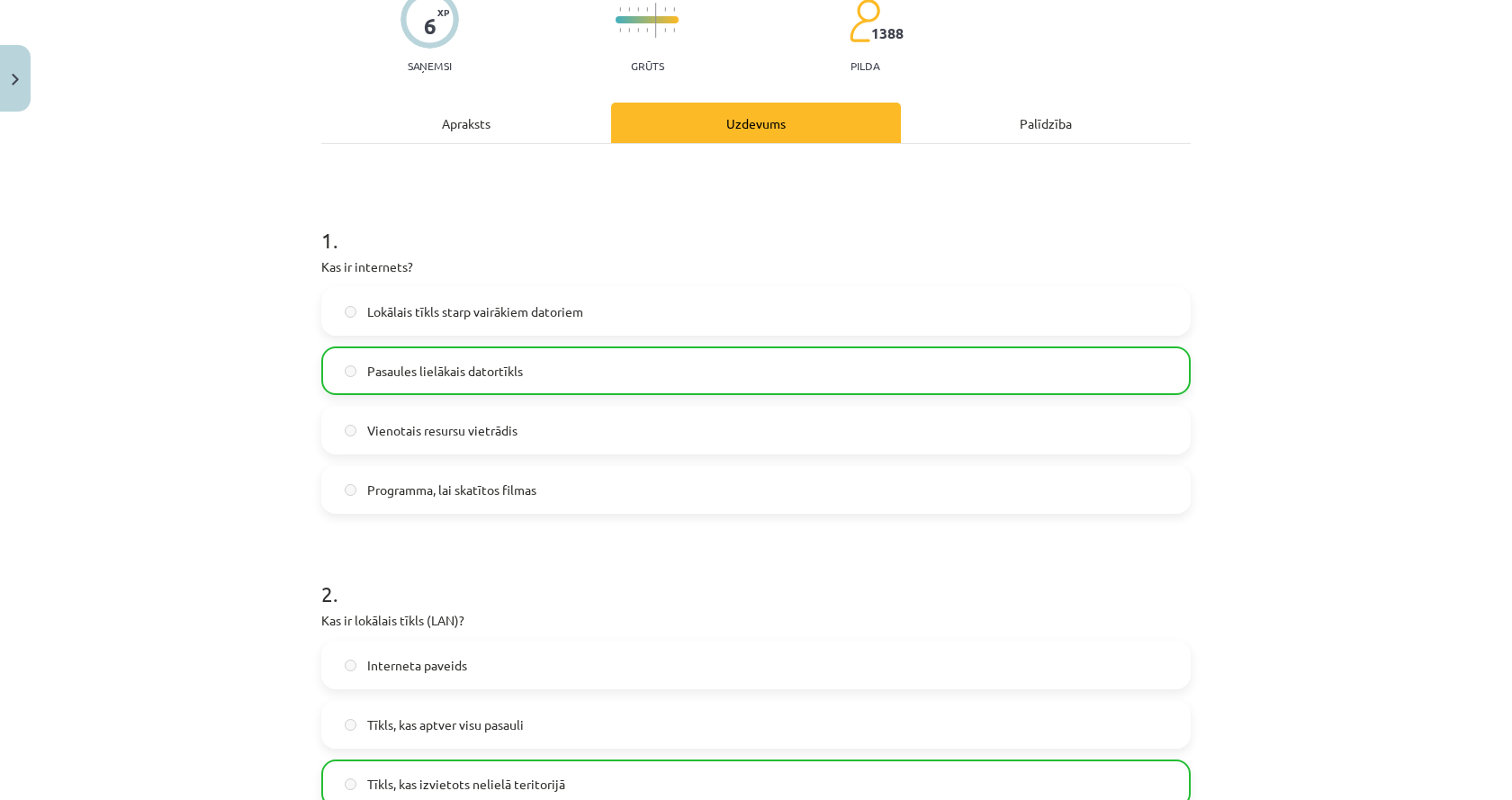
scroll to position [0, 0]
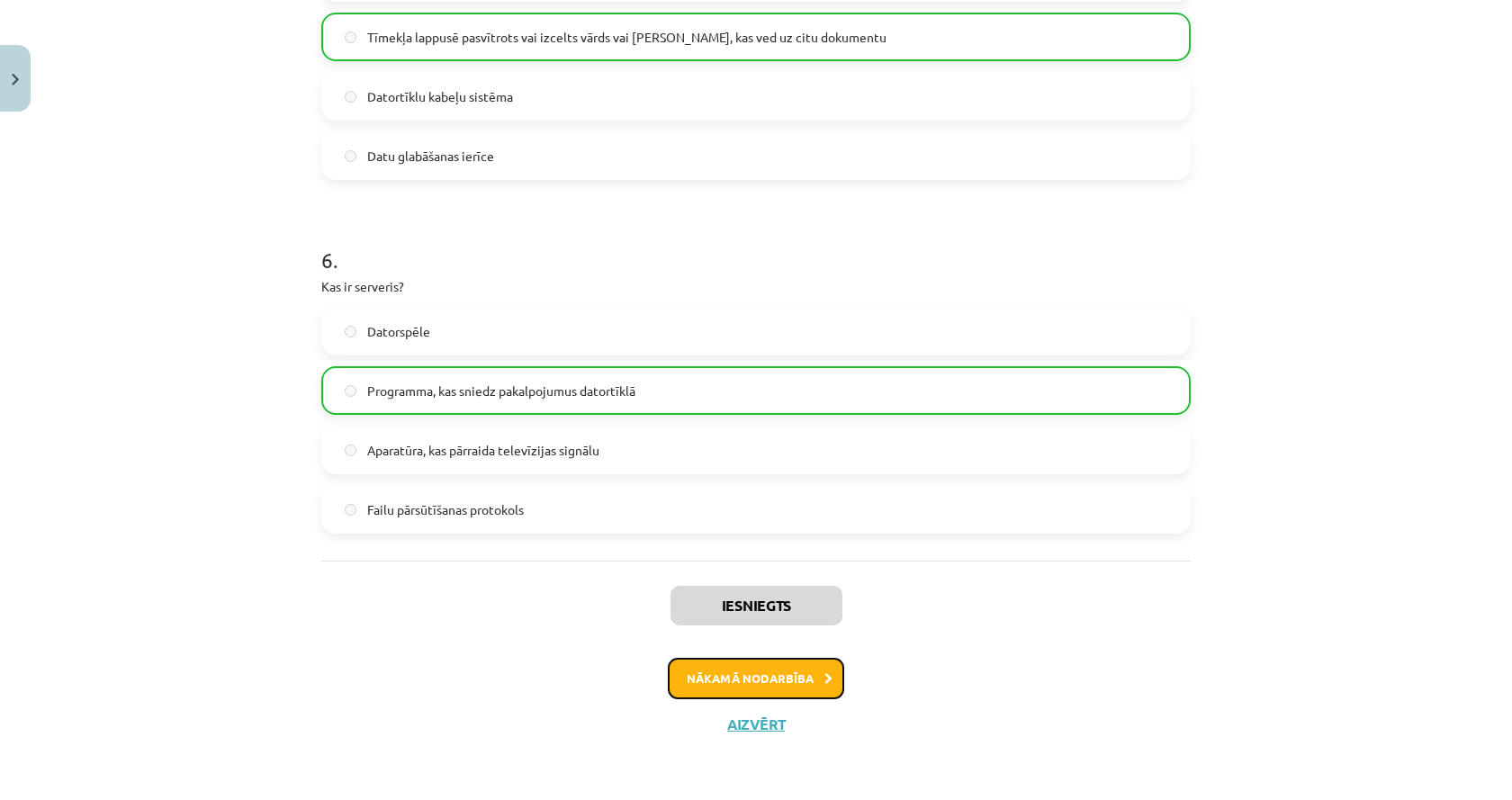
click at [740, 672] on button "Nākamā nodarbība" at bounding box center [756, 678] width 177 height 42
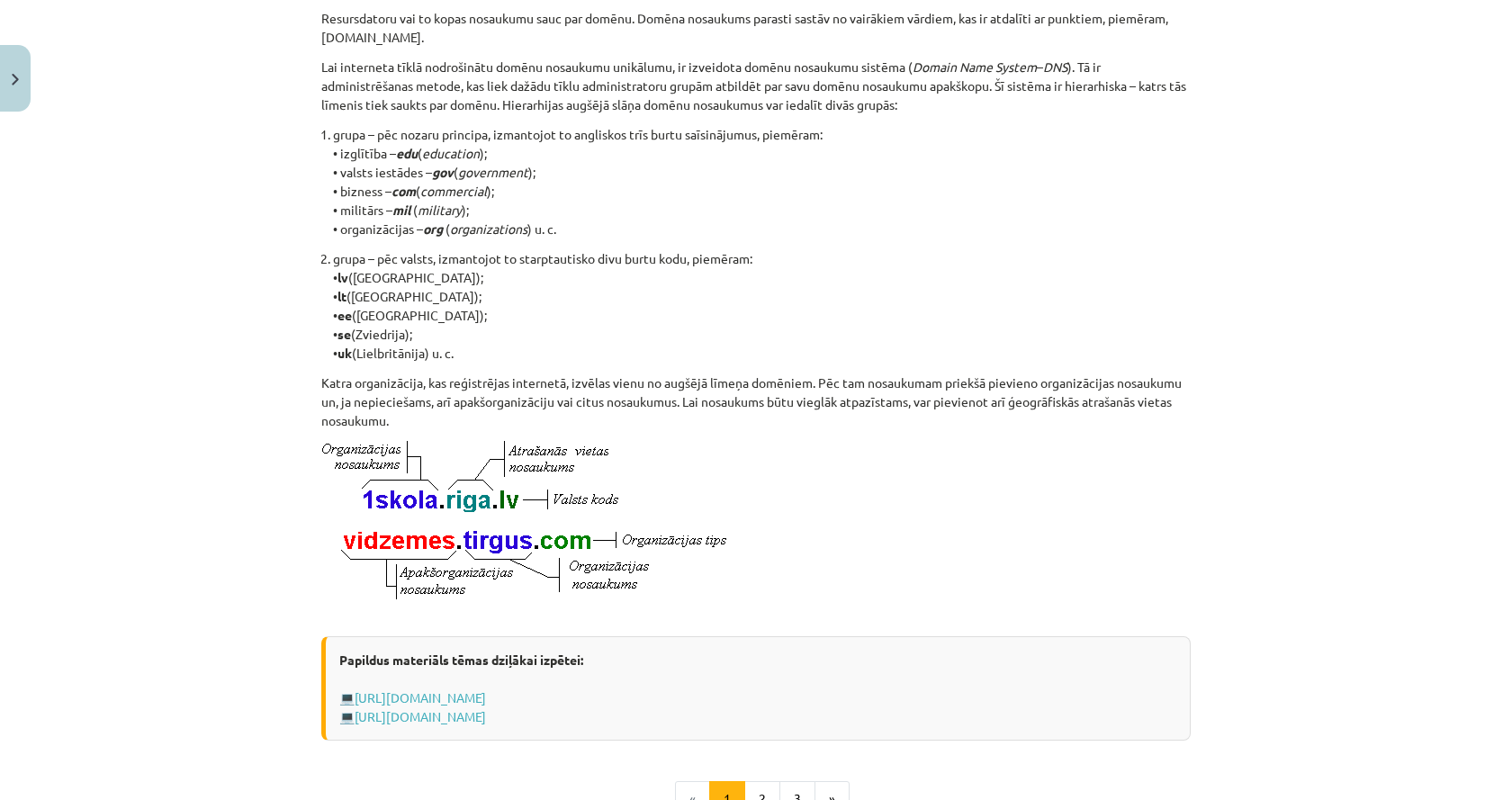
scroll to position [809, 0]
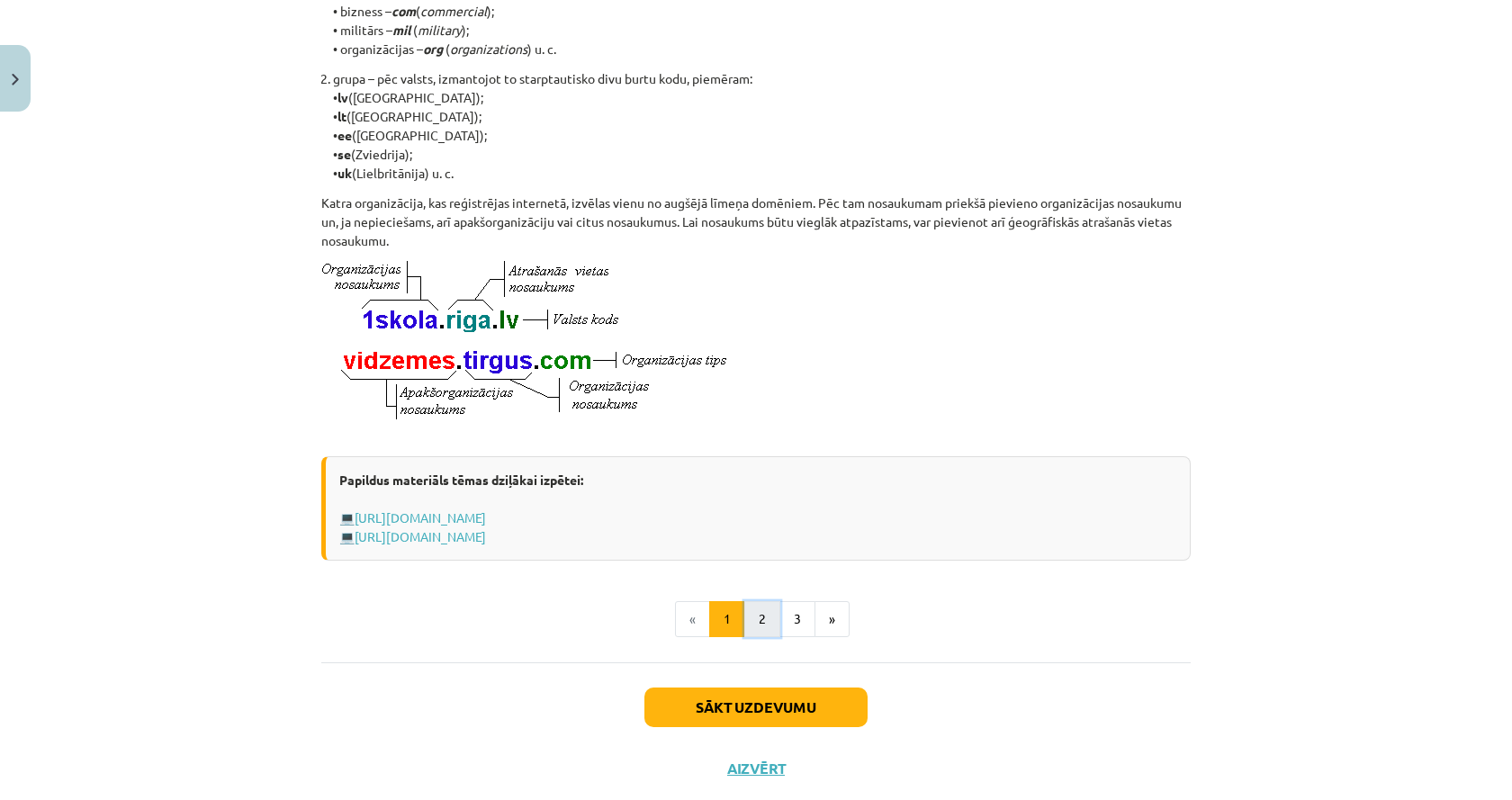
click at [747, 636] on button "2" at bounding box center [762, 619] width 36 height 36
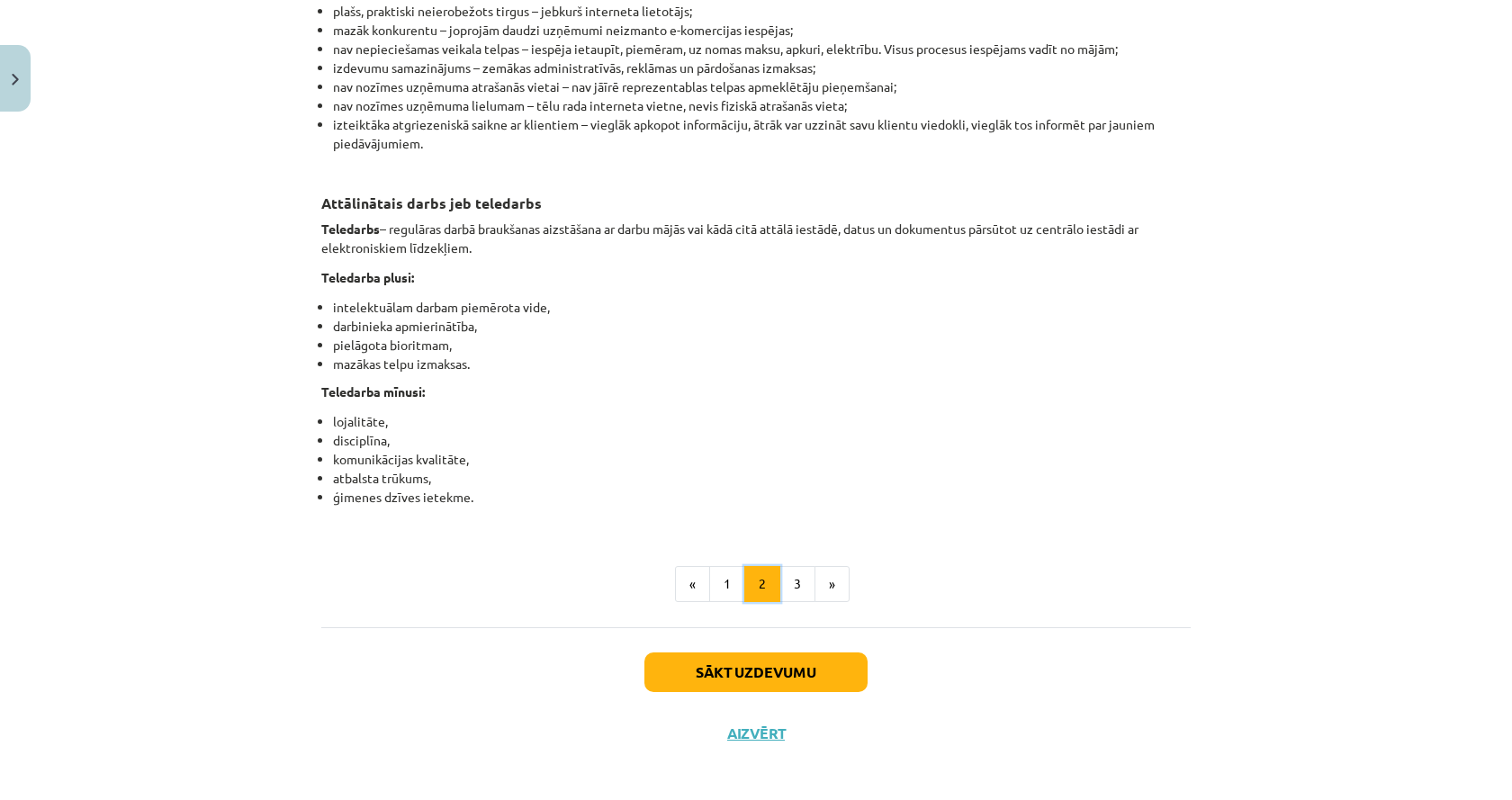
scroll to position [2777, 0]
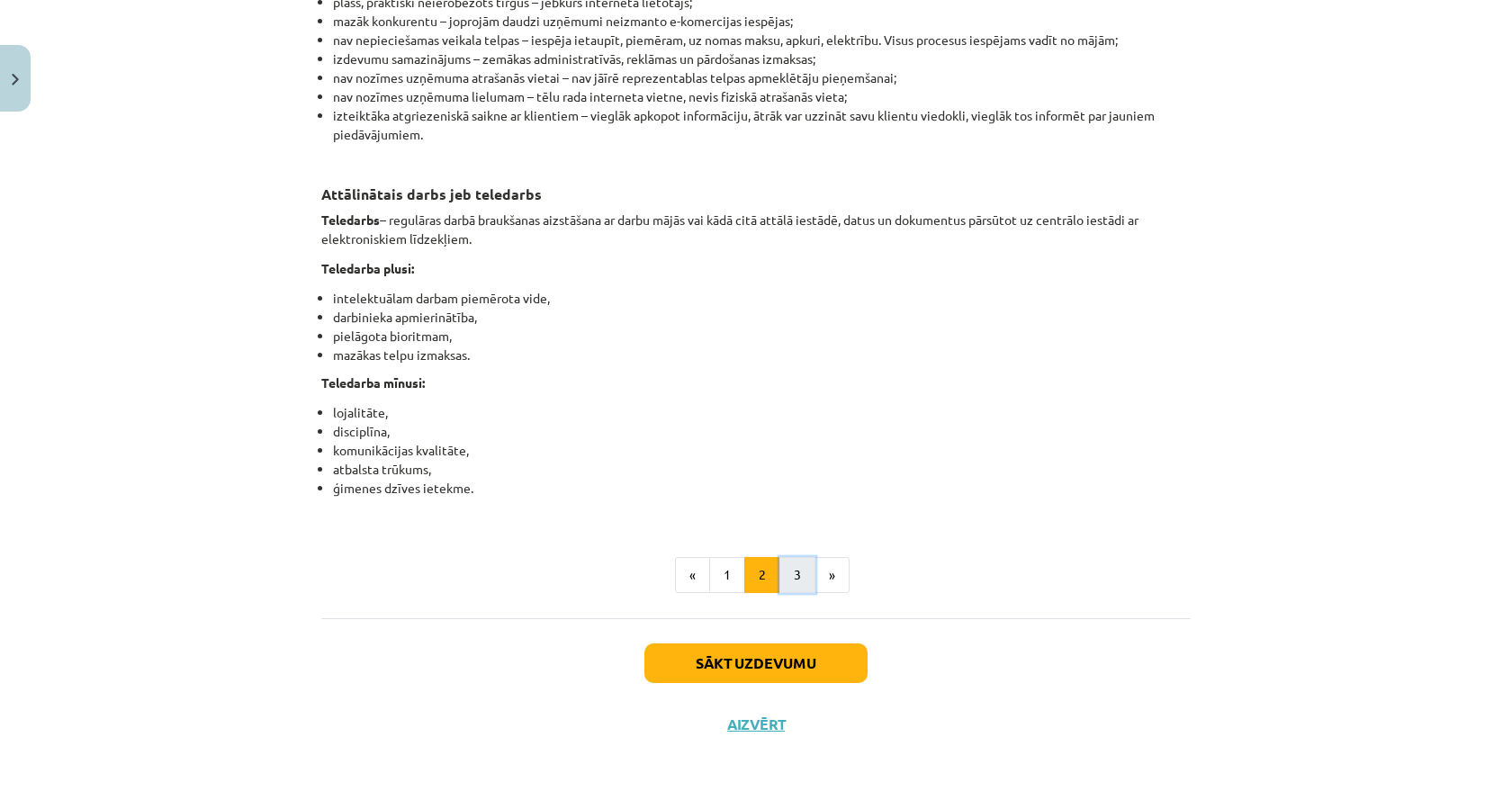
click at [796, 570] on button "3" at bounding box center [796, 574] width 36 height 36
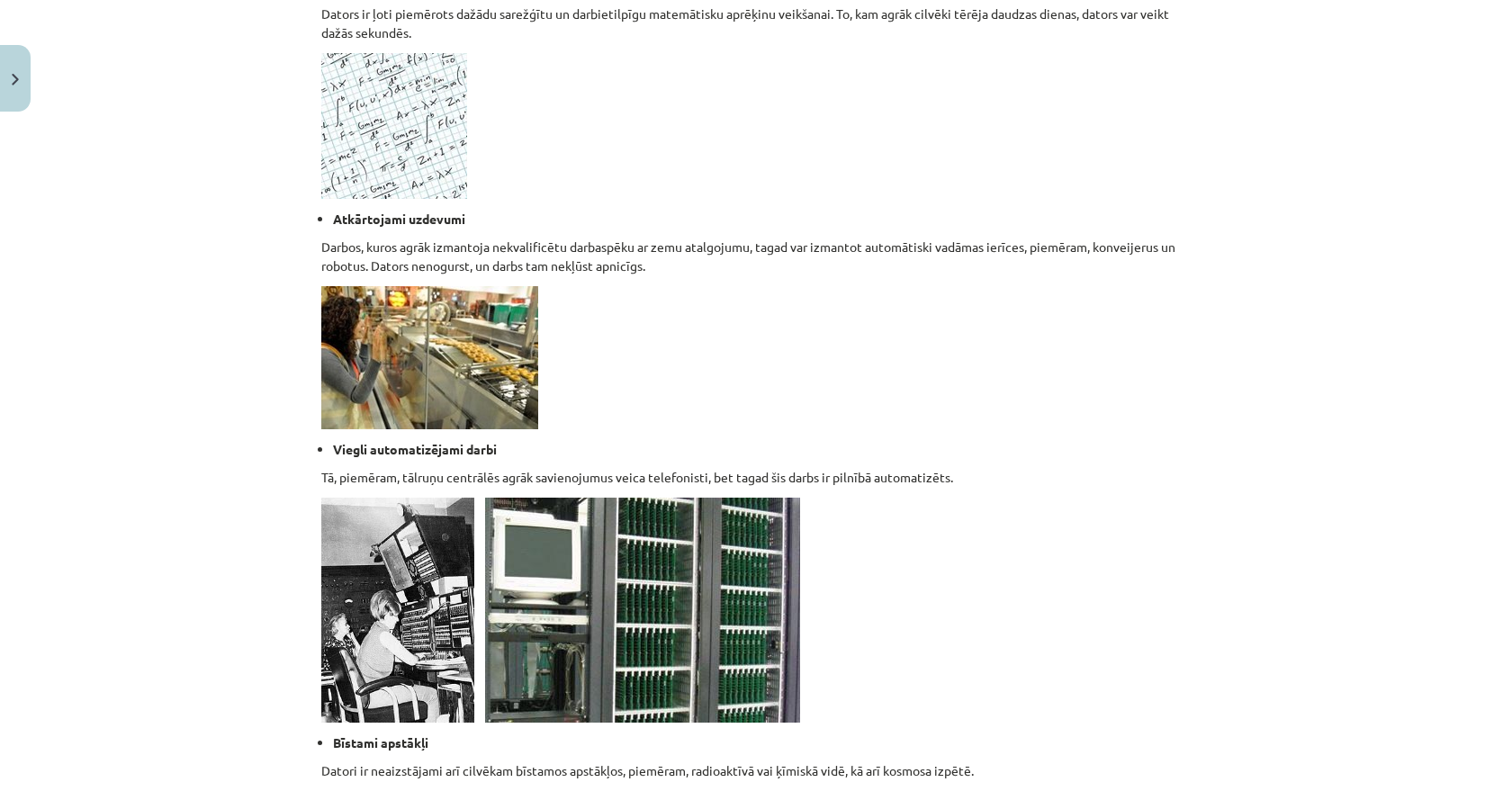
scroll to position [1222, 0]
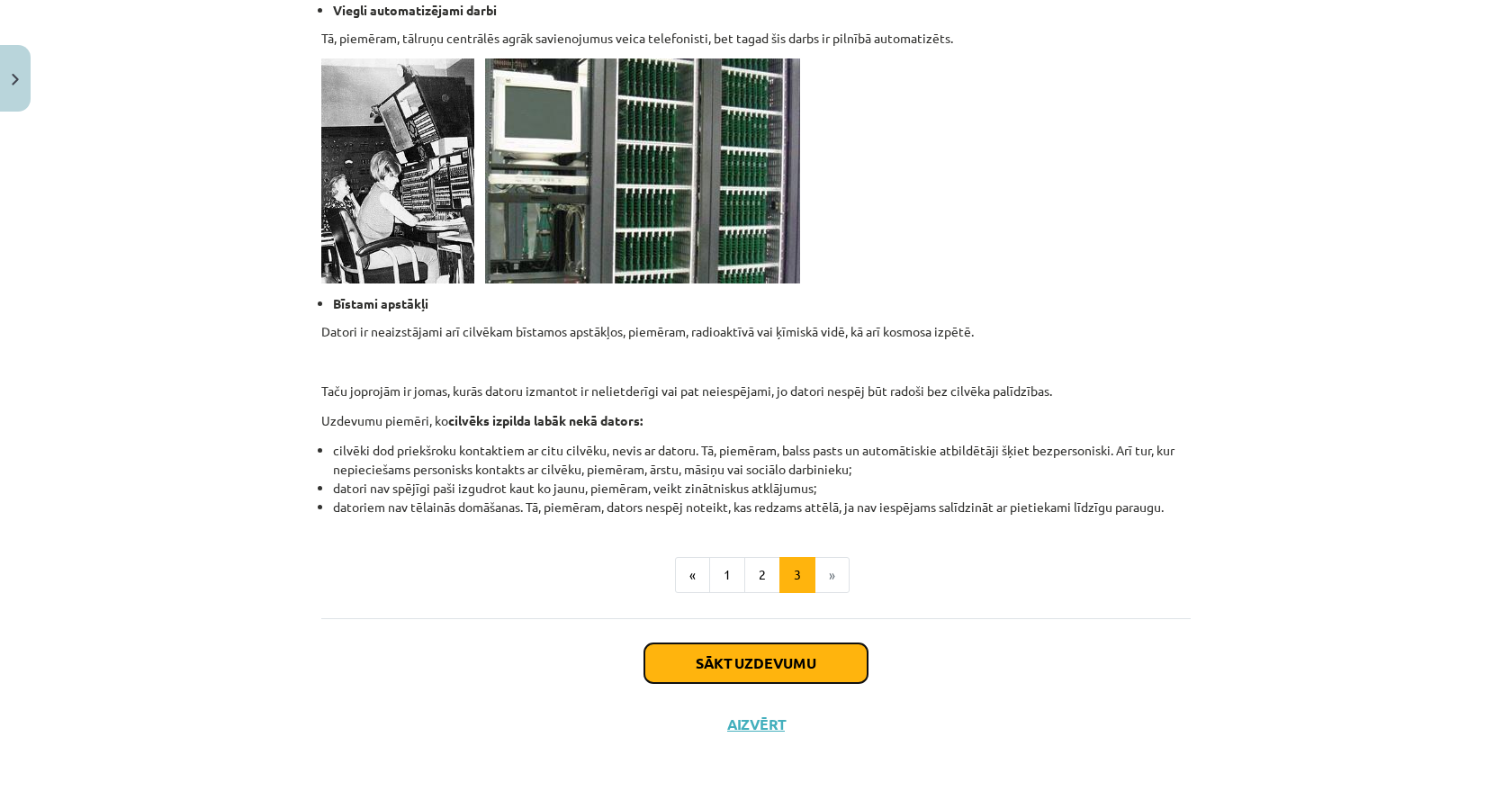
click at [718, 669] on button "Sākt uzdevumu" at bounding box center [756, 662] width 223 height 40
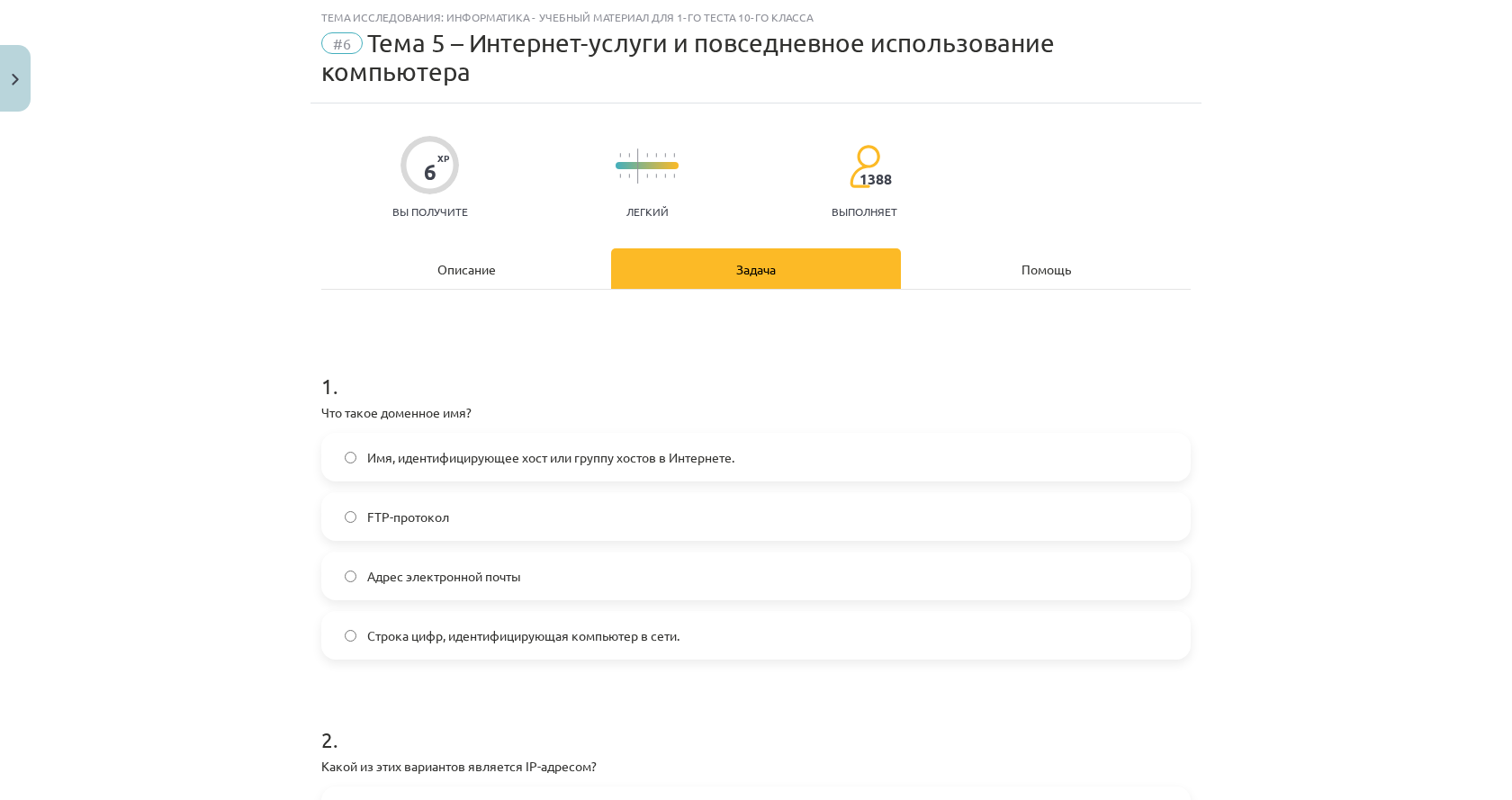
scroll to position [954, 0]
click at [795, 466] on label "Имя, идентифицирующее хост или группу хостов в Интернете." at bounding box center [756, 457] width 865 height 45
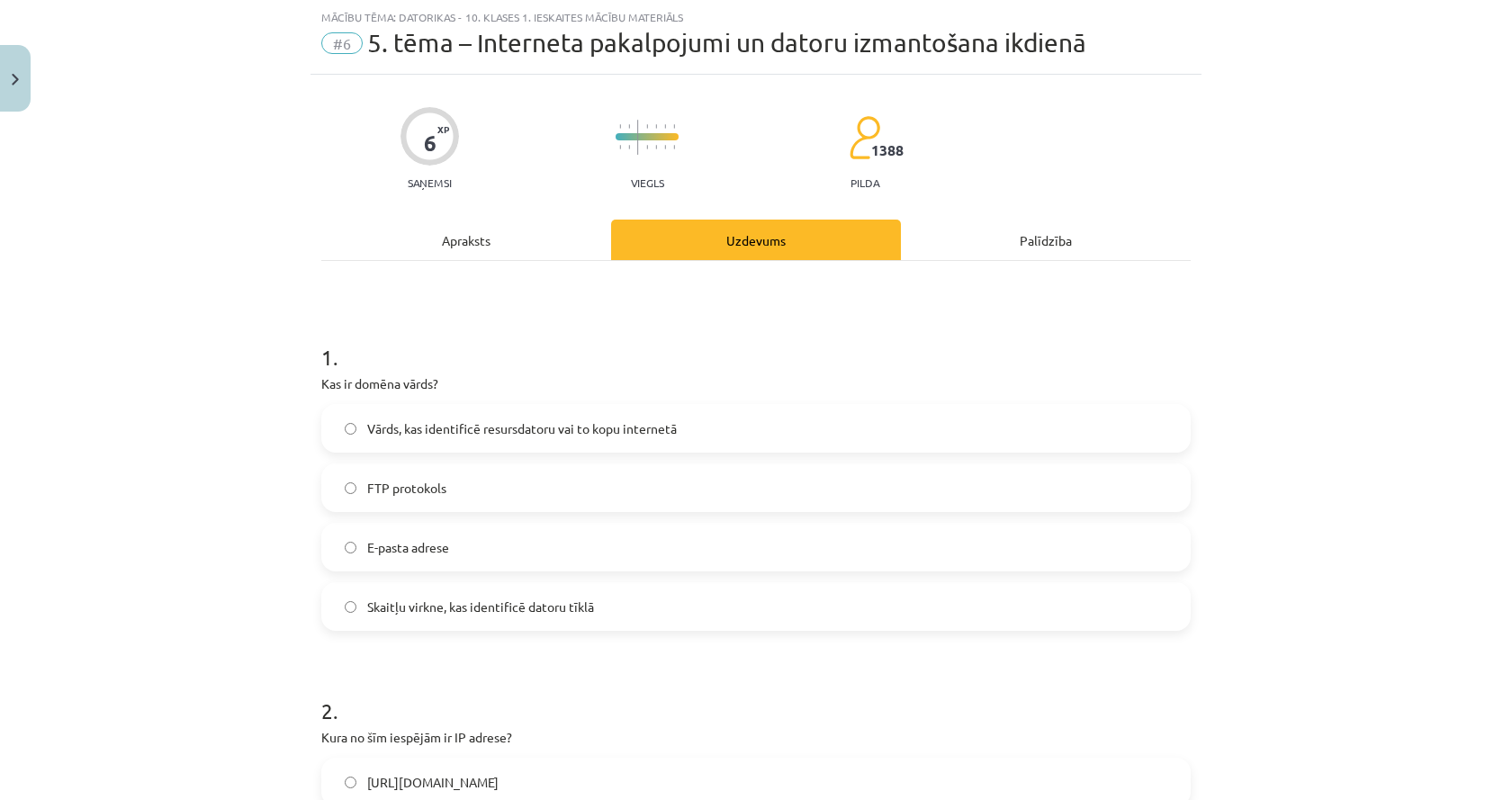
scroll to position [899, 0]
click at [484, 237] on div "Apraksts" at bounding box center [467, 240] width 290 height 41
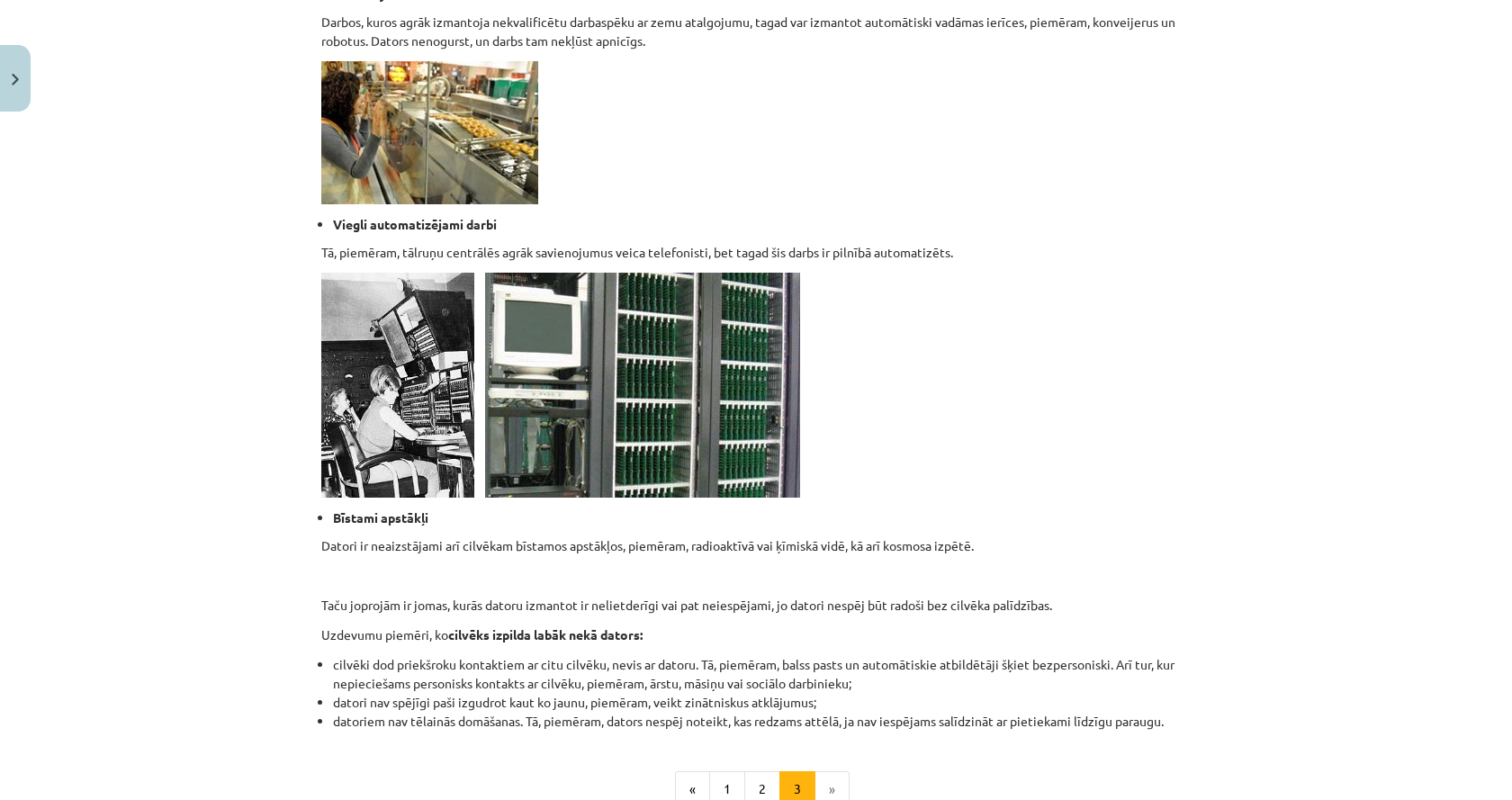
scroll to position [1574, 0]
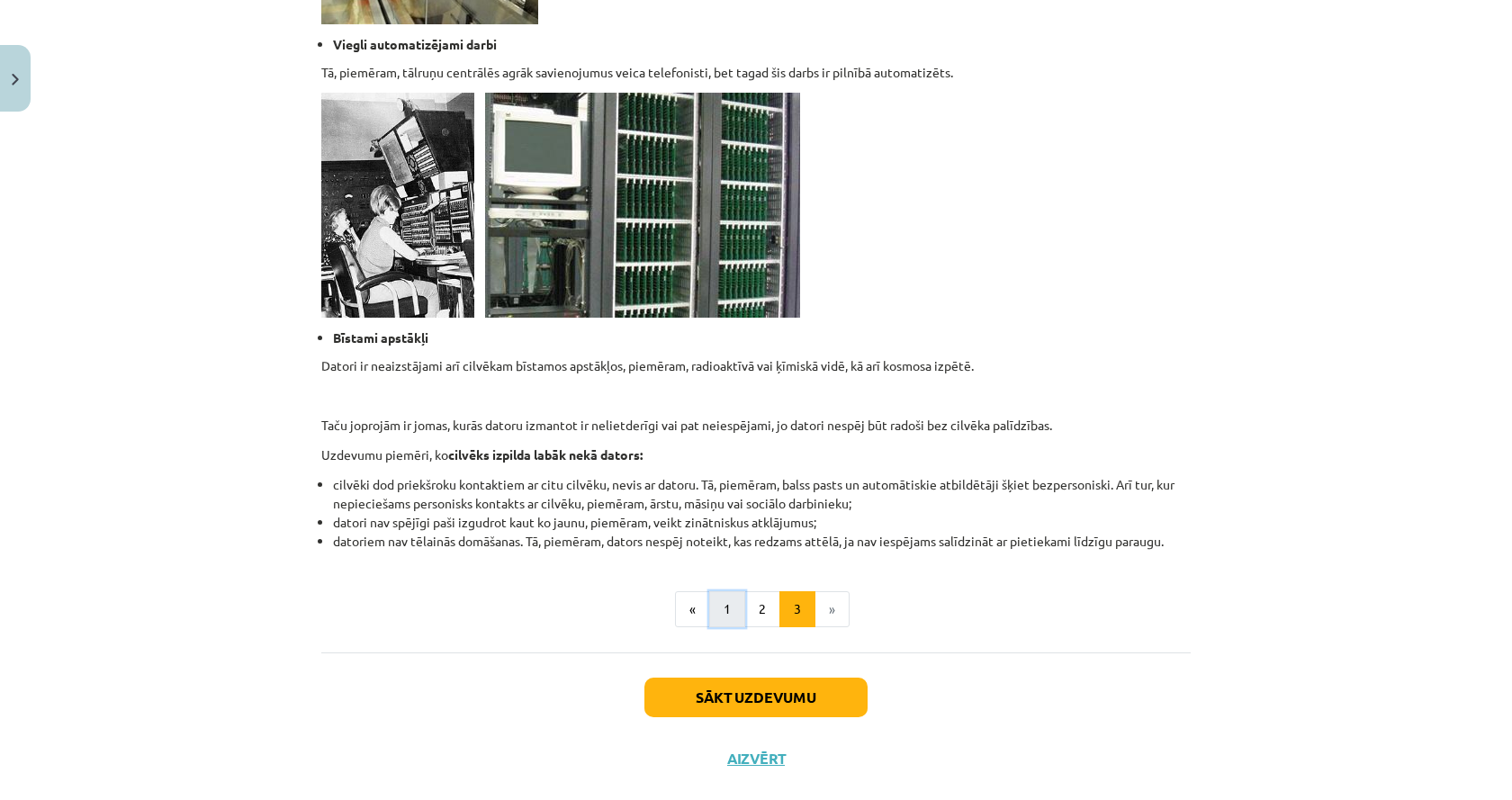
click at [721, 609] on button "1" at bounding box center [727, 609] width 36 height 36
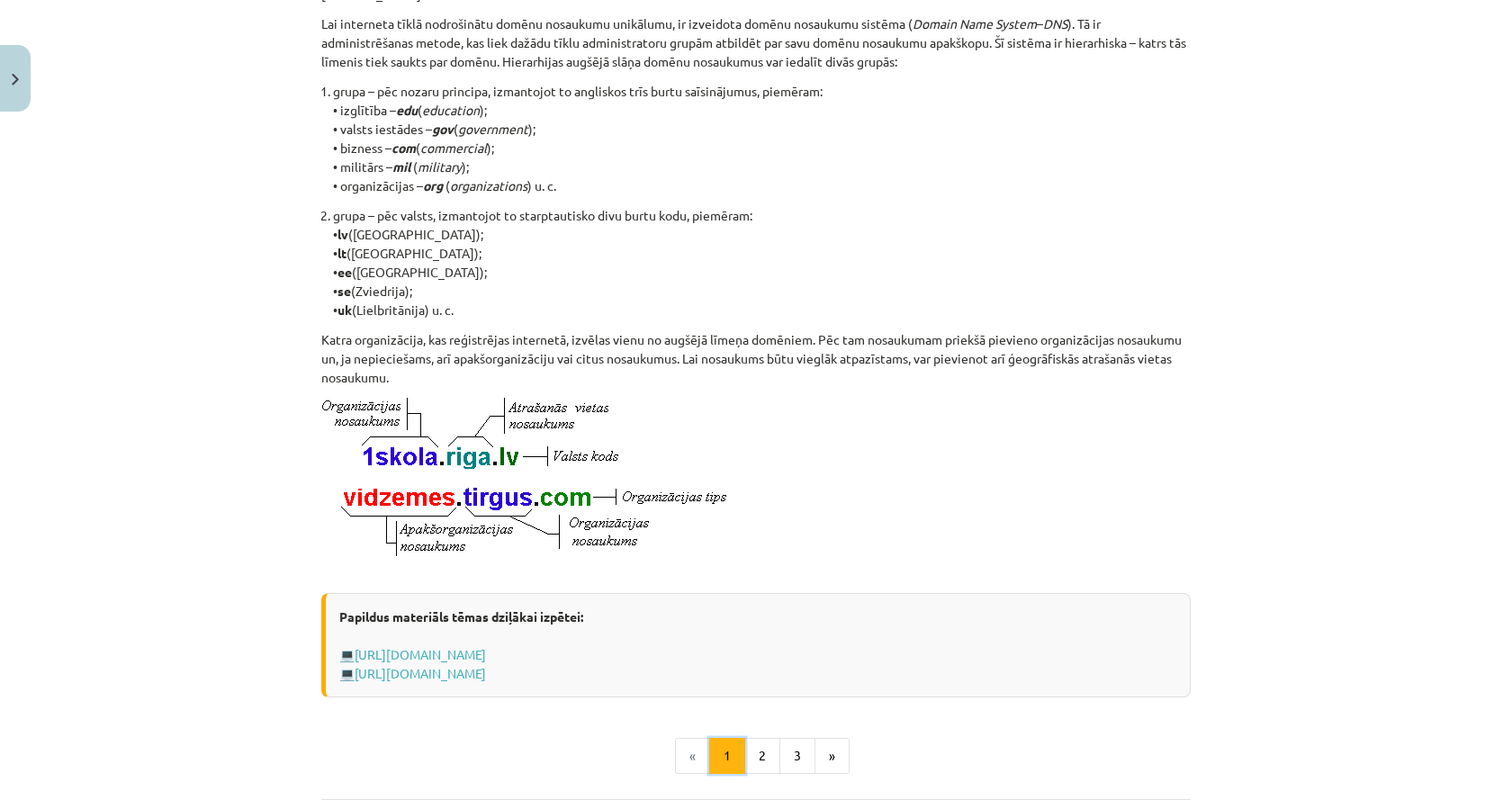
scroll to position [682, 0]
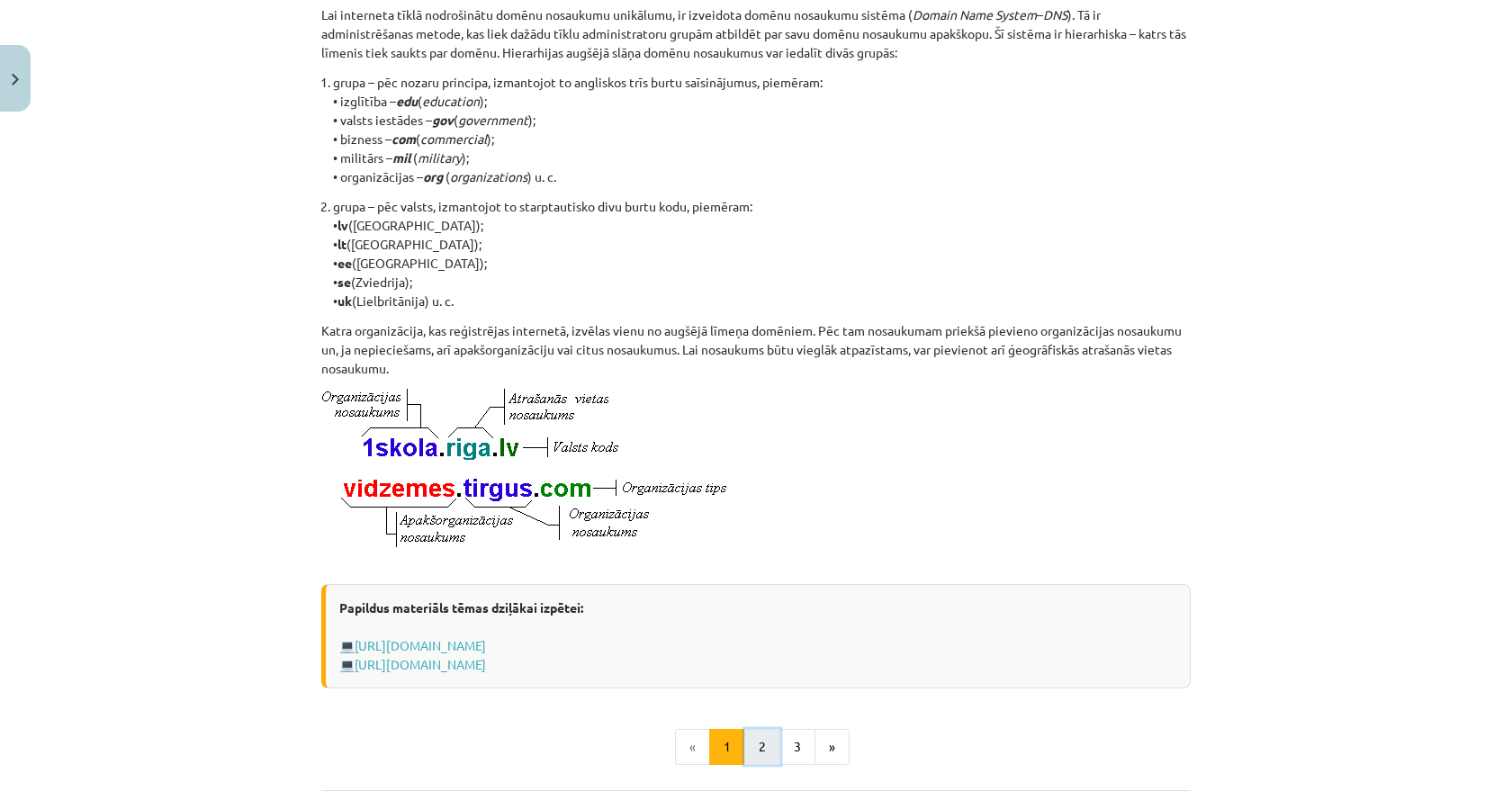
click at [764, 759] on button "2" at bounding box center [762, 746] width 36 height 36
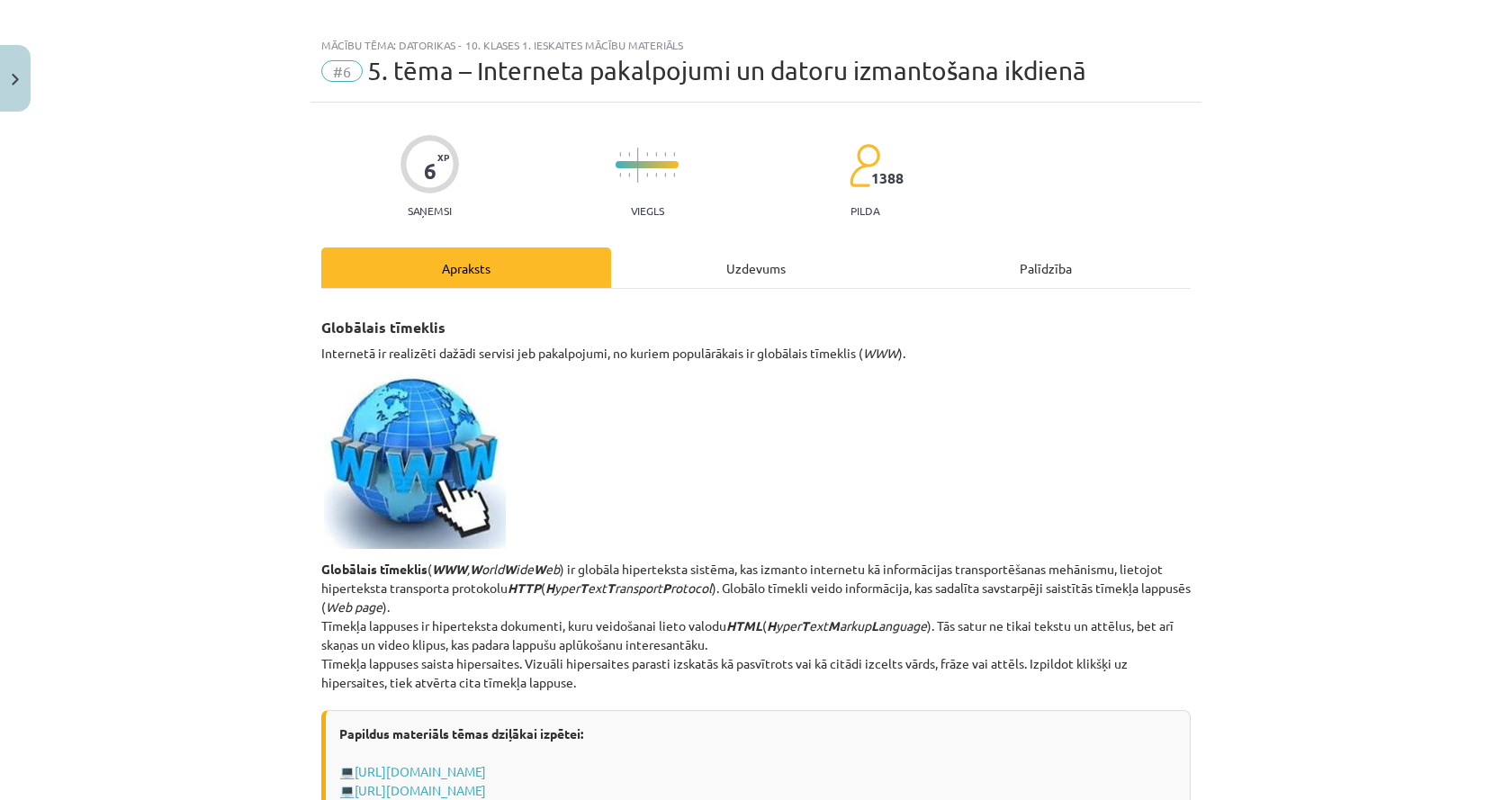
scroll to position [0, 0]
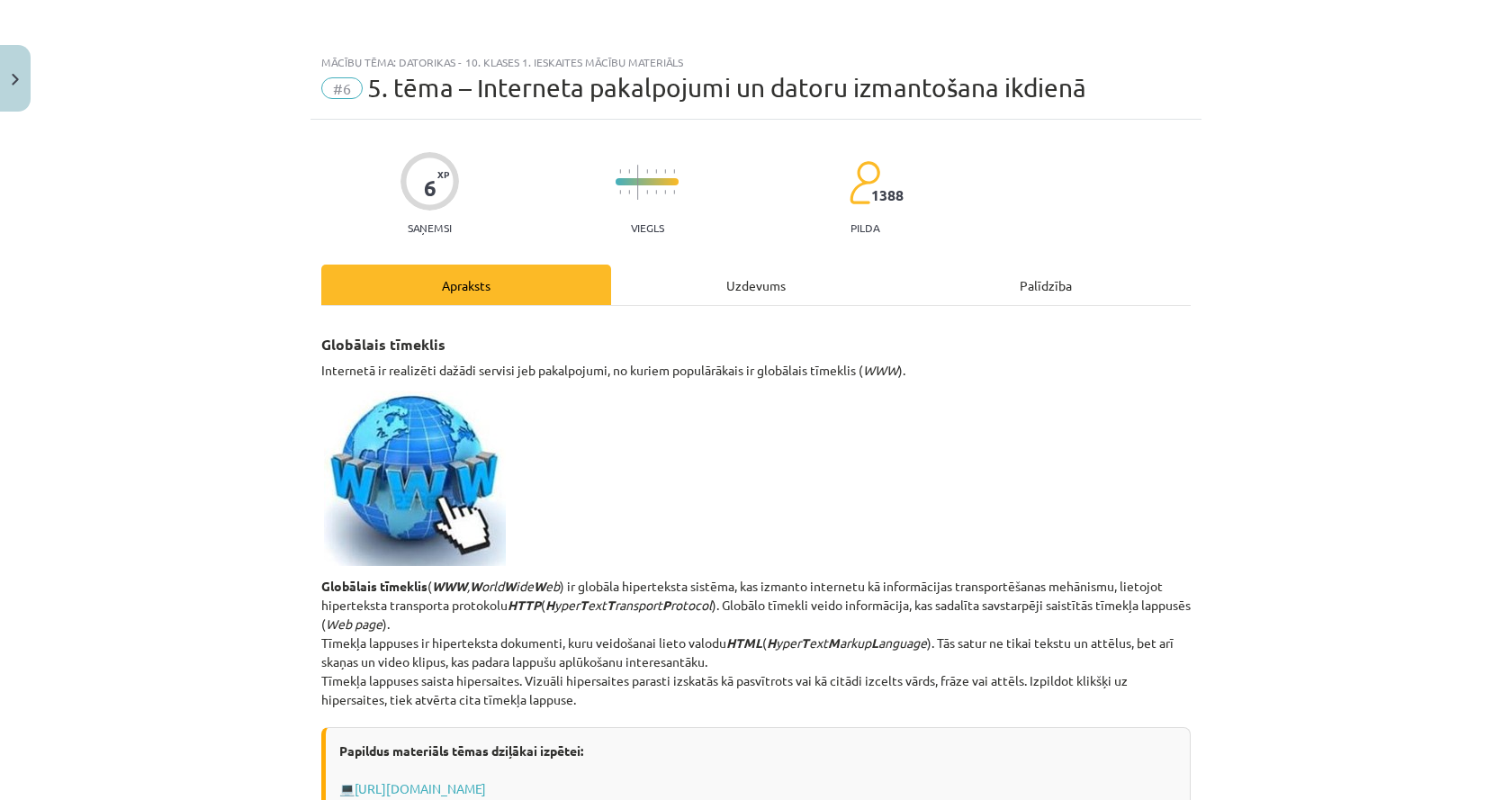
click at [762, 290] on div "Uzdevums" at bounding box center [756, 285] width 290 height 41
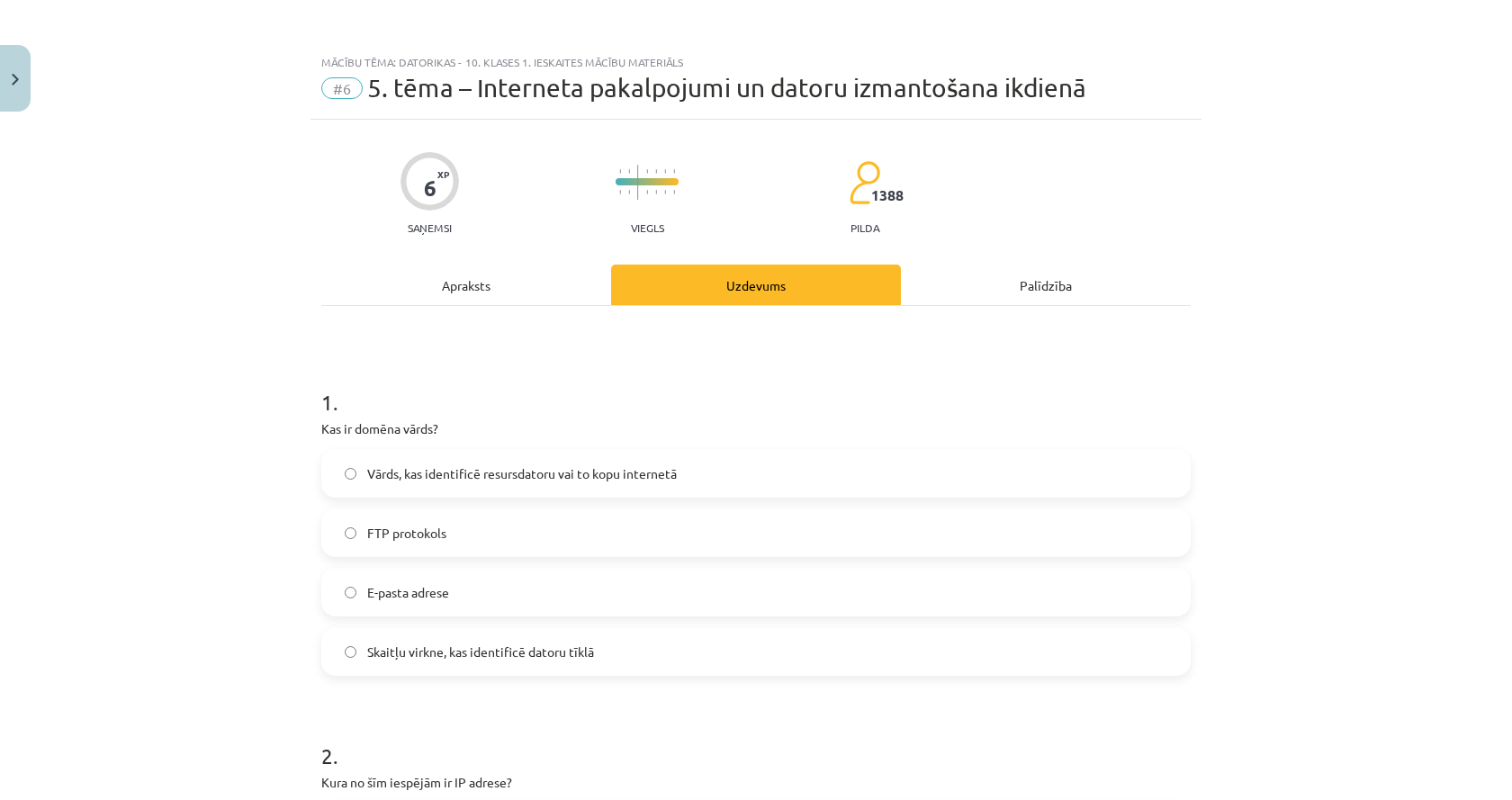
click at [467, 292] on div "Apraksts" at bounding box center [467, 285] width 290 height 41
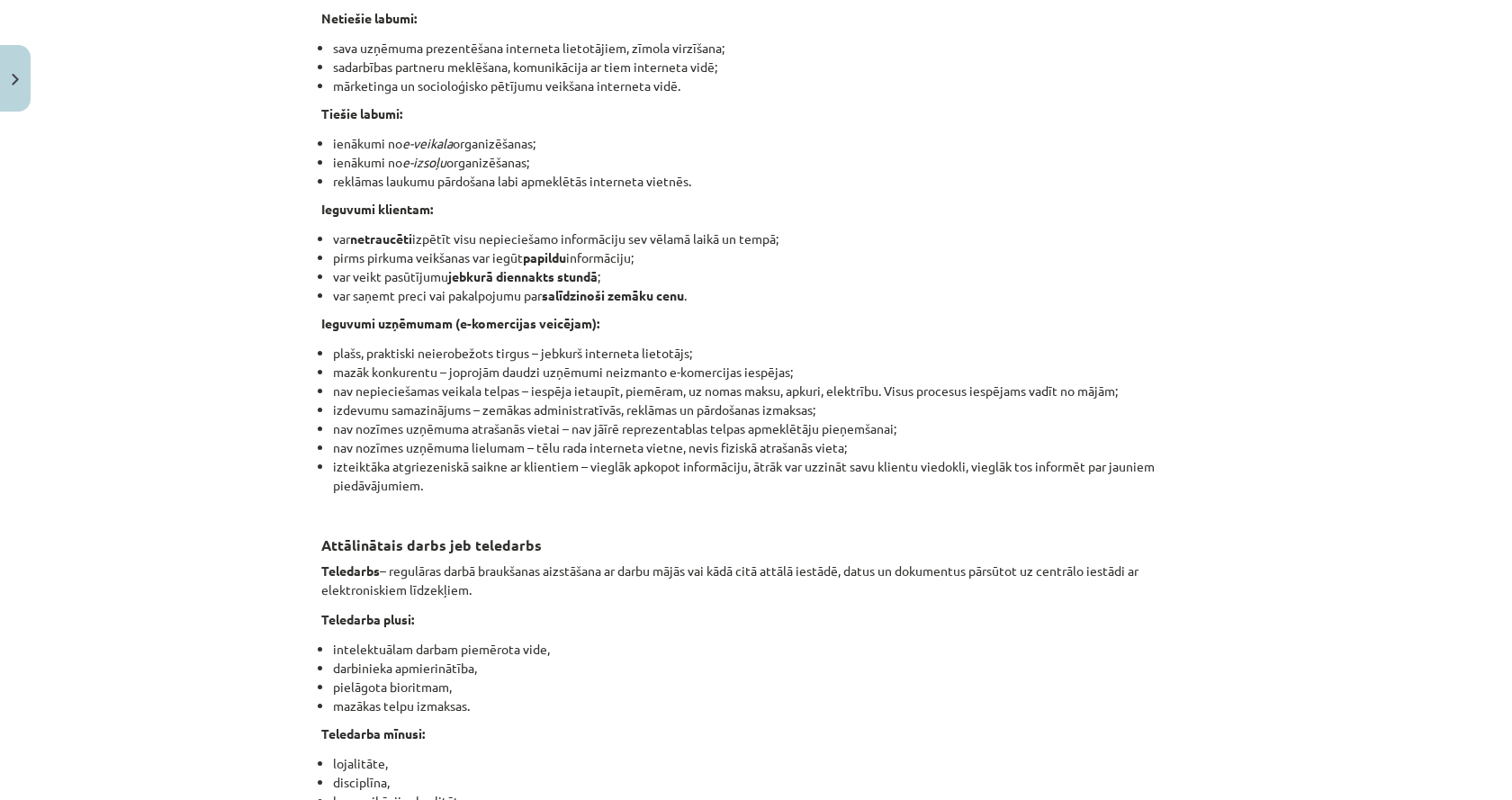
scroll to position [2654, 0]
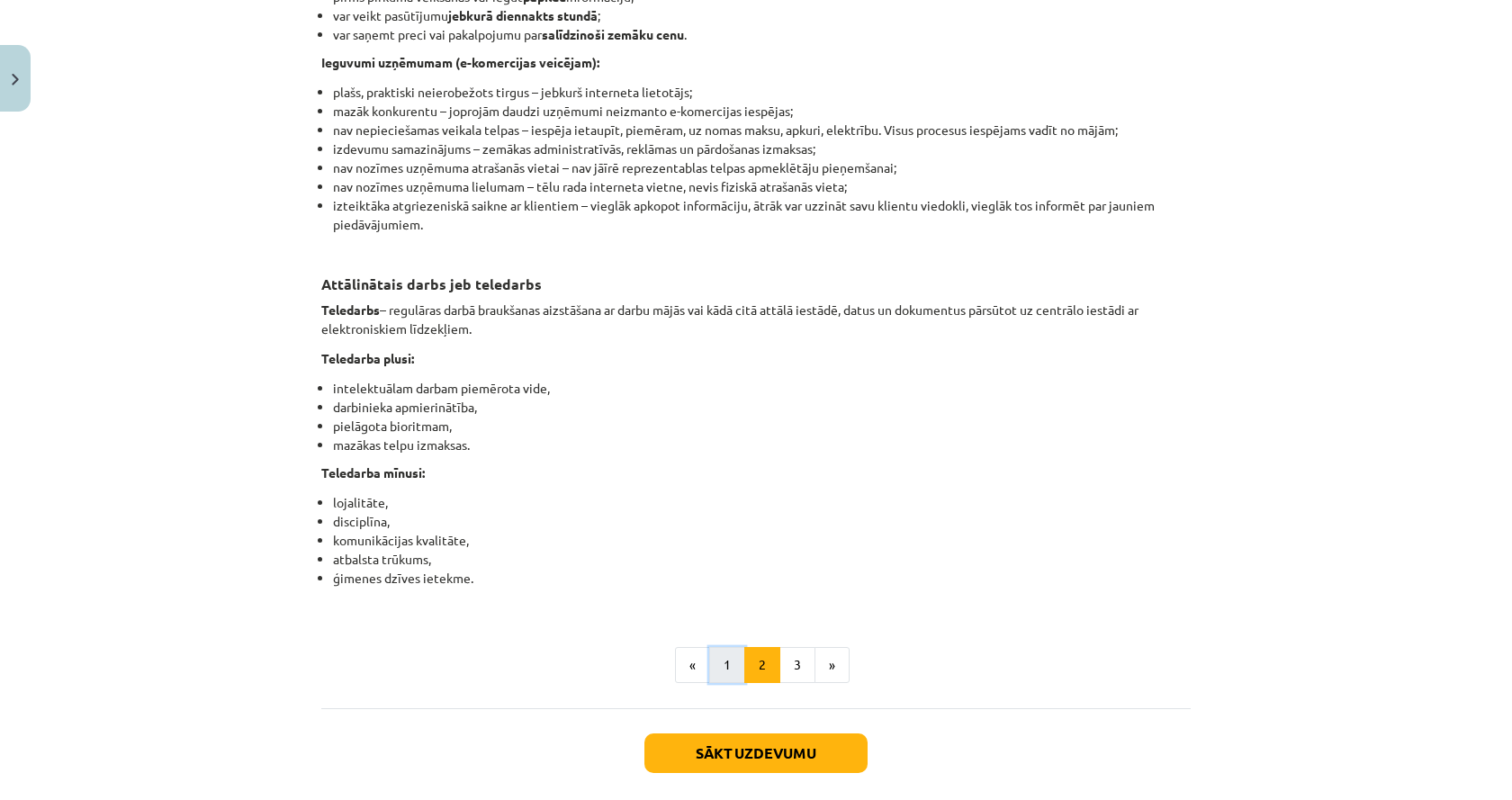
click at [733, 683] on button "1" at bounding box center [727, 664] width 36 height 36
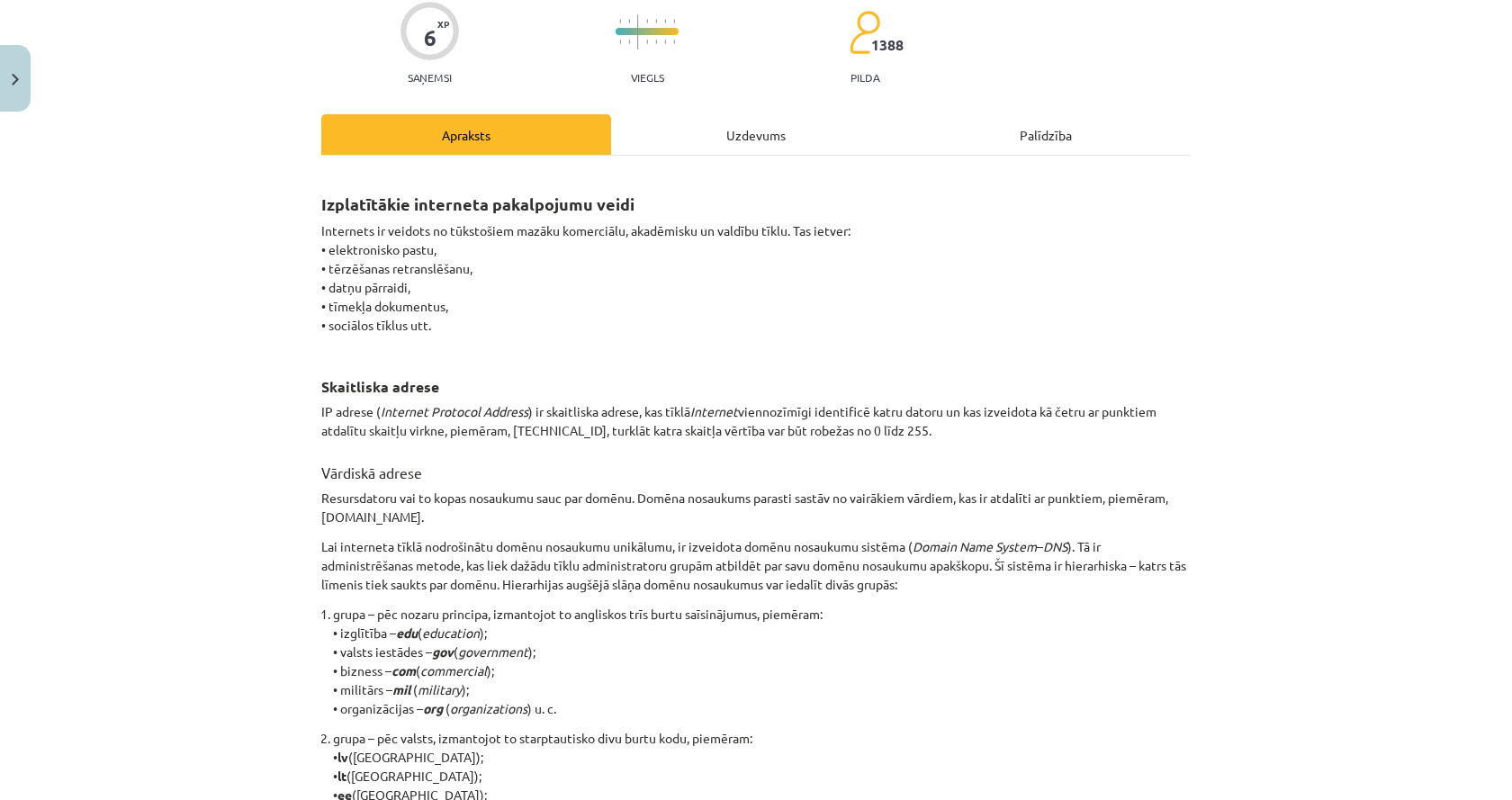
scroll to position [52, 0]
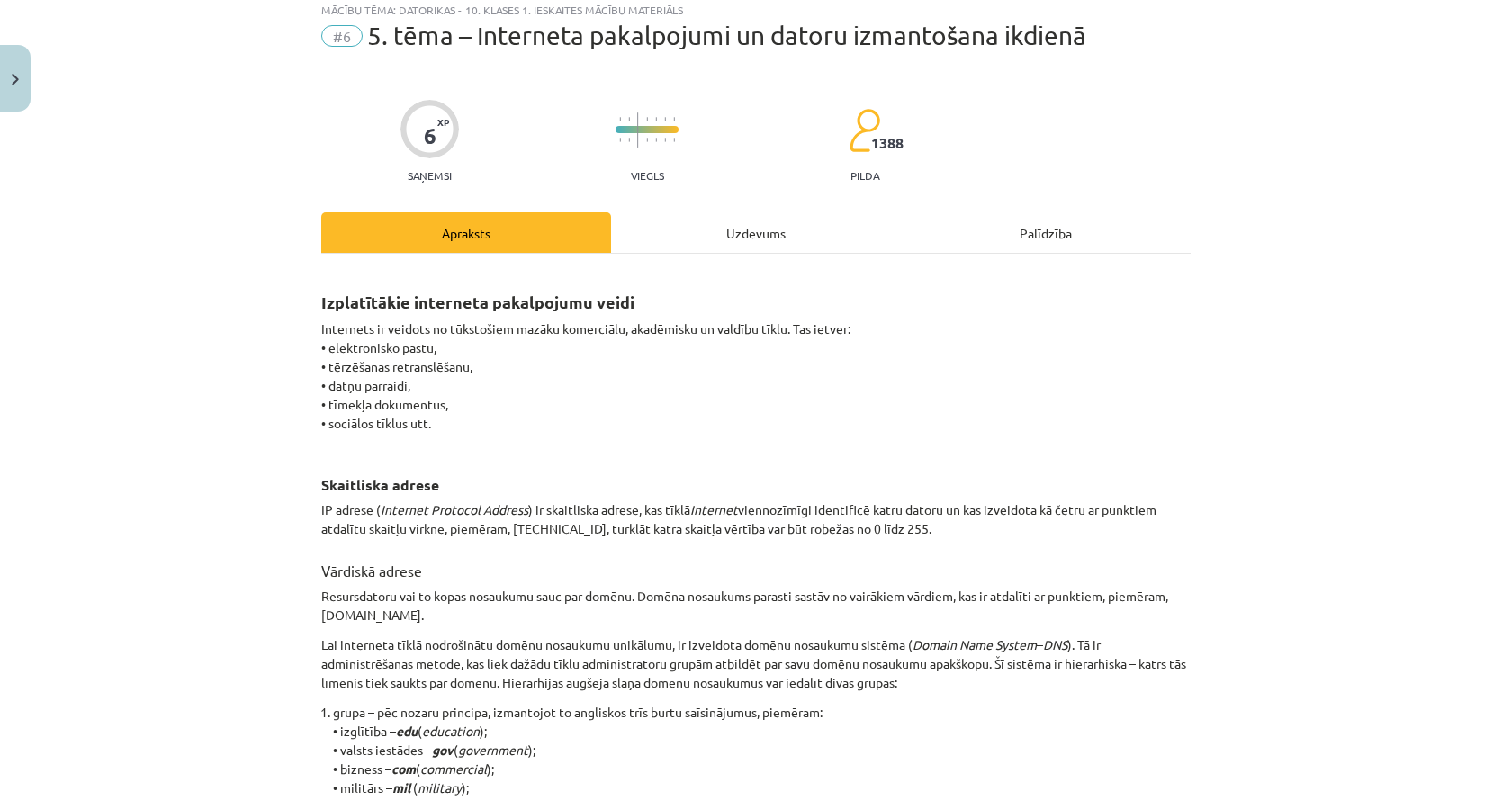
click at [731, 238] on div "Uzdevums" at bounding box center [756, 232] width 290 height 41
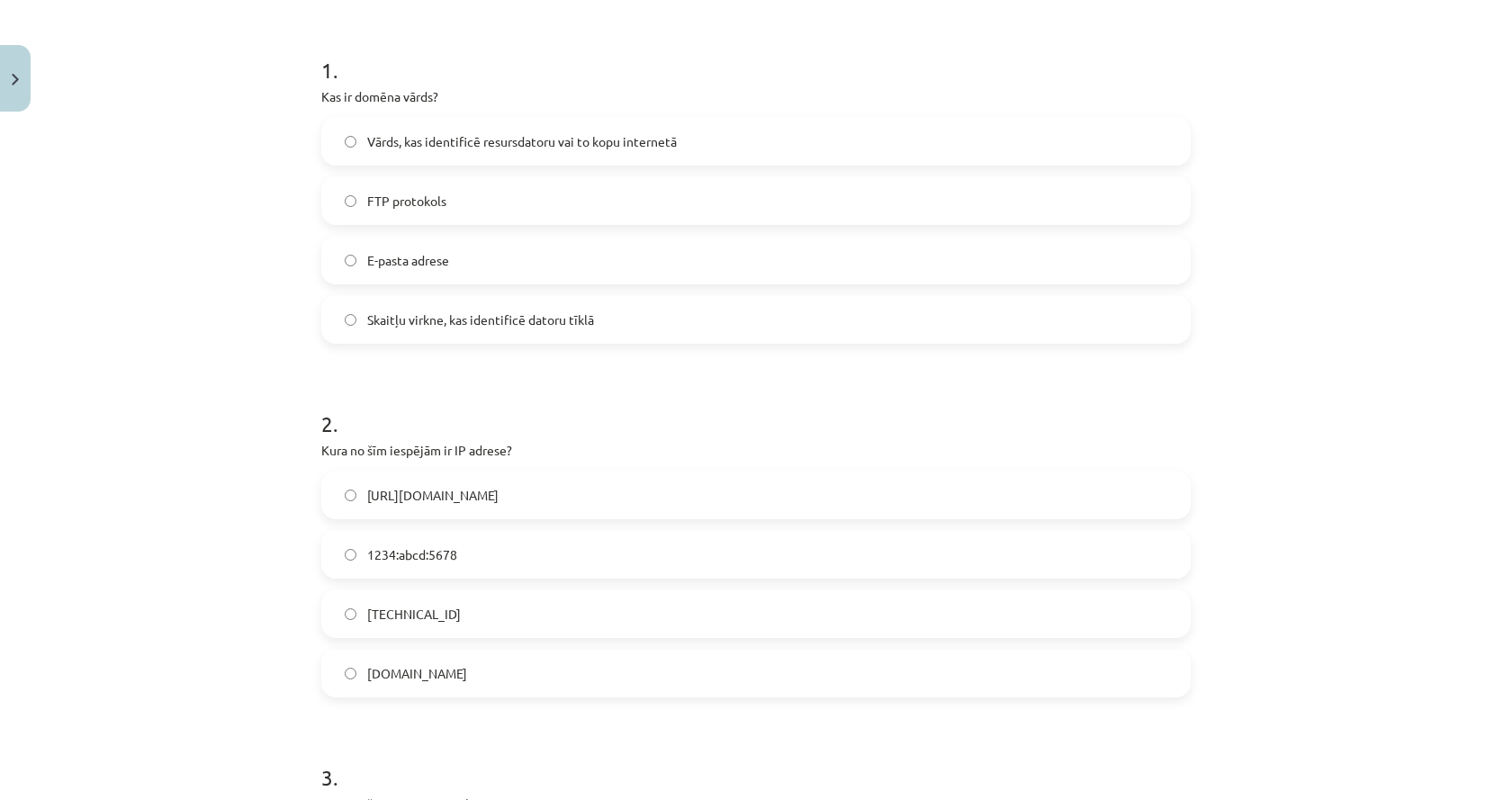
scroll to position [495, 0]
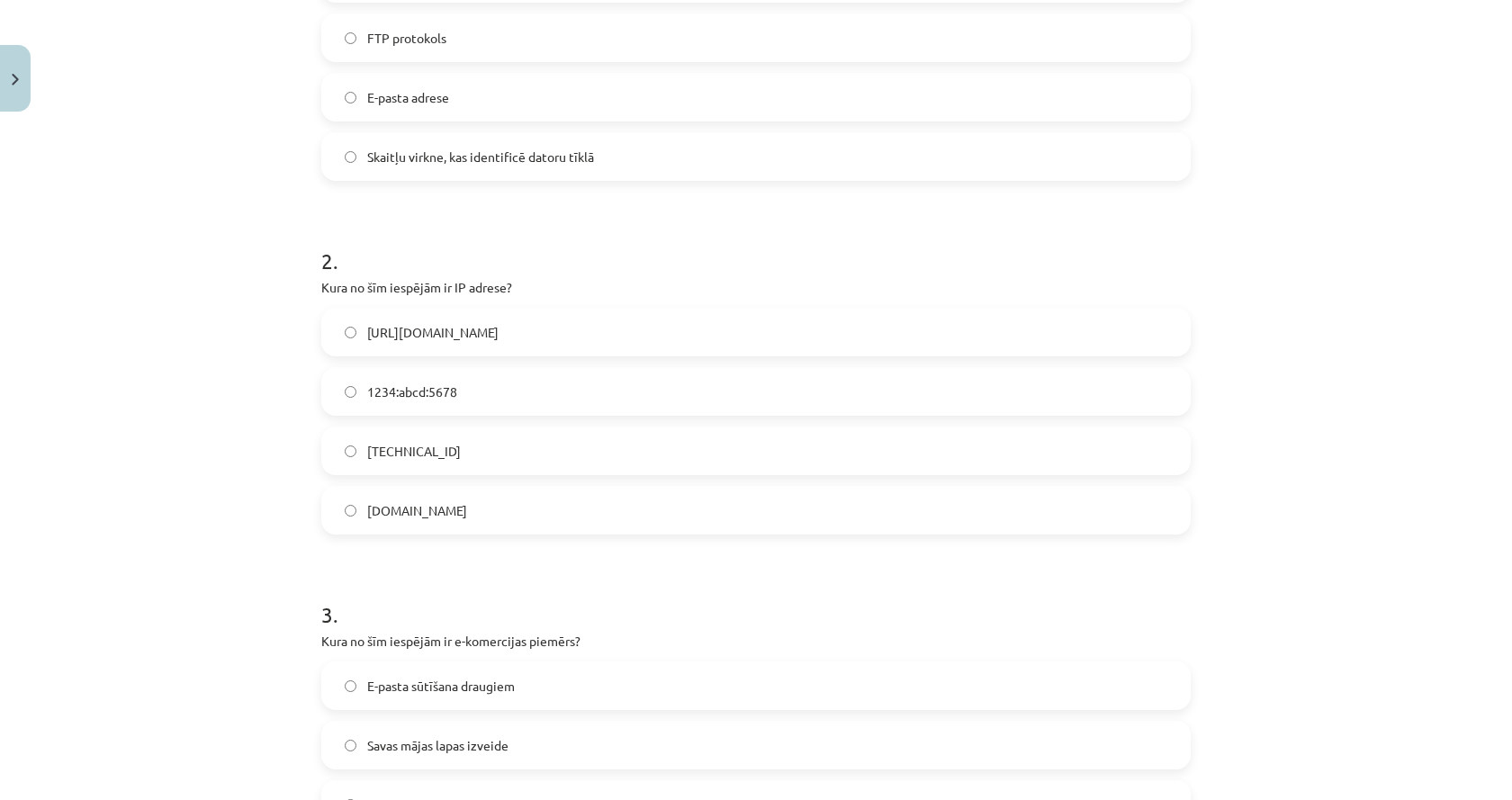
click at [461, 437] on label "192.100.81.101" at bounding box center [756, 451] width 865 height 45
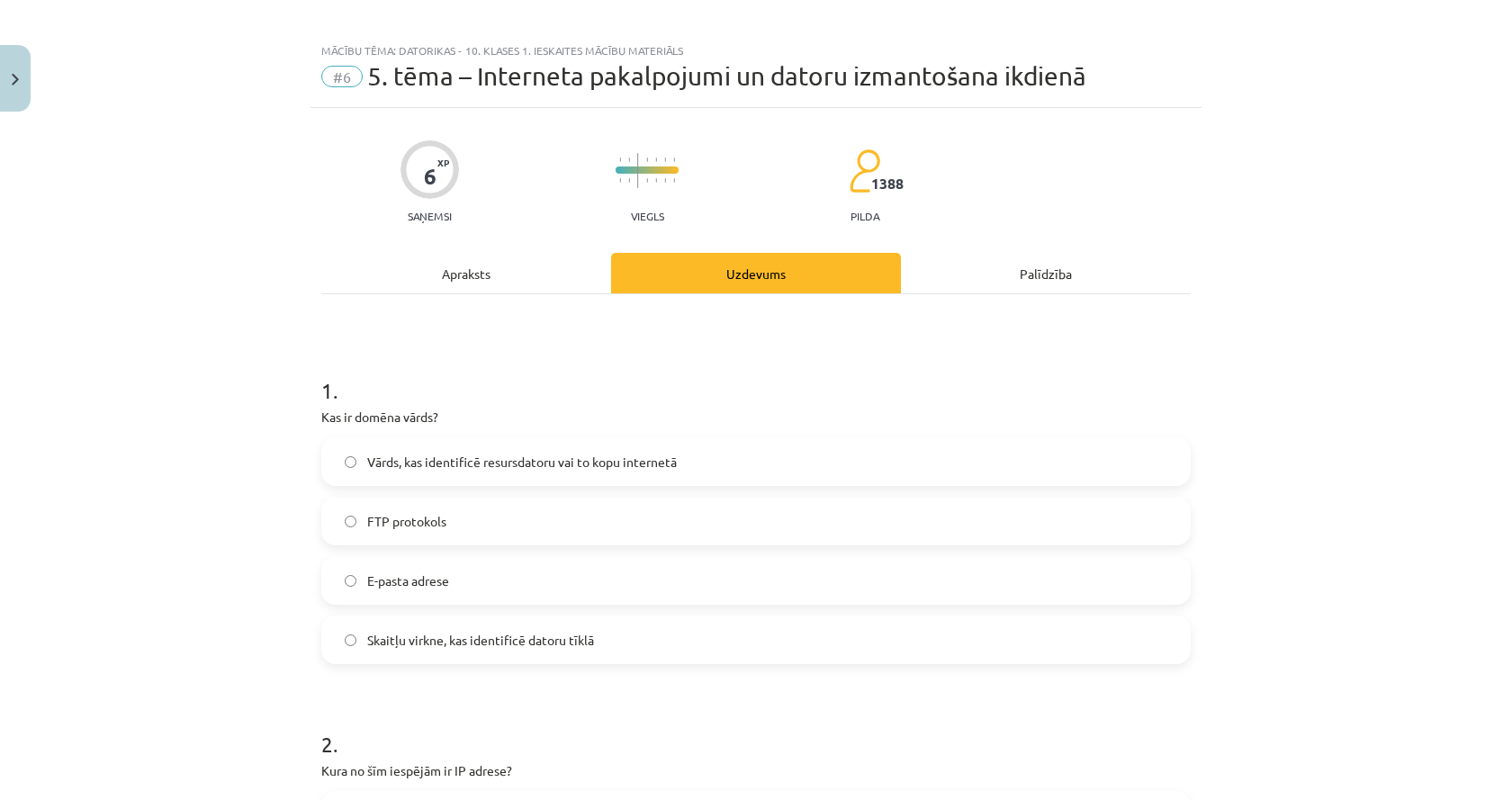
scroll to position [0, 0]
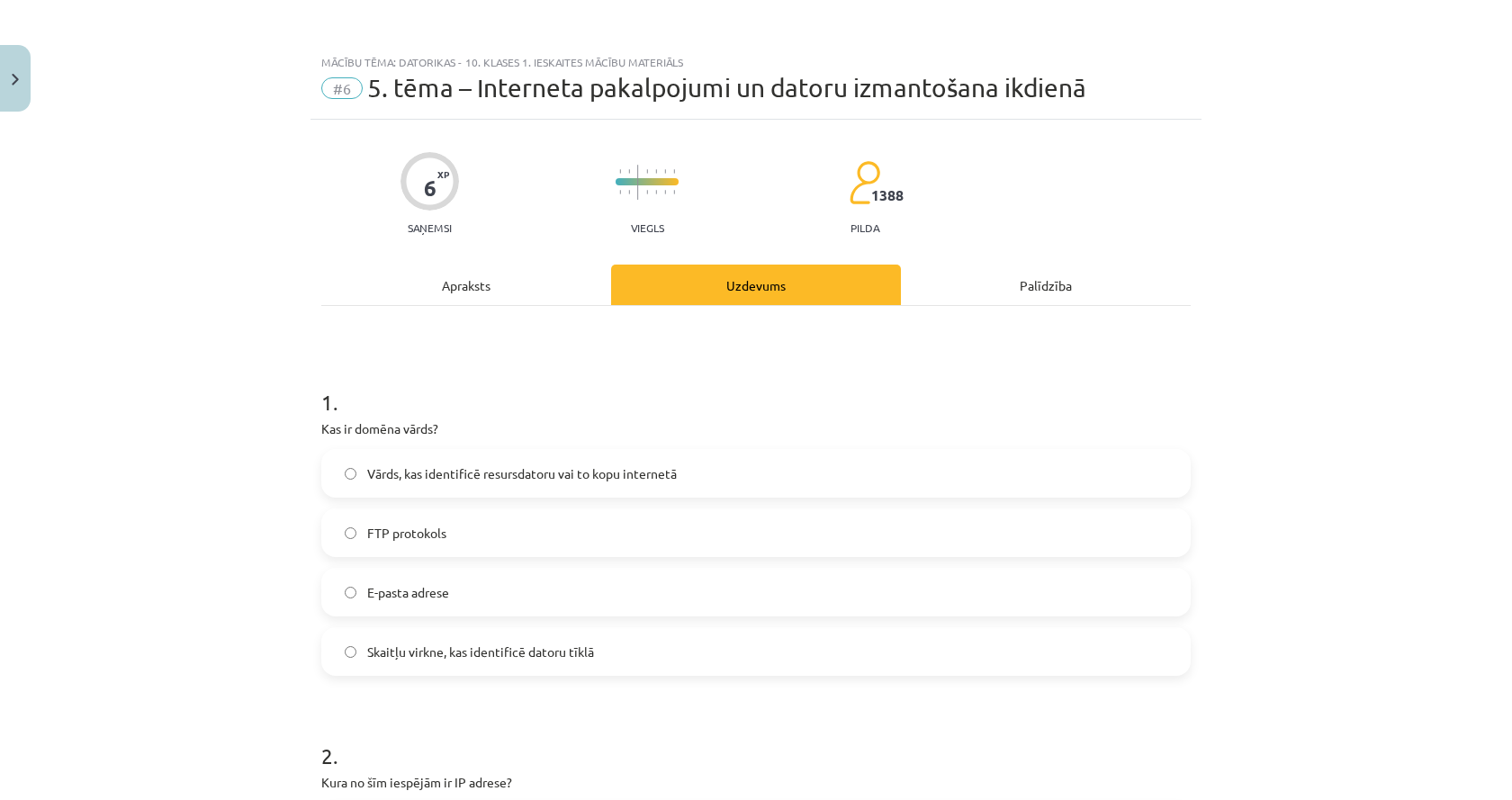
click at [468, 282] on div "Apraksts" at bounding box center [467, 285] width 290 height 41
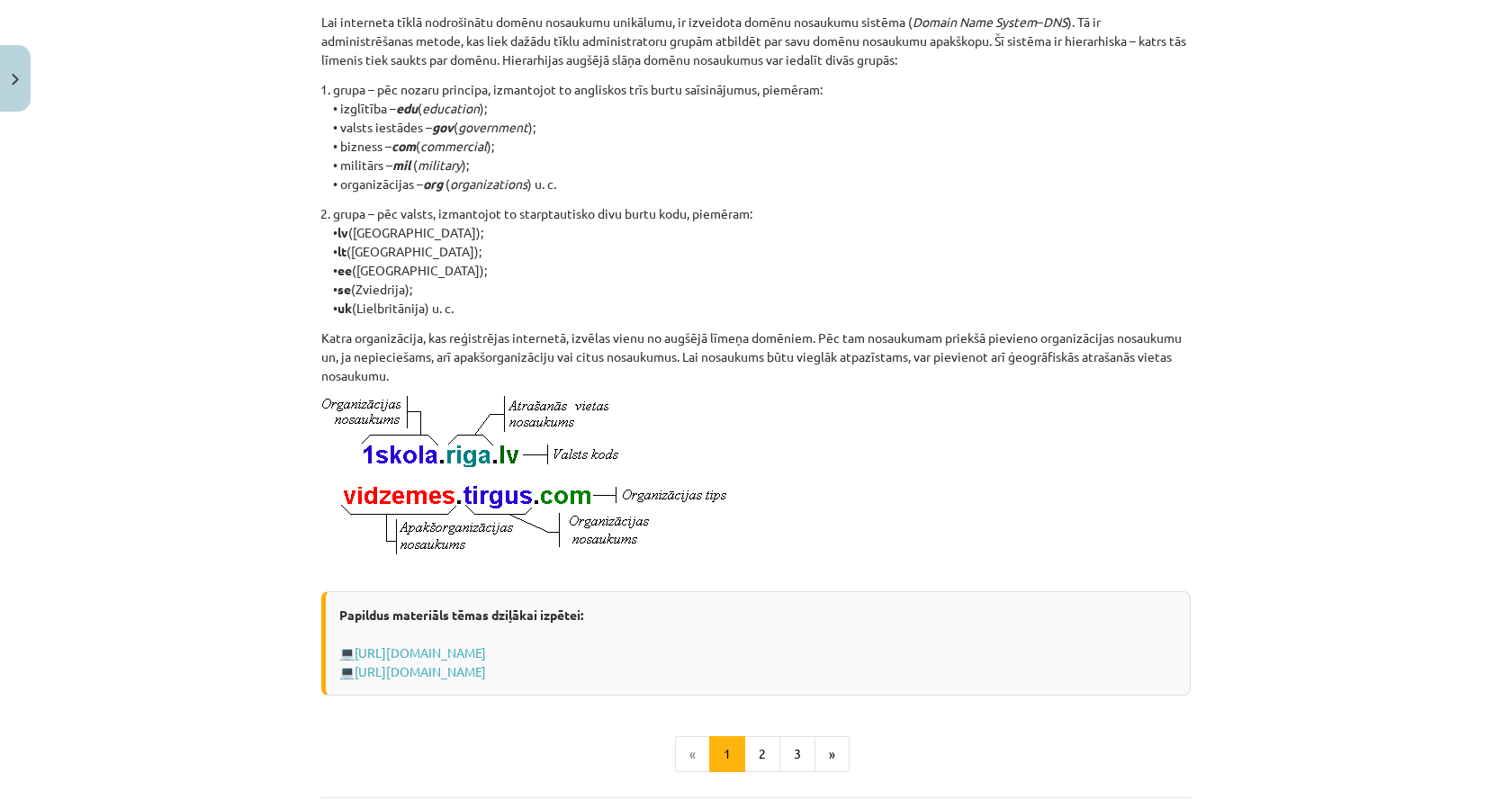
scroll to position [855, 0]
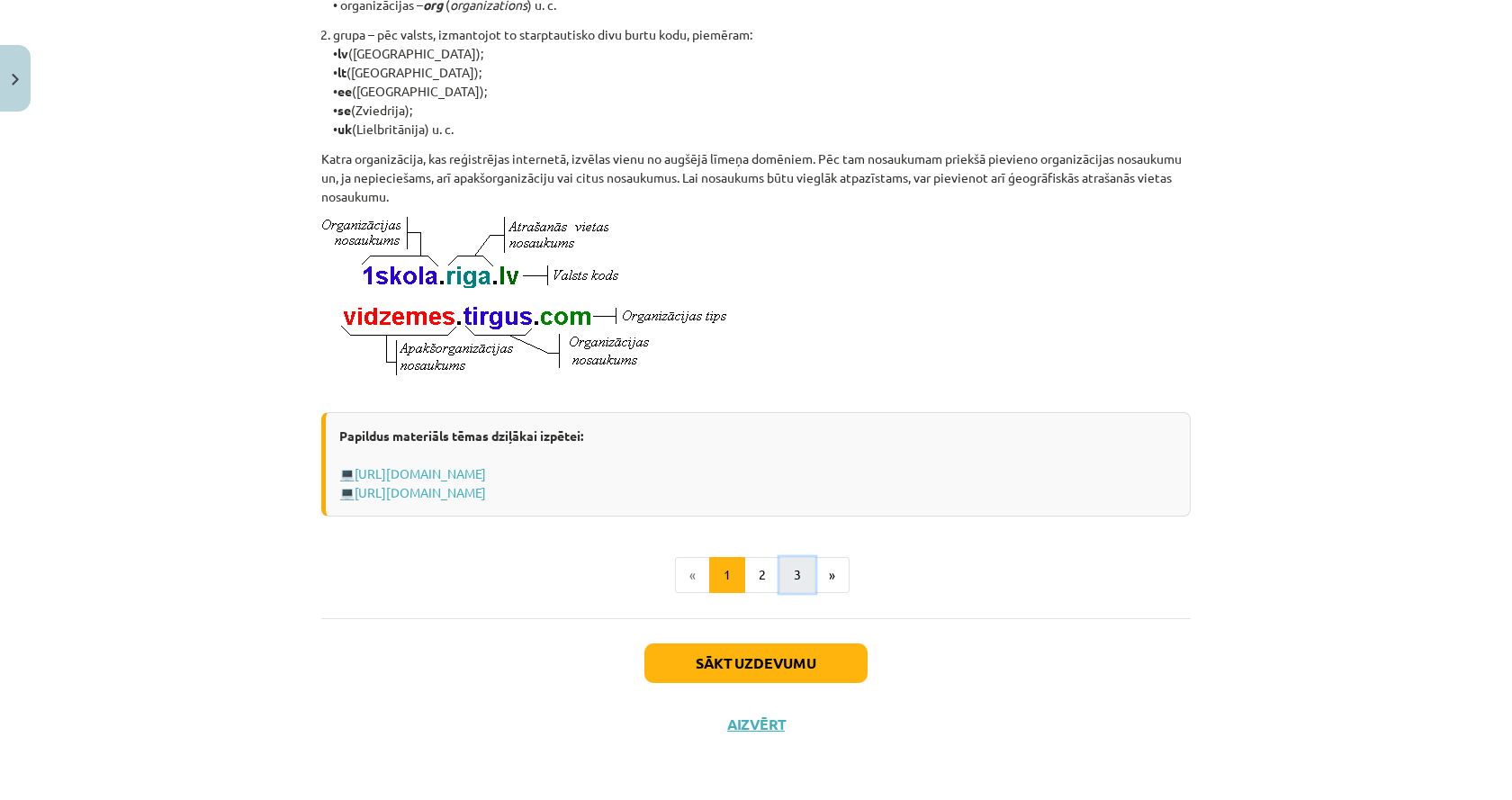
click at [779, 590] on button "3" at bounding box center [796, 574] width 36 height 36
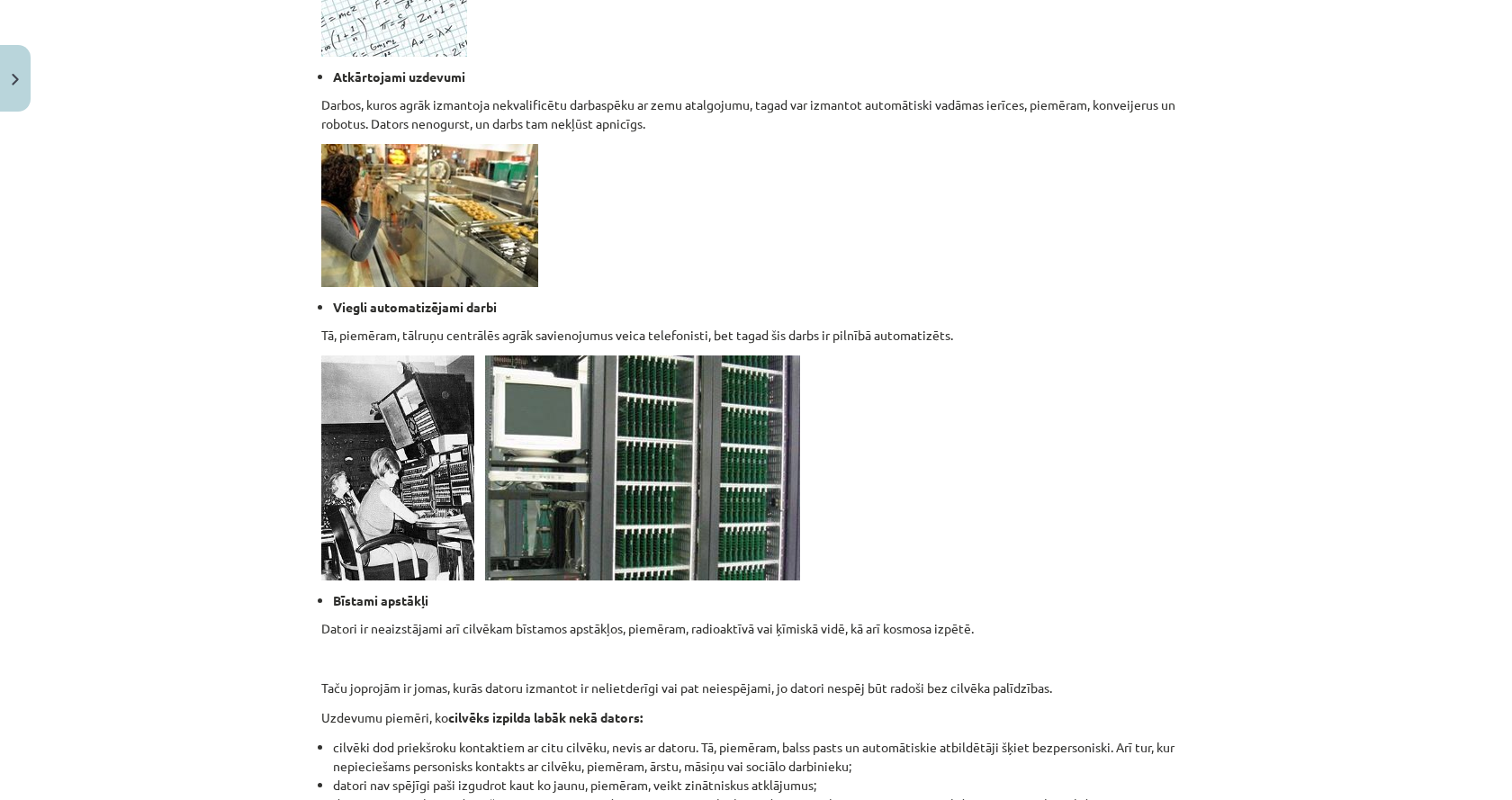
scroll to position [1581, 0]
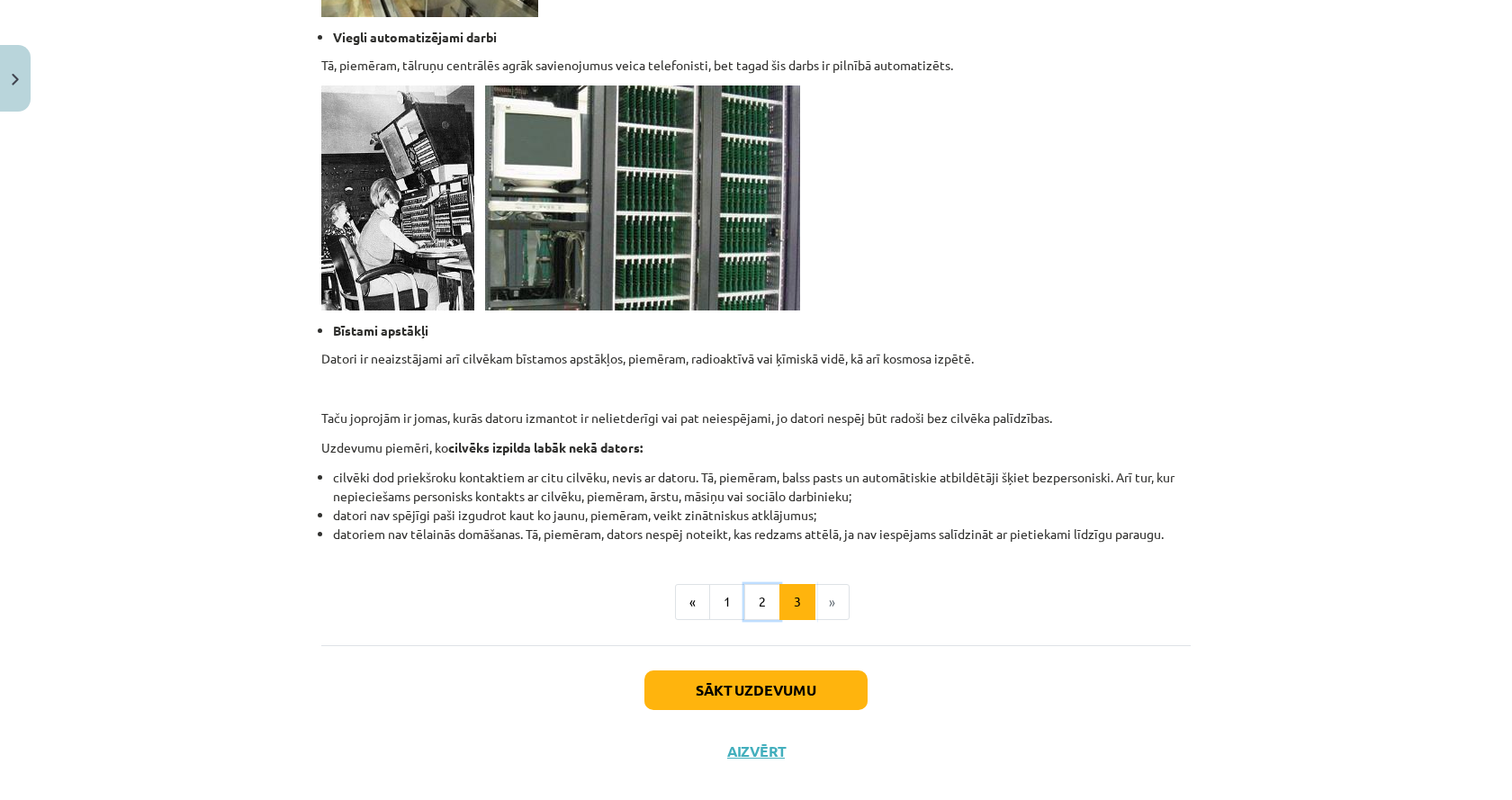
click at [770, 597] on button "2" at bounding box center [762, 601] width 36 height 36
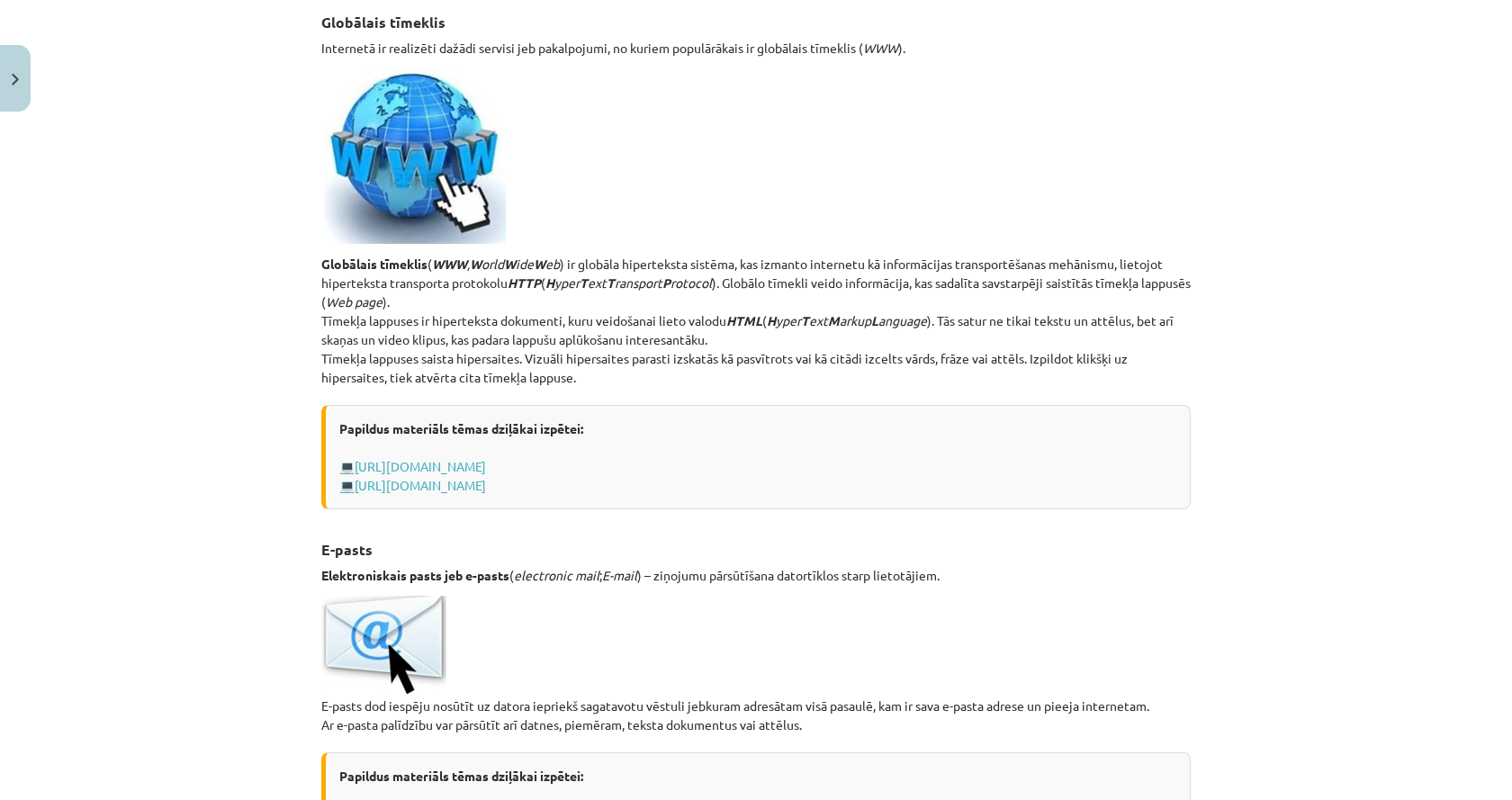
scroll to position [0, 0]
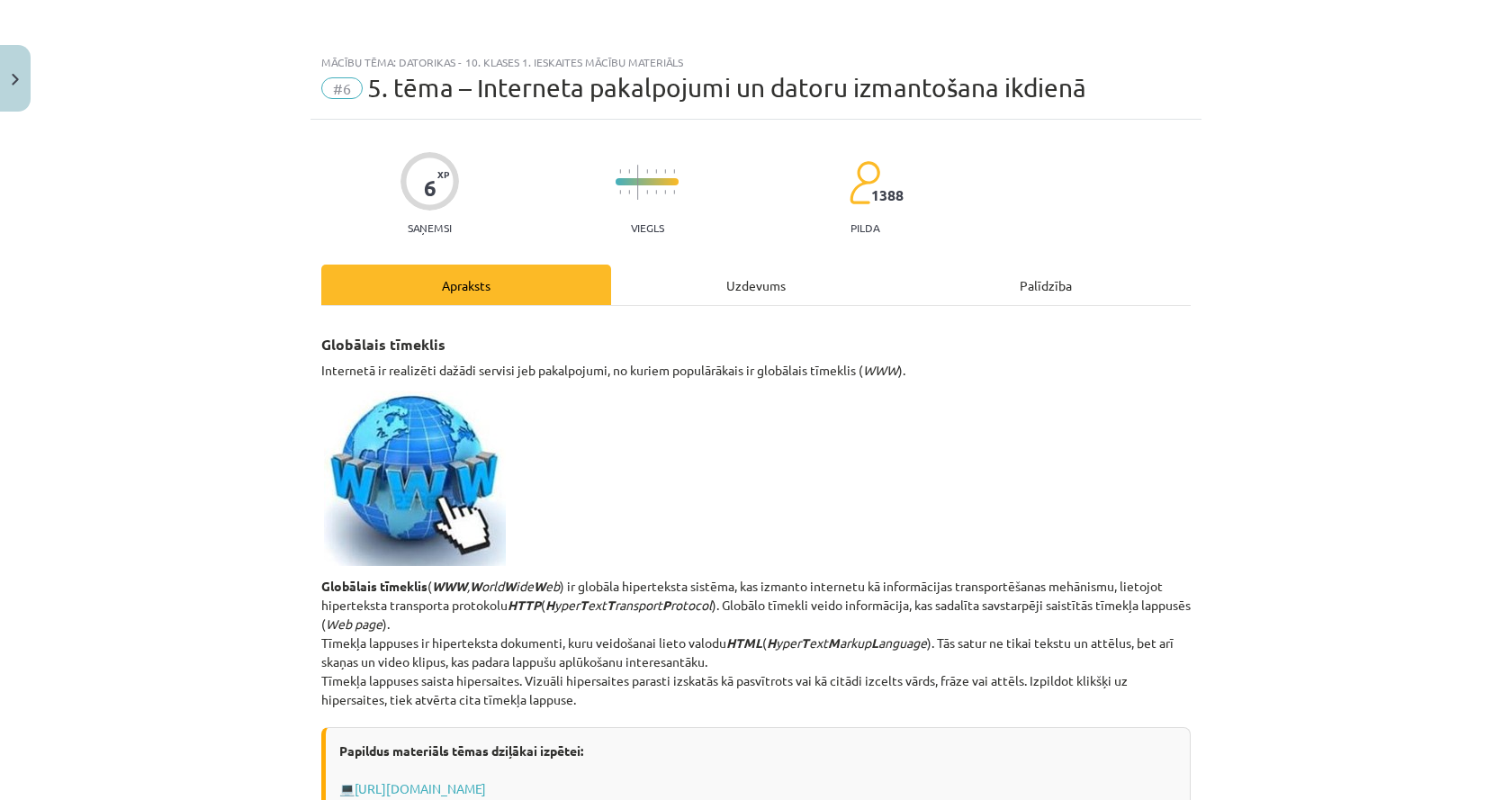
click at [773, 270] on div "Uzdevums" at bounding box center [756, 285] width 290 height 41
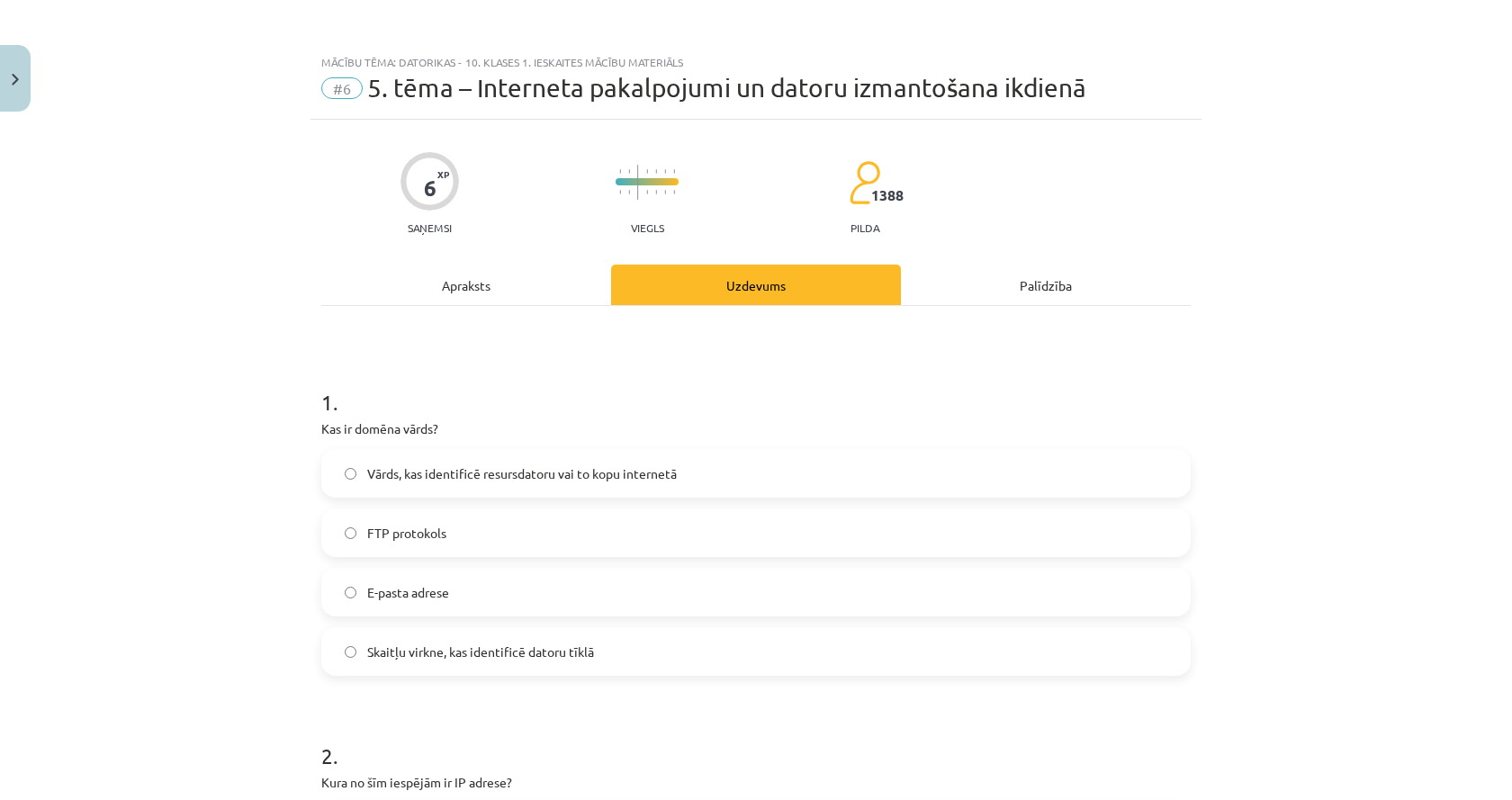
drag, startPoint x: 471, startPoint y: 314, endPoint x: 472, endPoint y: 294, distance: 20.0
click at [473, 290] on div "Apraksts" at bounding box center [467, 285] width 290 height 41
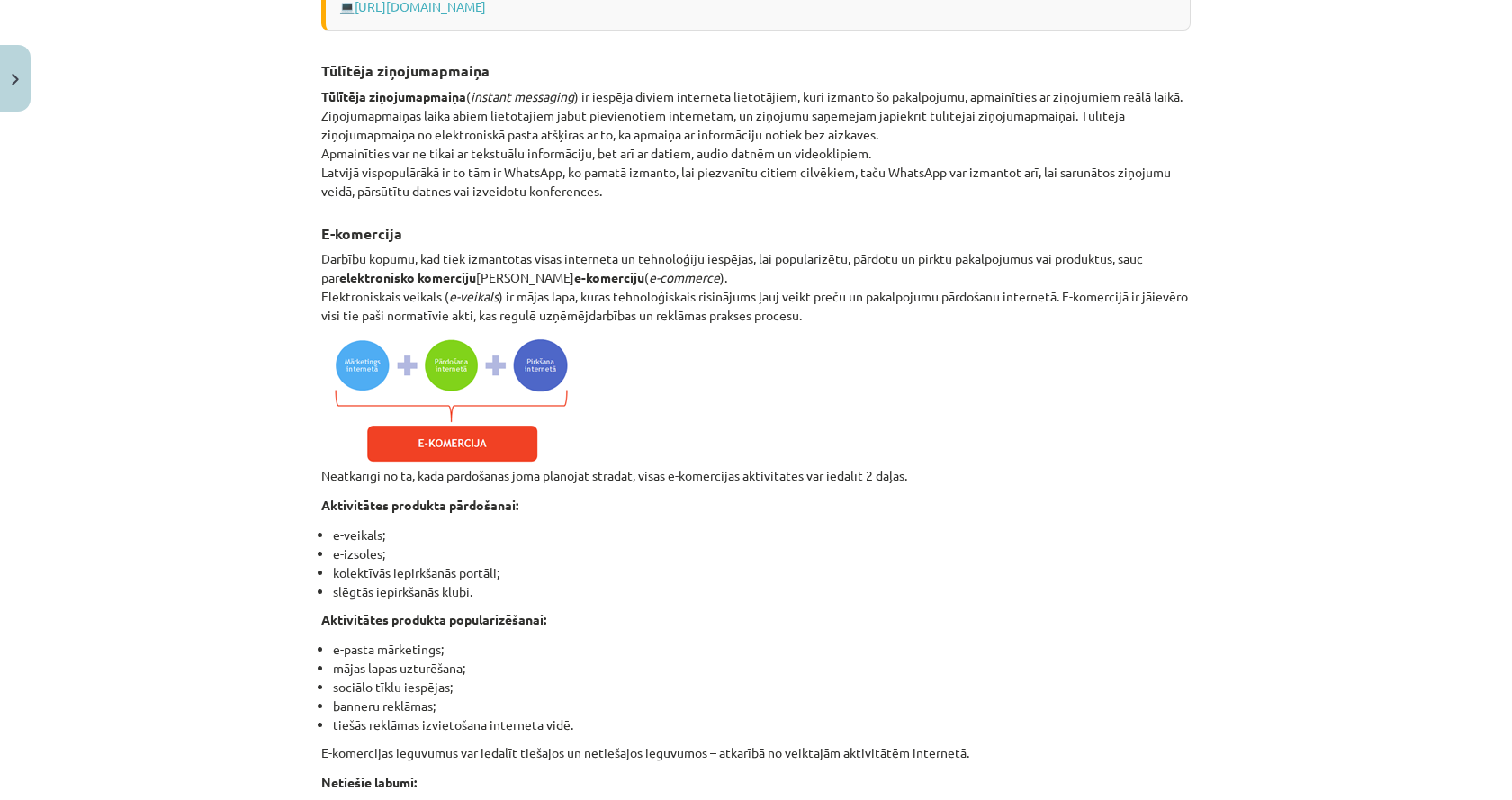
scroll to position [1574, 0]
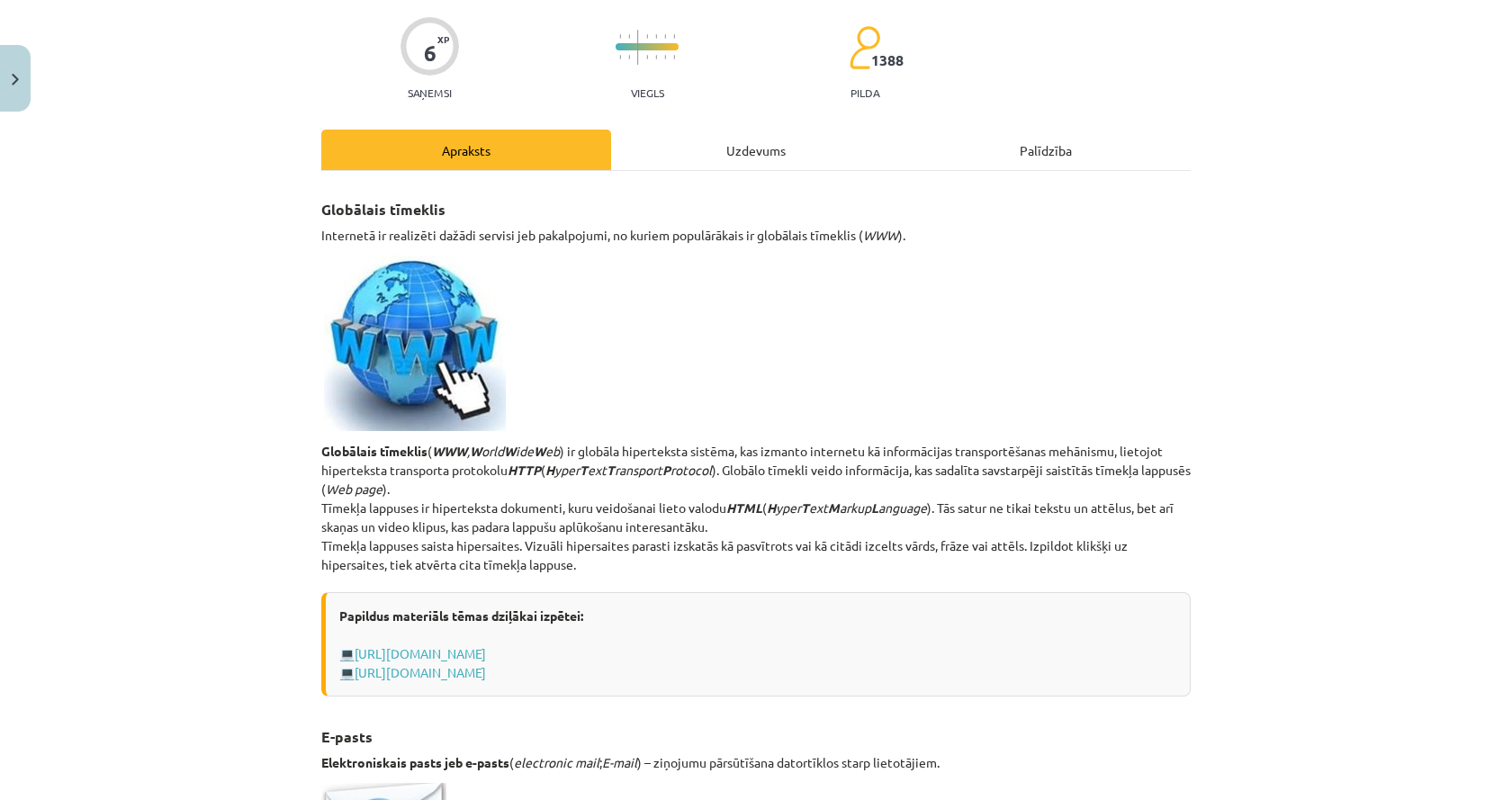
click at [735, 155] on div "Uzdevums" at bounding box center [756, 150] width 290 height 41
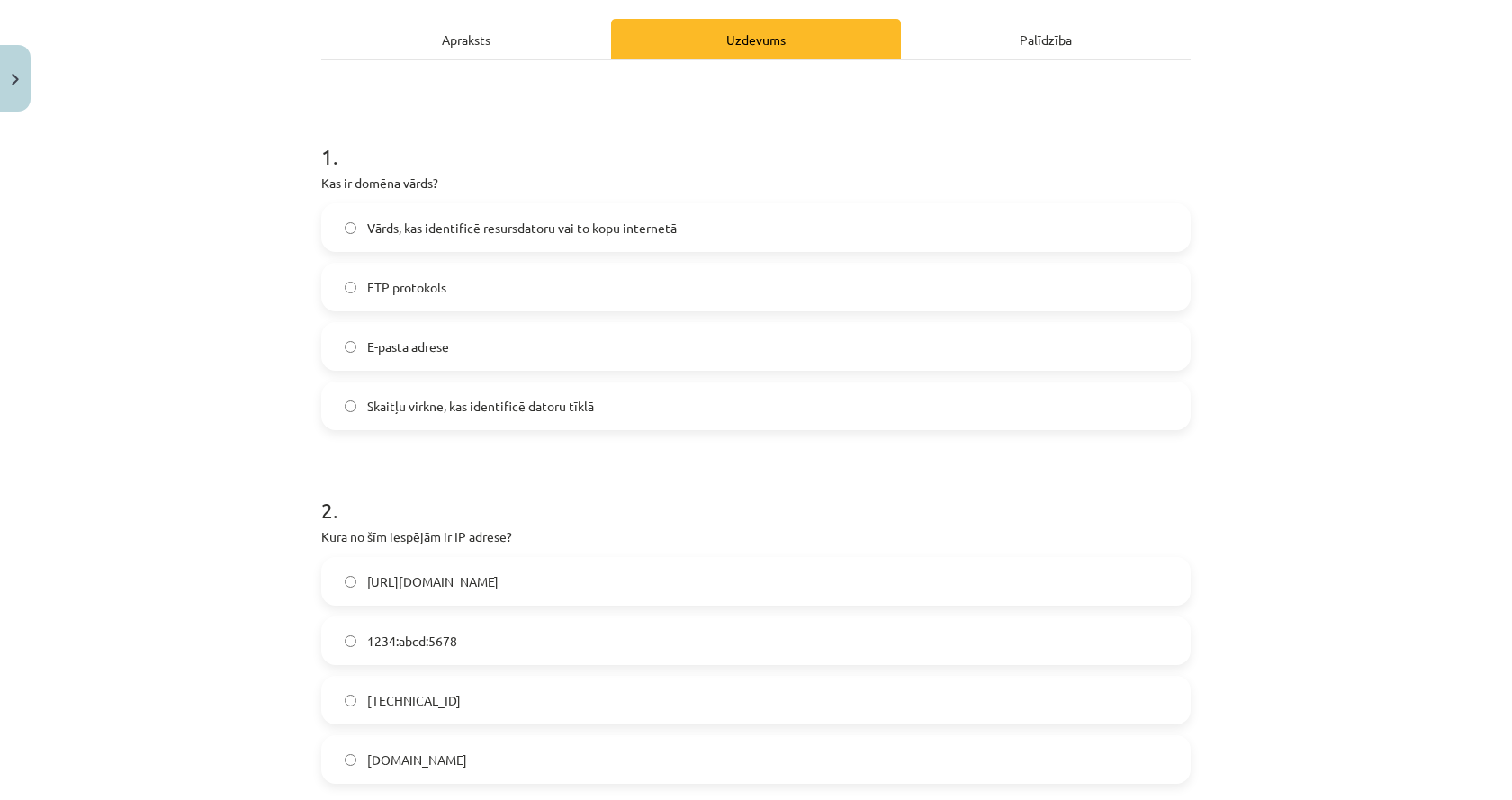
scroll to position [135, 0]
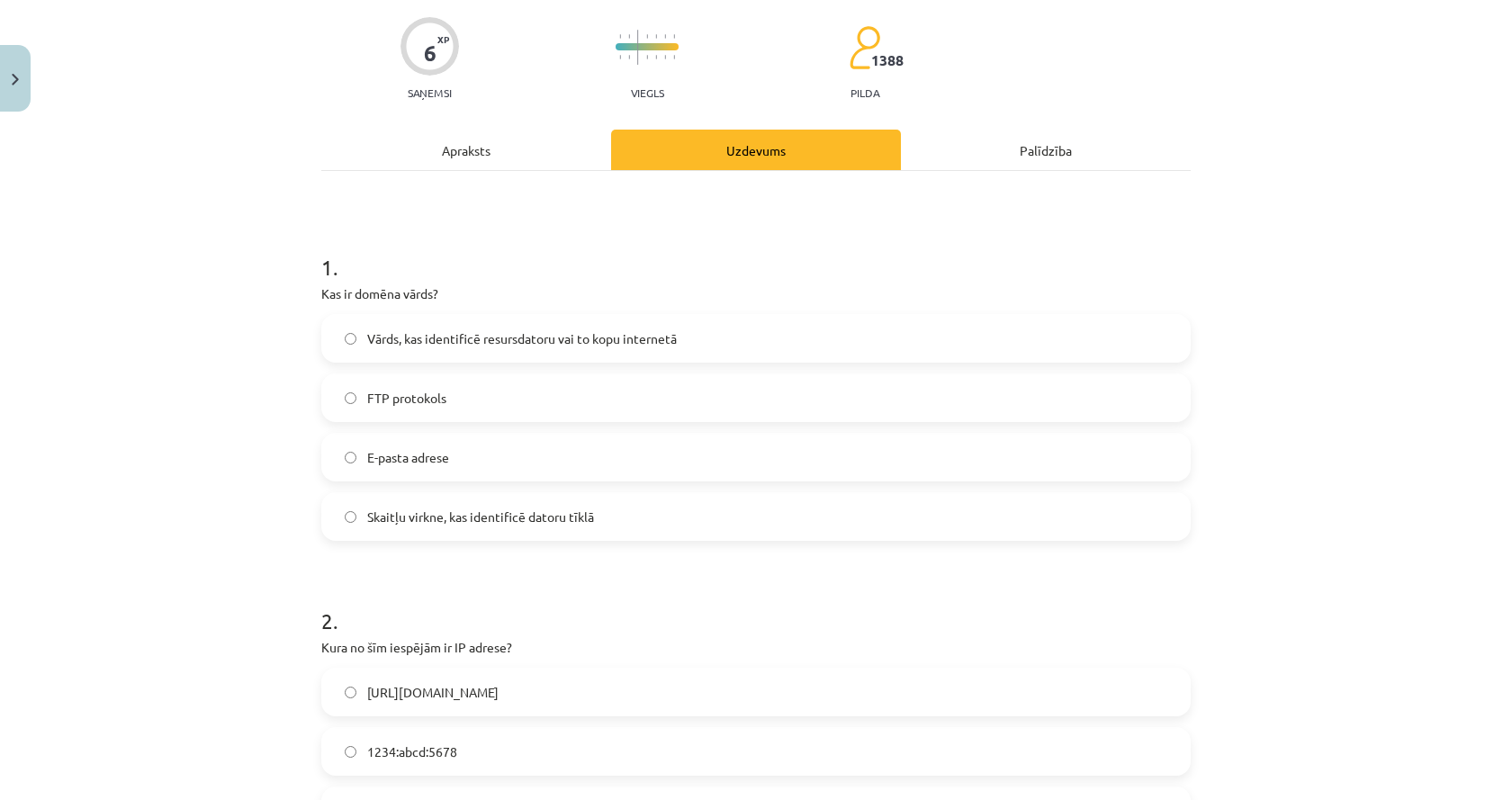
click at [471, 170] on hr at bounding box center [756, 170] width 869 height 1
click at [479, 164] on div "Apraksts" at bounding box center [467, 150] width 290 height 41
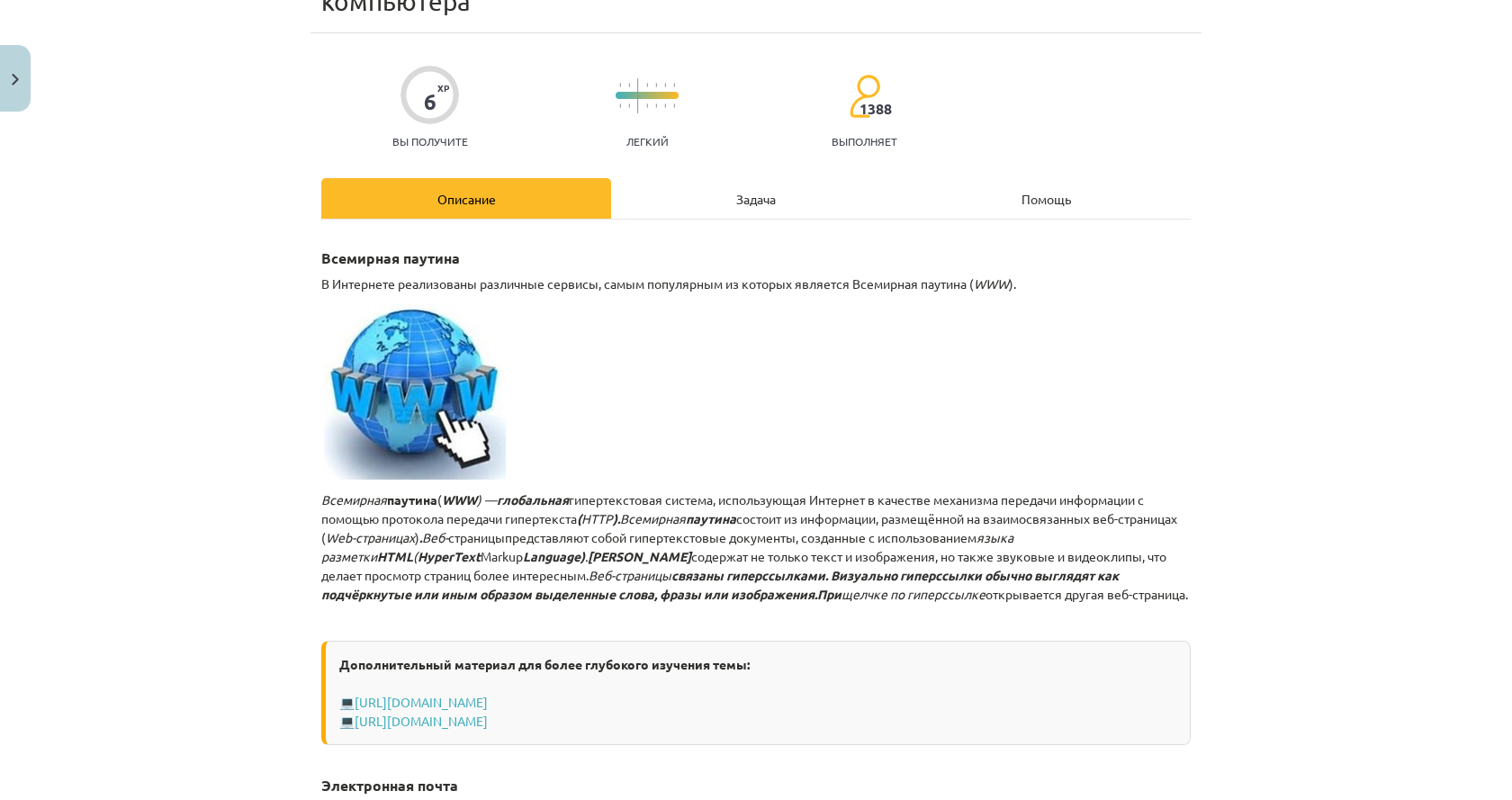
scroll to position [0, 0]
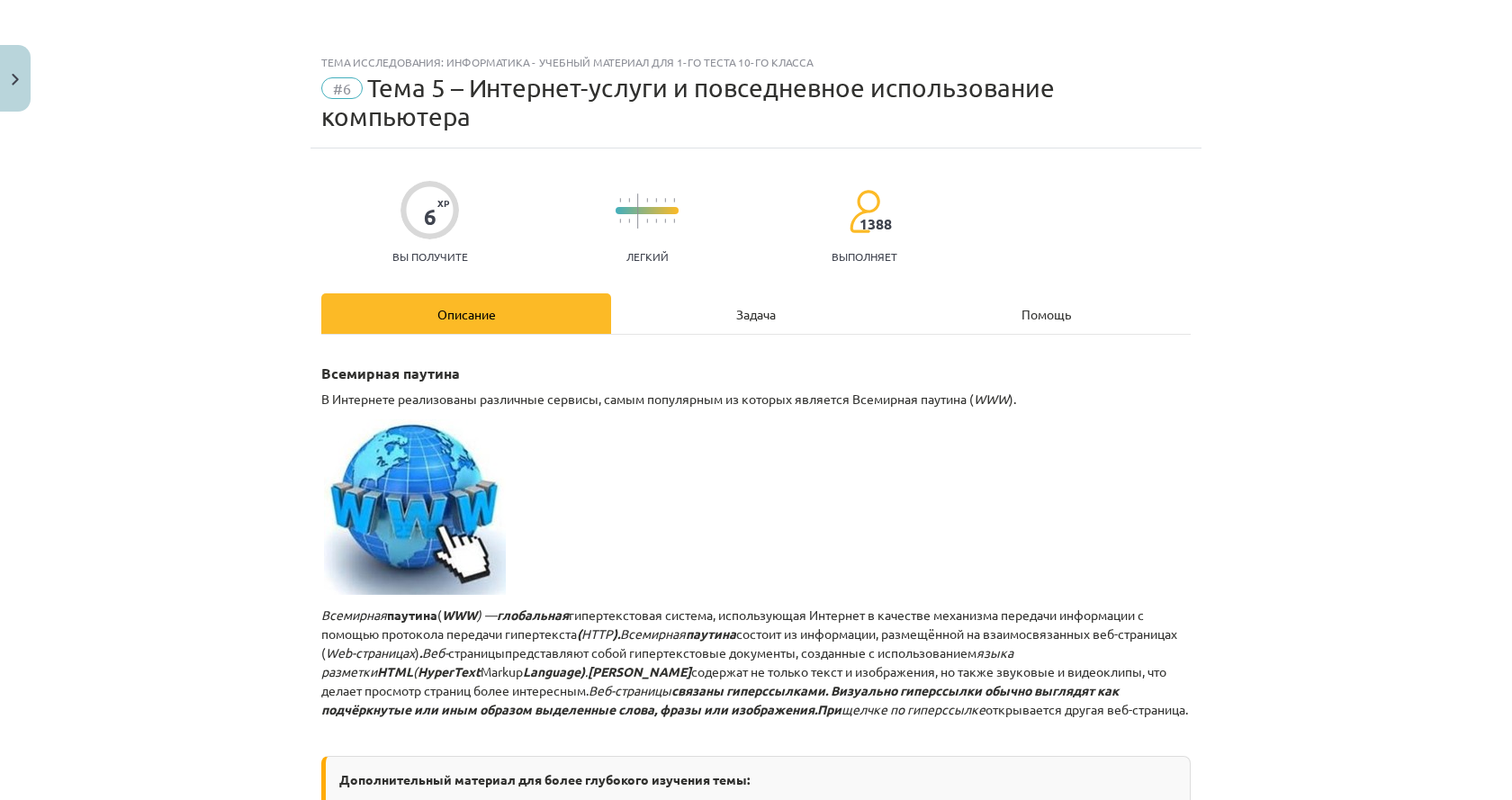
click at [773, 333] on div "Задача" at bounding box center [756, 314] width 290 height 41
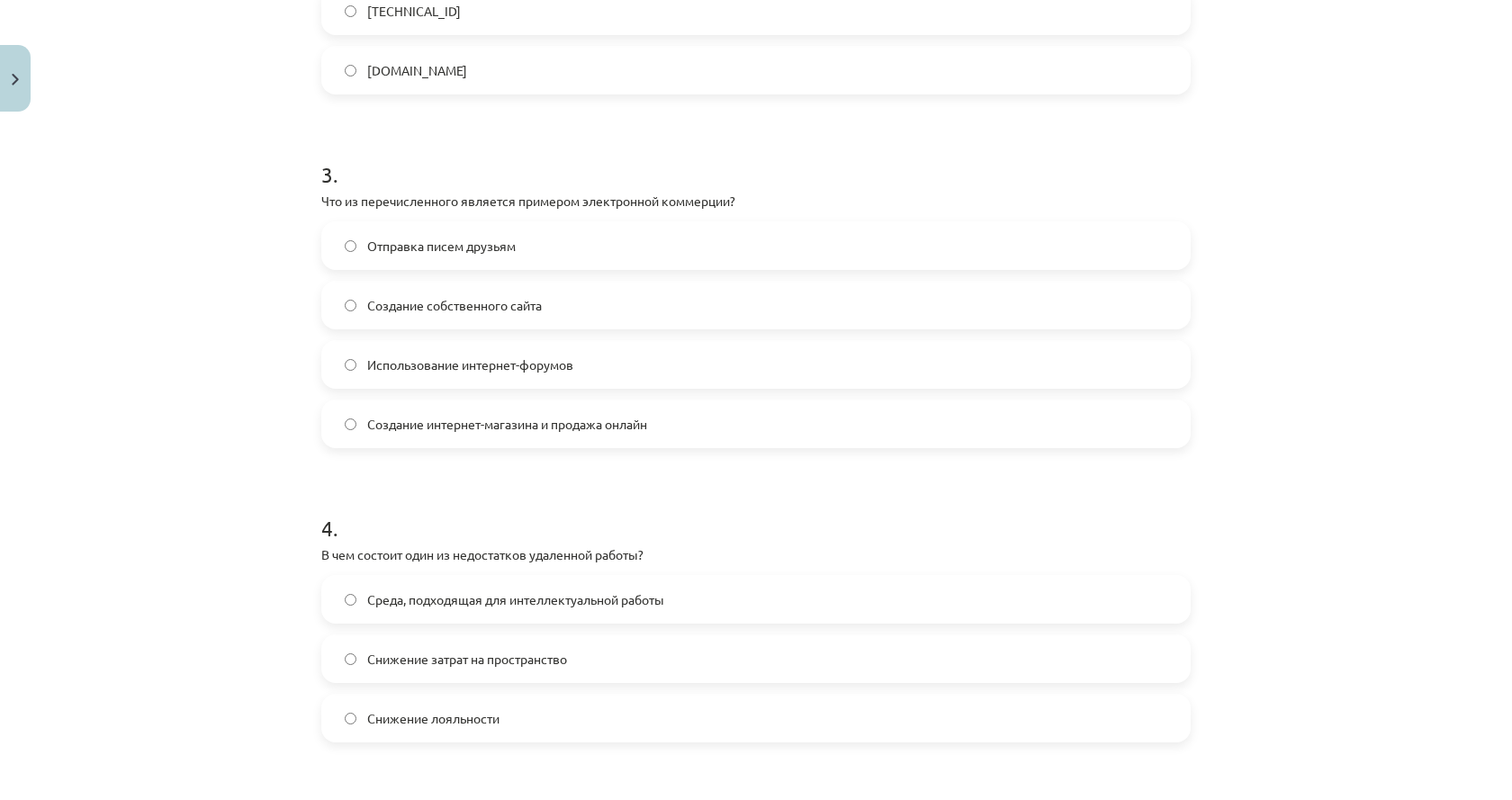
scroll to position [855, 0]
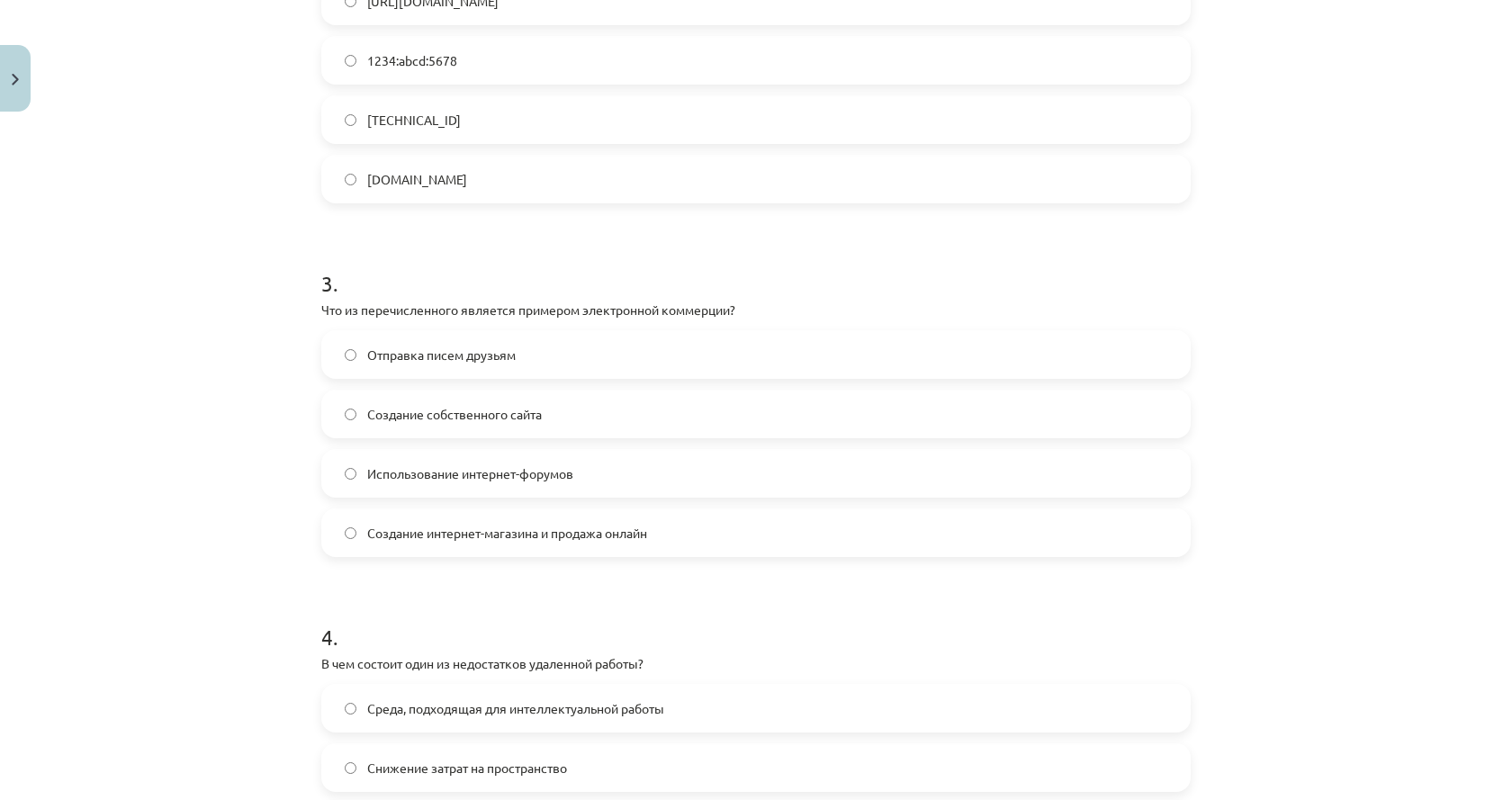
click at [967, 541] on label "Создание интернет-магазина и продажа онлайн" at bounding box center [756, 532] width 865 height 45
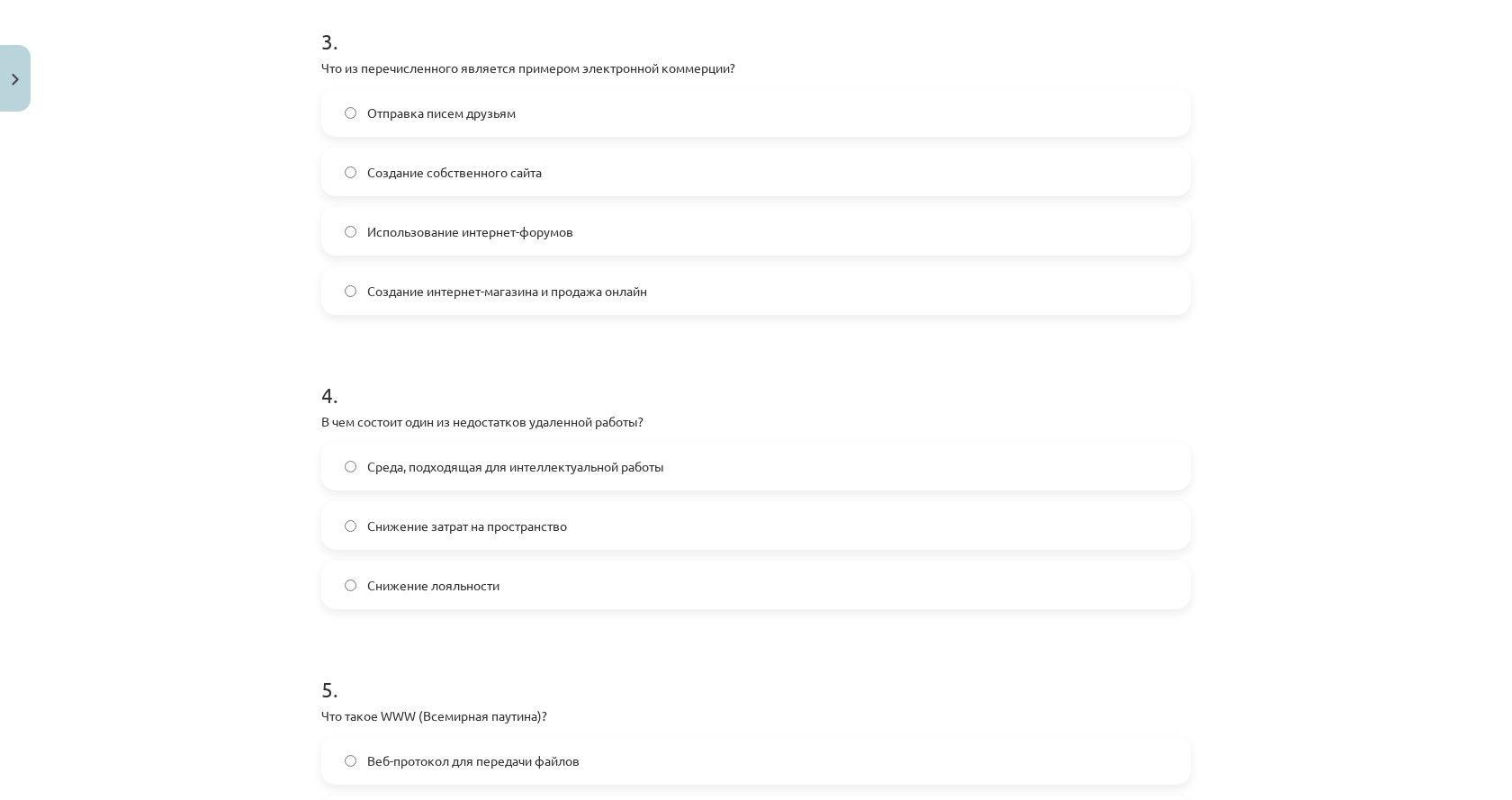
scroll to position [1124, 0]
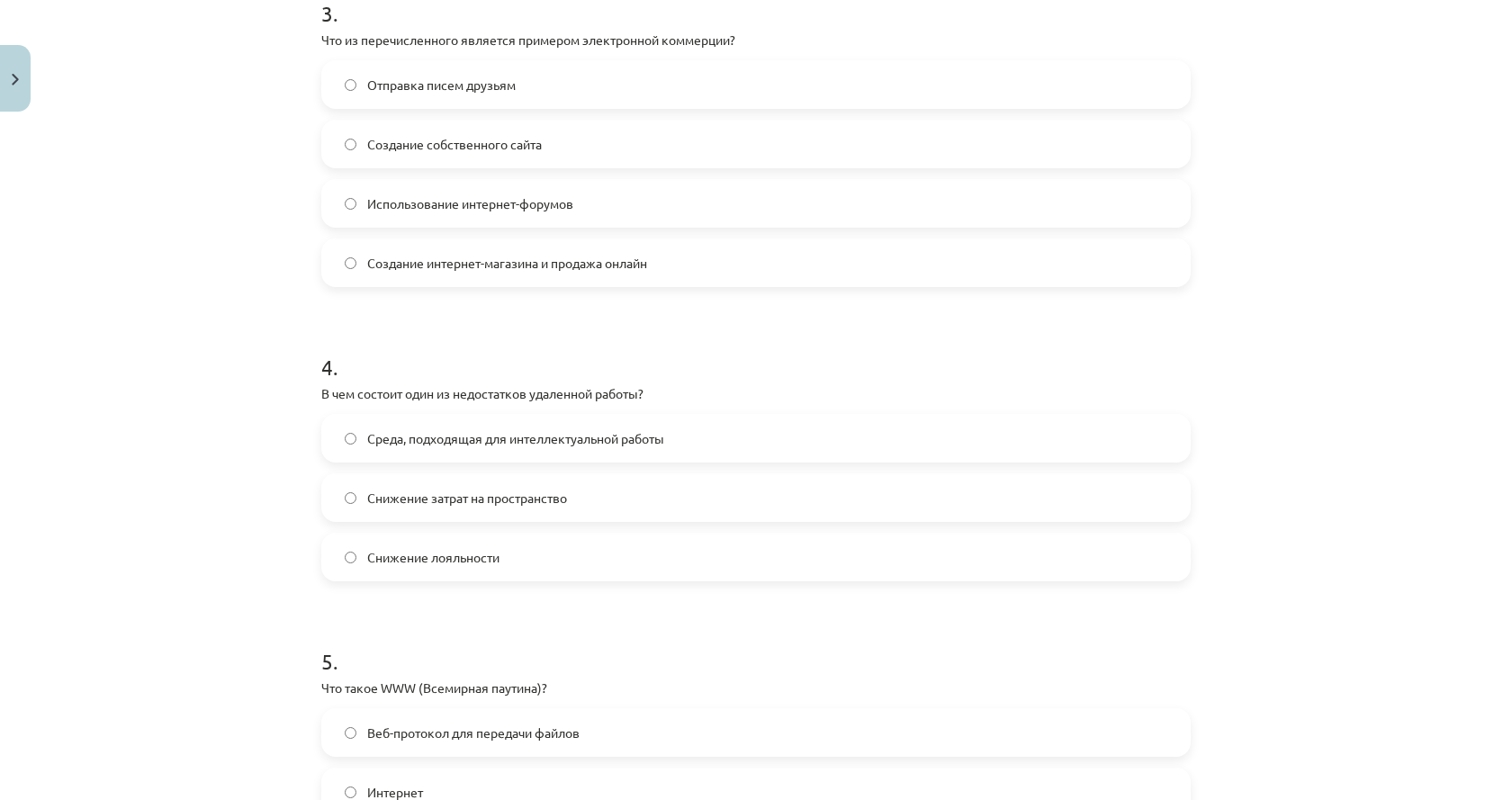
drag, startPoint x: 62, startPoint y: 474, endPoint x: 184, endPoint y: 658, distance: 220.8
click at [184, 658] on div "Тема исследования: Информатика - учебный материал для 1-го теста 10-го класса #…" at bounding box center [756, 400] width 1512 height 800
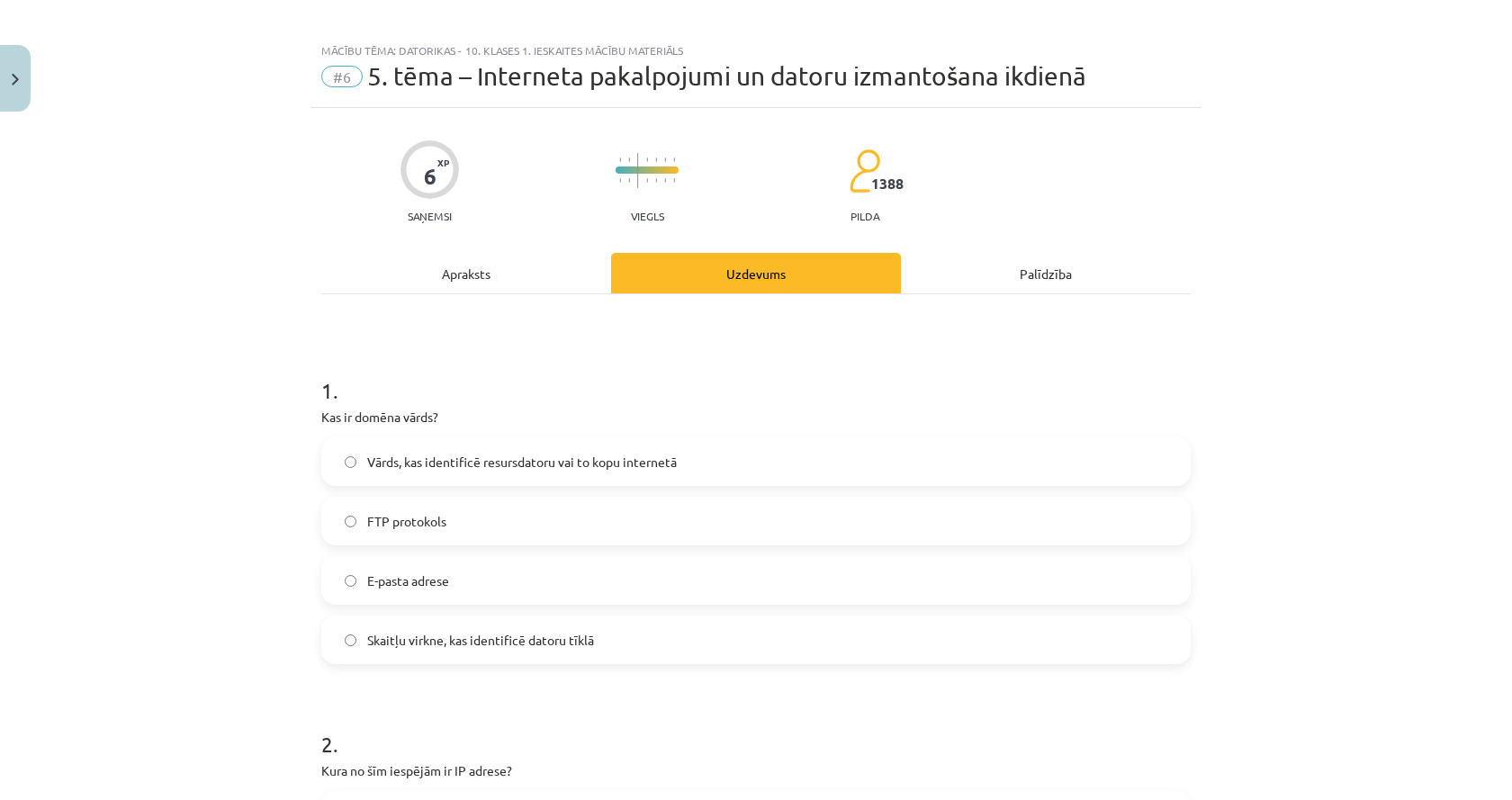
scroll to position [0, 0]
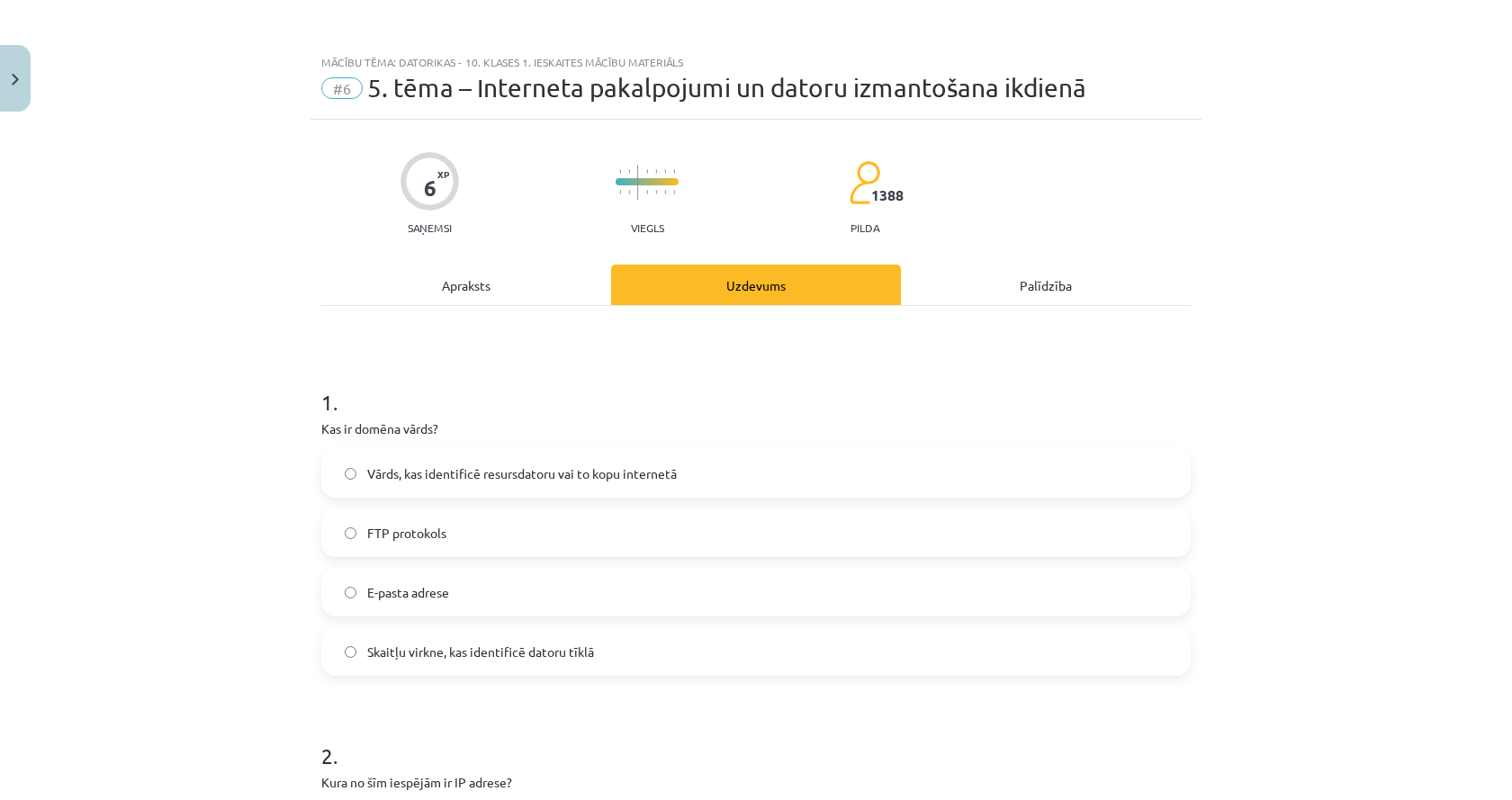
click at [476, 301] on div "Apraksts" at bounding box center [467, 285] width 290 height 41
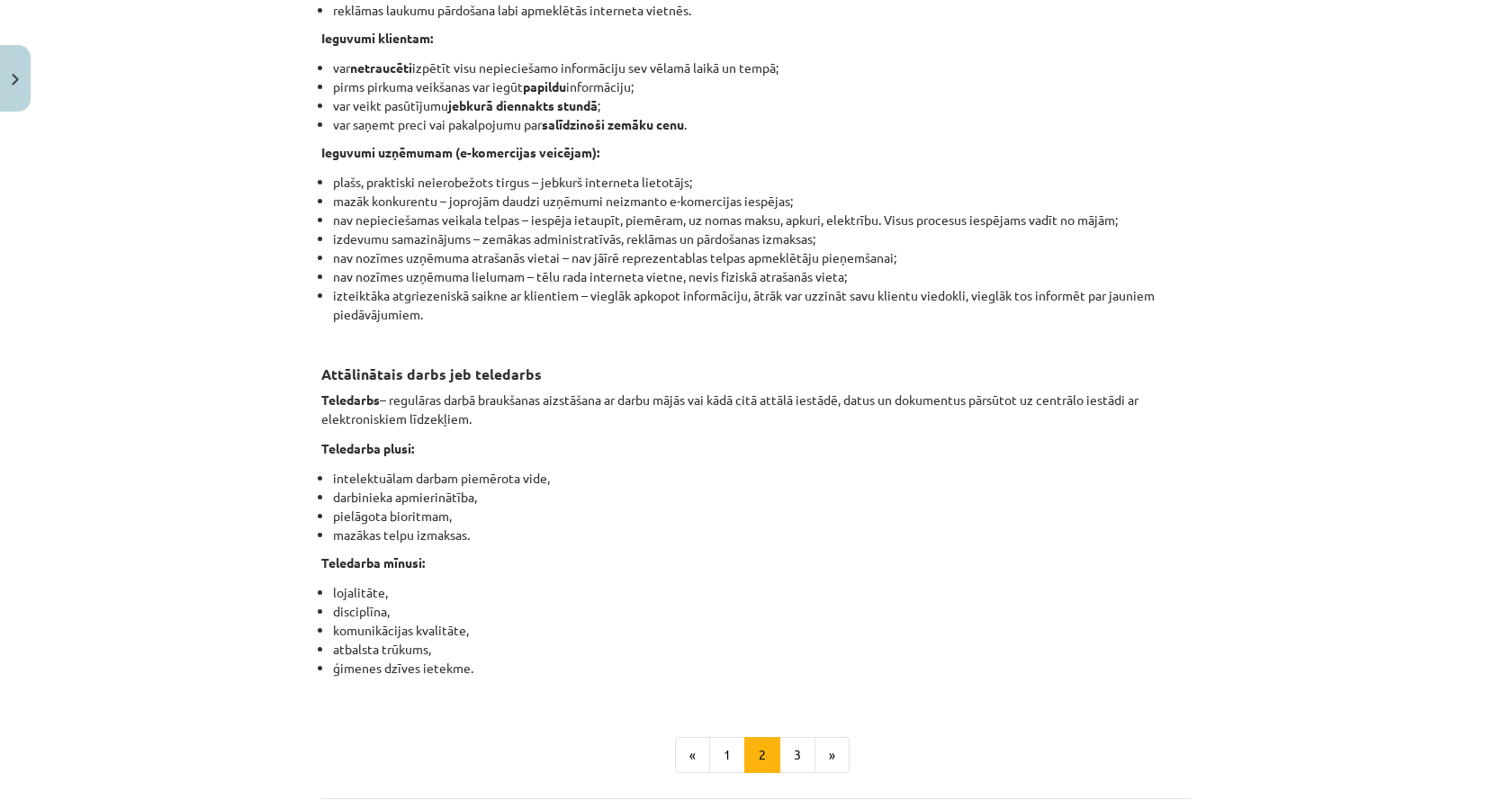
scroll to position [2669, 0]
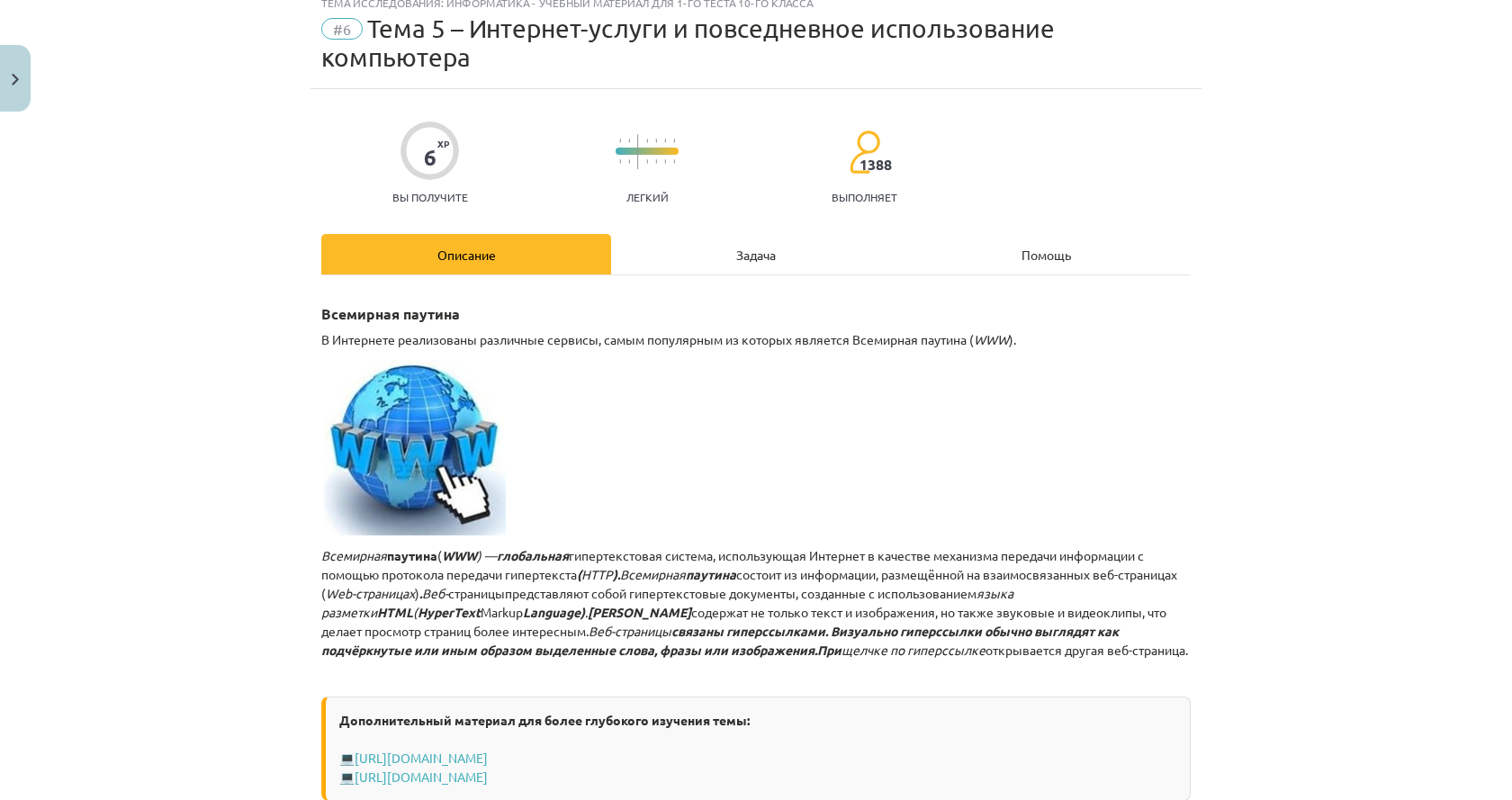
click at [713, 259] on div "Задача" at bounding box center [756, 255] width 290 height 41
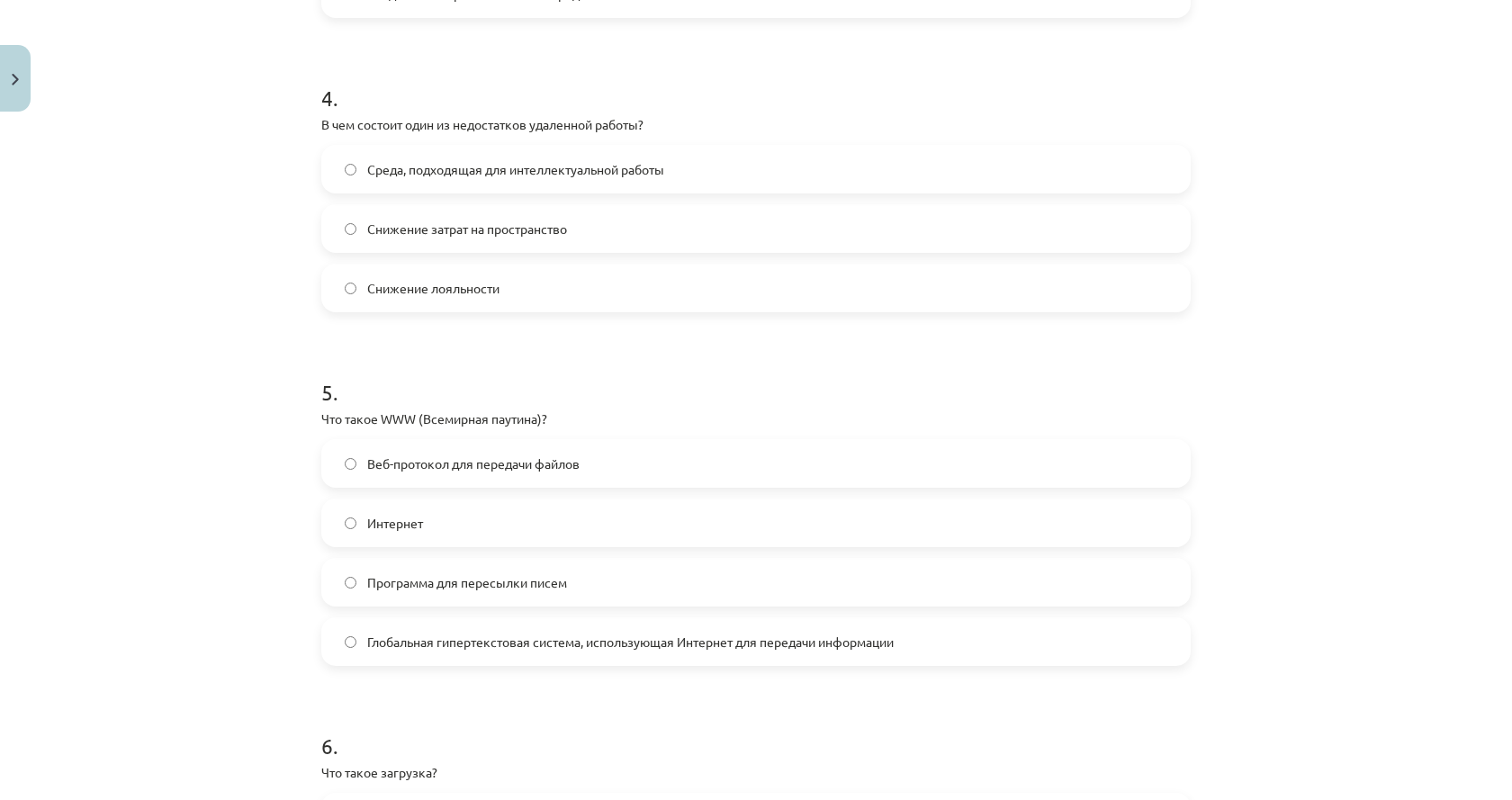
scroll to position [1223, 0]
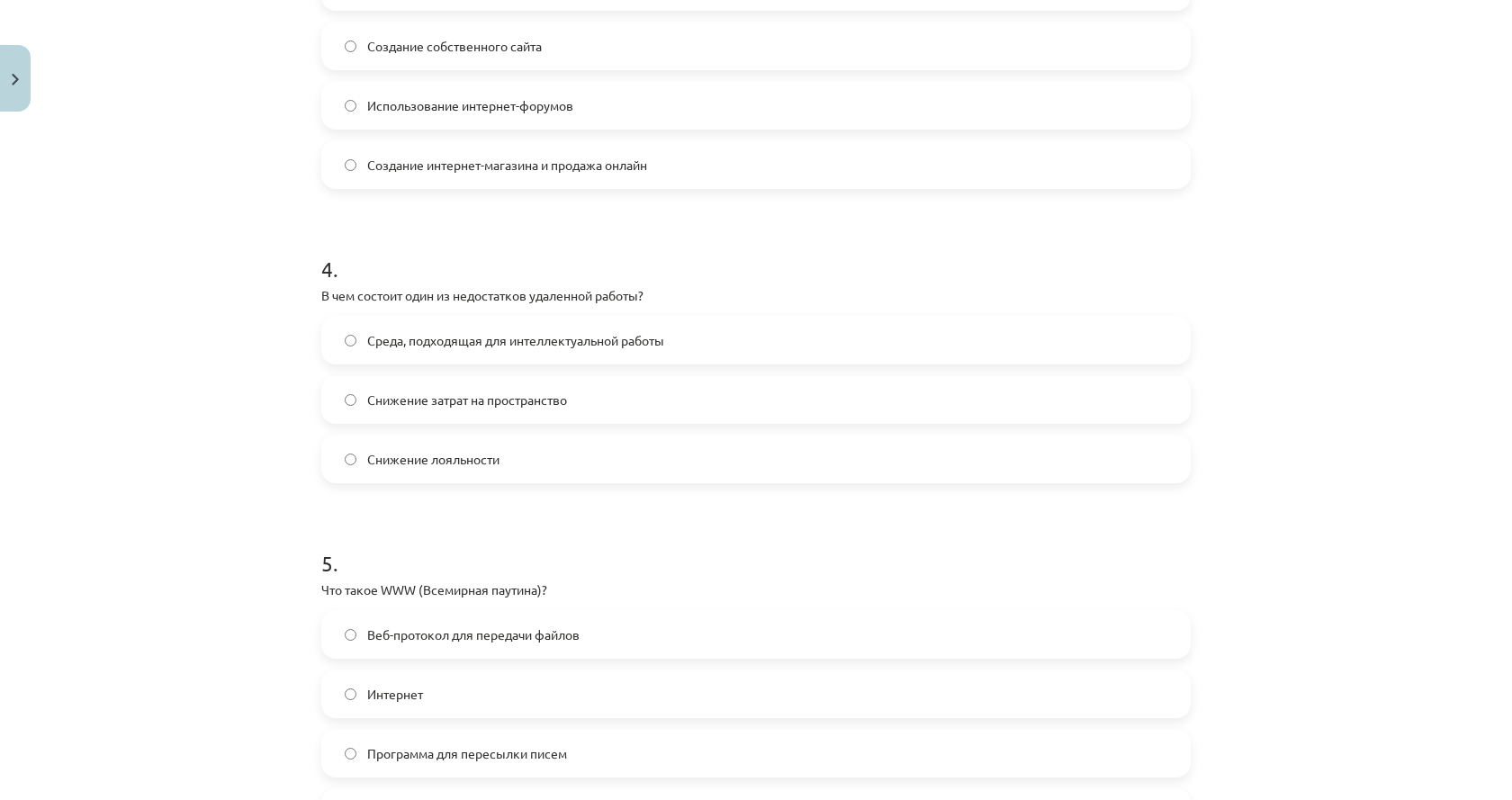
click at [378, 464] on font "Снижение лояльности" at bounding box center [433, 458] width 132 height 16
drag, startPoint x: 219, startPoint y: 468, endPoint x: 47, endPoint y: 465, distance: 172.0
click at [47, 465] on div "Тема исследования: Информатика - учебный материал для 1-го теста 10-го класса #…" at bounding box center [756, 400] width 1512 height 800
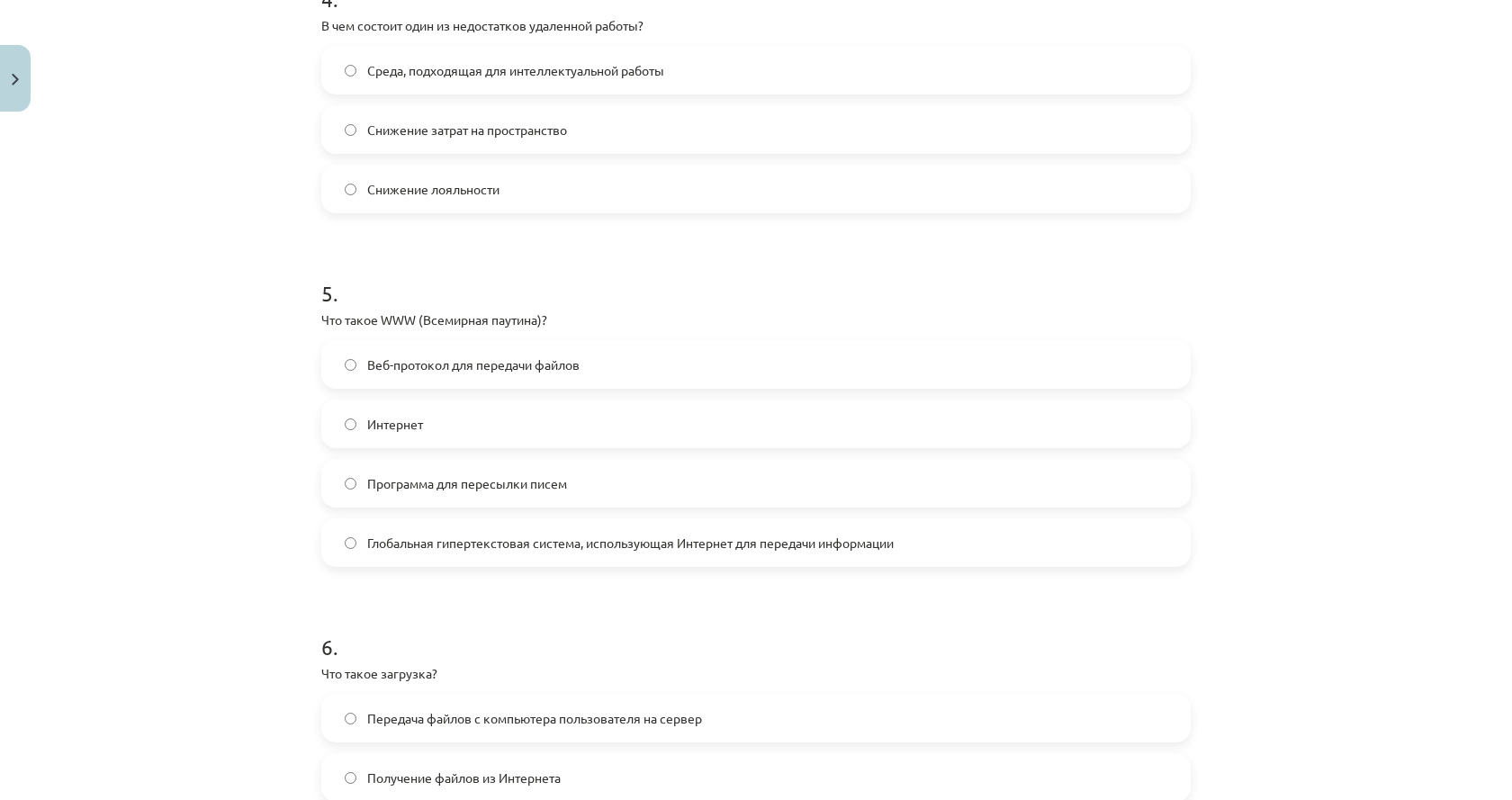
drag, startPoint x: 99, startPoint y: 476, endPoint x: 42, endPoint y: 562, distance: 103.2
click at [42, 562] on div "Тема исследования: Информатика - учебный материал для 1-го теста 10-го класса #…" at bounding box center [756, 400] width 1512 height 800
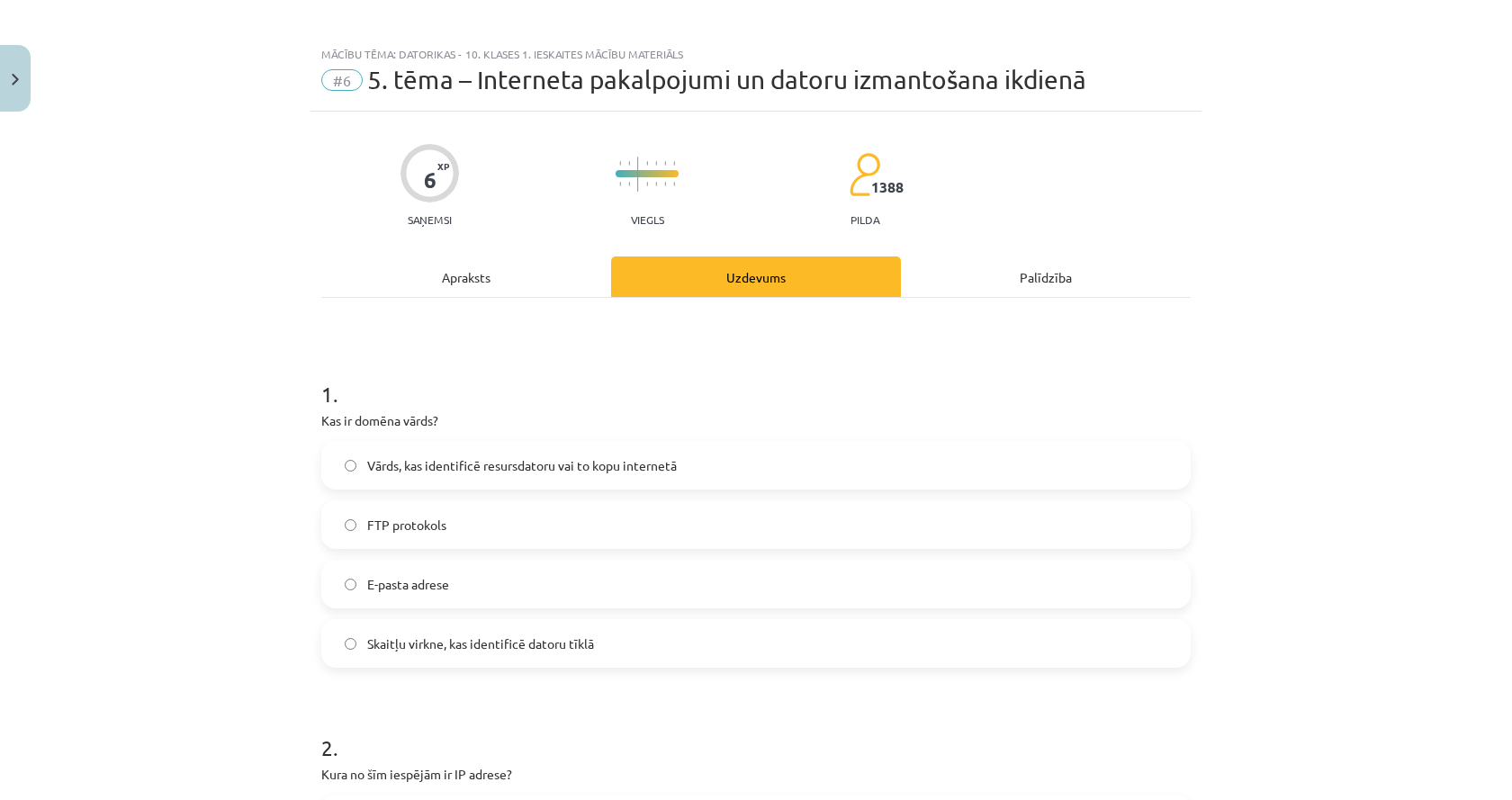
scroll to position [0, 0]
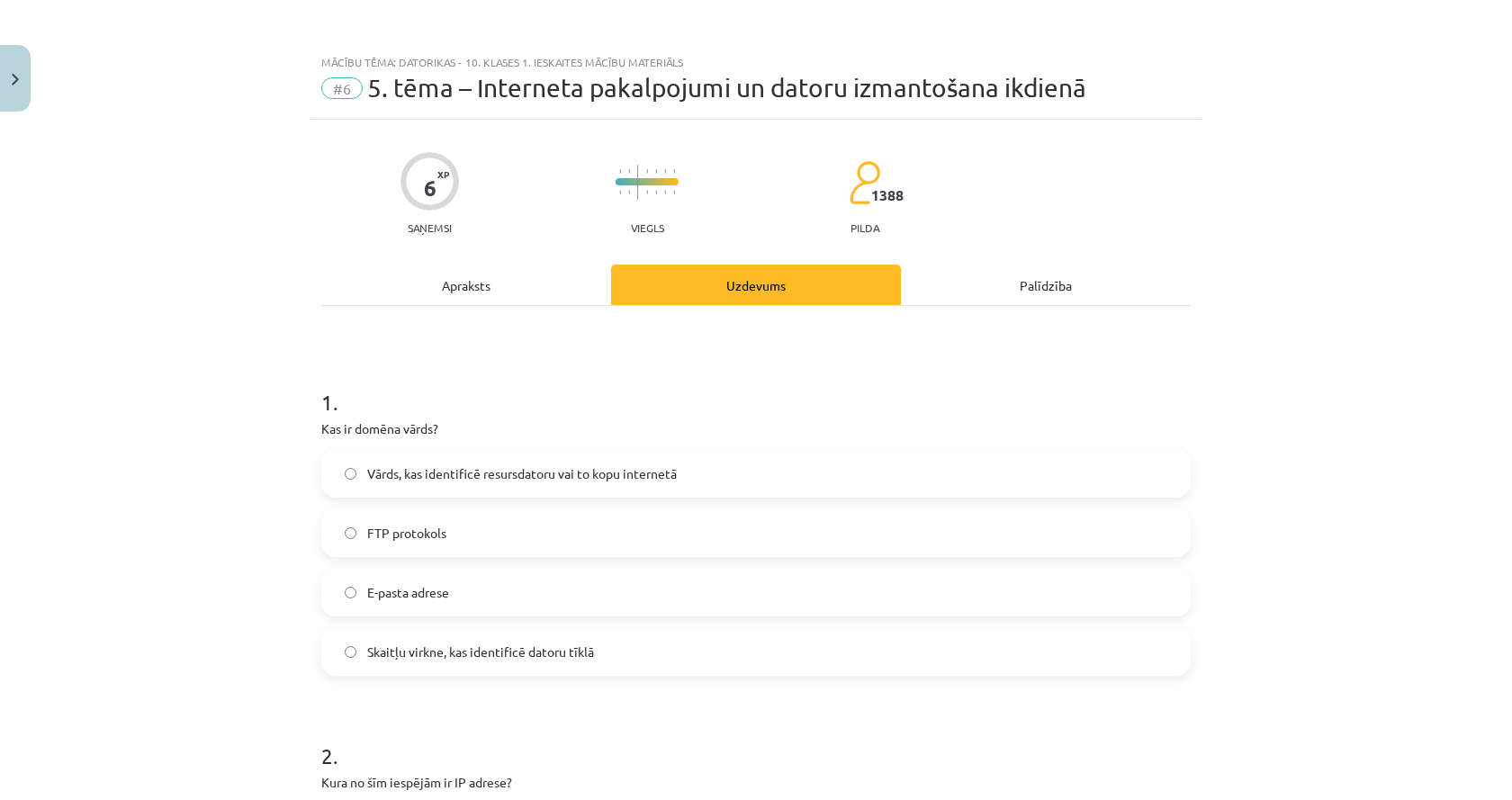
click at [504, 288] on div "Apraksts" at bounding box center [467, 285] width 290 height 41
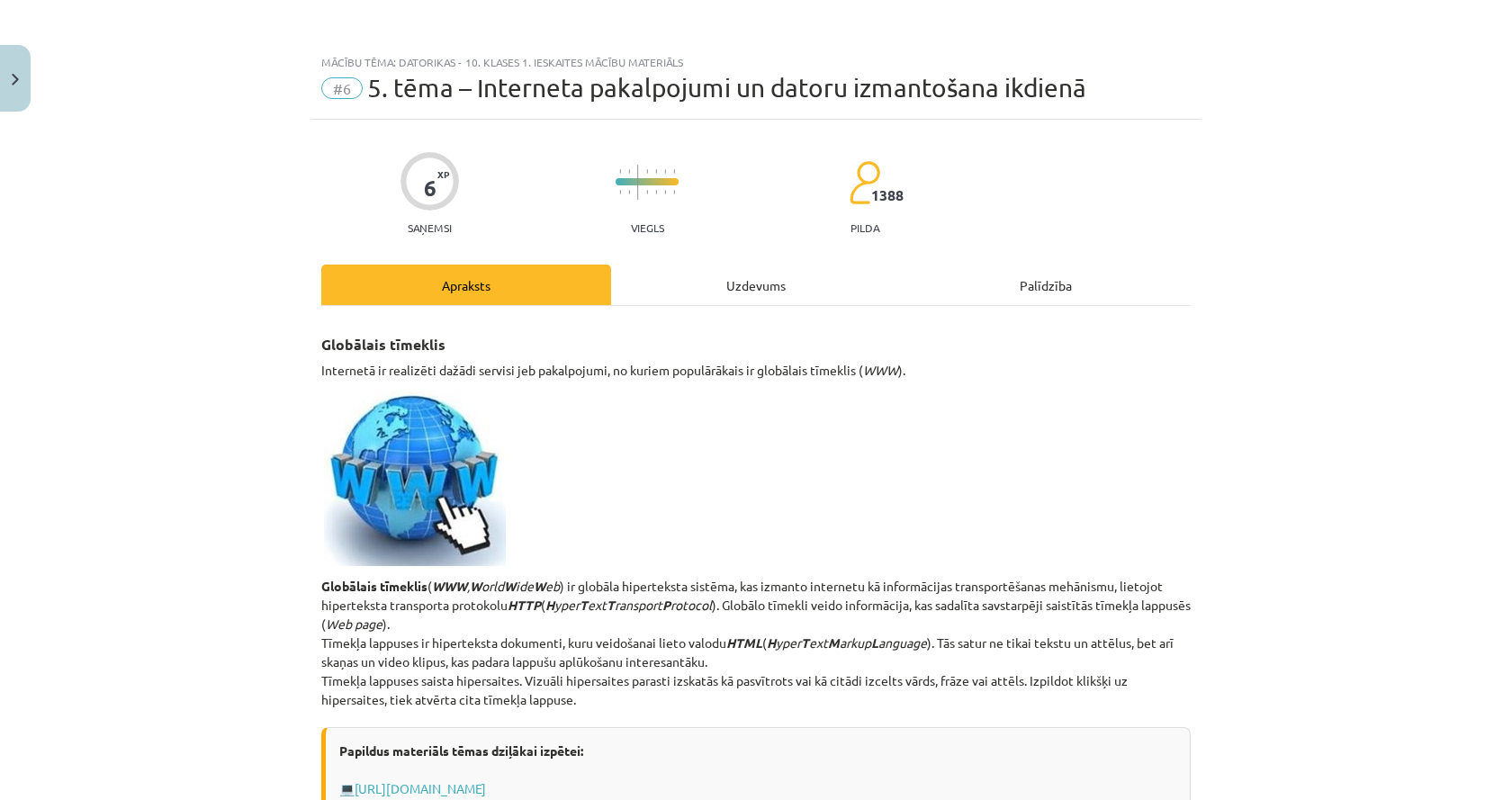
scroll to position [45, 0]
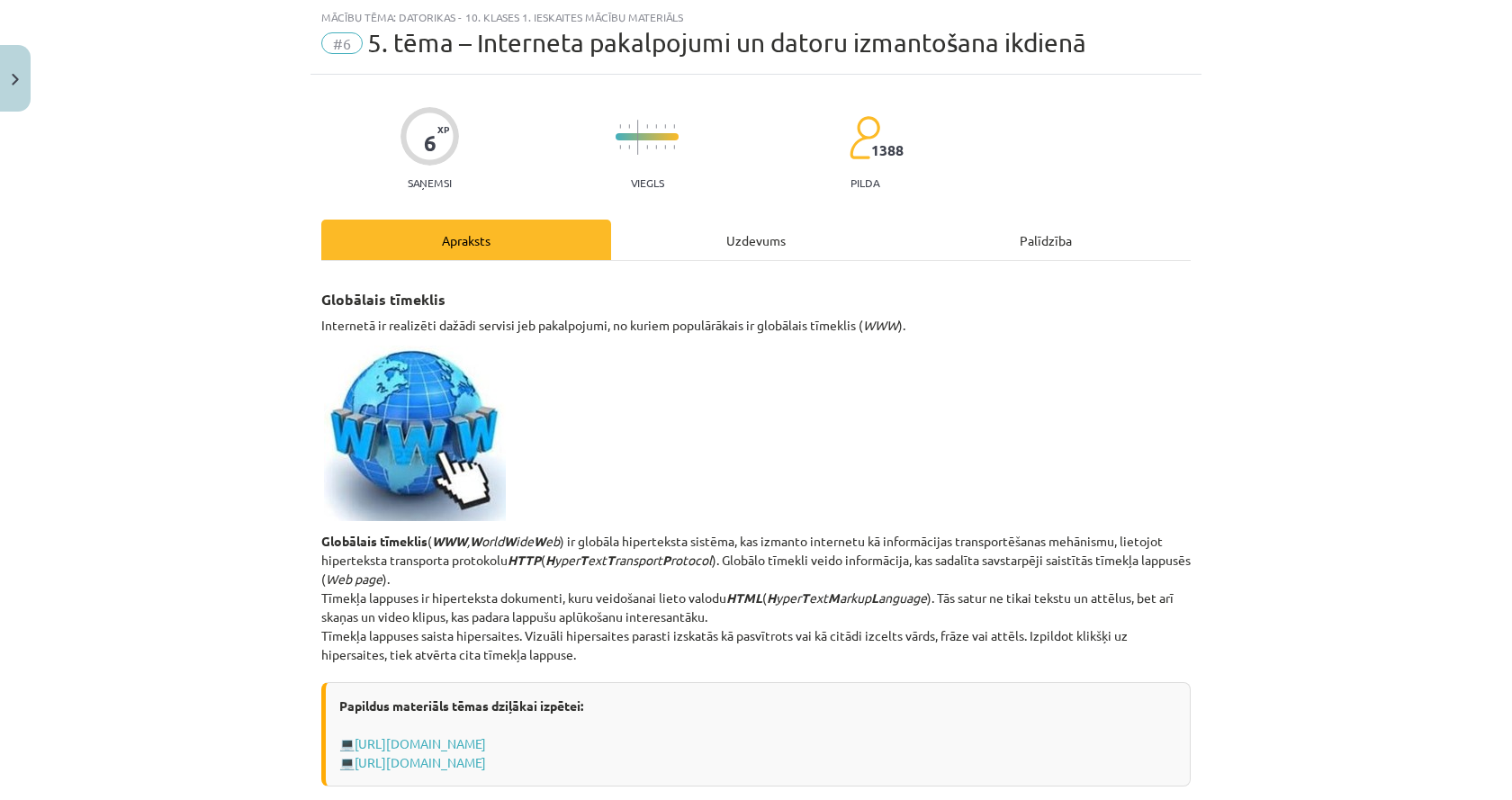
click at [755, 228] on div "Uzdevums" at bounding box center [756, 240] width 290 height 41
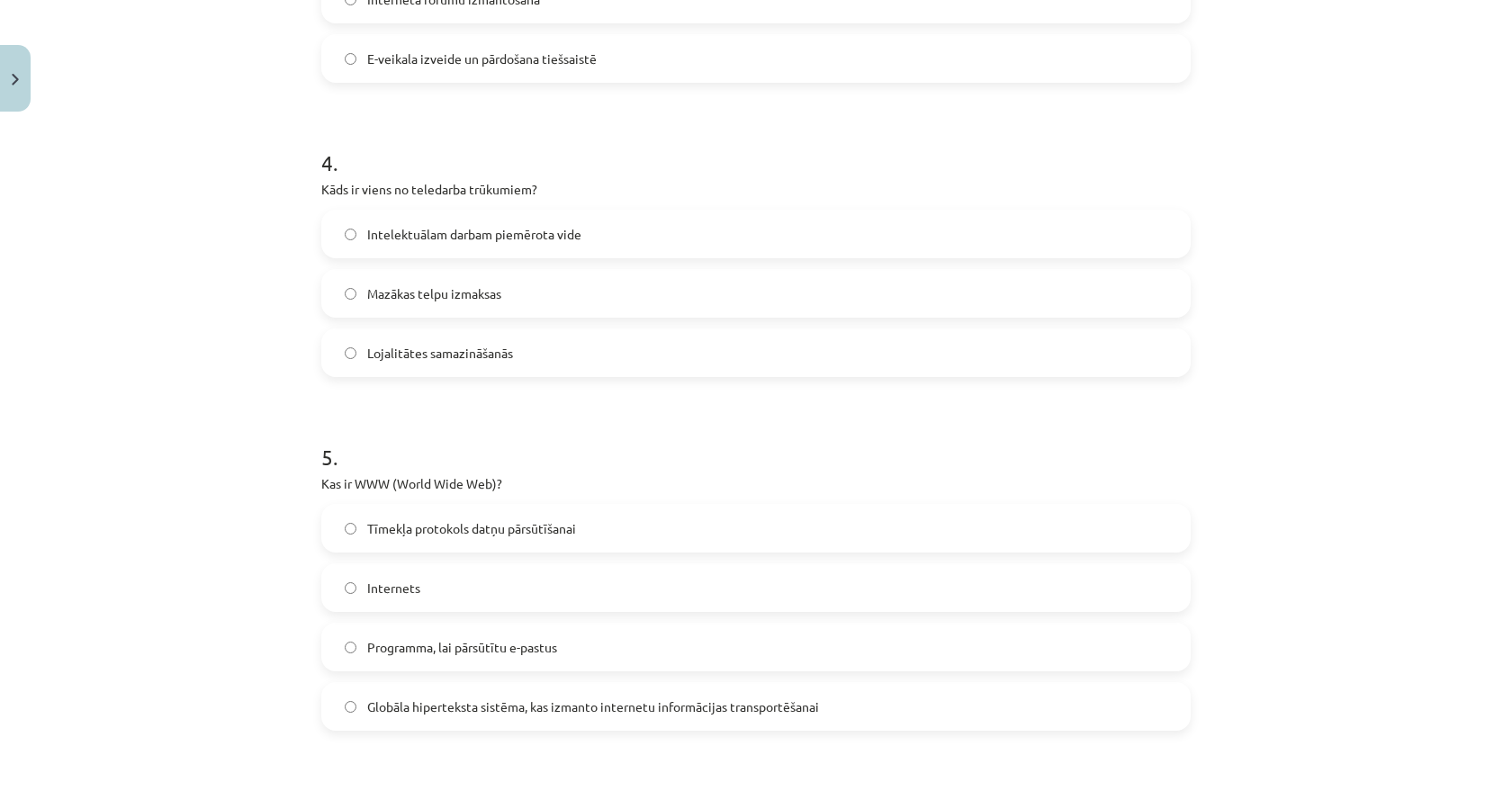
scroll to position [1305, 0]
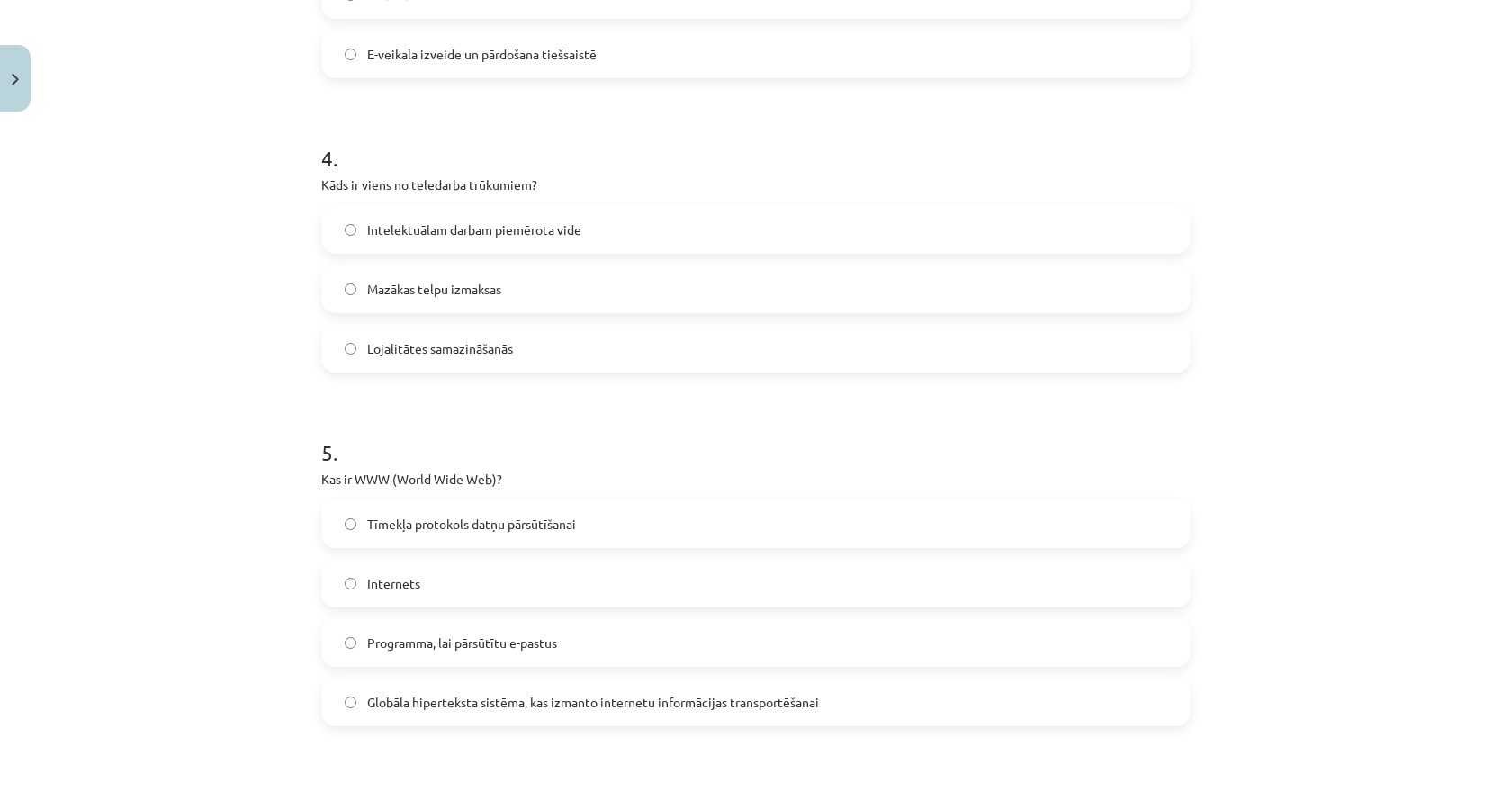
click at [703, 729] on form "1 . Kas ir domēna vārds? Vārds, kas identificē resursdatoru vai to kopu interne…" at bounding box center [756, 36] width 869 height 1966
click at [720, 706] on span "Globāla hiperteksta sistēma, kas izmanto internetu informācijas transportēšanai" at bounding box center [593, 702] width 452 height 19
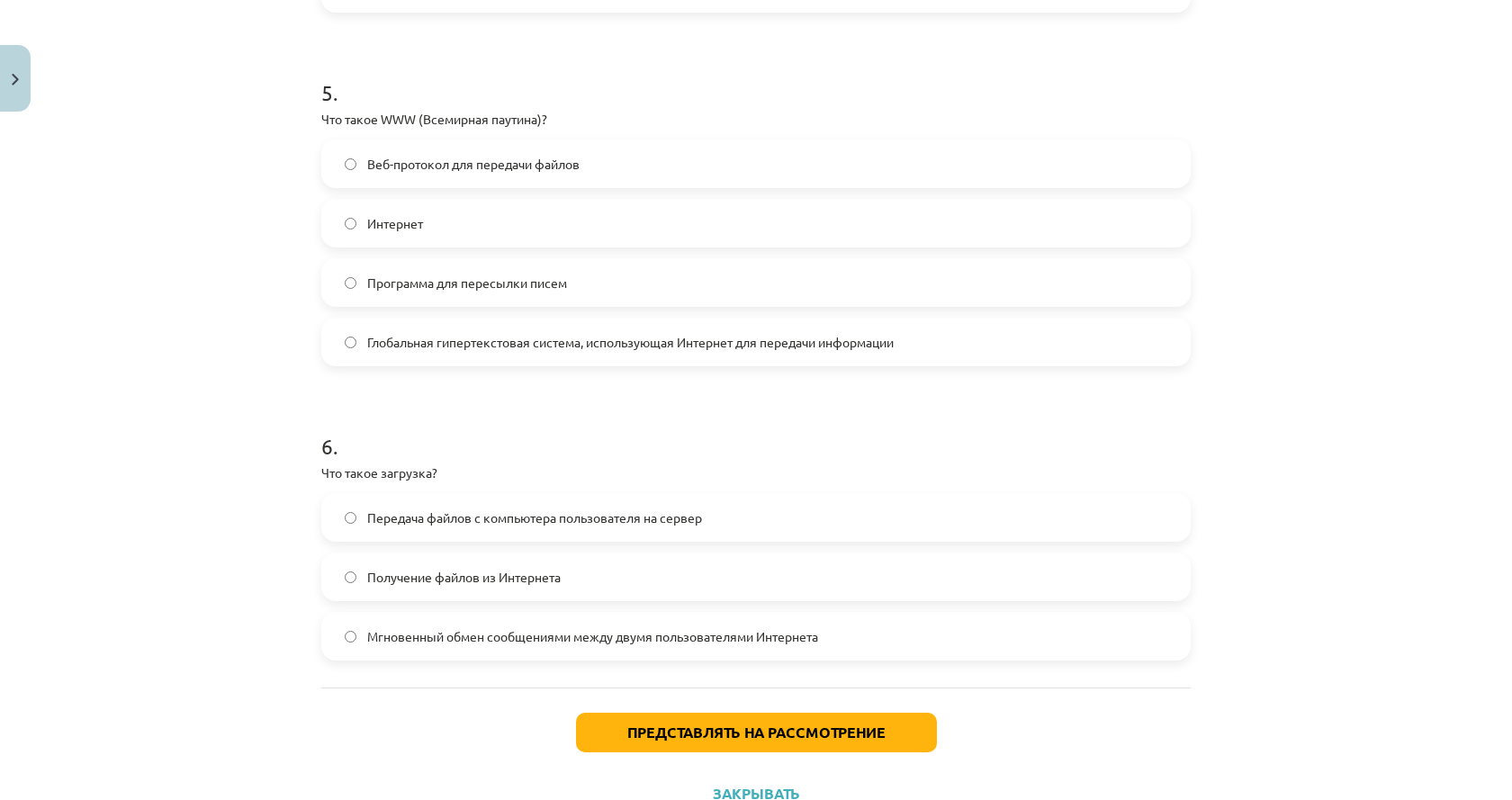
scroll to position [1664, 0]
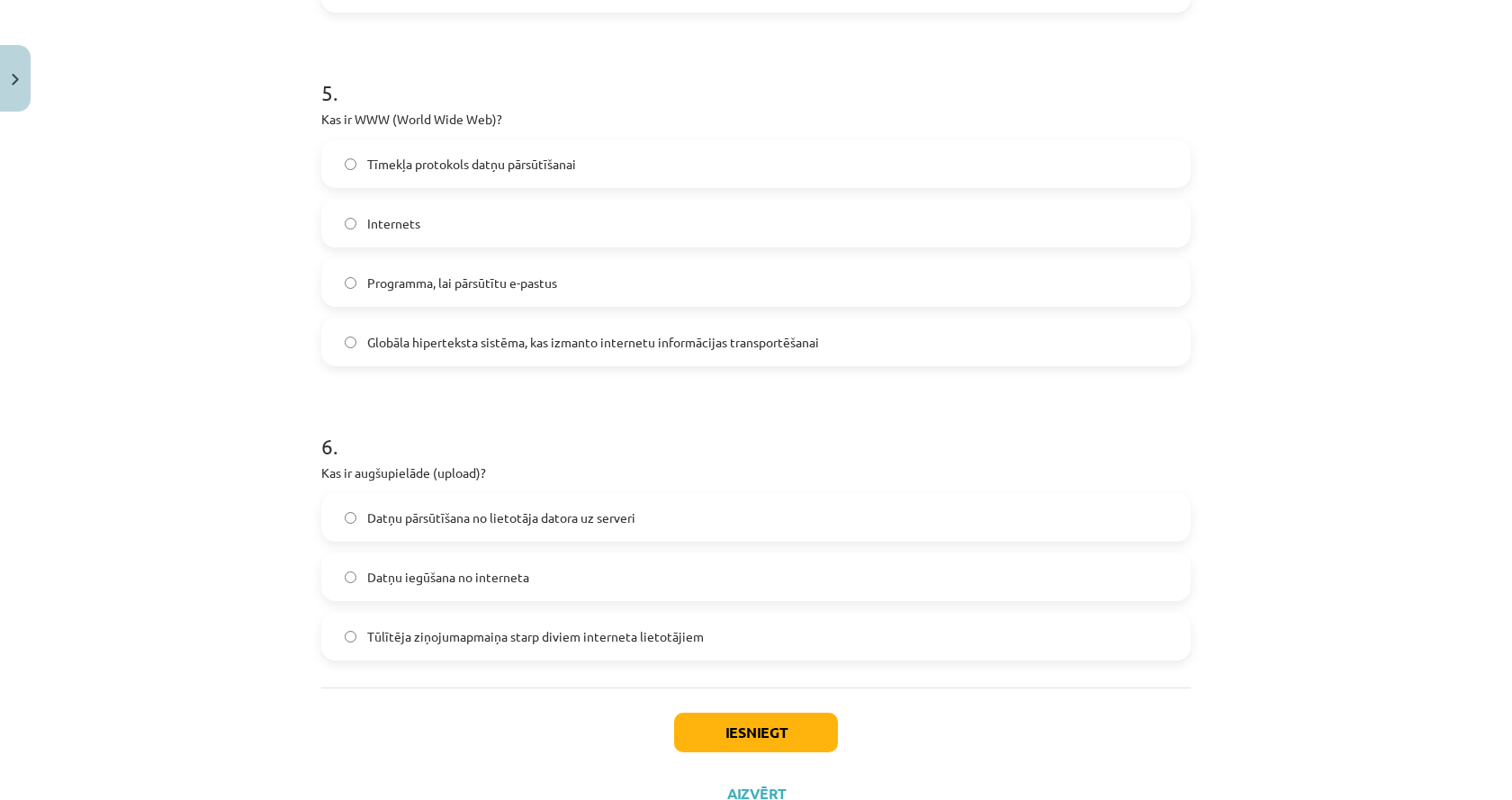
click at [337, 509] on label "Datņu pārsūtīšana no lietotāja datora uz serveri" at bounding box center [756, 518] width 865 height 45
click at [713, 729] on button "Iesniegt" at bounding box center [756, 732] width 164 height 40
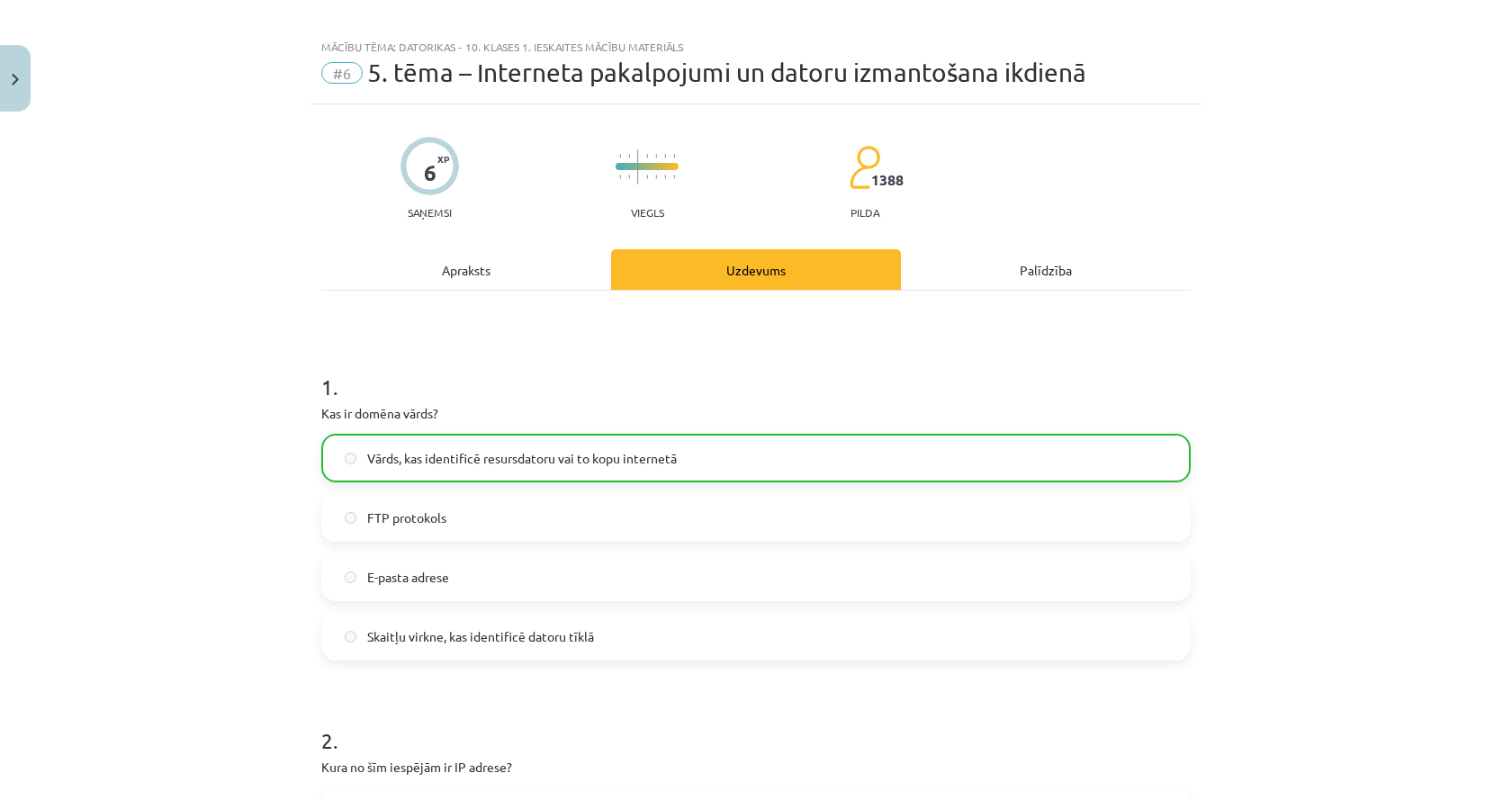
scroll to position [0, 0]
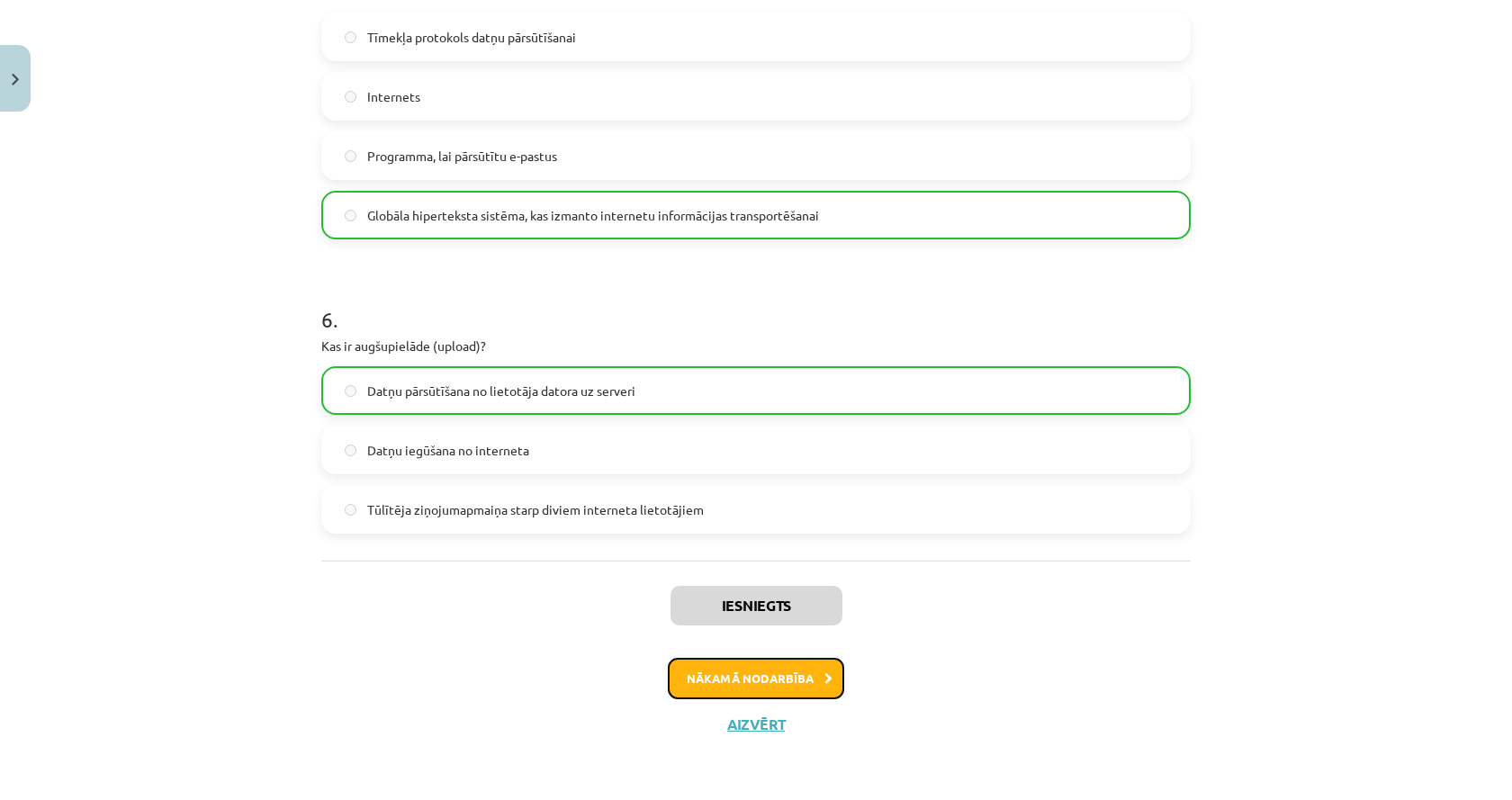
click at [783, 675] on button "Nākamā nodarbība" at bounding box center [756, 678] width 177 height 42
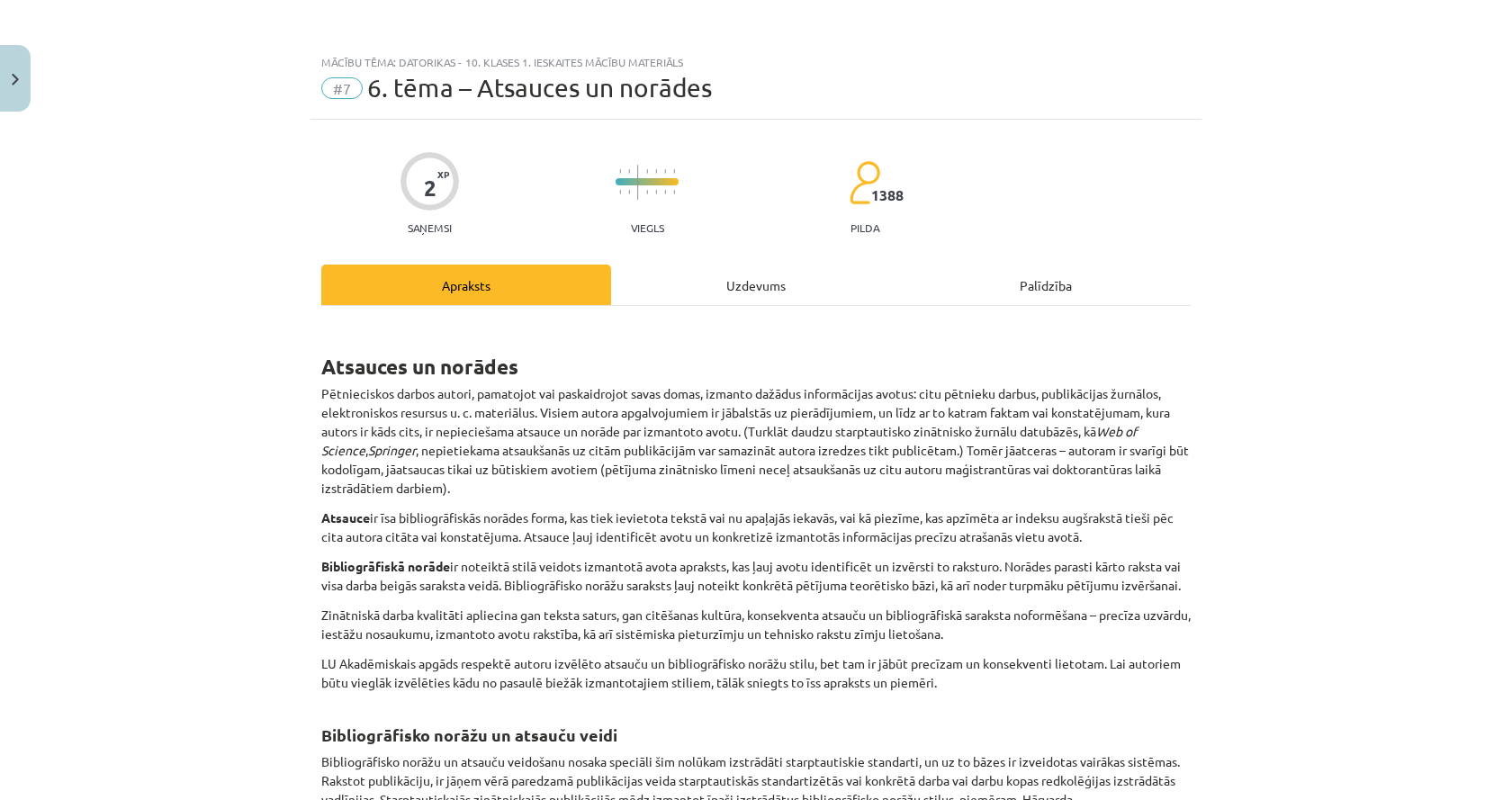
click at [743, 288] on div "Uzdevums" at bounding box center [756, 285] width 290 height 41
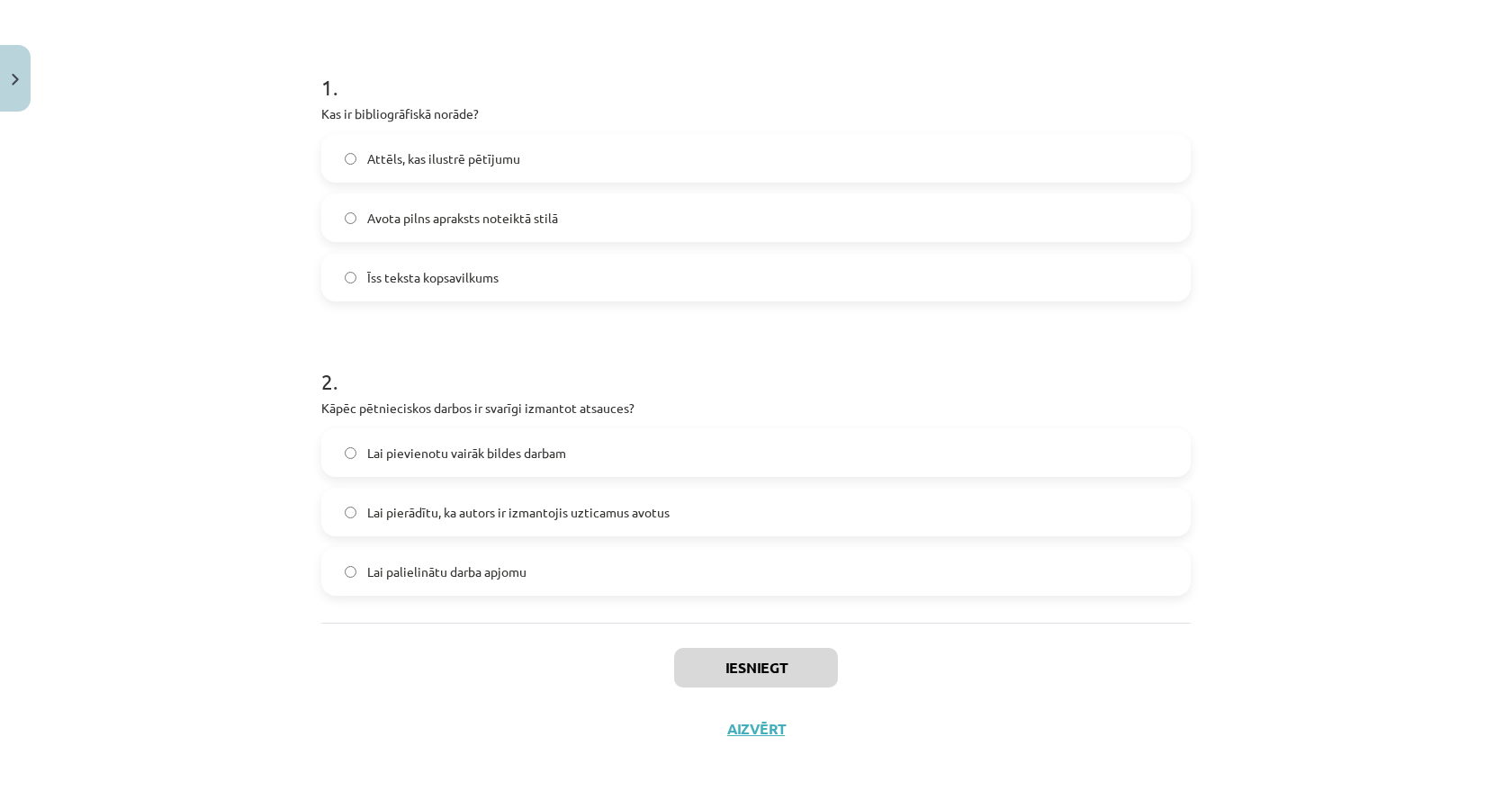
scroll to position [320, 0]
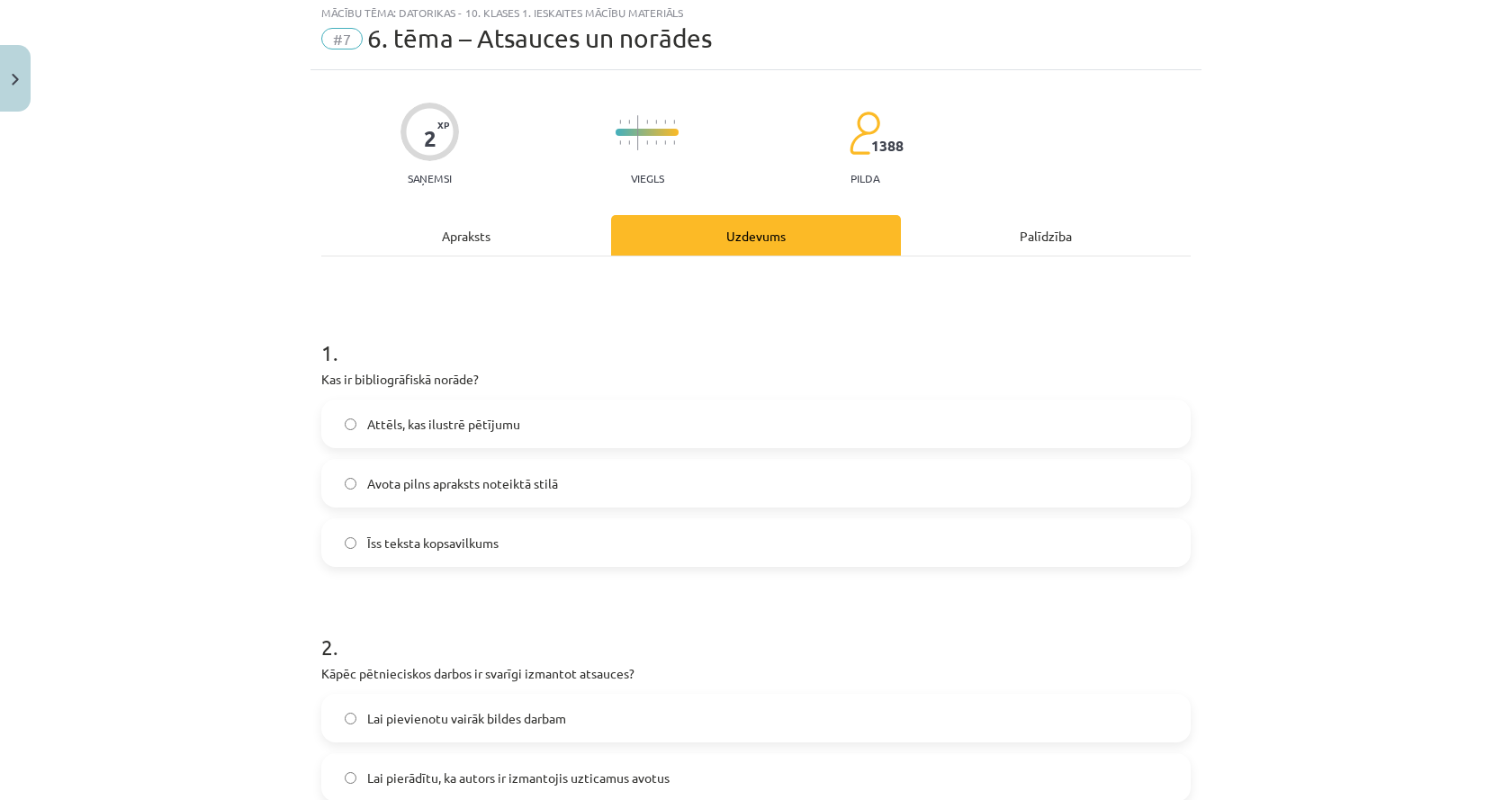
click at [454, 240] on div "Apraksts" at bounding box center [467, 235] width 290 height 41
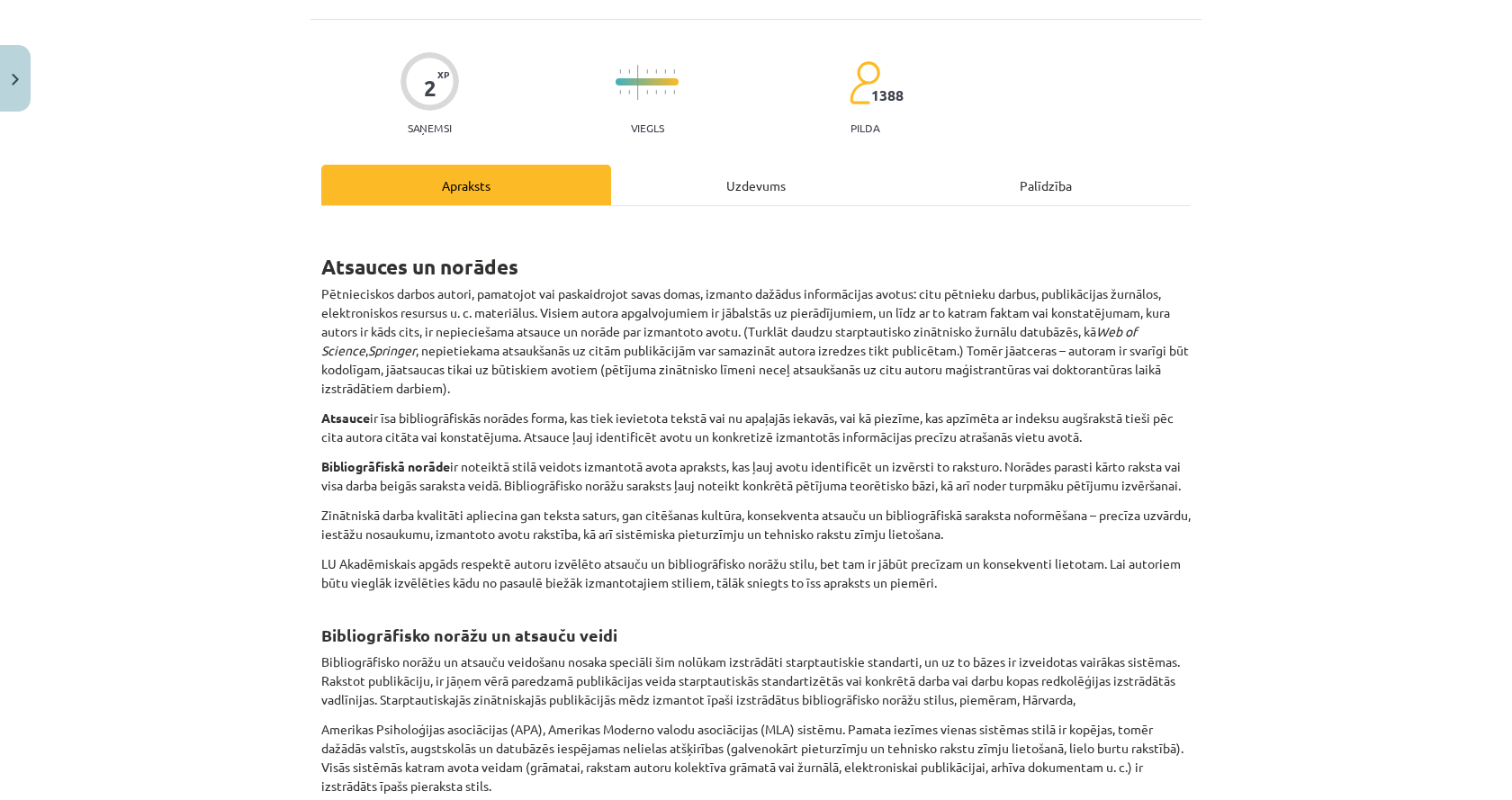
scroll to position [45, 0]
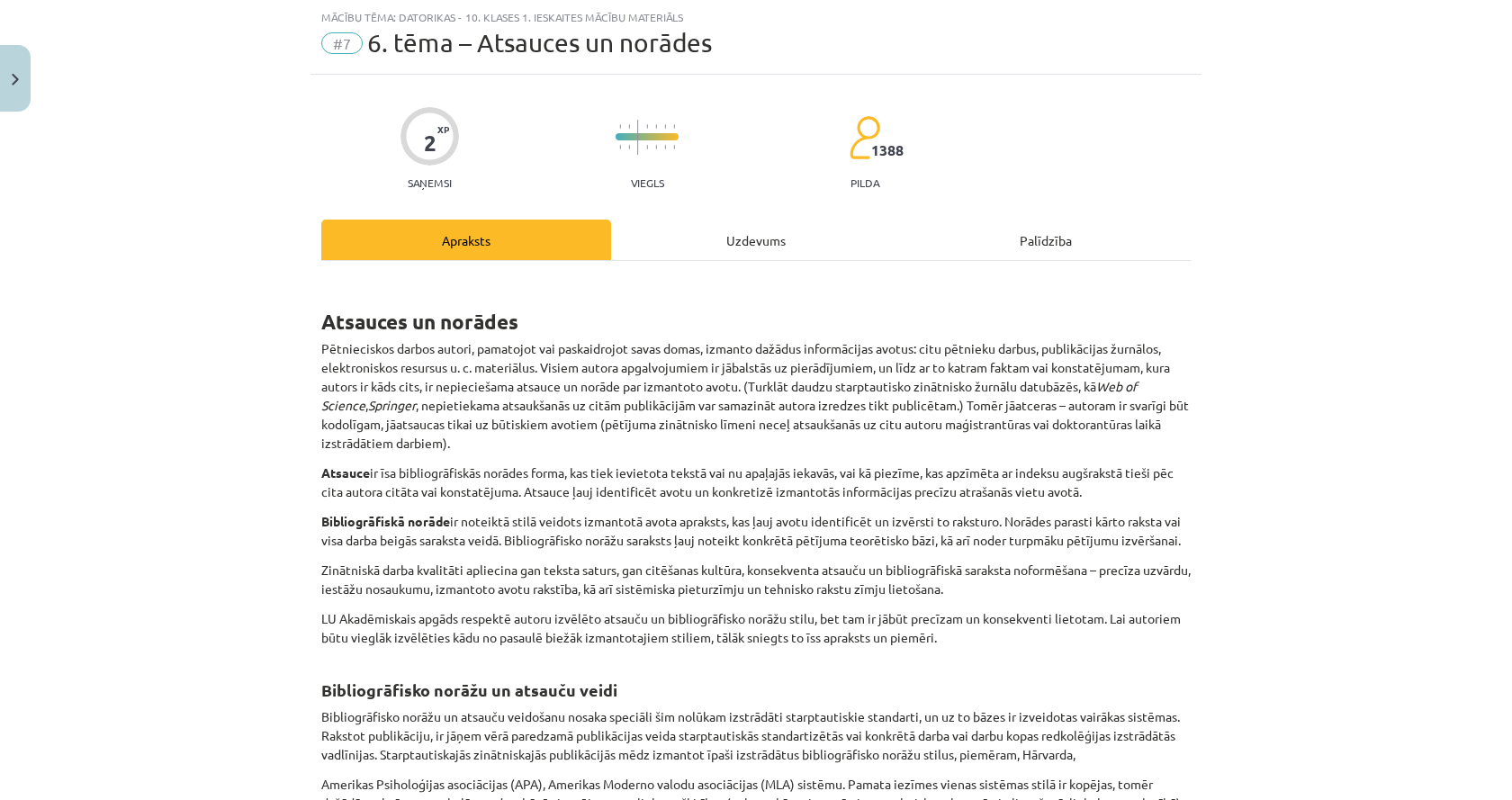
click at [711, 245] on div "Uzdevums" at bounding box center [756, 240] width 290 height 41
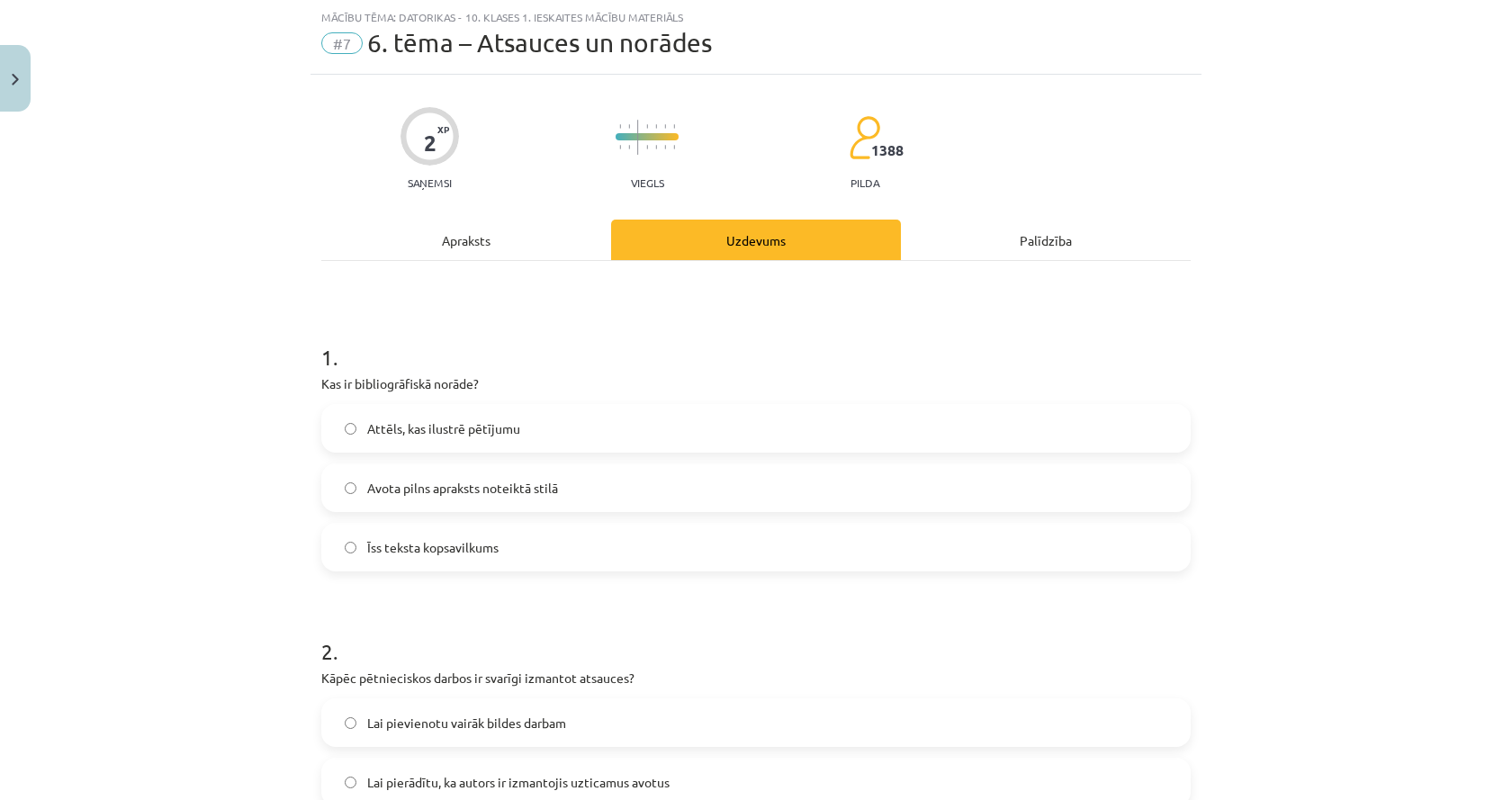
click at [496, 245] on div "Apraksts" at bounding box center [467, 240] width 290 height 41
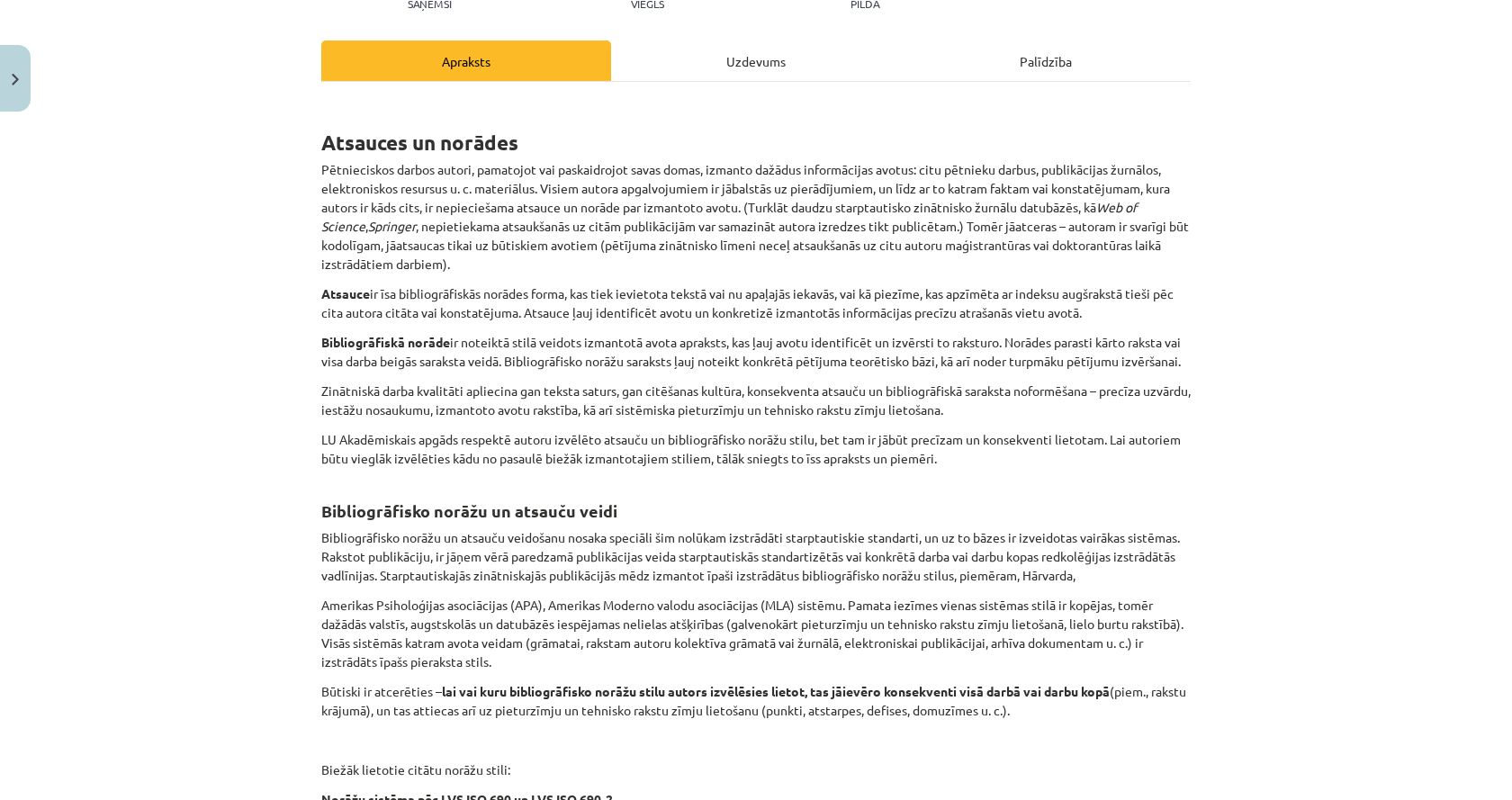
scroll to position [225, 0]
click at [735, 48] on div "Uzdevums" at bounding box center [756, 60] width 290 height 41
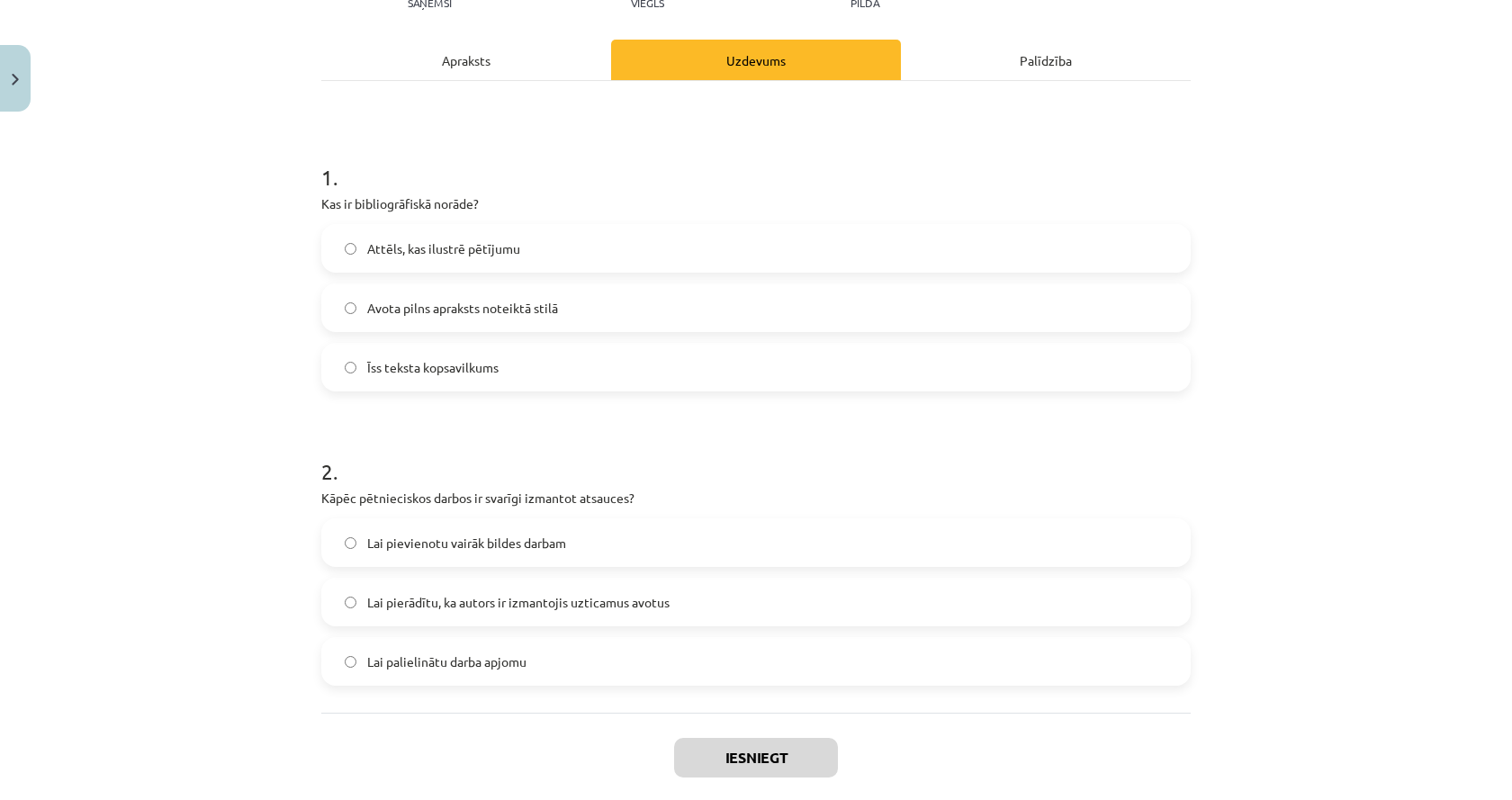
scroll to position [45, 0]
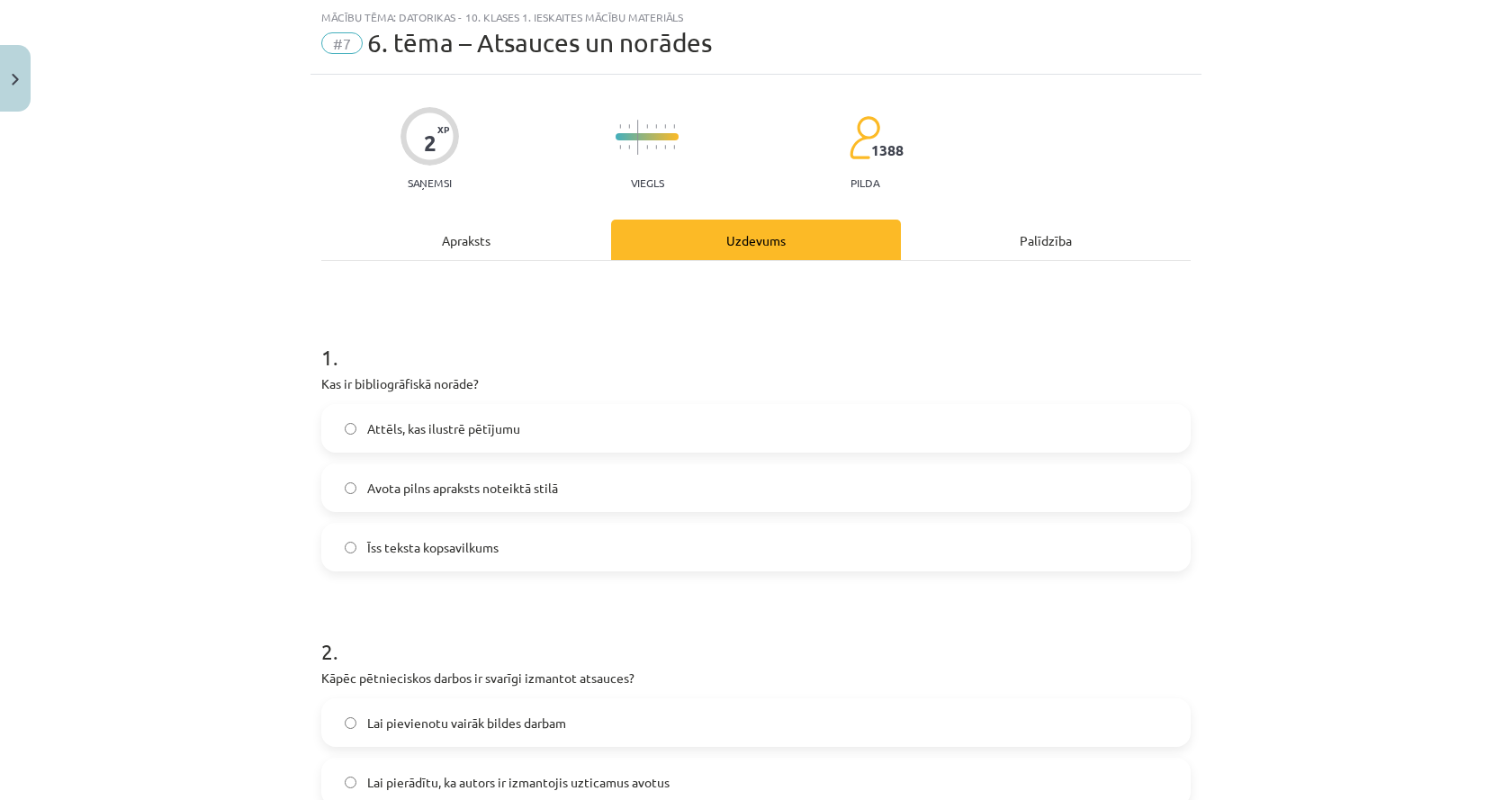
click at [489, 243] on div "Apraksts" at bounding box center [467, 240] width 290 height 41
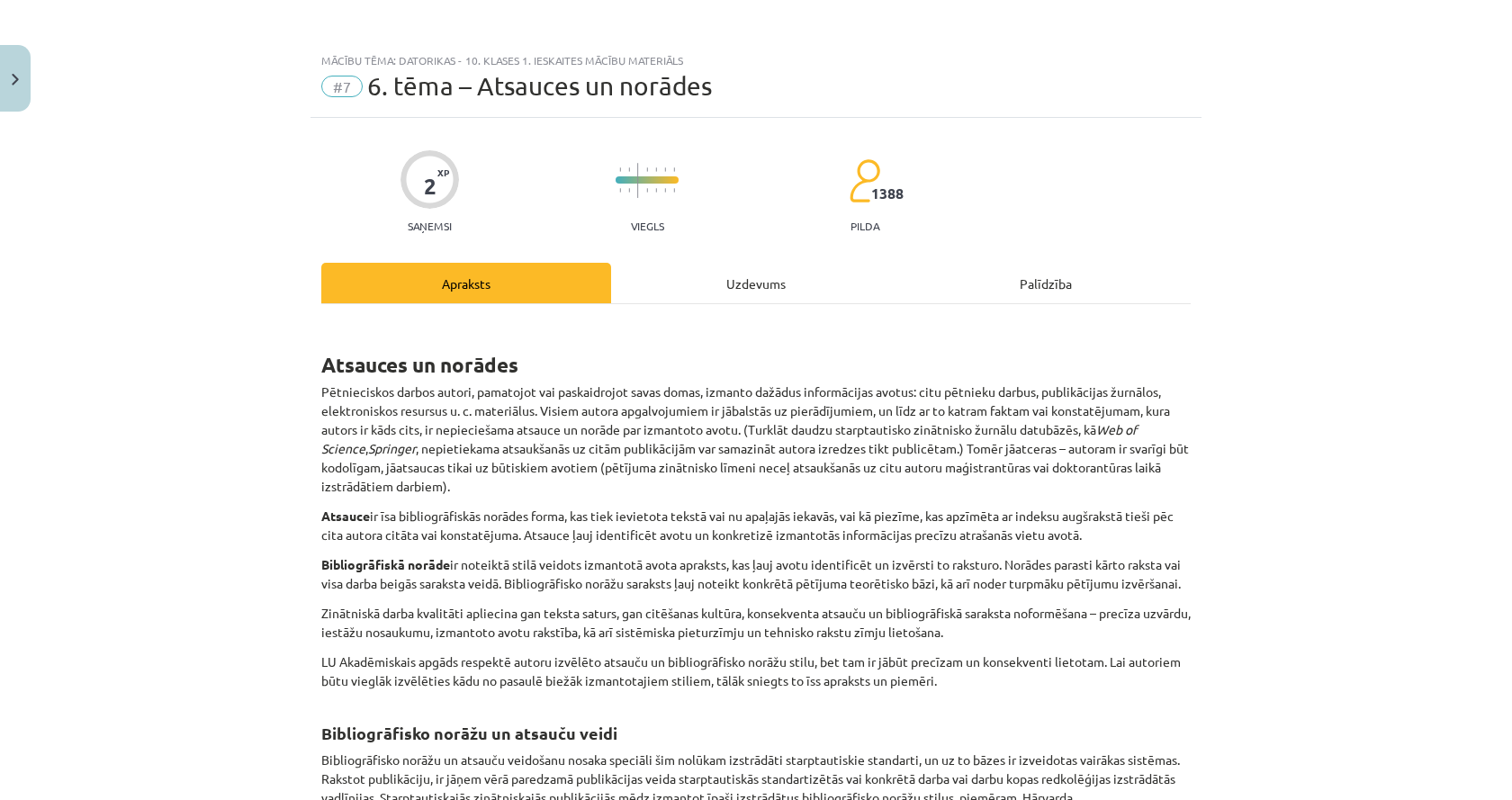
scroll to position [0, 0]
click at [664, 259] on div "2 XP Saņemsi Viegls 1388 pilda Apraksts Uzdevums Palīdzība Atsauces un norādes …" at bounding box center [756, 717] width 891 height 1196
click at [798, 297] on div "Uzdevums" at bounding box center [756, 285] width 290 height 41
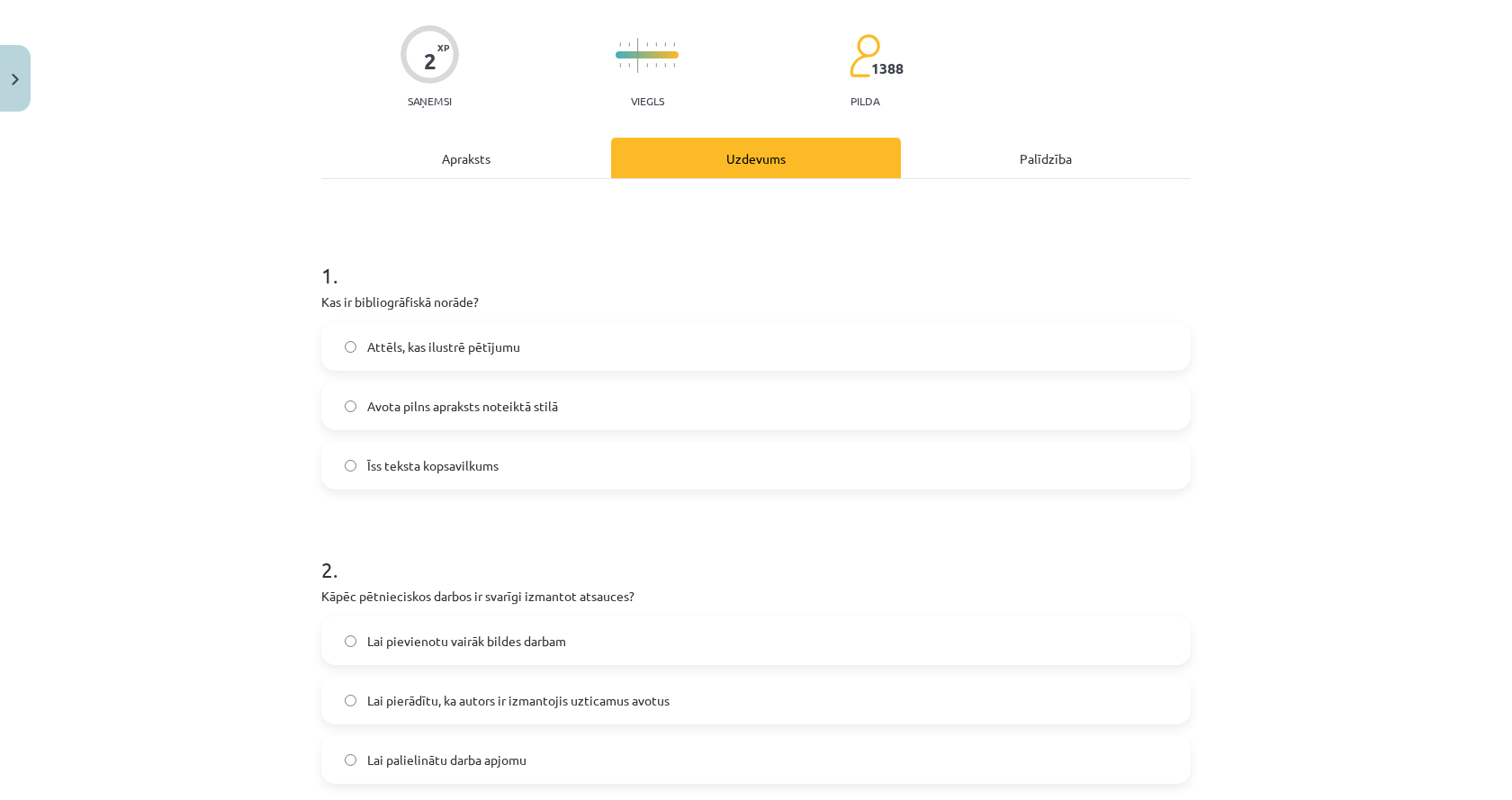
scroll to position [315, 0]
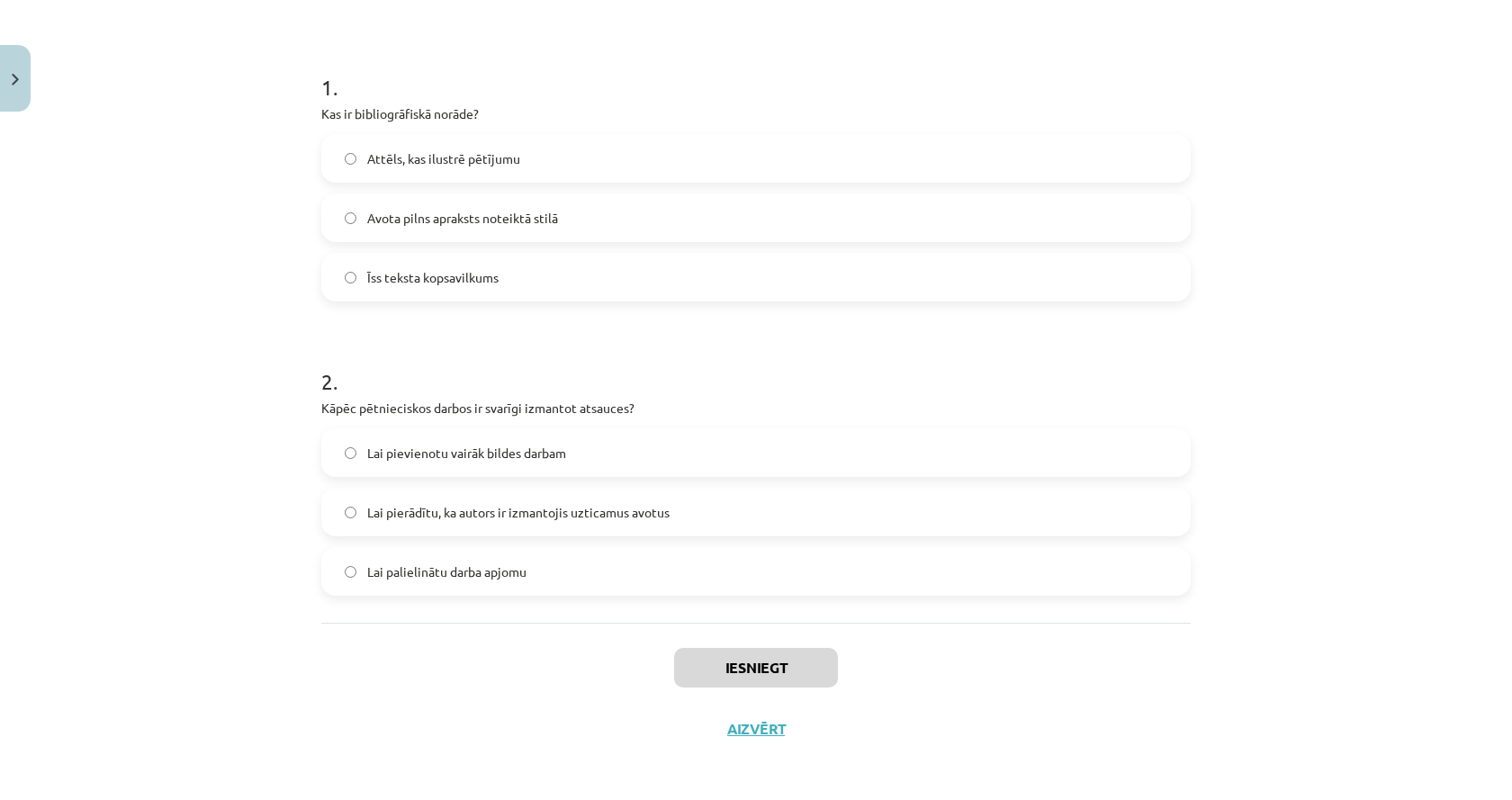
click at [855, 216] on label "Avota pilns apraksts noteiktā stilā" at bounding box center [756, 217] width 865 height 45
click at [559, 505] on span "Lai pierādītu, ka autors ir izmantojis uzticamus avotus" at bounding box center [518, 512] width 302 height 19
click at [731, 676] on button "Iesniegt" at bounding box center [756, 667] width 164 height 40
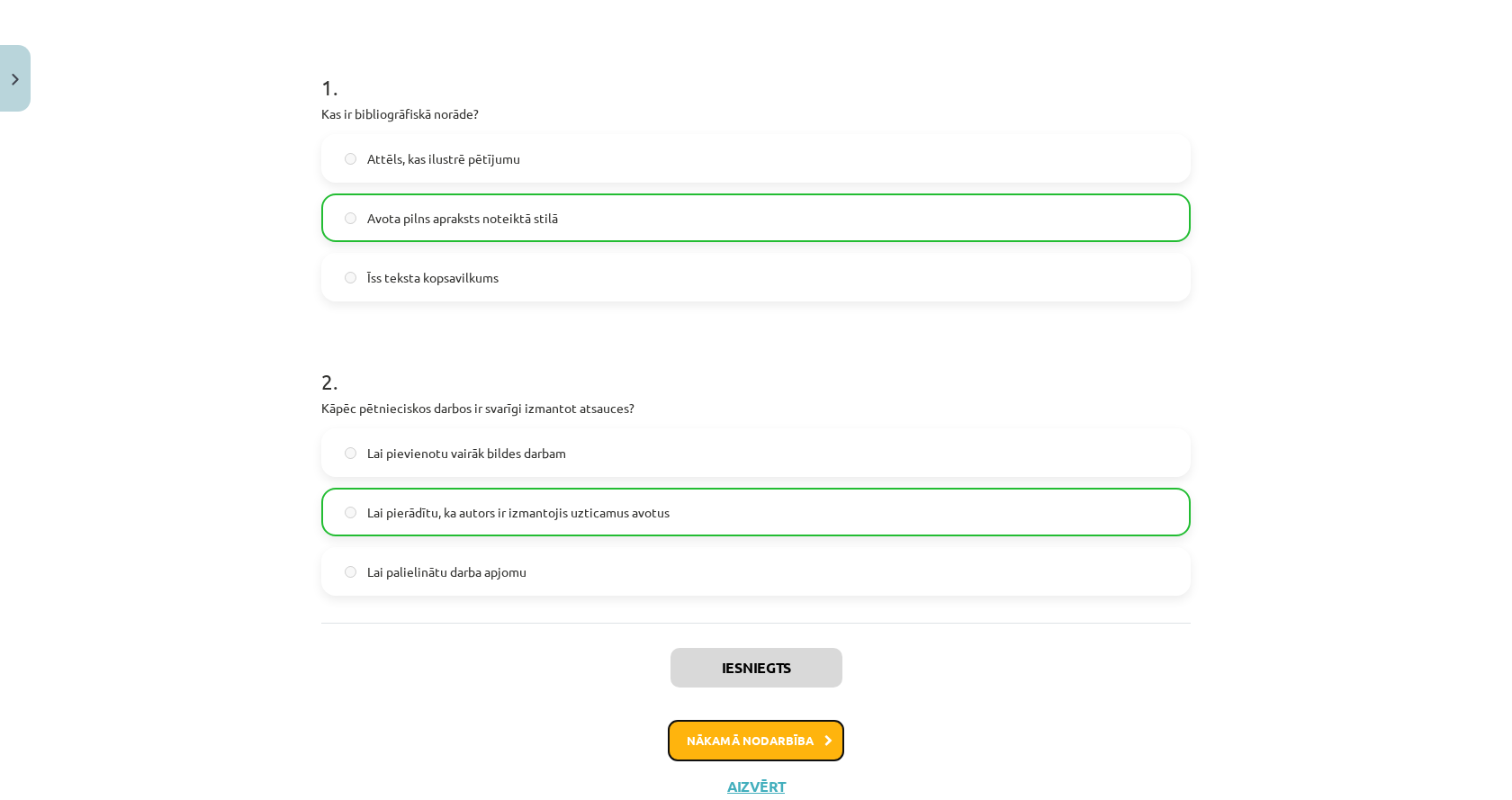
click at [803, 740] on button "Nākamā nodarbība" at bounding box center [756, 741] width 177 height 42
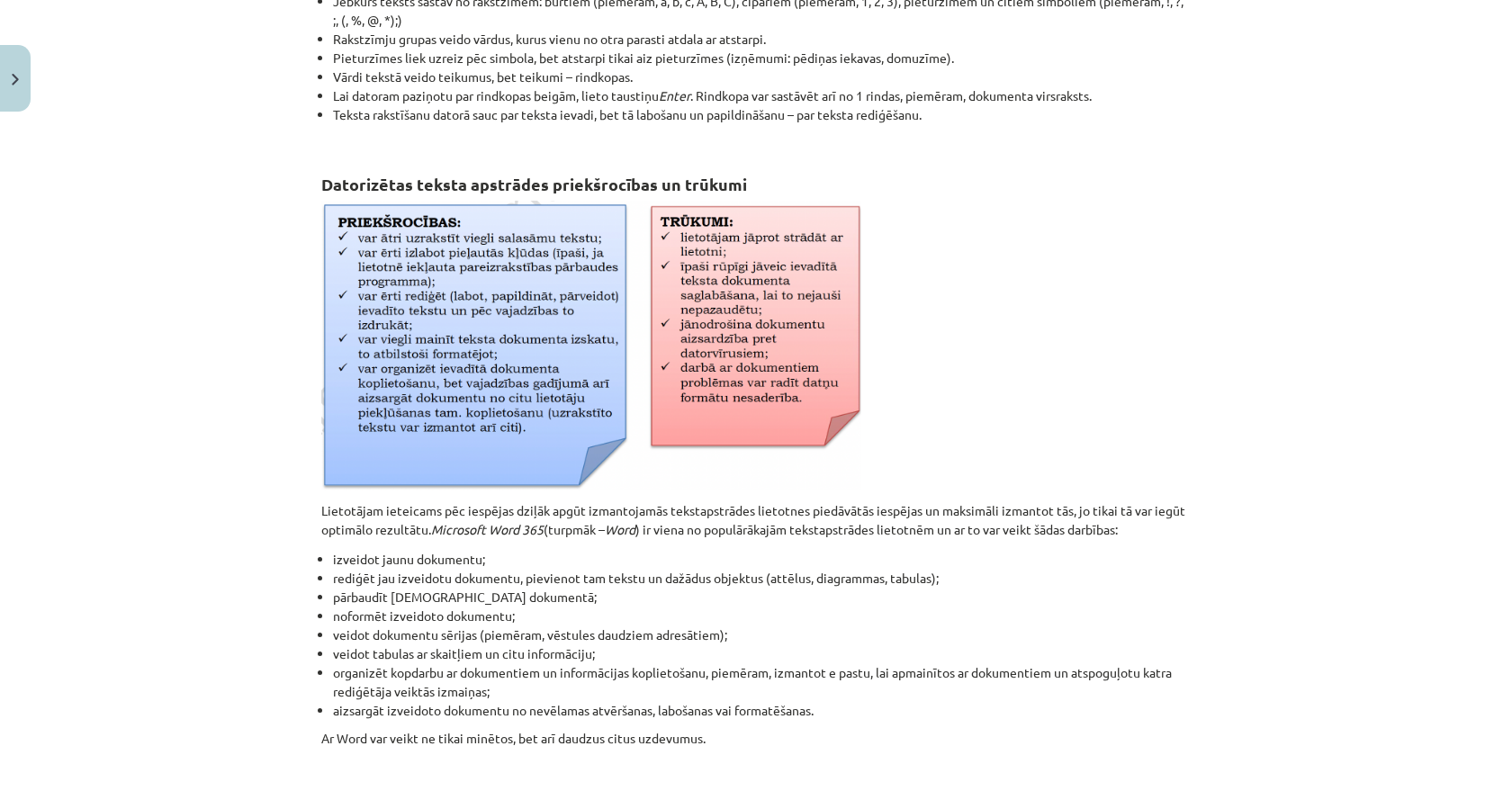
scroll to position [584, 0]
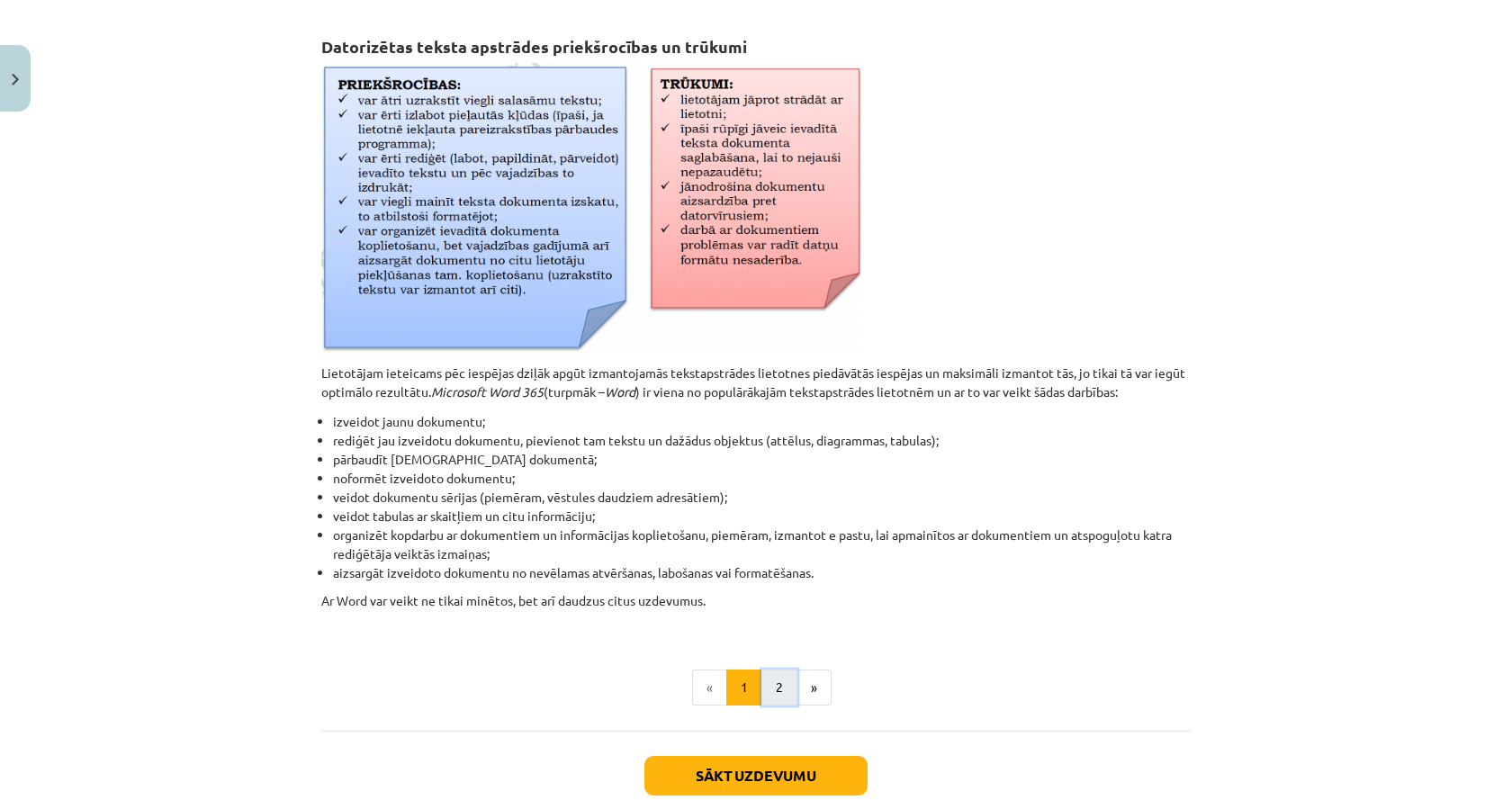
click at [771, 695] on button "2" at bounding box center [779, 687] width 36 height 36
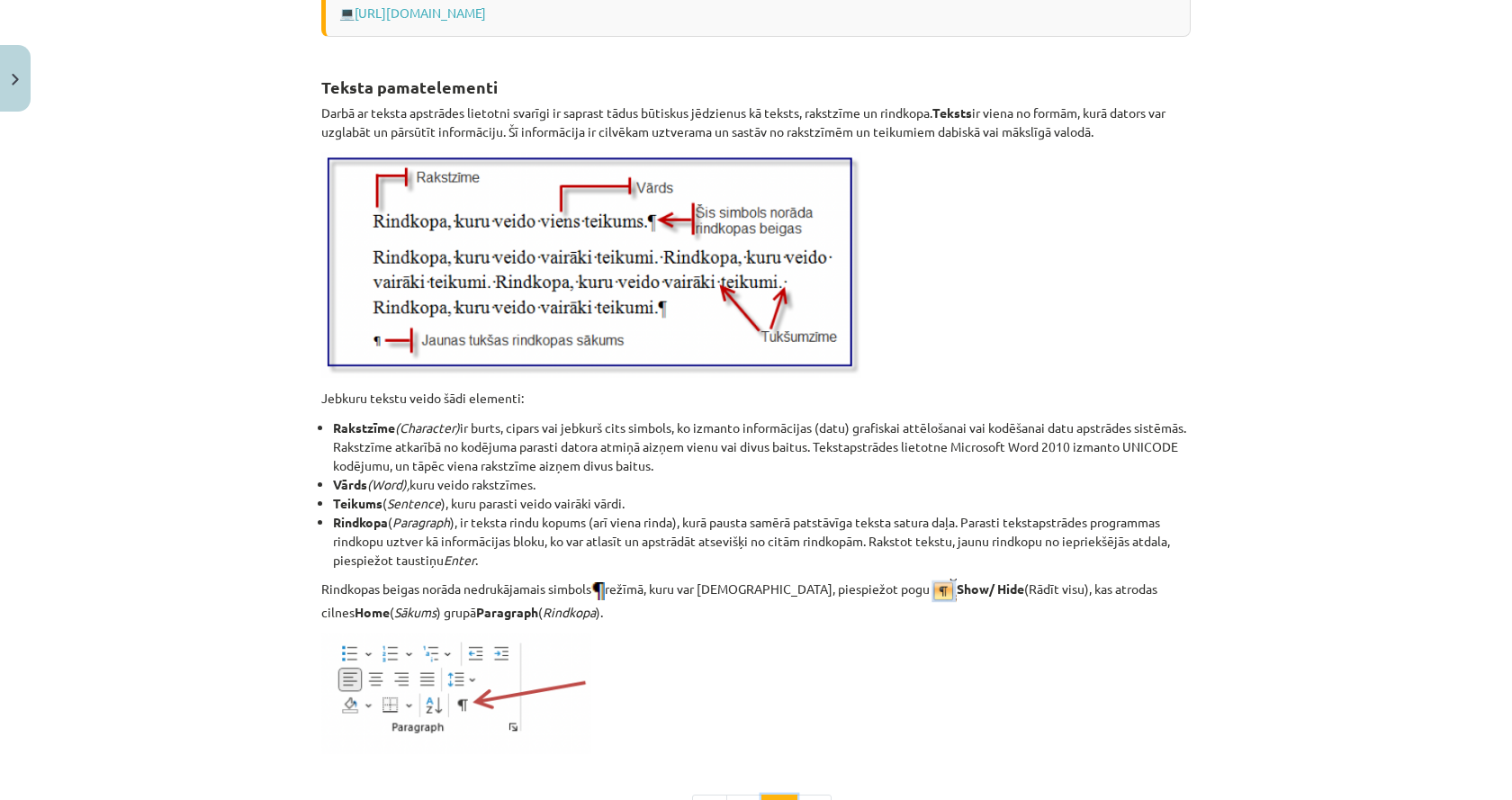
scroll to position [2179, 0]
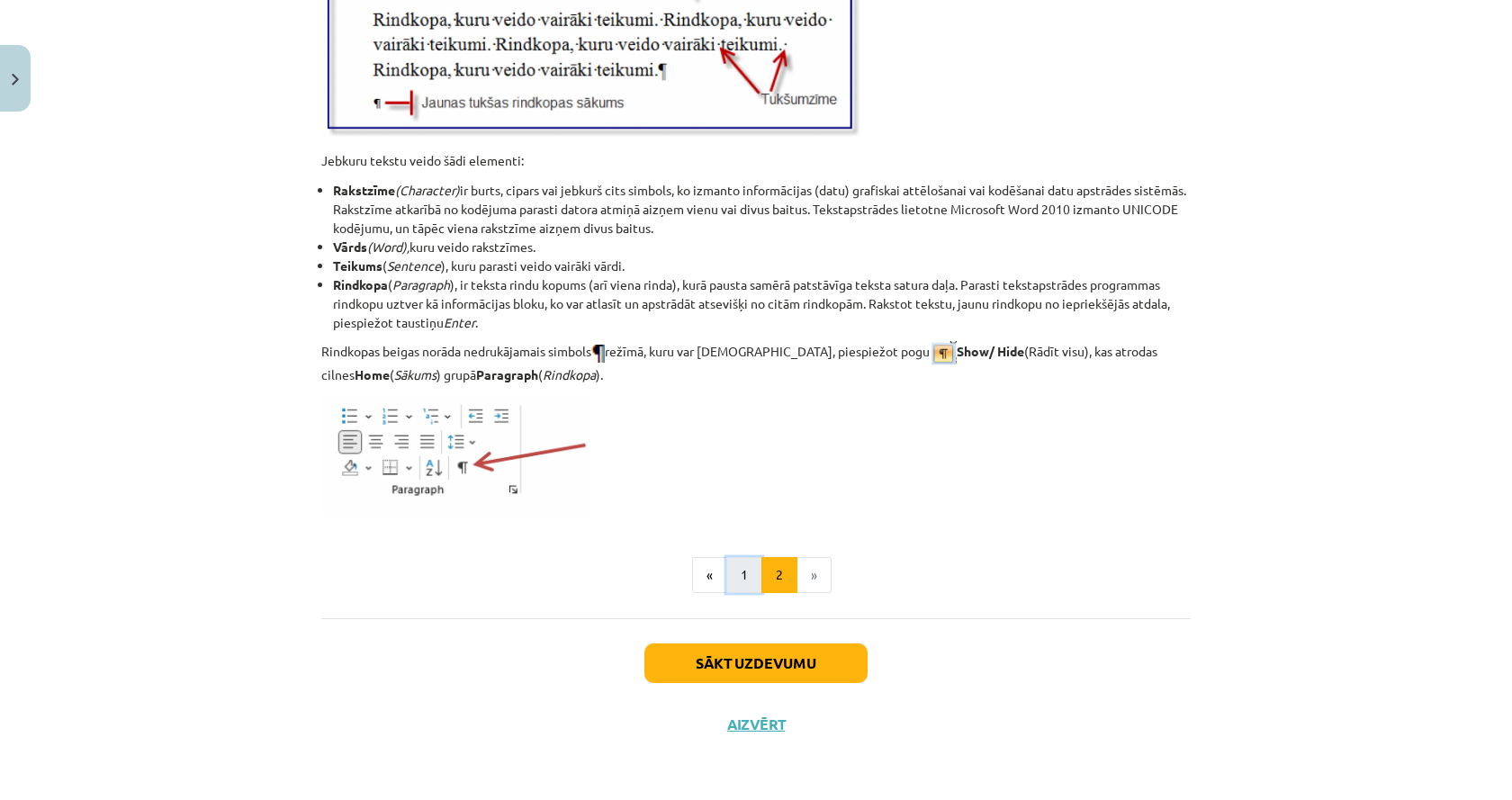
click at [738, 571] on button "1" at bounding box center [743, 574] width 36 height 36
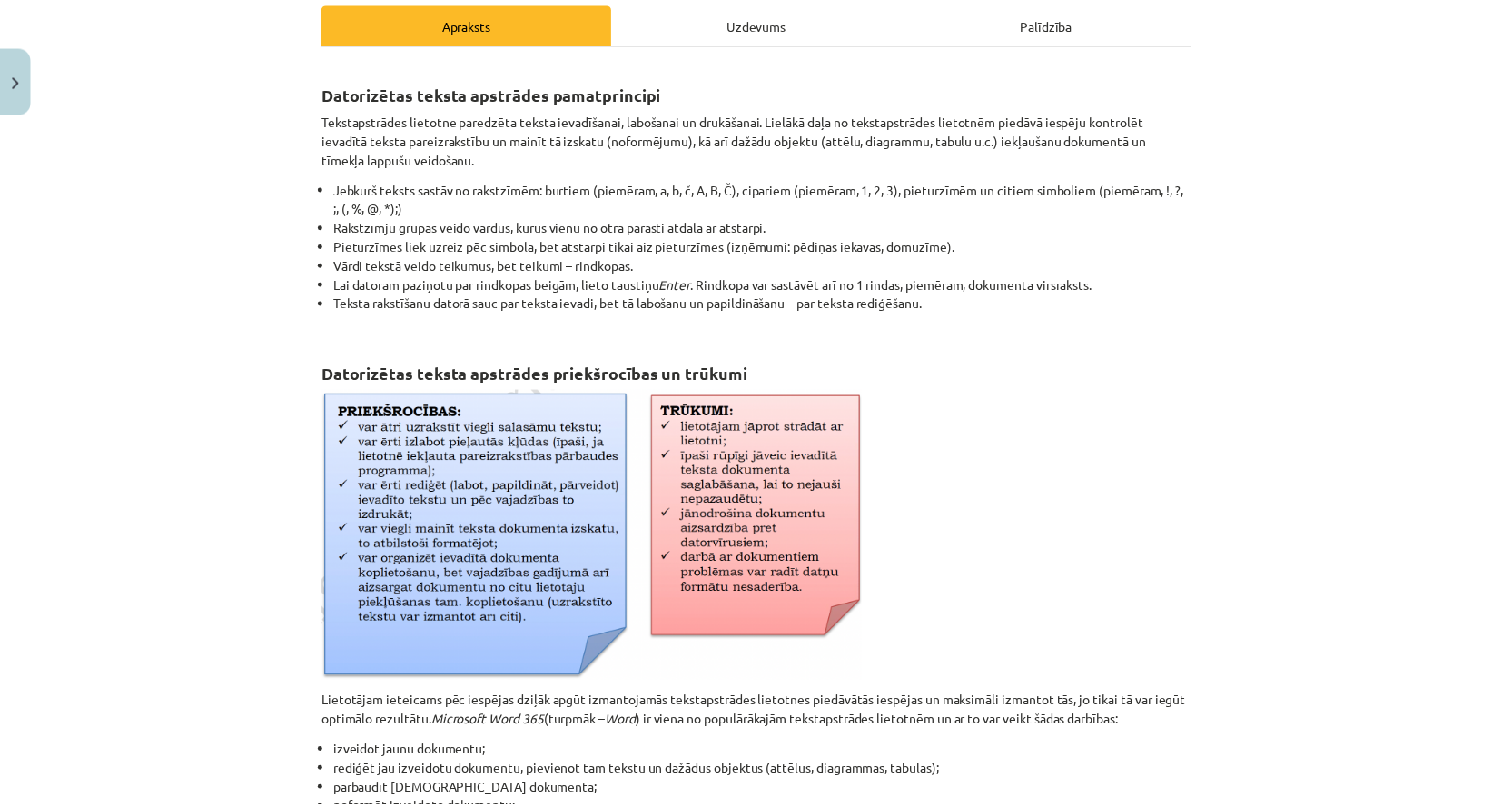
scroll to position [144, 0]
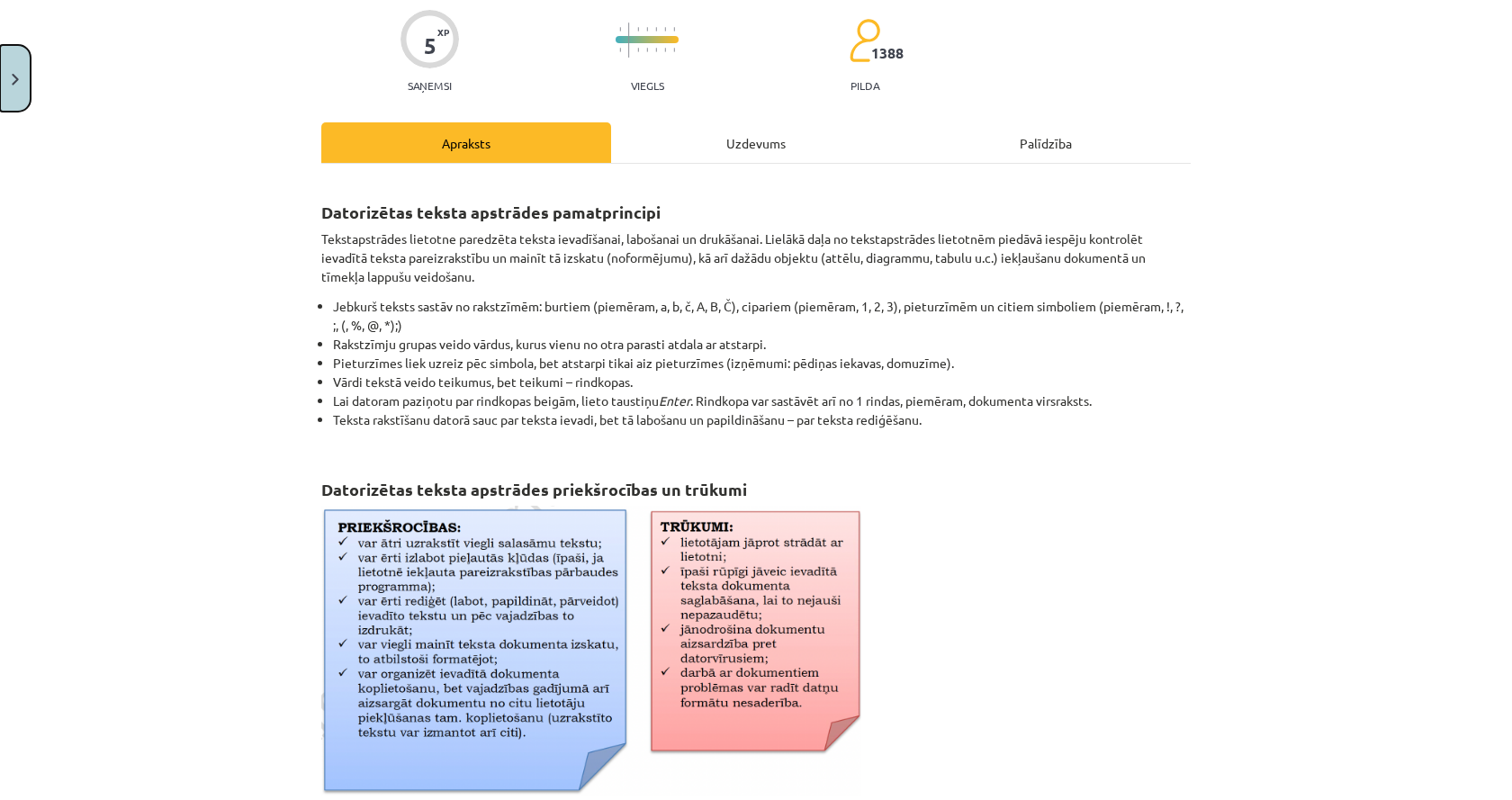
click at [18, 79] on img "Close" at bounding box center [16, 79] width 7 height 12
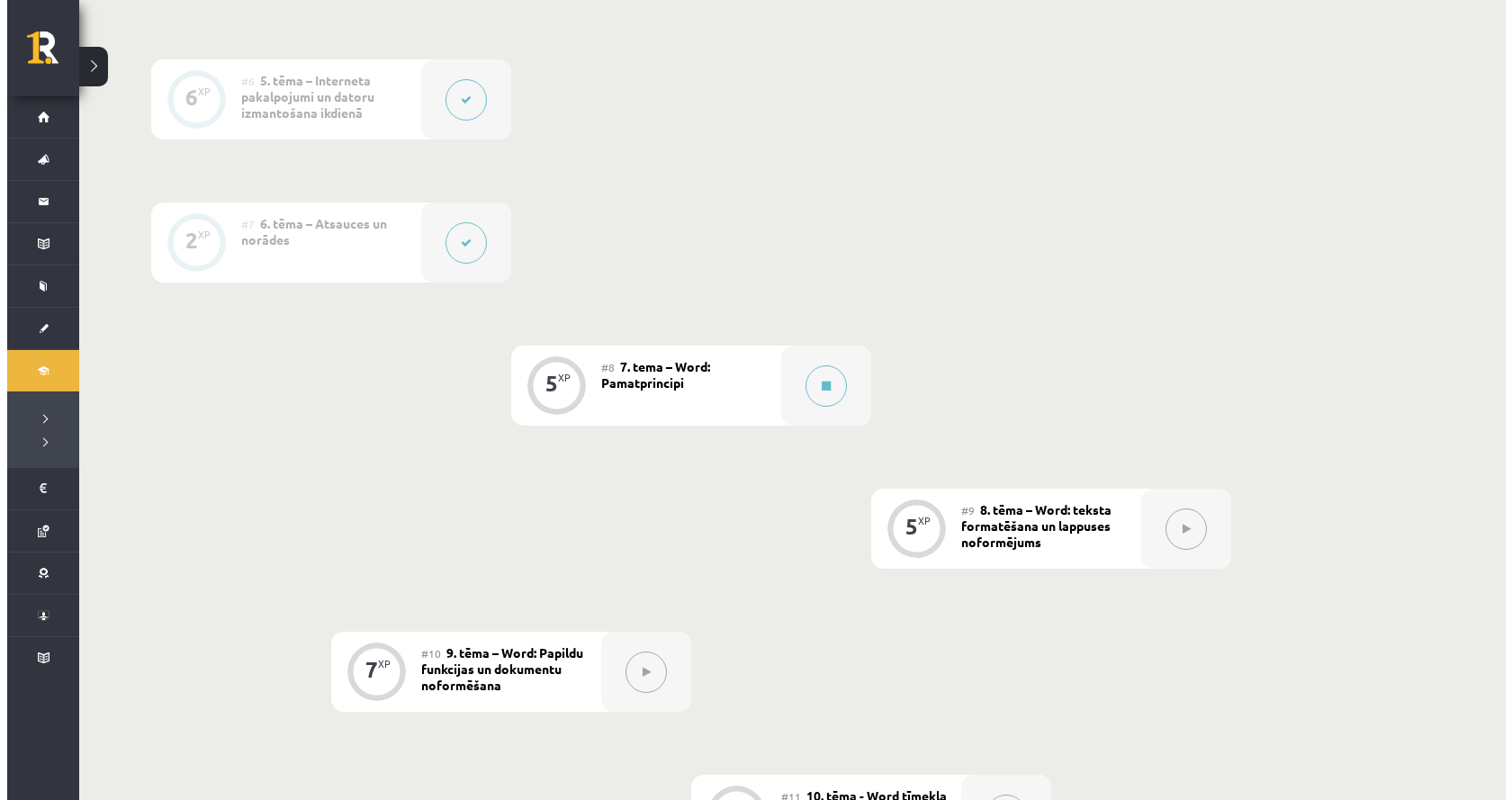
scroll to position [1196, 0]
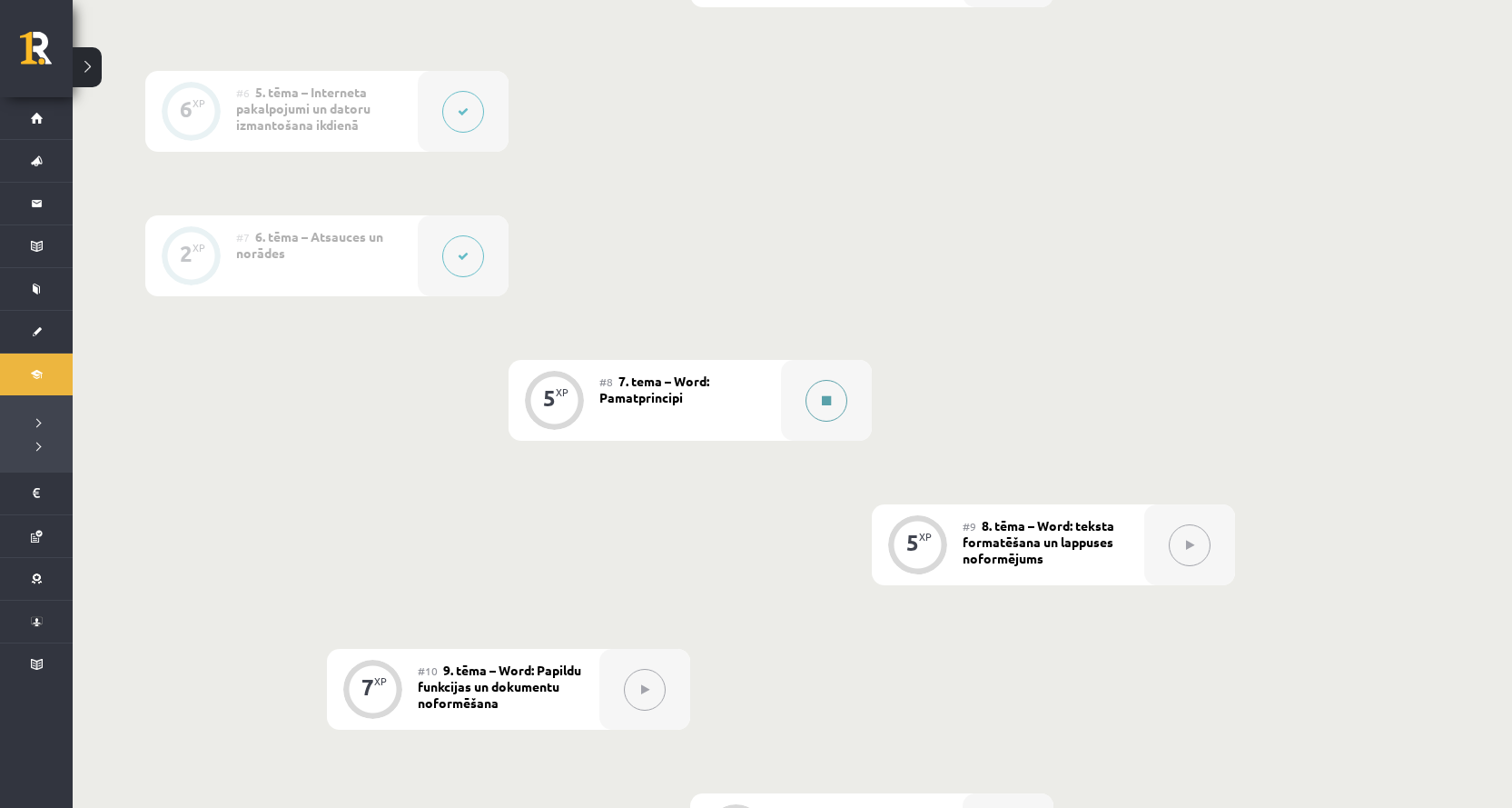
click at [868, 435] on div at bounding box center [826, 400] width 91 height 81
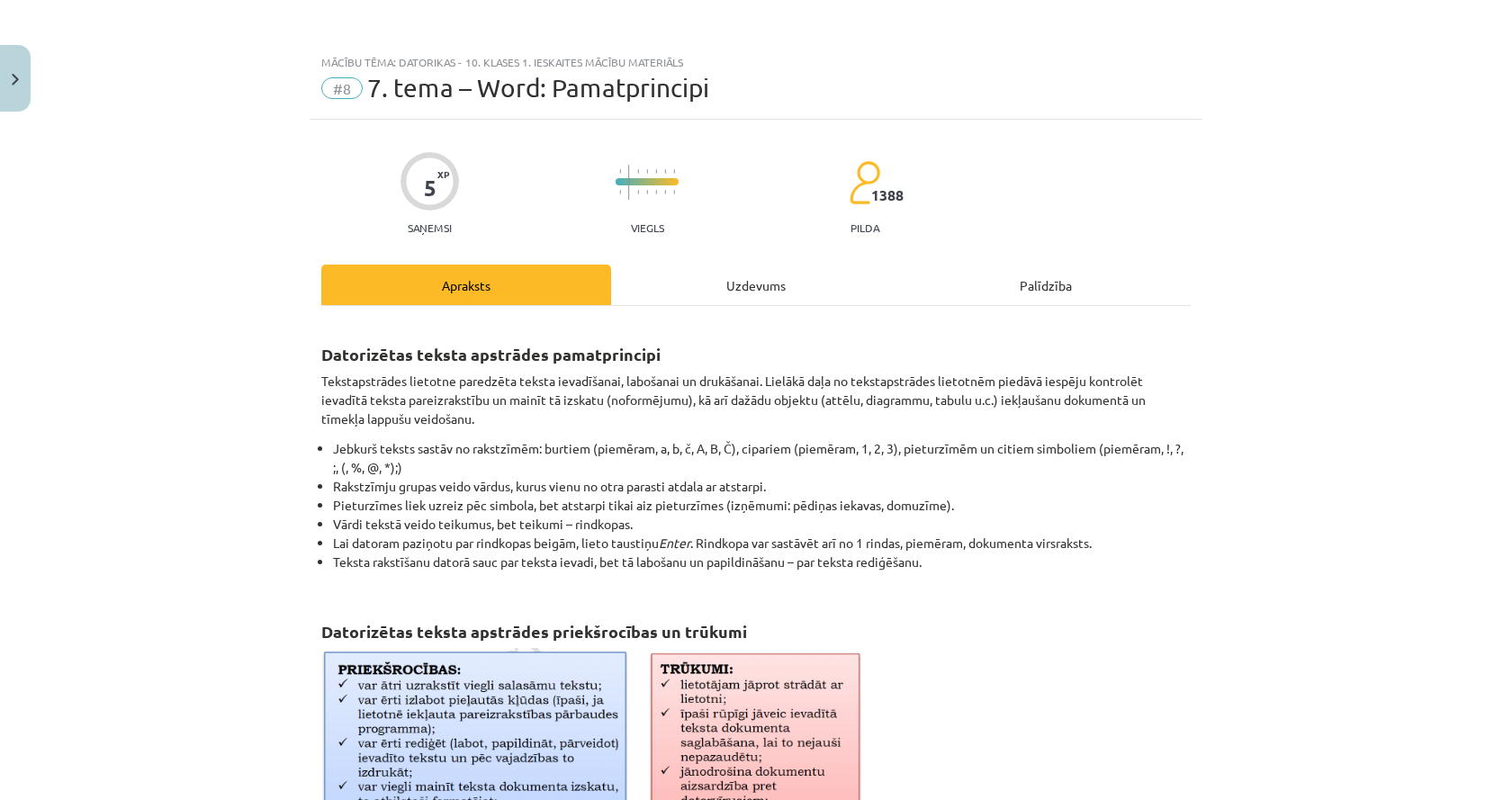
scroll to position [45, 0]
